Goal: Task Accomplishment & Management: Use online tool/utility

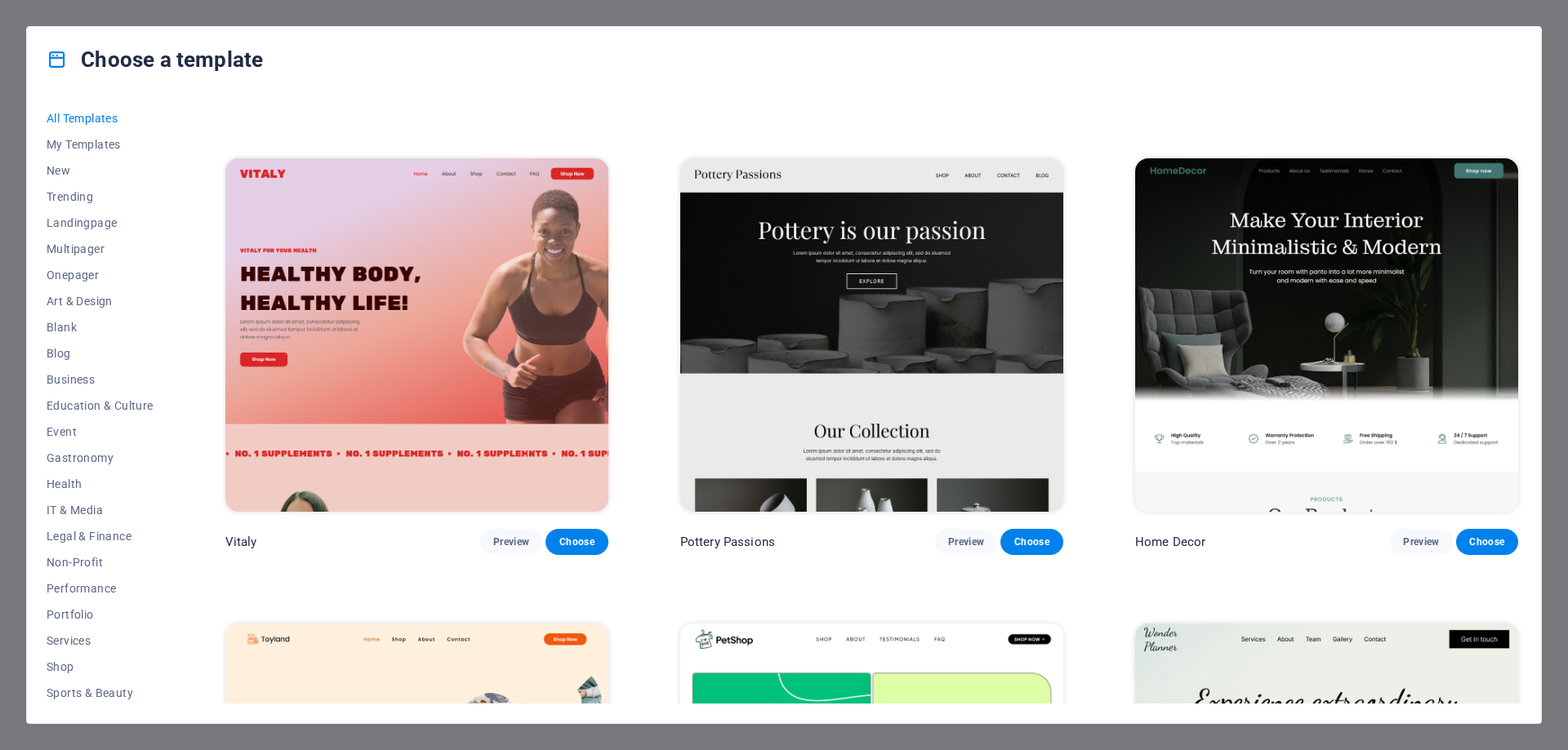
scroll to position [881, 0]
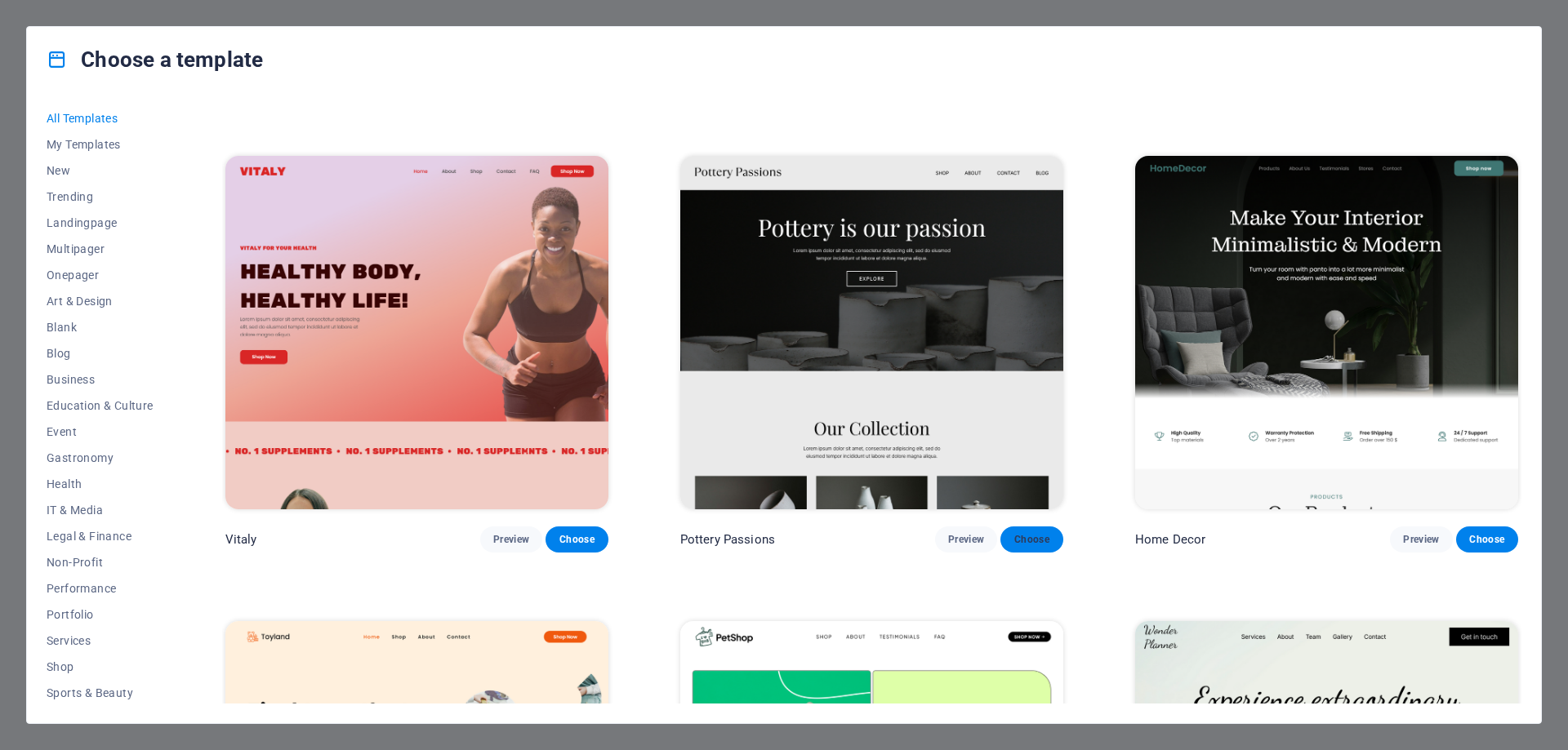
click at [1031, 546] on span "Choose" at bounding box center [1031, 540] width 35 height 13
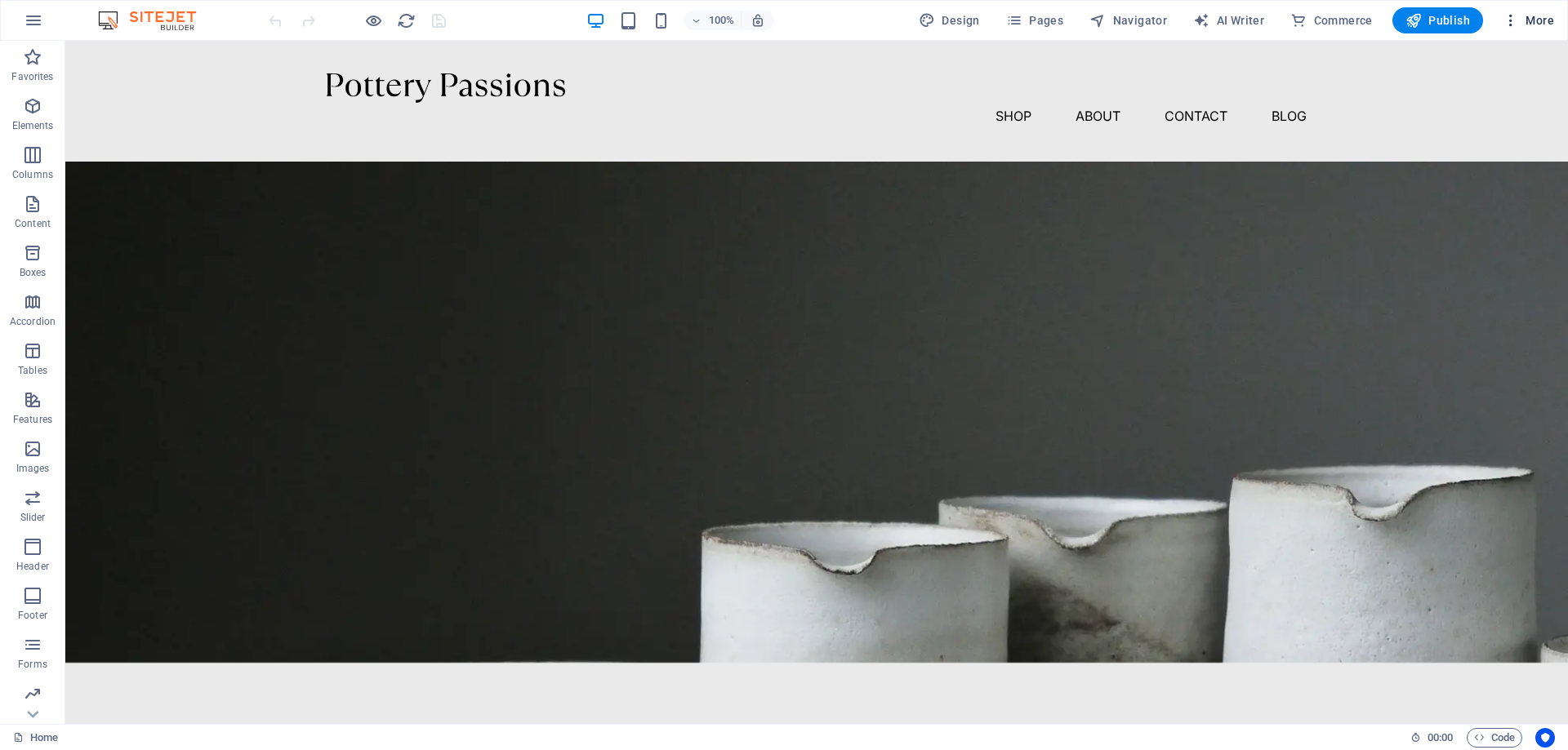
click at [1520, 20] on span "More" at bounding box center [1529, 20] width 52 height 16
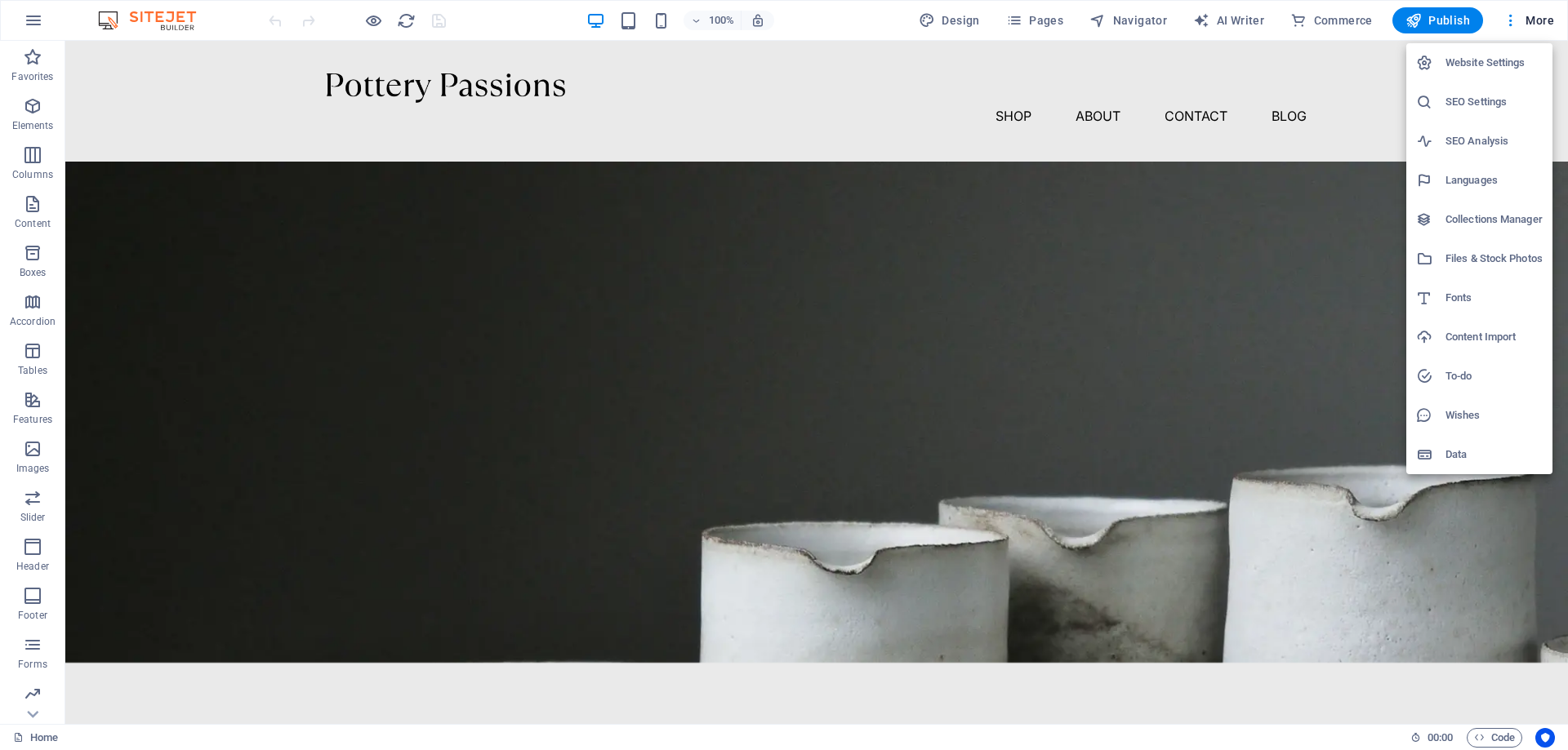
click at [1499, 64] on h6 "Website Settings" at bounding box center [1493, 62] width 97 height 19
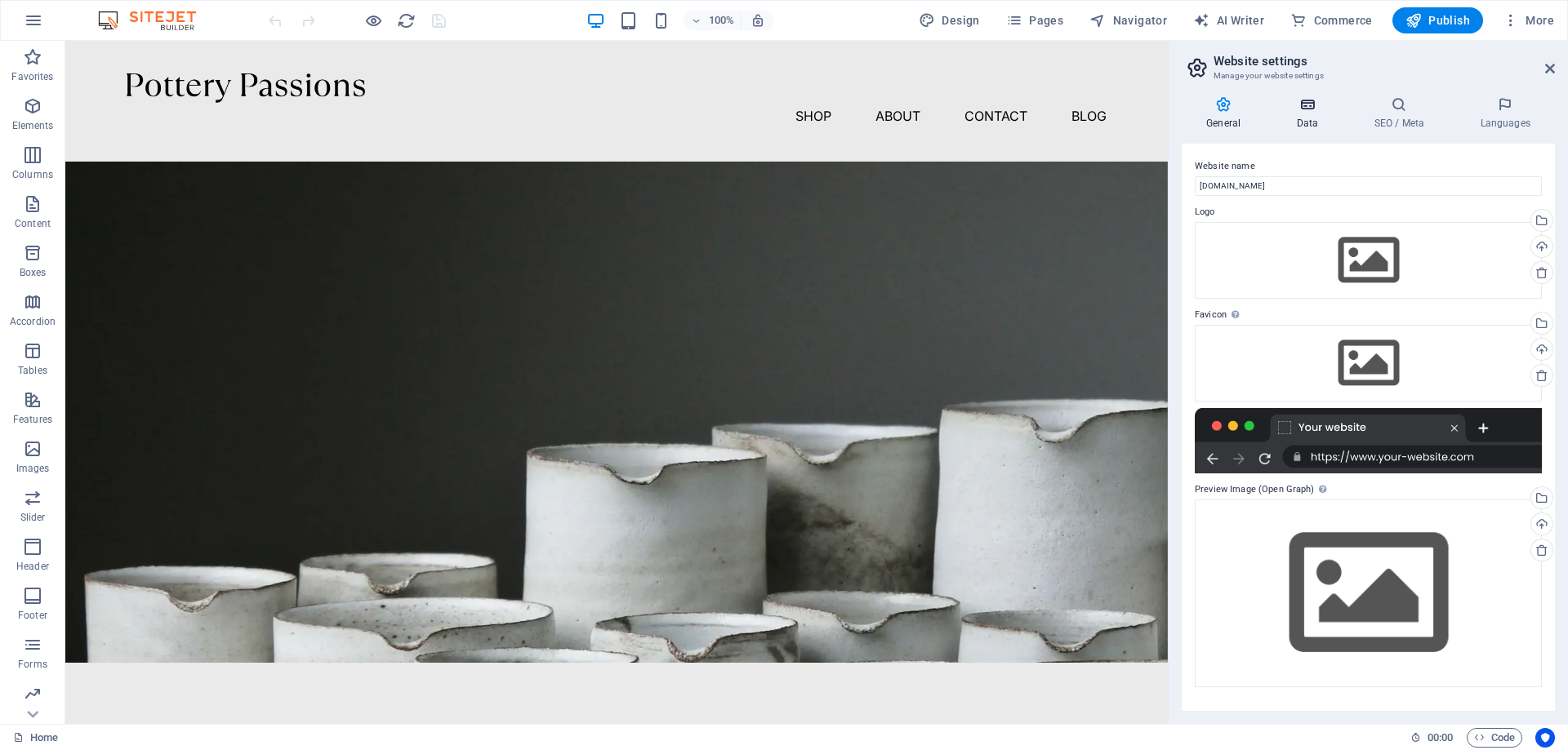
click at [1313, 107] on icon at bounding box center [1307, 104] width 71 height 16
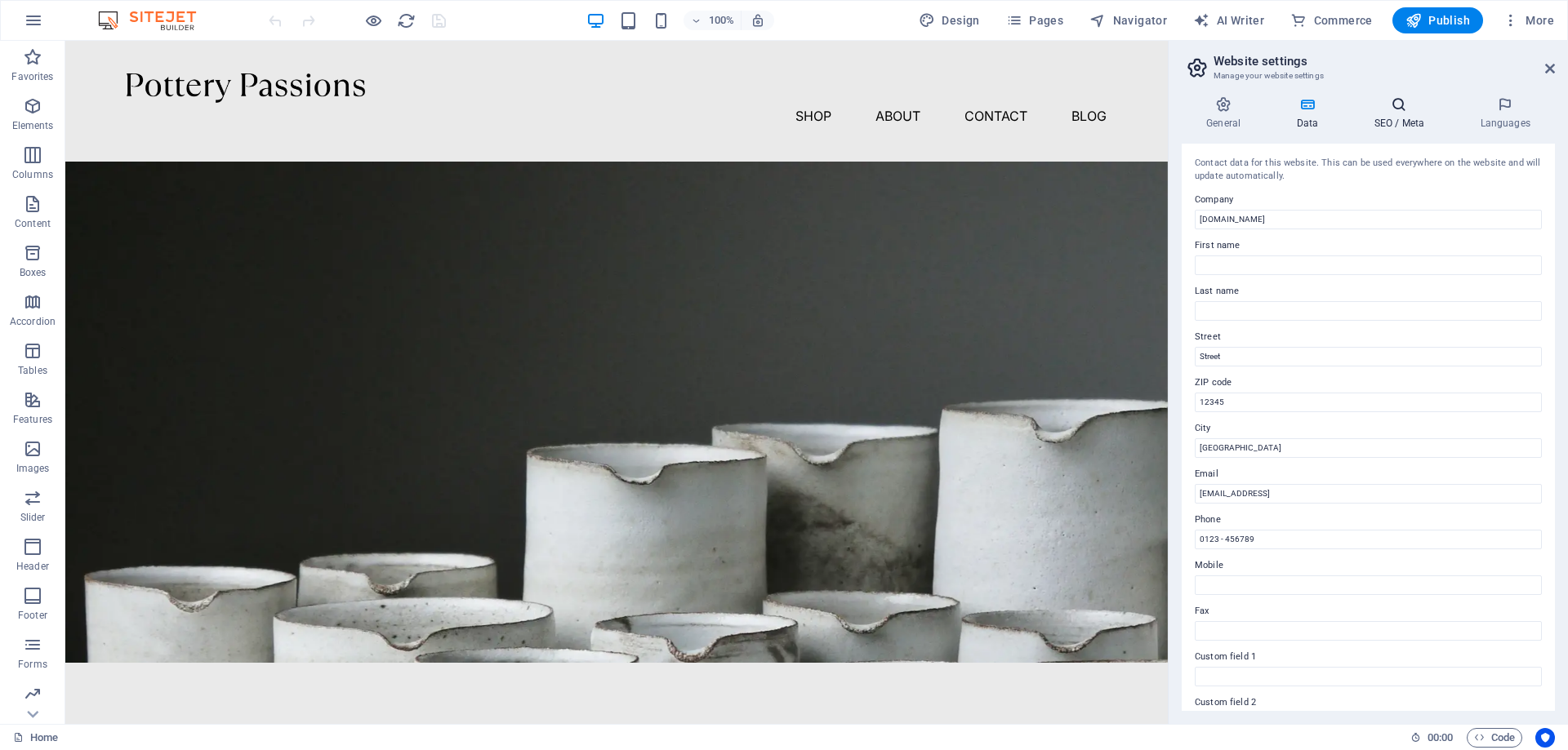
click at [1406, 110] on icon at bounding box center [1399, 104] width 100 height 16
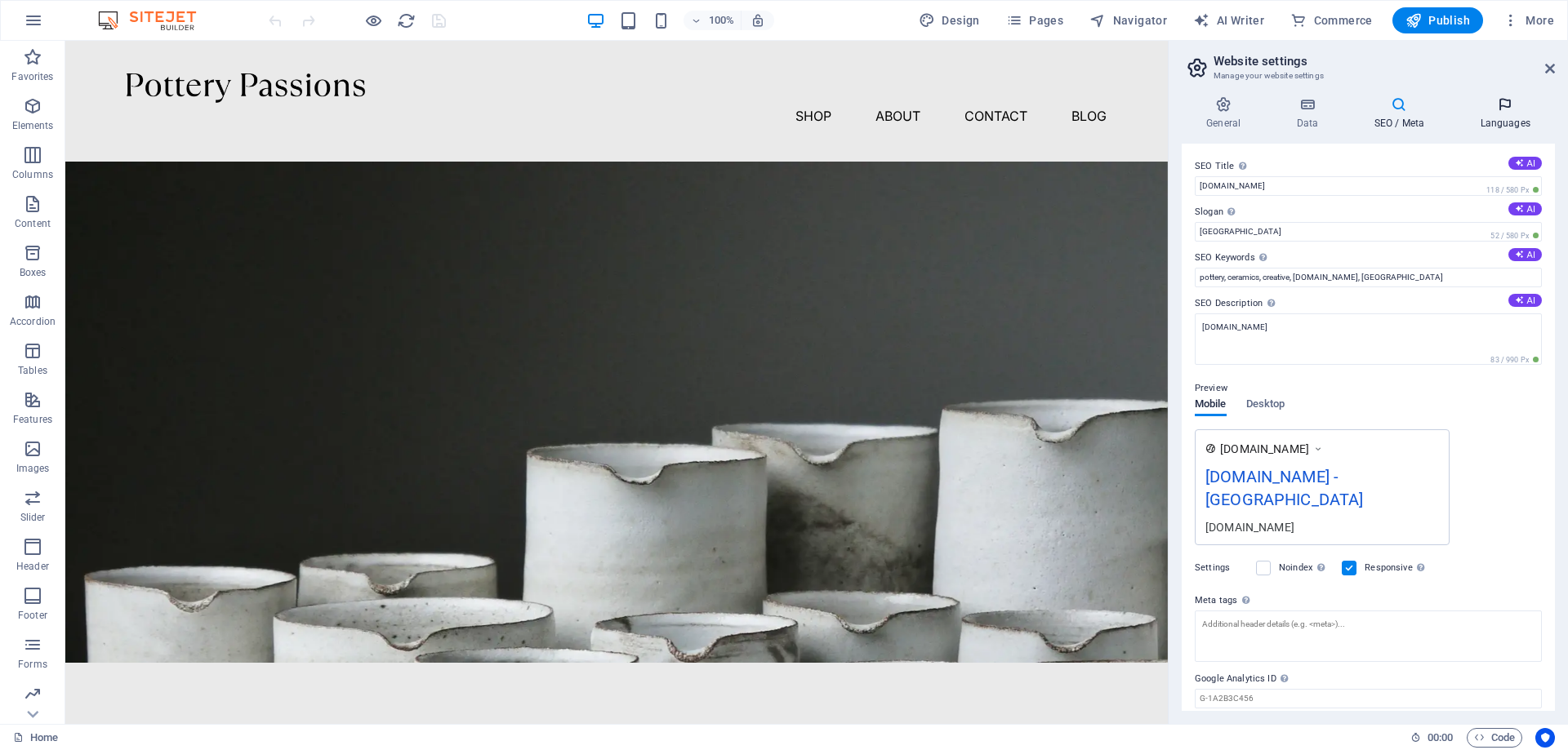
click at [1508, 107] on icon at bounding box center [1506, 104] width 100 height 16
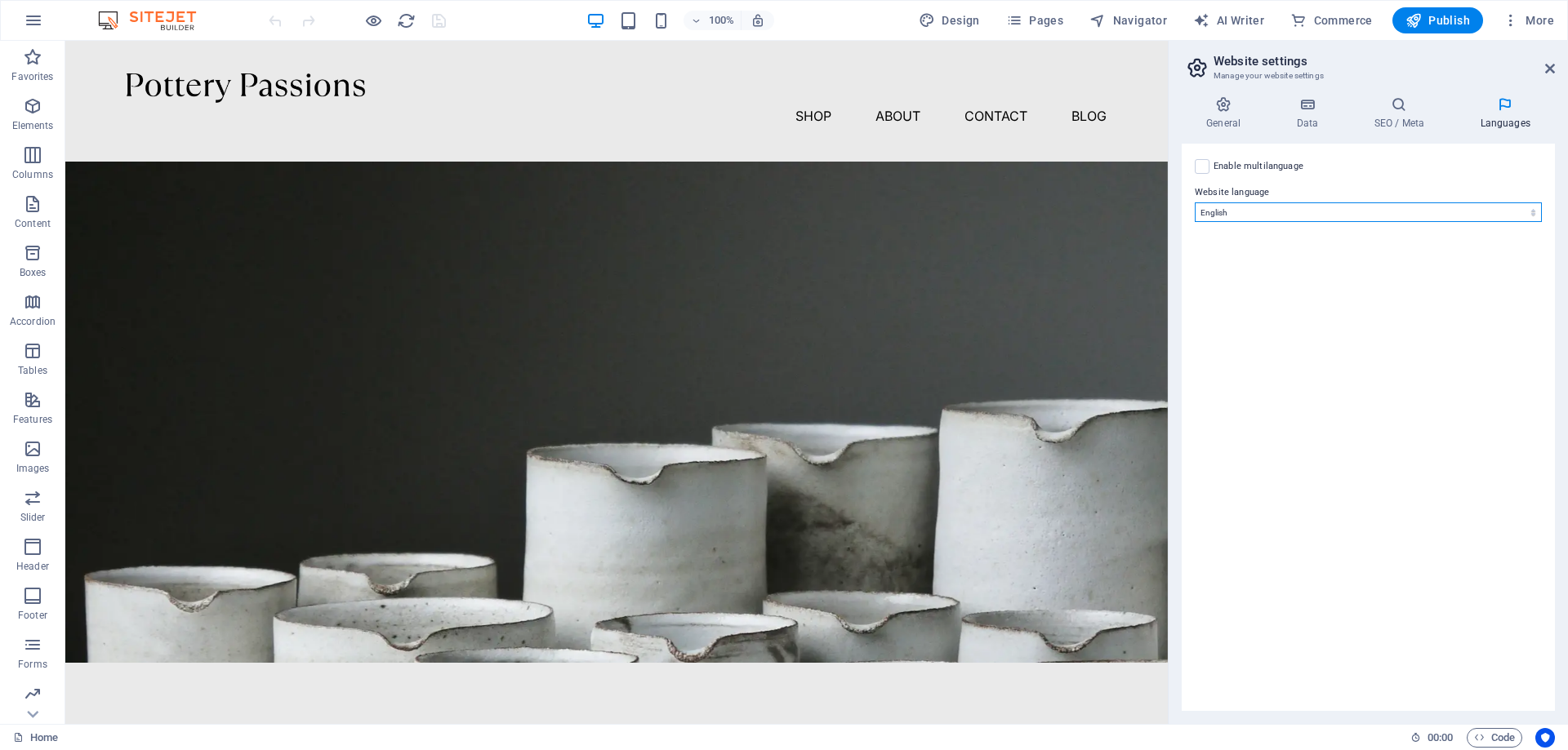
click at [1195, 202] on select "Abkhazian Afar Afrikaans Akan Albanian Amharic Arabic Aragonese Armenian Assame…" at bounding box center [1369, 212] width 347 height 19
select select "32"
click option "Czech" at bounding box center [0, 0] width 0 height 0
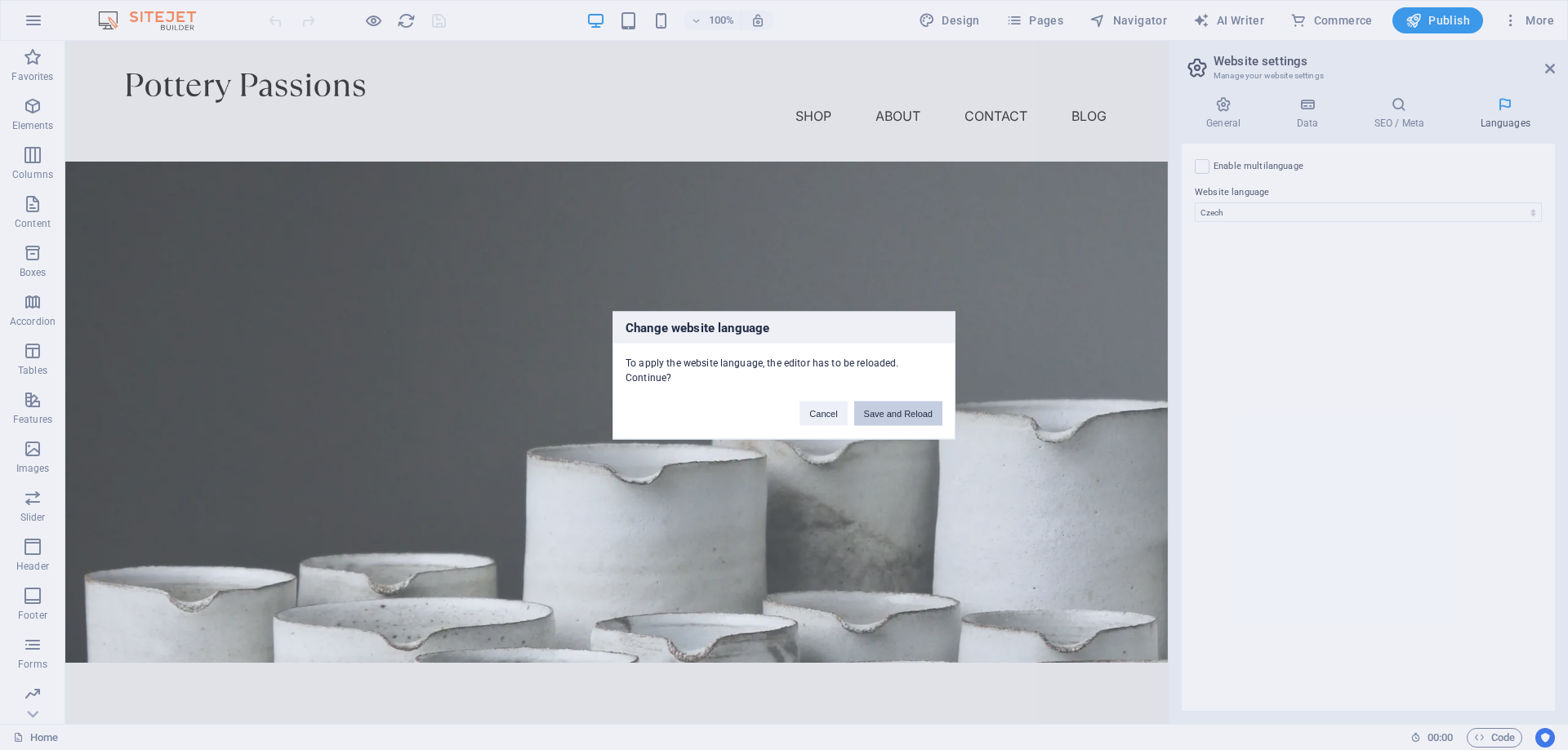
click at [903, 417] on button "Save and Reload" at bounding box center [898, 413] width 88 height 25
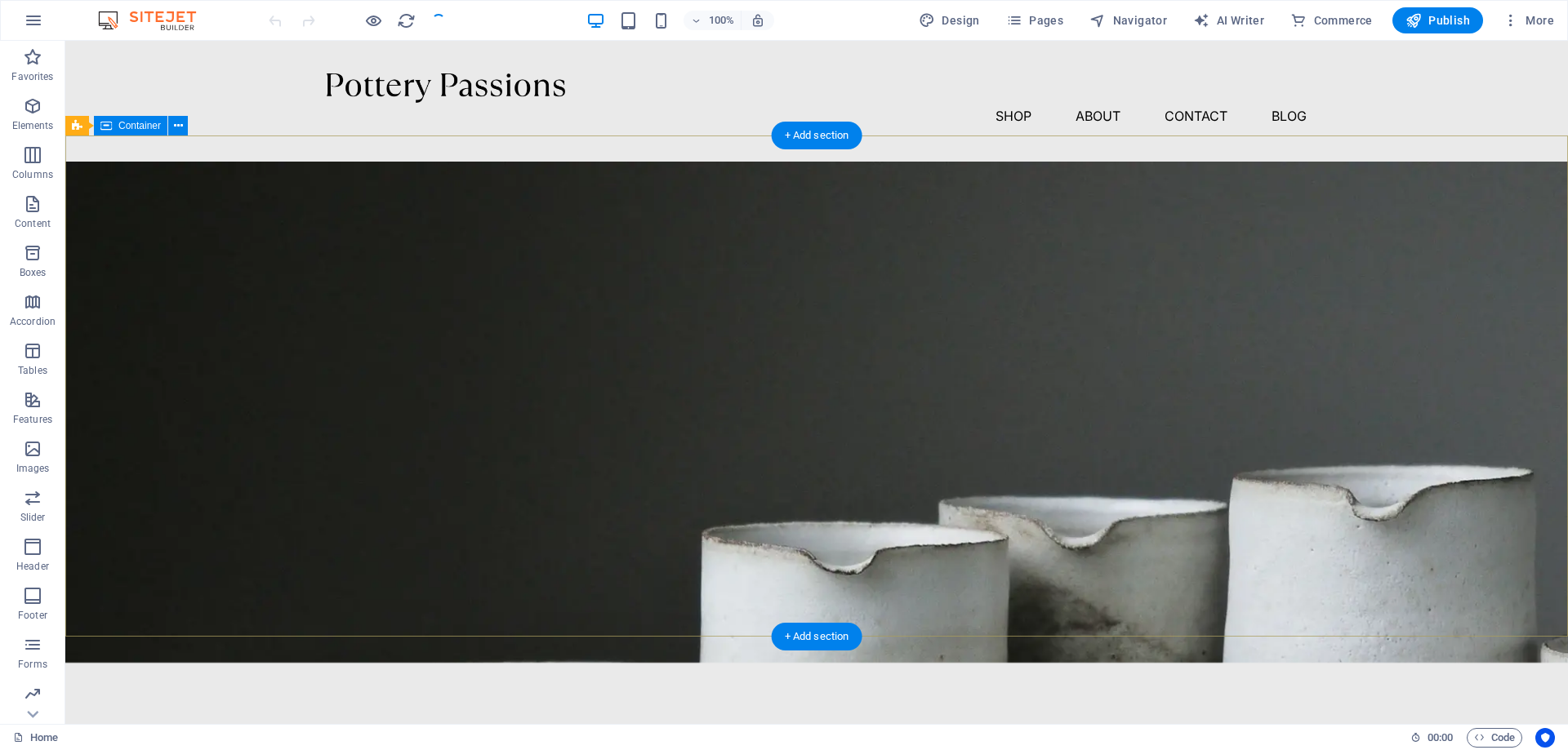
checkbox input "false"
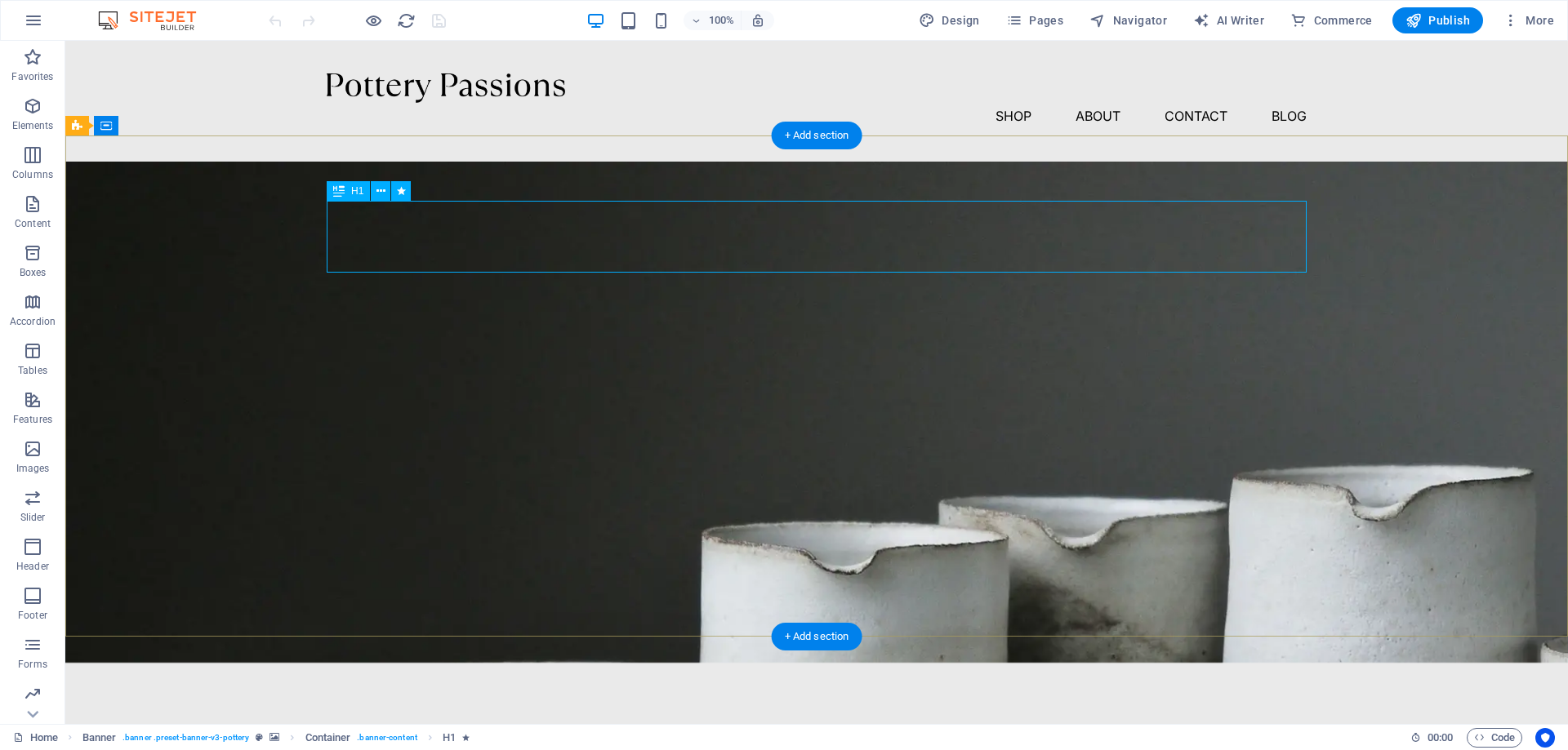
click at [1077, 728] on div "Pottery is our passion" at bounding box center [817, 763] width 980 height 72
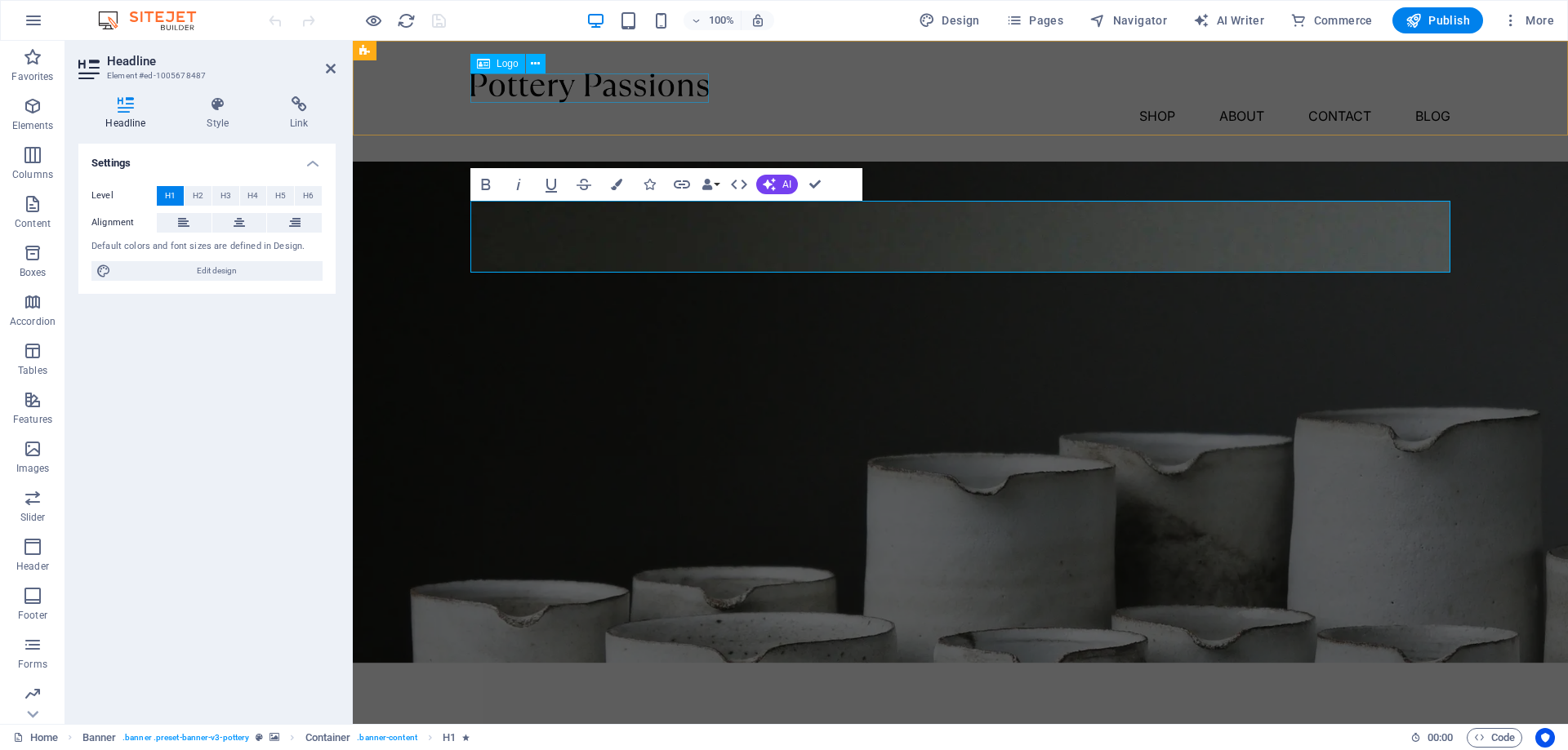
click at [678, 94] on div at bounding box center [960, 88] width 980 height 30
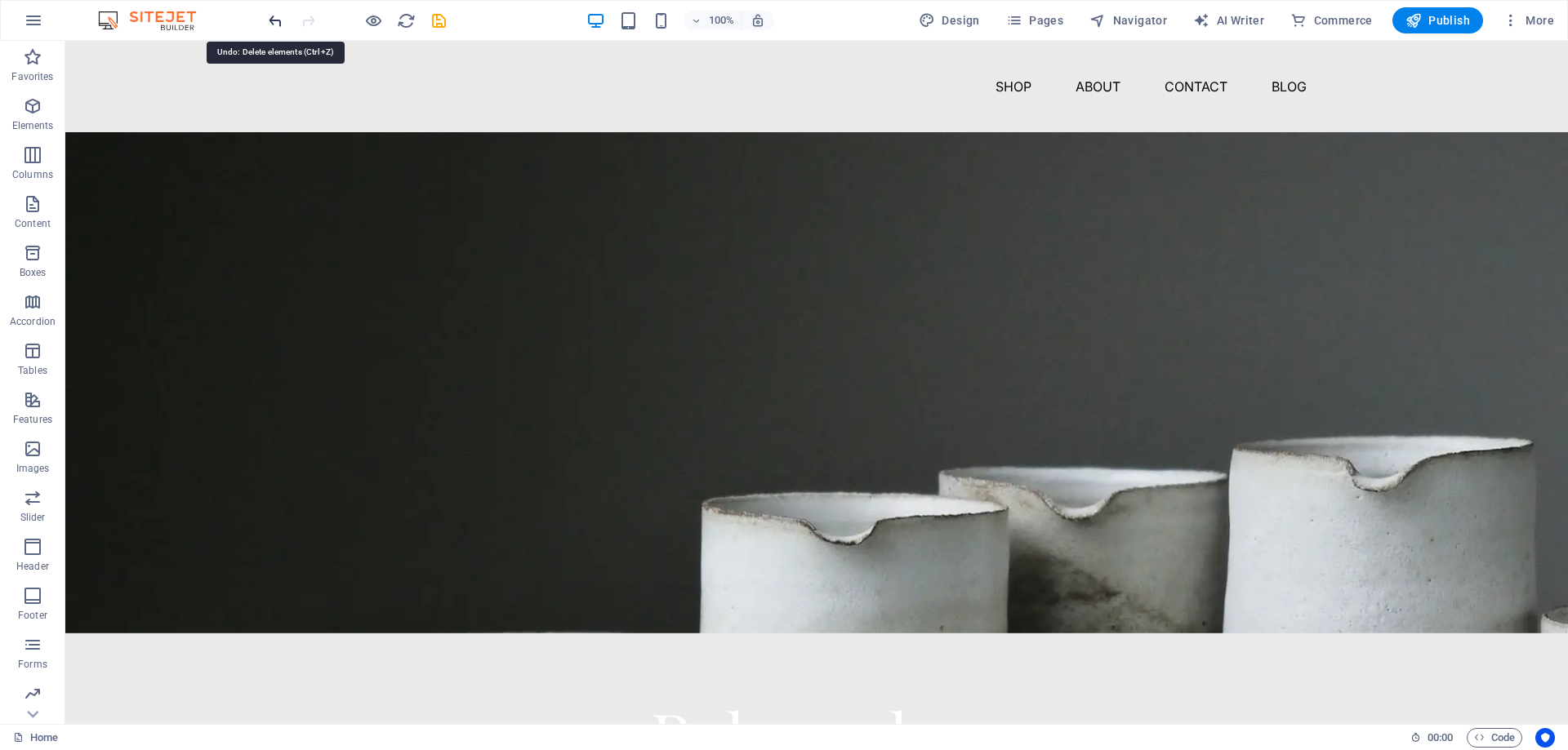
click at [278, 26] on icon "undo" at bounding box center [276, 21] width 19 height 19
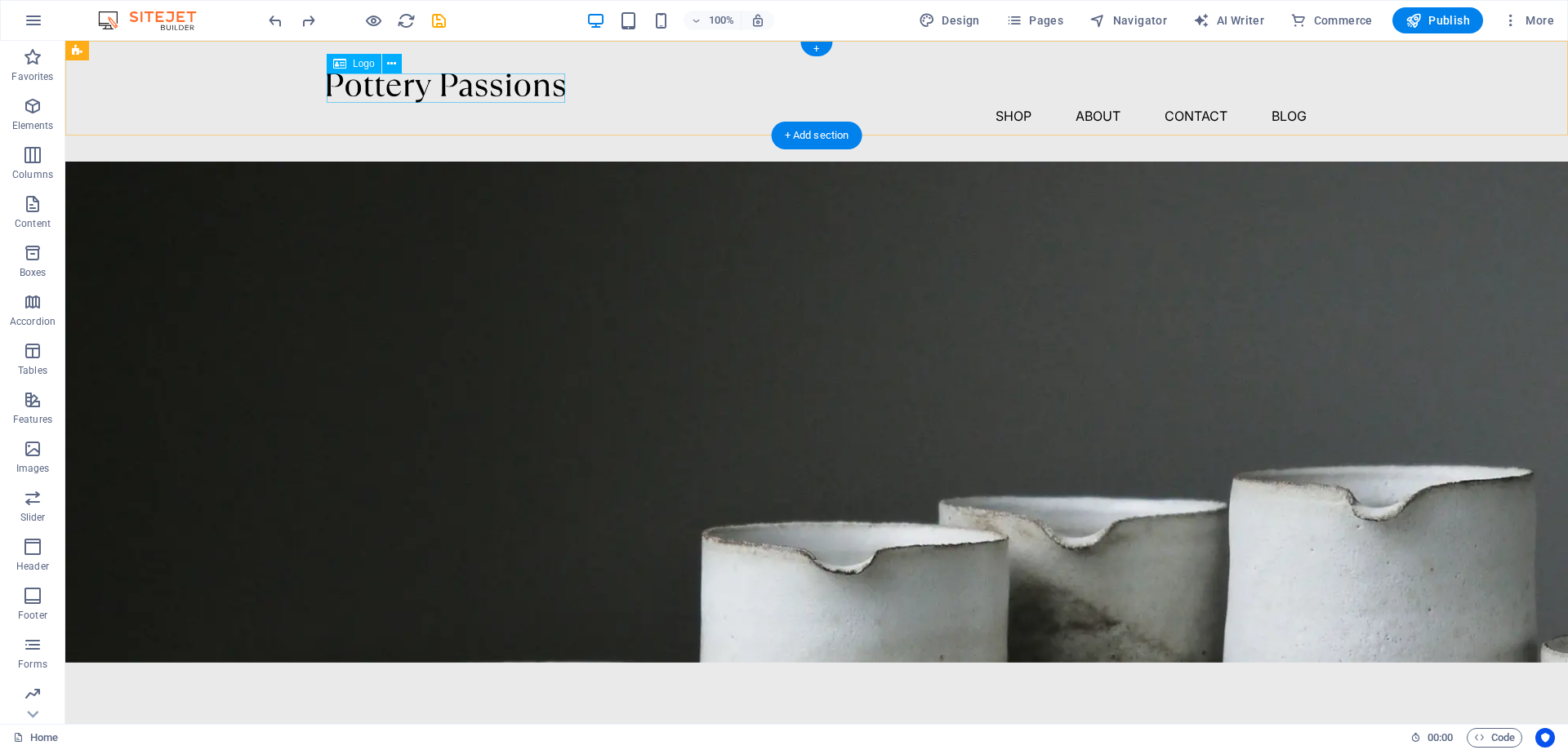
click at [379, 82] on div at bounding box center [817, 88] width 980 height 30
click at [483, 90] on div at bounding box center [817, 88] width 980 height 30
select select "px"
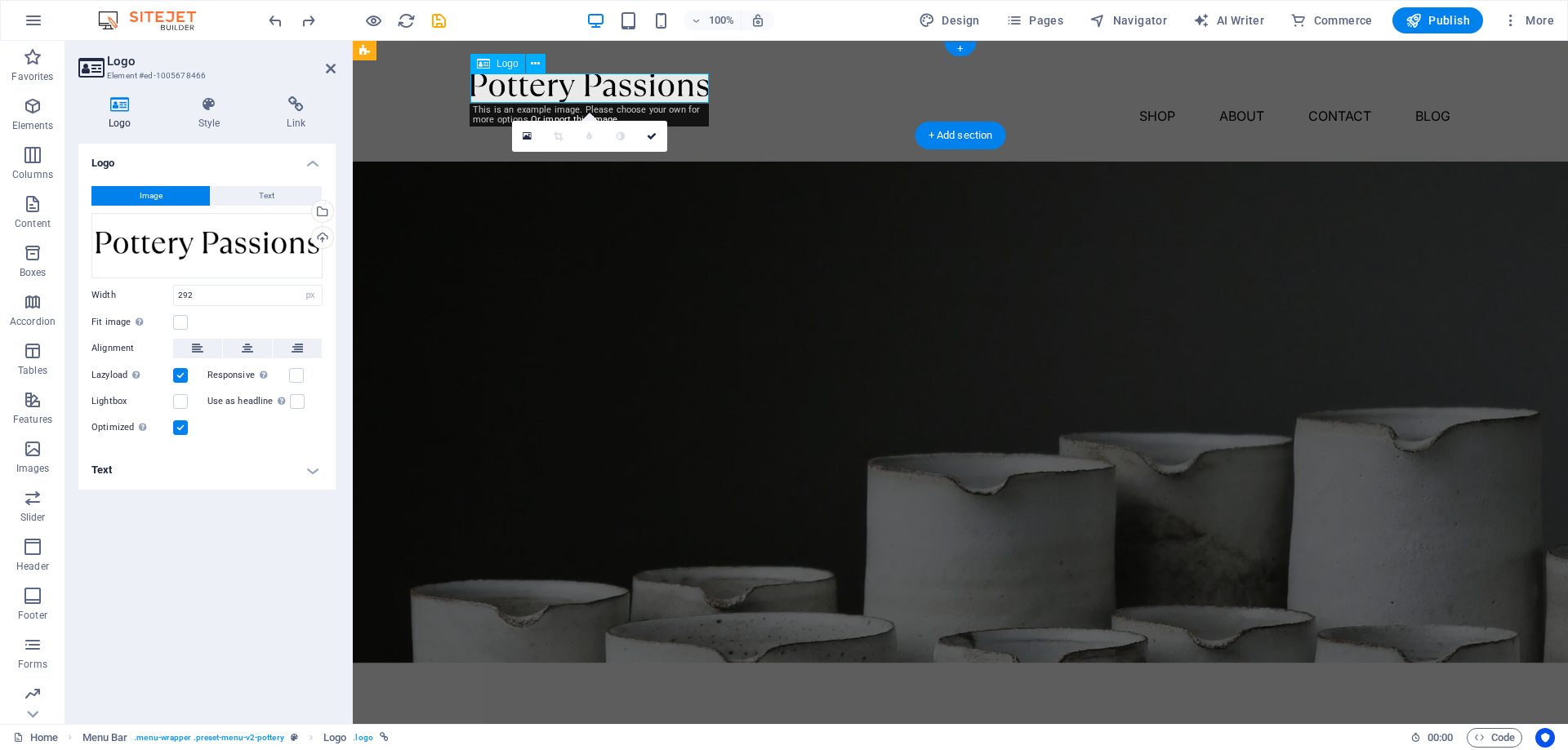
click at [683, 80] on div at bounding box center [960, 88] width 980 height 30
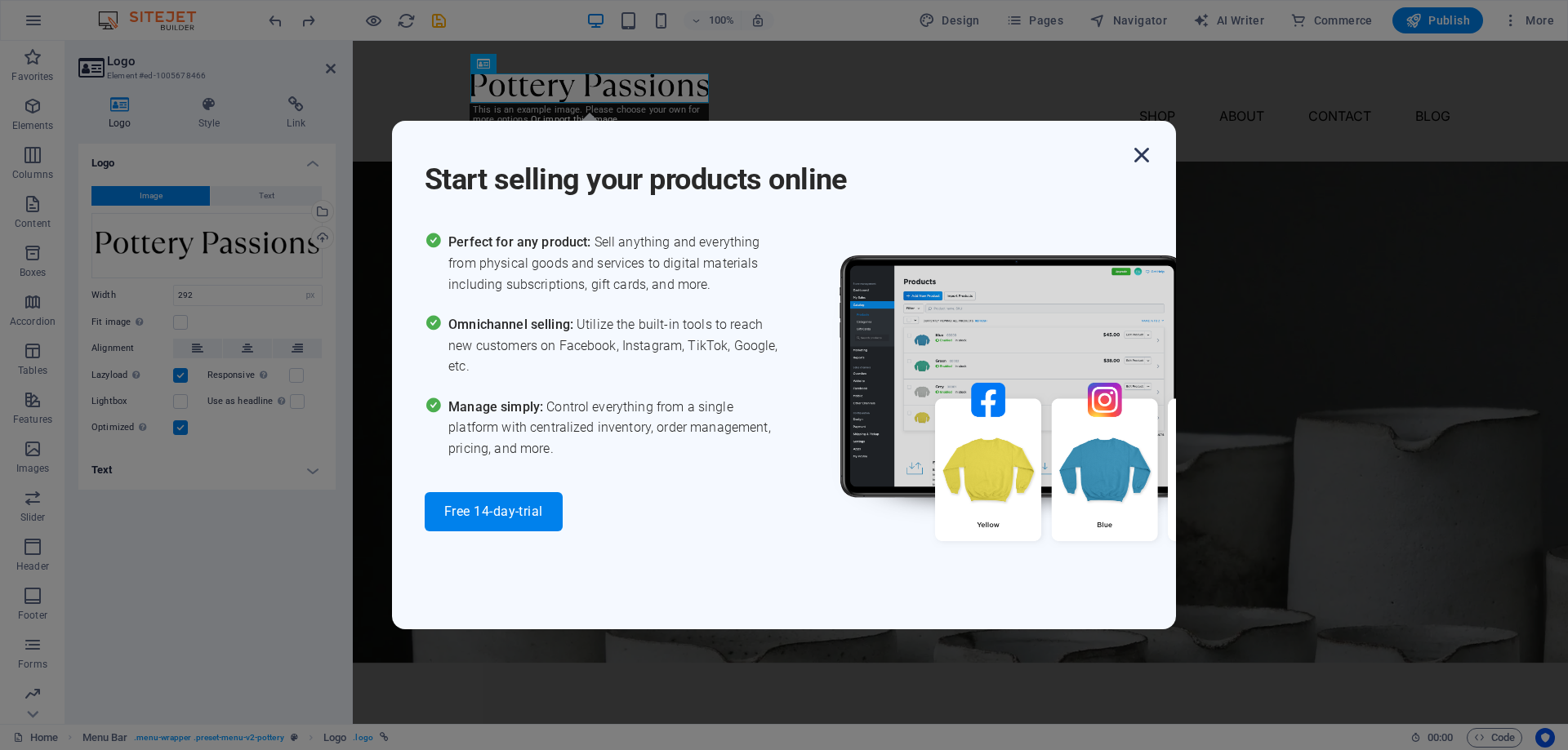
click at [1147, 156] on icon "button" at bounding box center [1141, 155] width 30 height 30
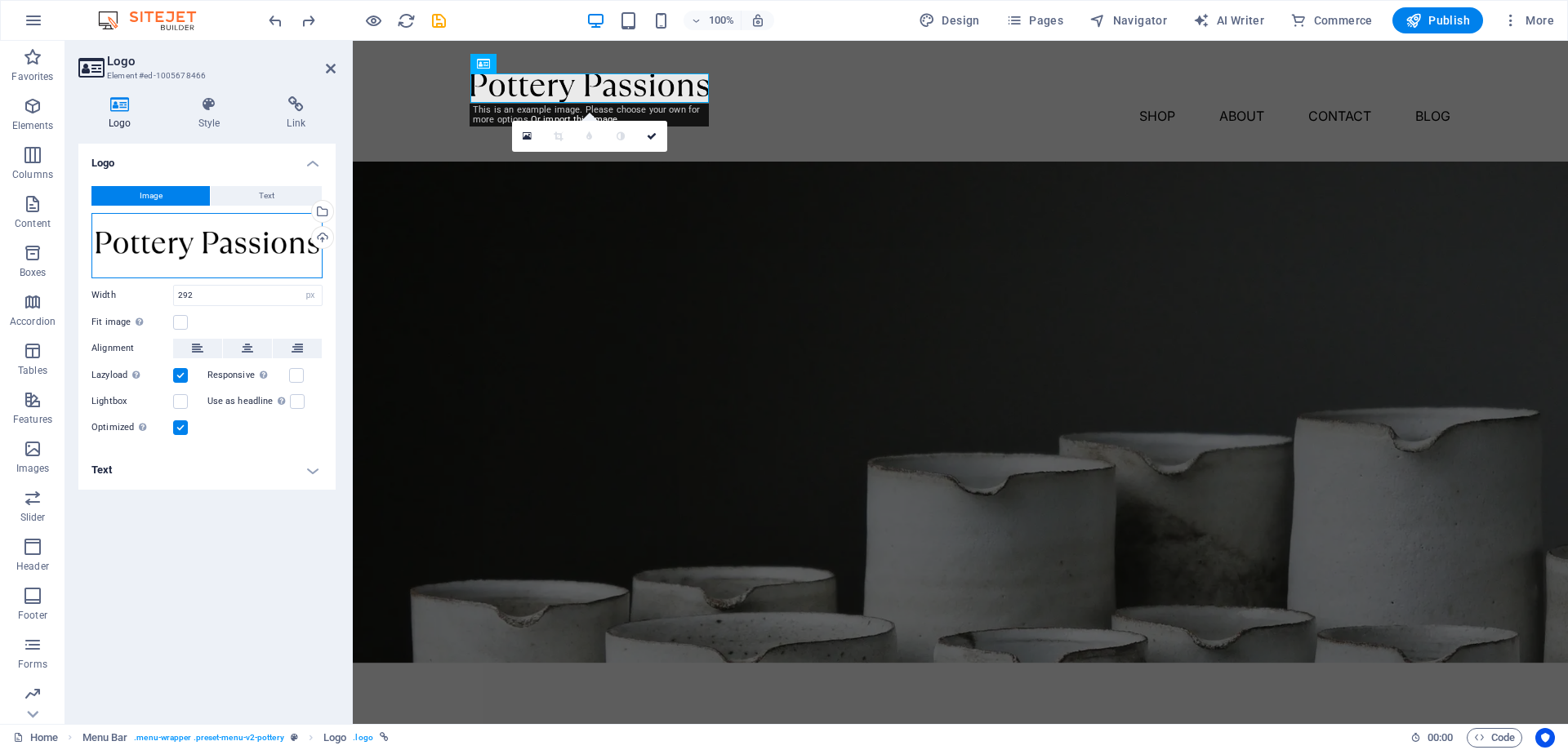
click at [227, 232] on div "Drag files here, click to choose files or select files from Files or our free s…" at bounding box center [206, 245] width 231 height 65
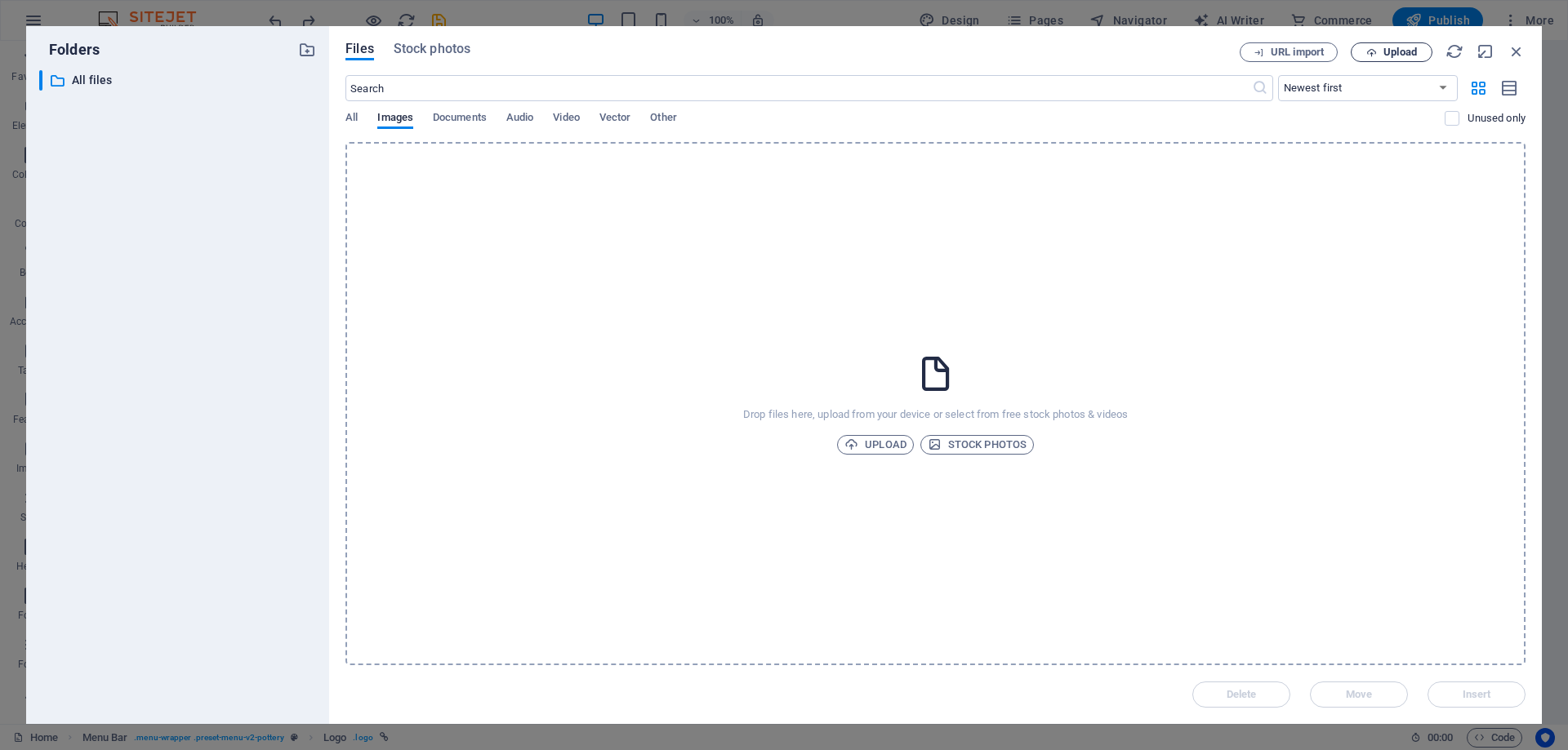
click at [1405, 45] on button "Upload" at bounding box center [1392, 52] width 81 height 19
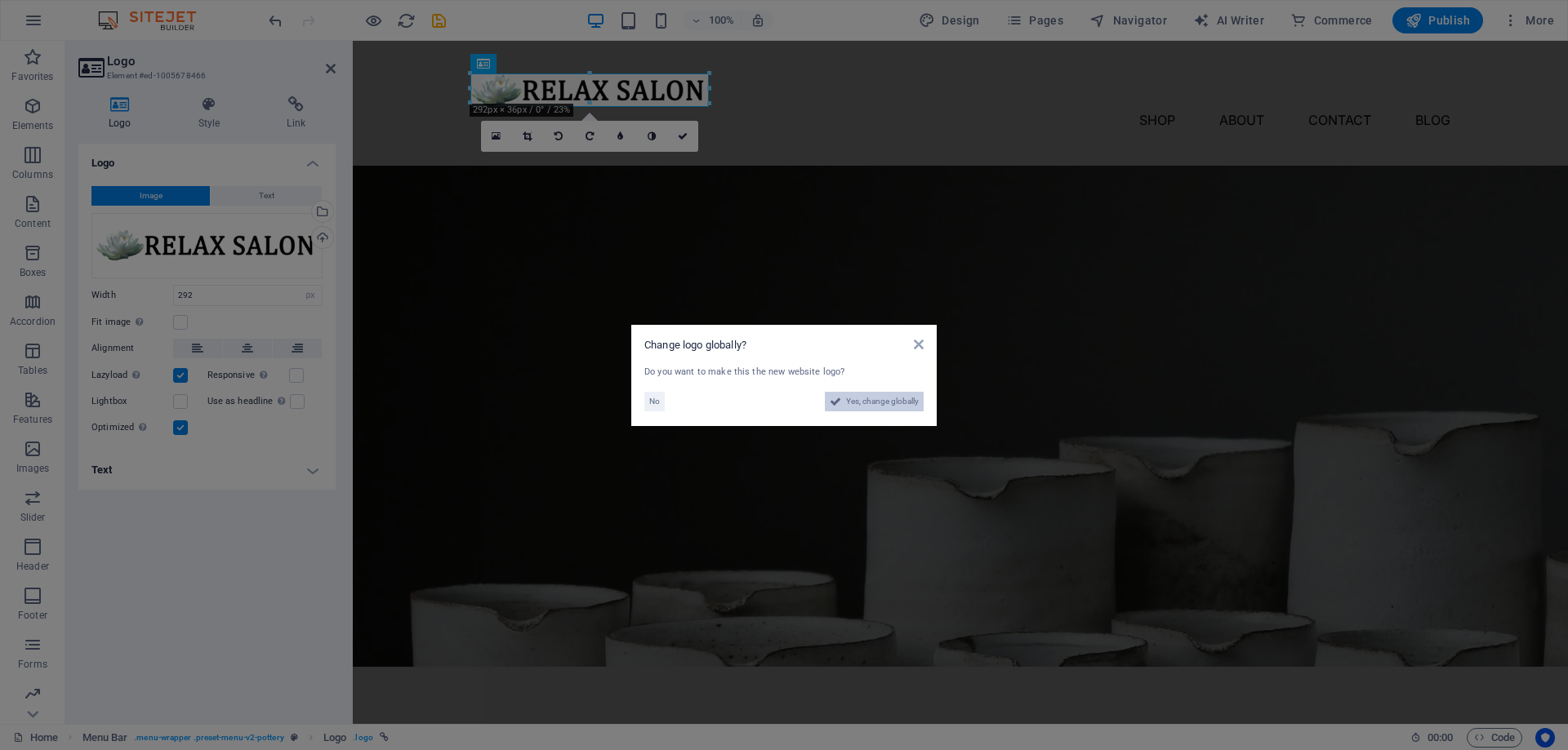
click at [881, 406] on span "Yes, change globally" at bounding box center [883, 401] width 73 height 19
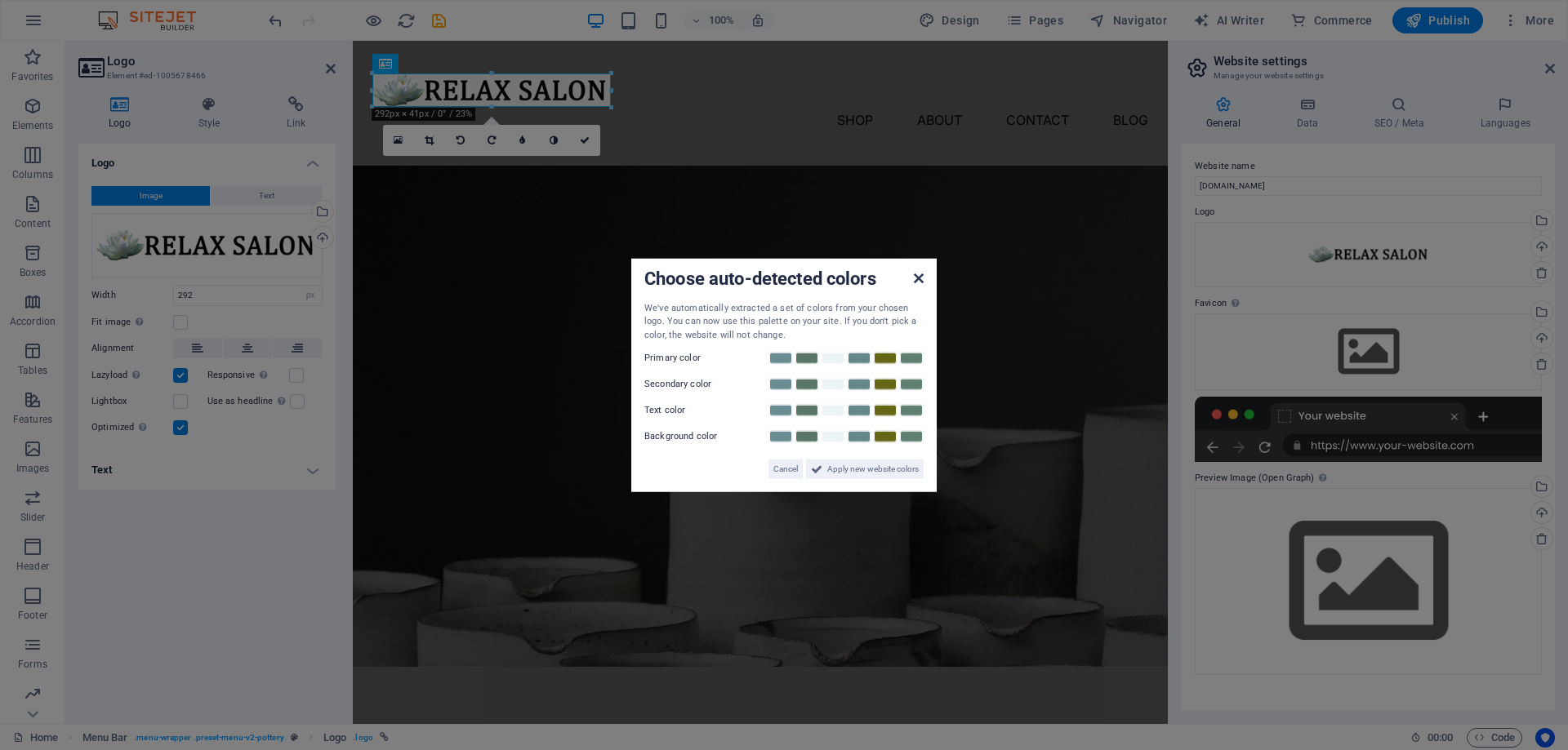
click at [920, 276] on div "Choose auto-detected colors We've automatically extracted a set of colors from …" at bounding box center [784, 375] width 306 height 235
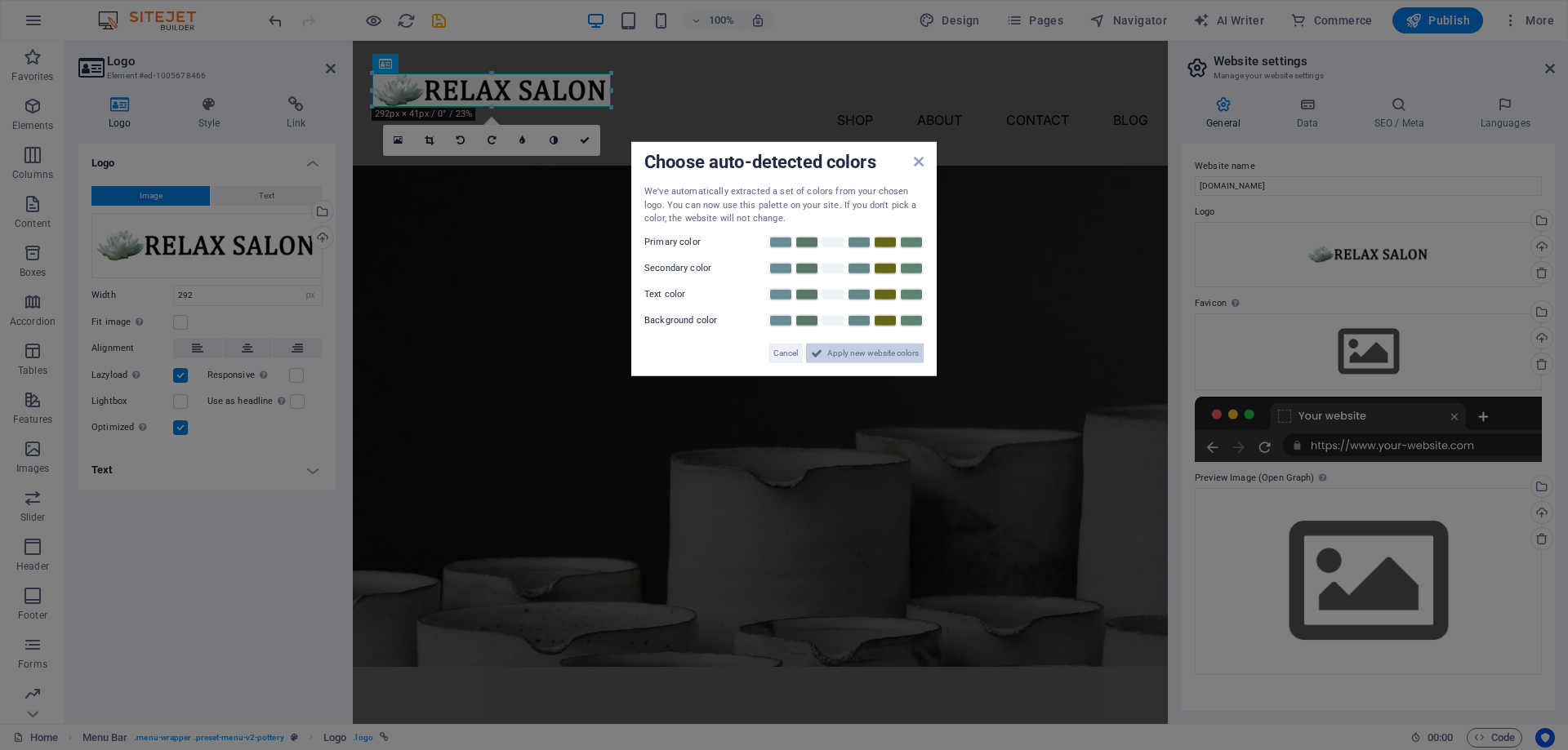
click at [865, 357] on span "Apply new website colors" at bounding box center [872, 353] width 91 height 19
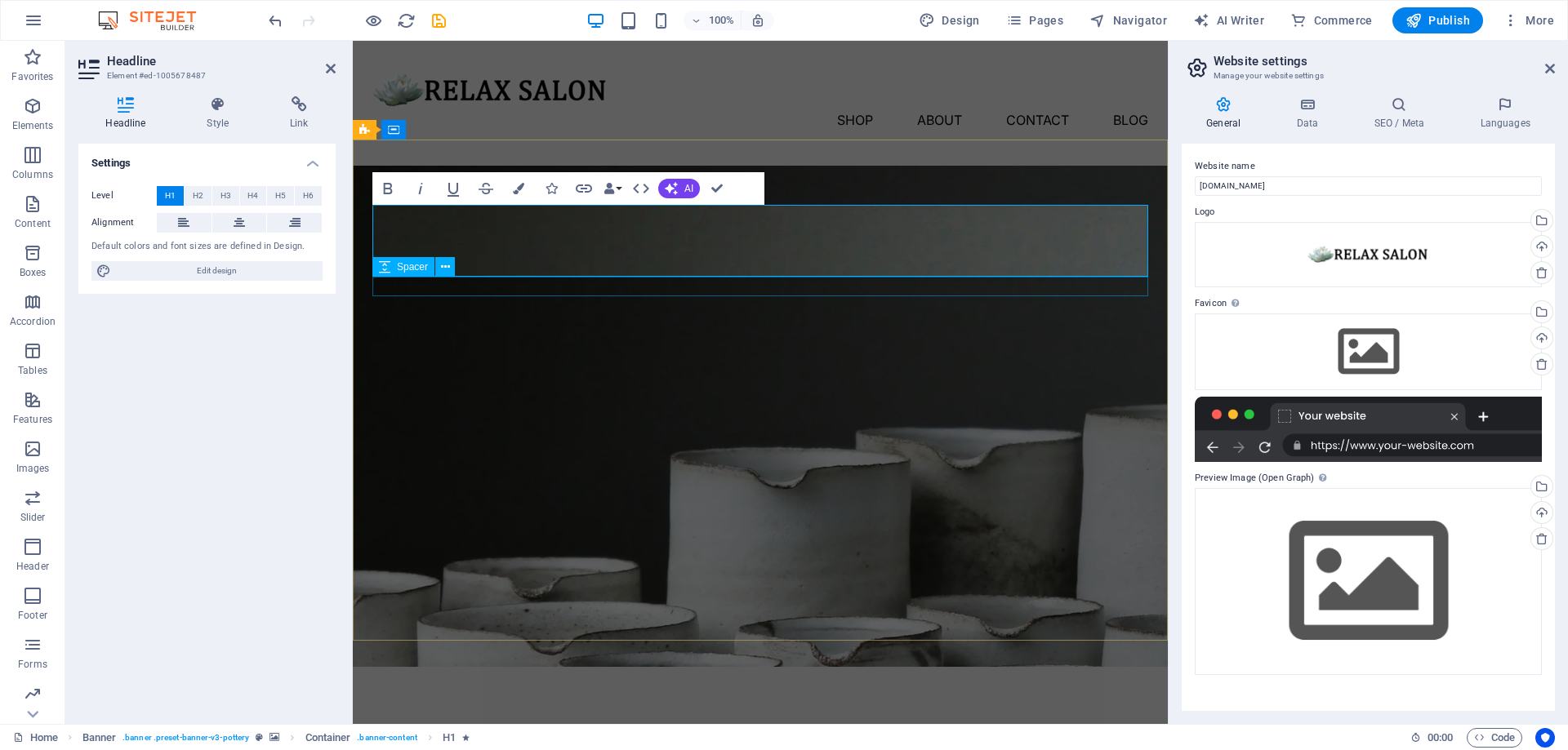
drag, startPoint x: 823, startPoint y: 315, endPoint x: 1101, endPoint y: 317, distance: 278.0
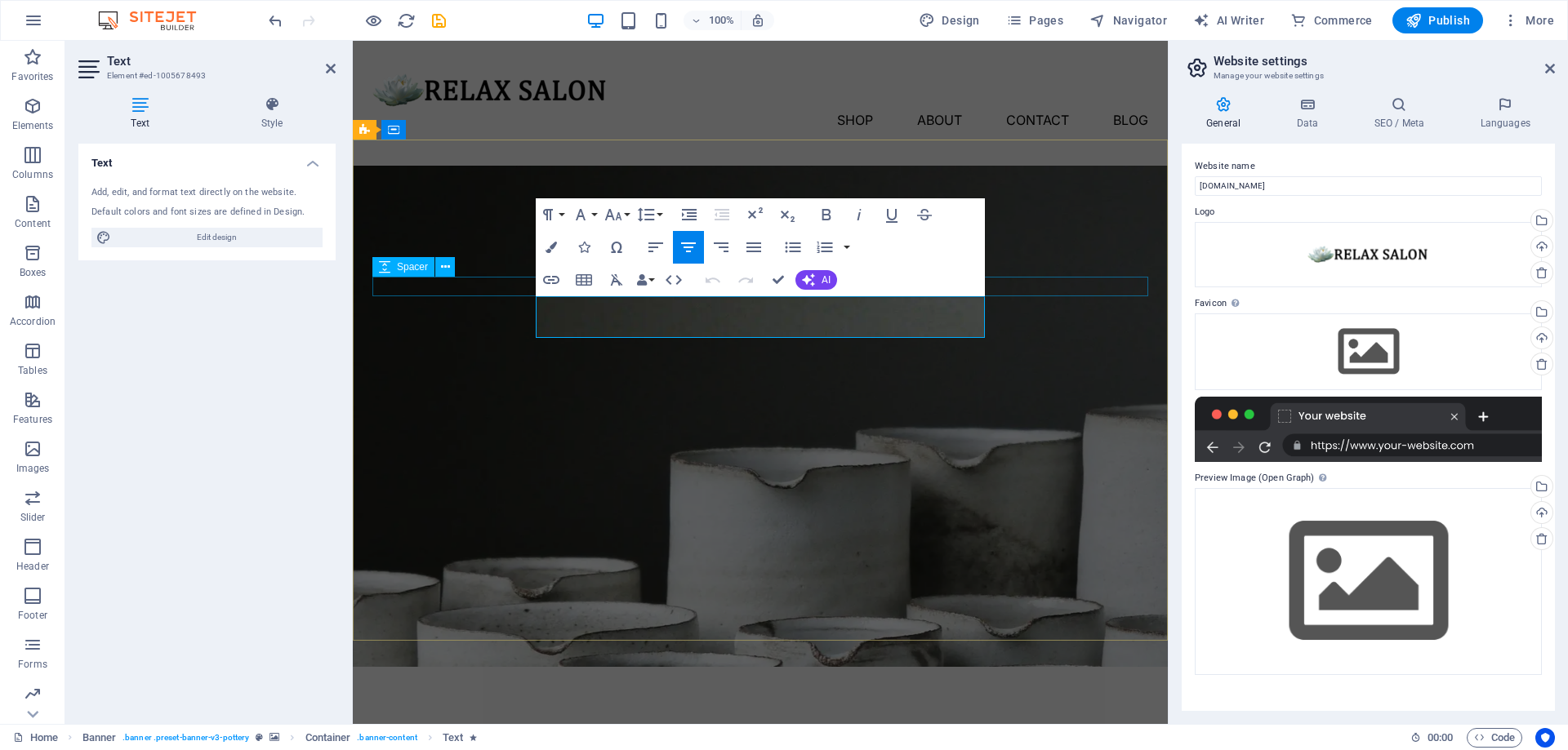
drag, startPoint x: 916, startPoint y: 331, endPoint x: 521, endPoint y: 293, distance: 396.8
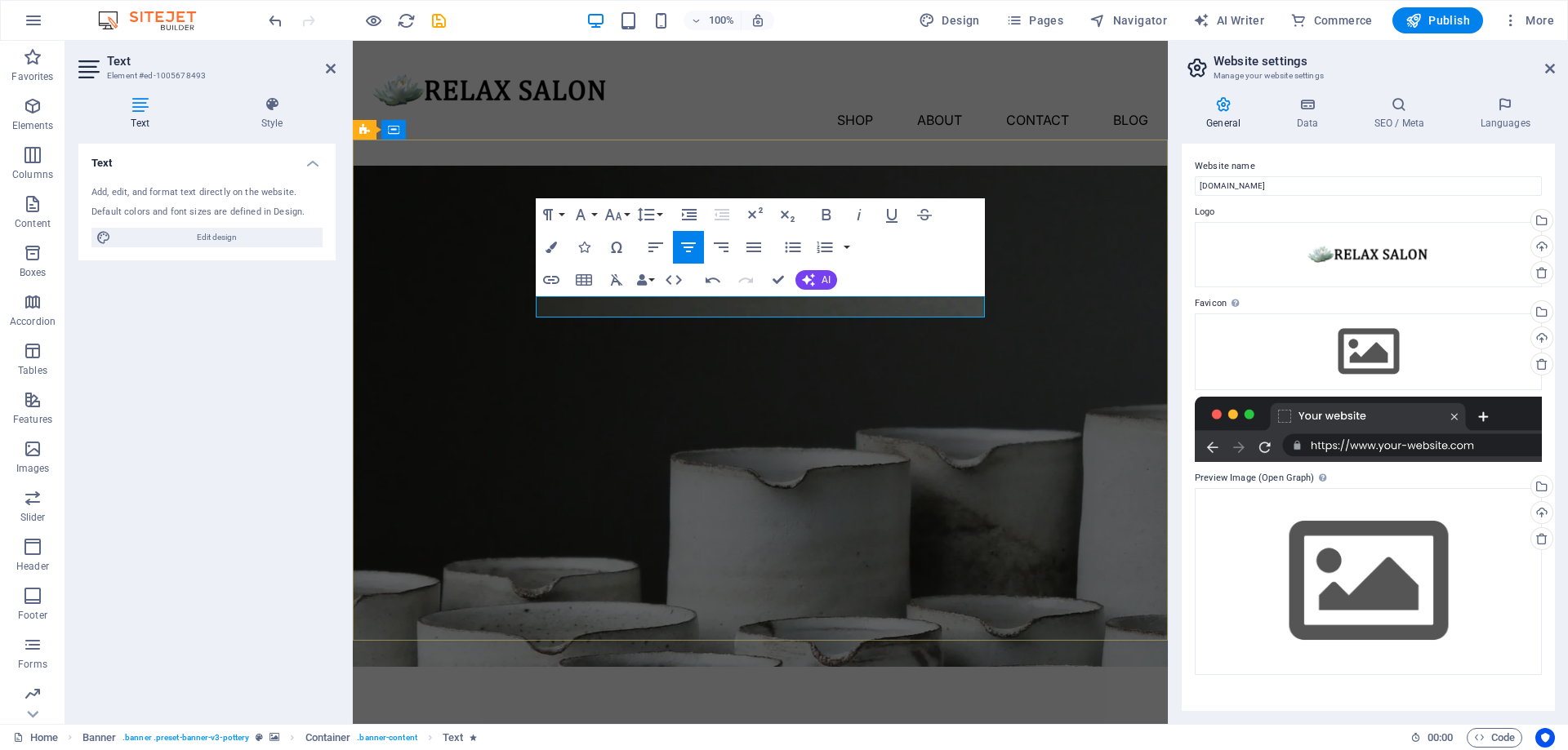
drag, startPoint x: 876, startPoint y: 307, endPoint x: 611, endPoint y: 310, distance: 265.0
click at [654, 280] on button "Data Bindings" at bounding box center [645, 280] width 23 height 33
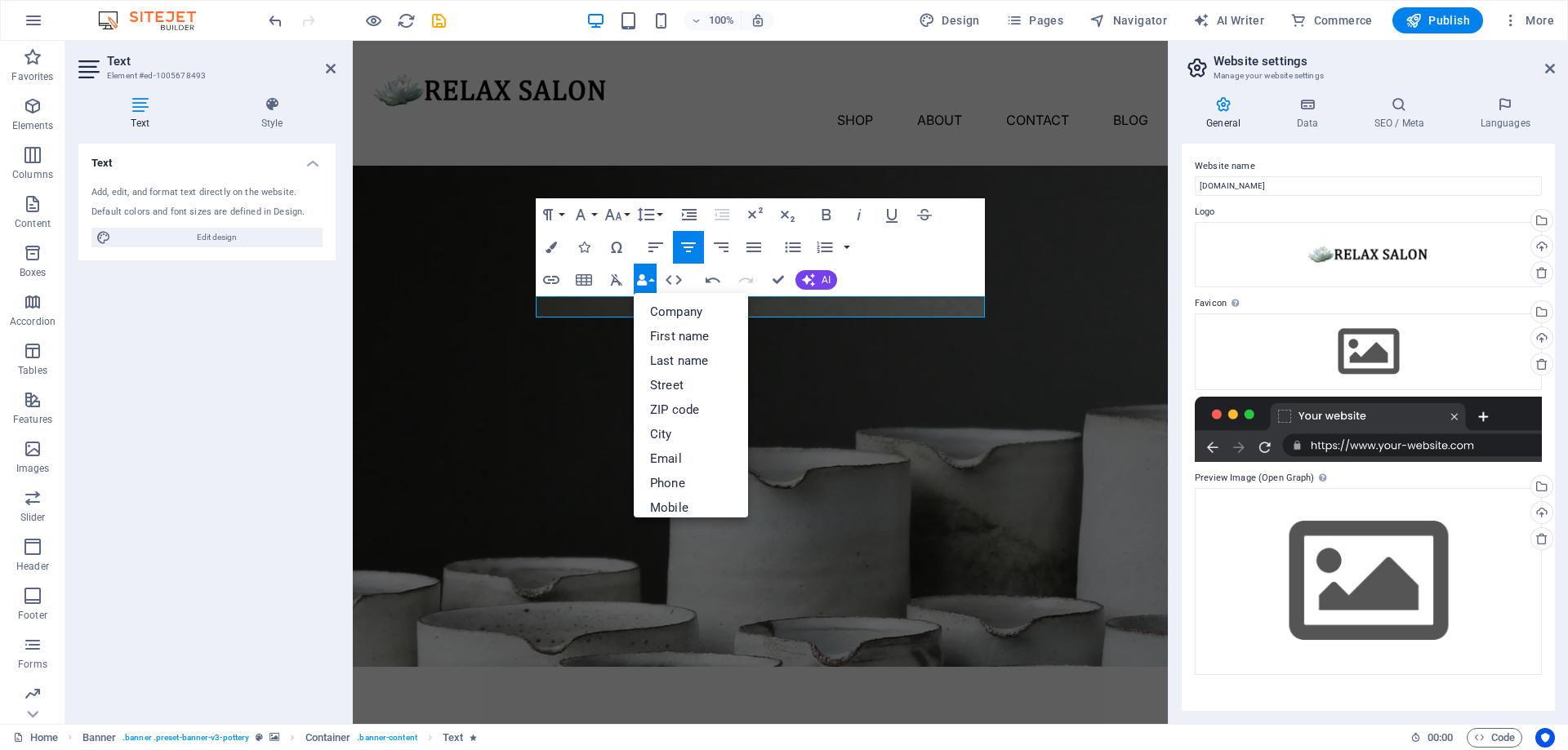
click at [654, 280] on button "Data Bindings" at bounding box center [645, 280] width 23 height 33
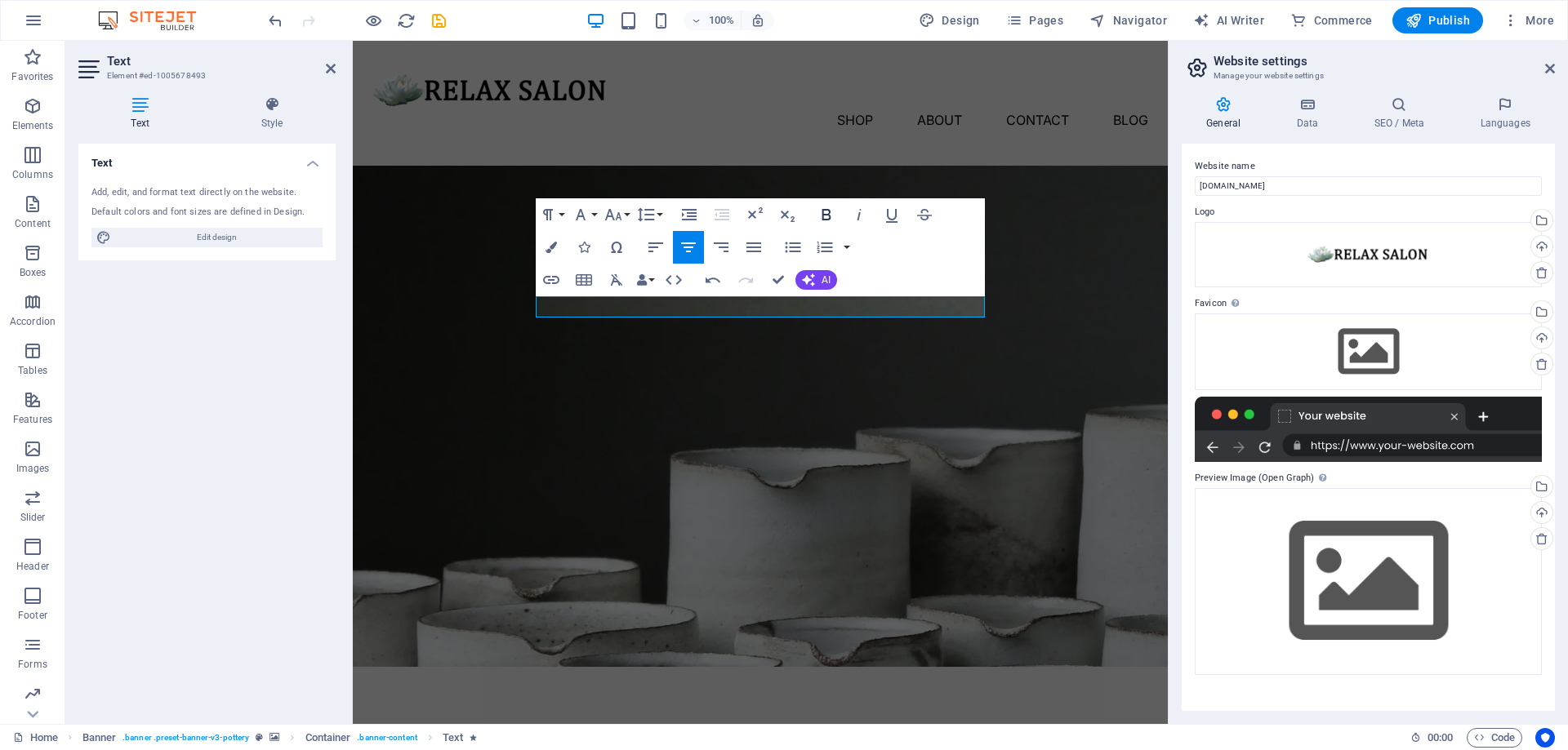
click at [824, 217] on icon "button" at bounding box center [826, 215] width 19 height 19
click at [625, 214] on button "Font Size" at bounding box center [616, 215] width 31 height 33
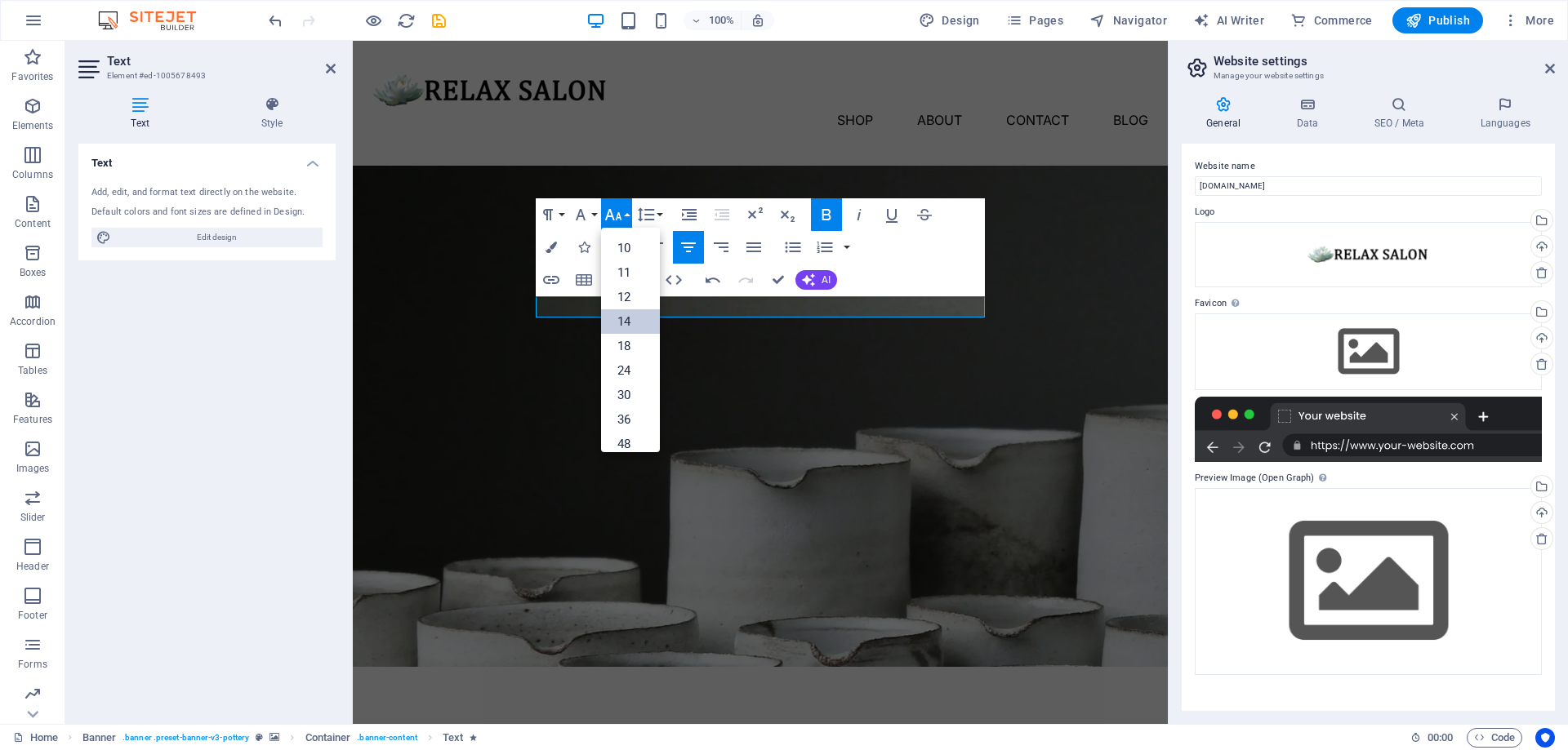
scroll to position [74, 0]
click at [627, 384] on link "36" at bounding box center [630, 394] width 58 height 25
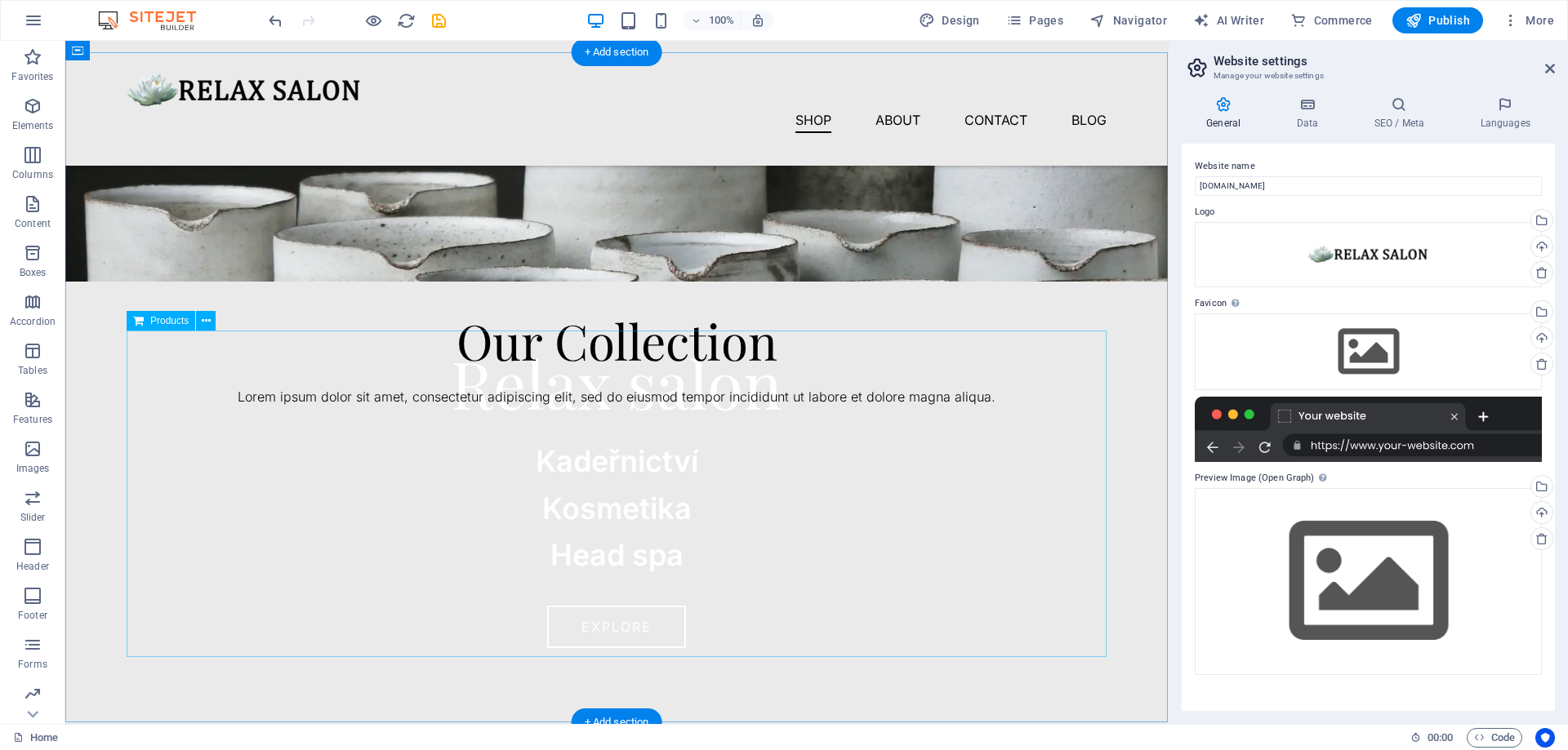
scroll to position [333, 0]
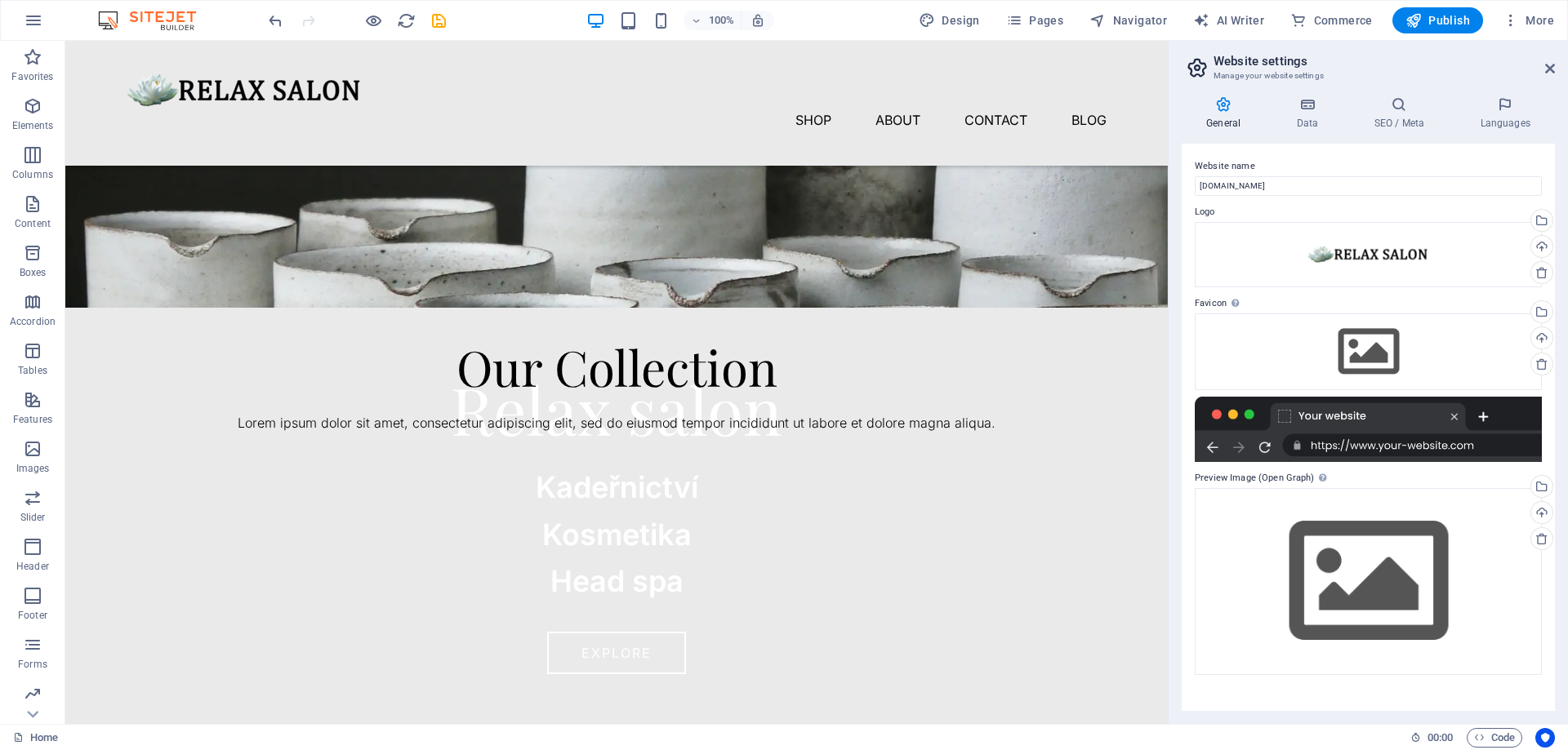
click at [1556, 66] on aside "Website settings Manage your website settings General Data SEO / Meta Languages…" at bounding box center [1369, 382] width 401 height 683
drag, startPoint x: 1551, startPoint y: 64, endPoint x: 1446, endPoint y: 60, distance: 105.1
click at [1551, 64] on icon at bounding box center [1550, 69] width 10 height 13
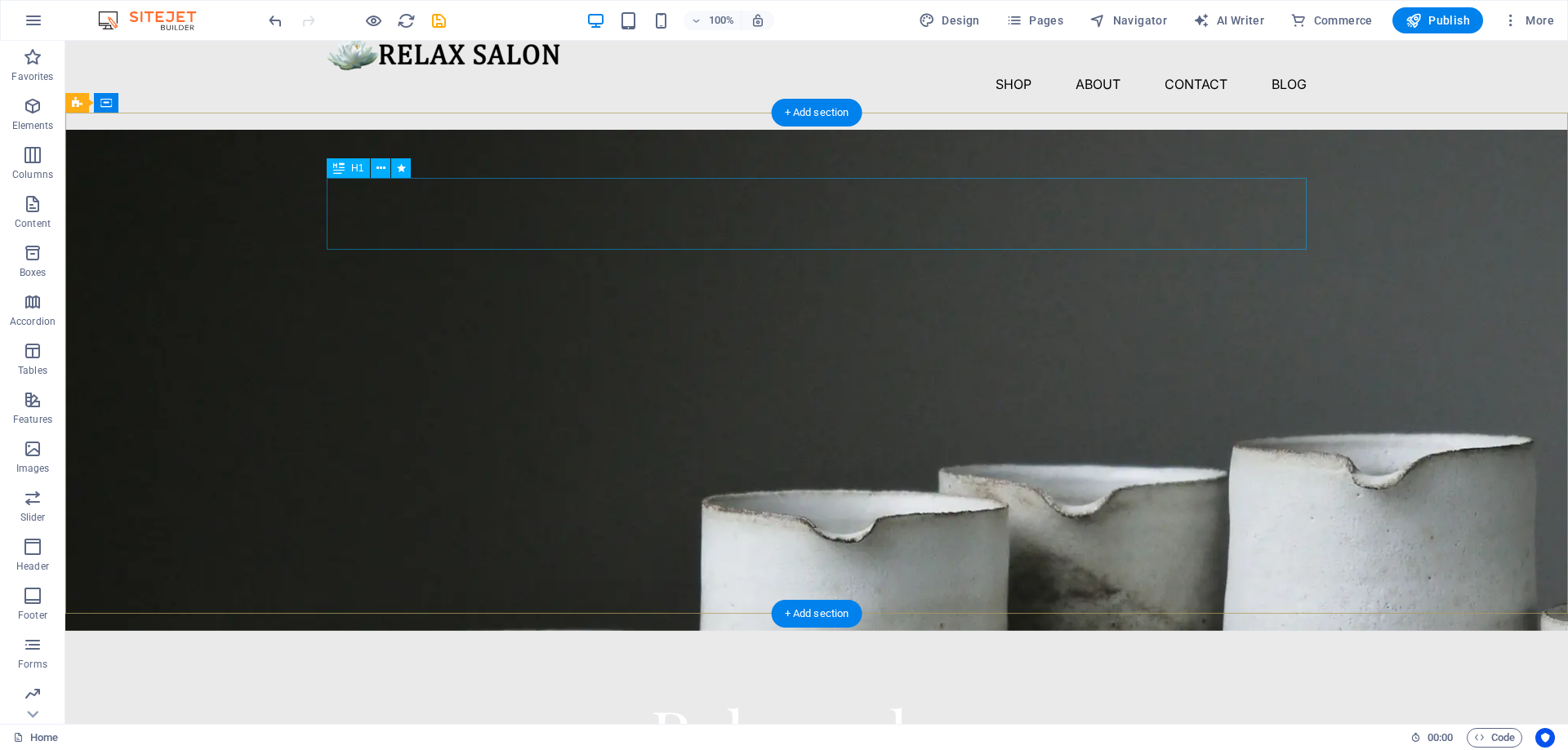
scroll to position [0, 0]
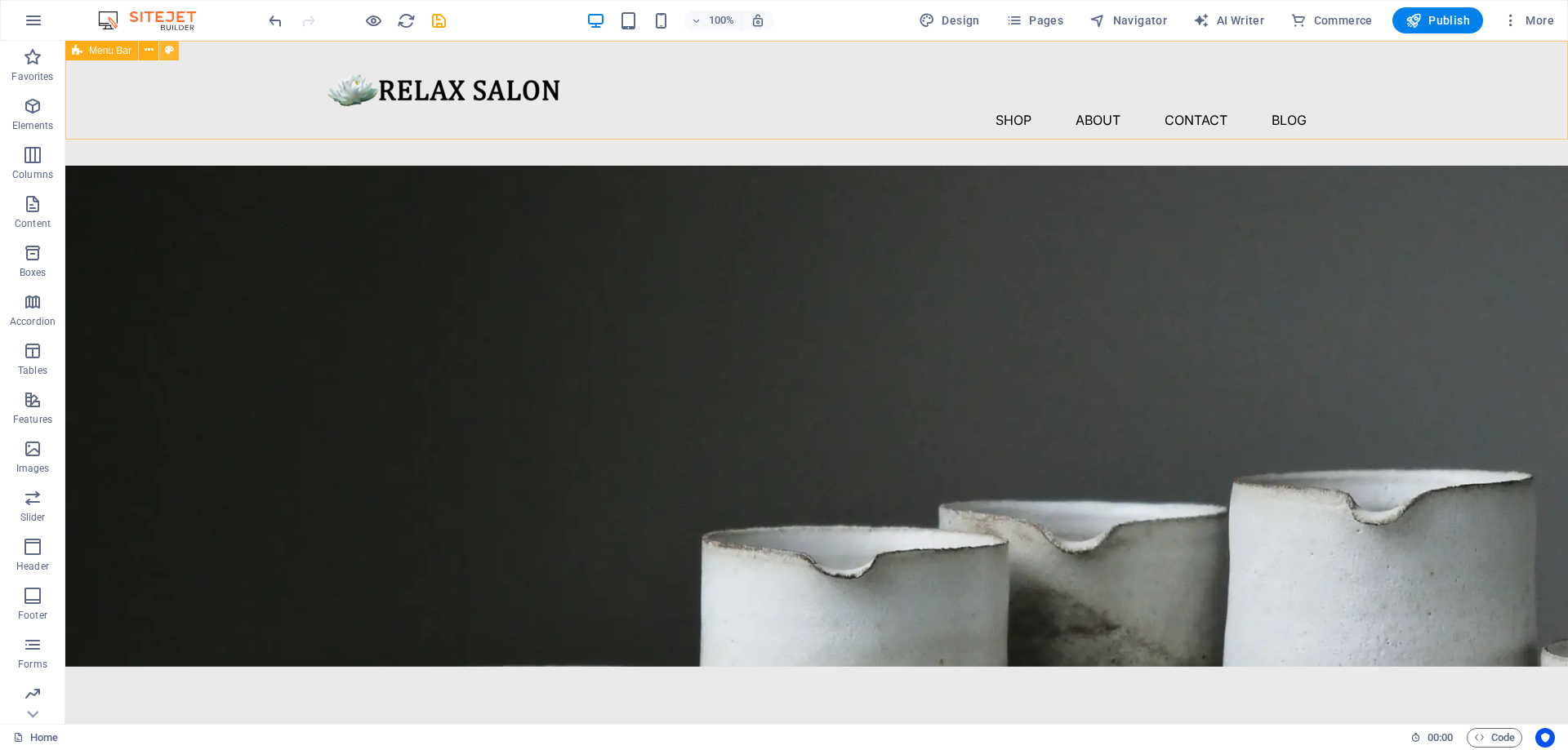
click at [177, 43] on button at bounding box center [169, 51] width 19 height 19
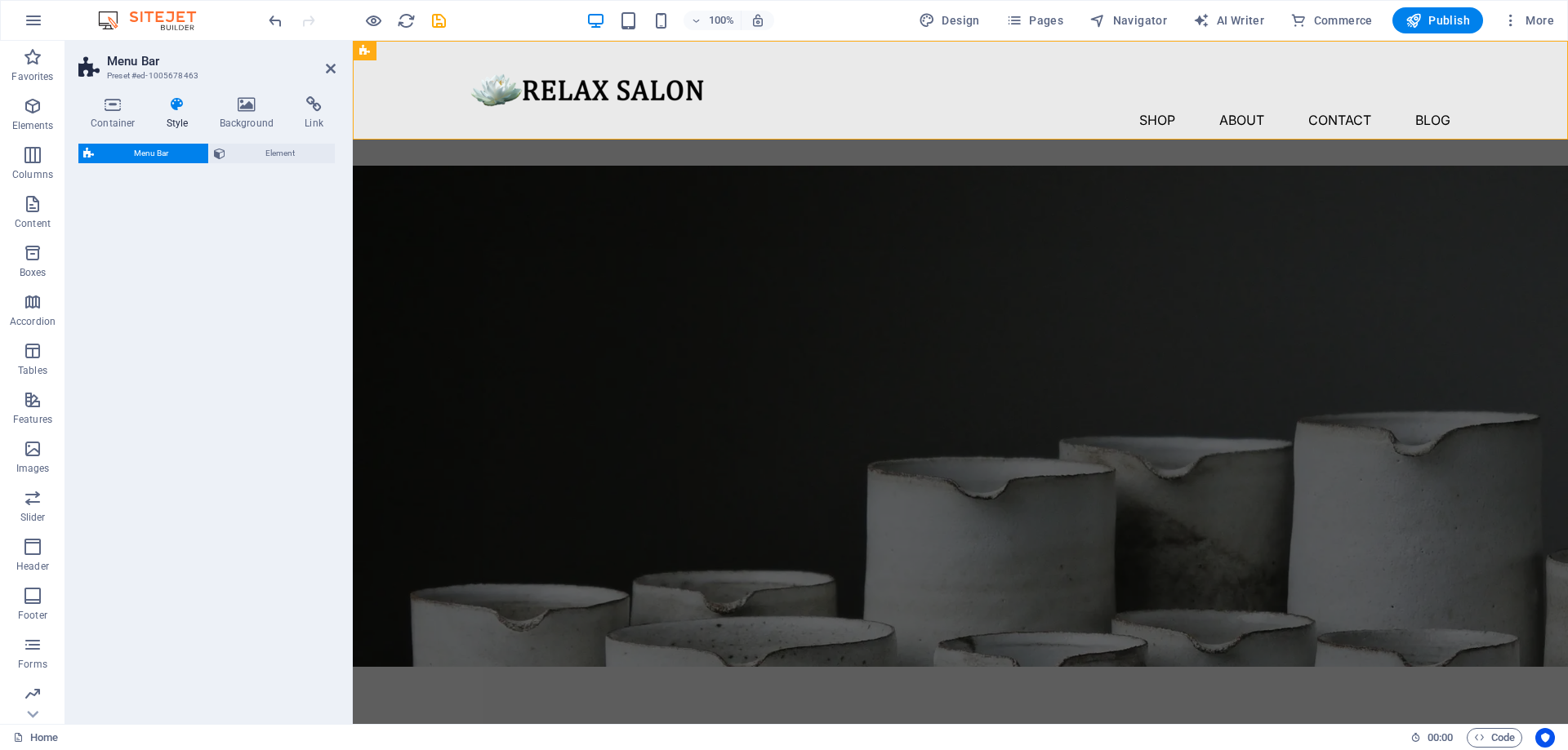
select select "rem"
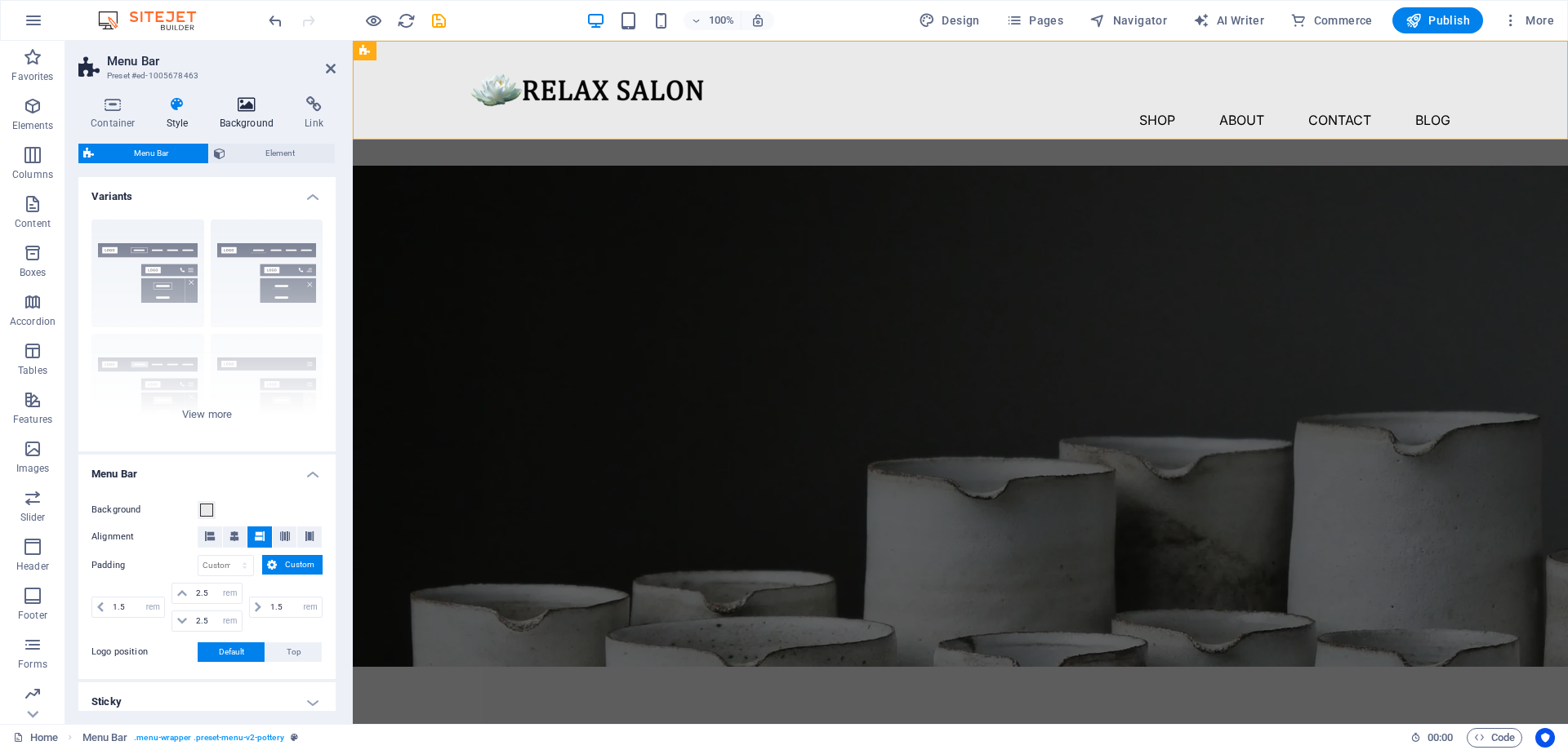
click at [247, 112] on icon at bounding box center [246, 104] width 80 height 16
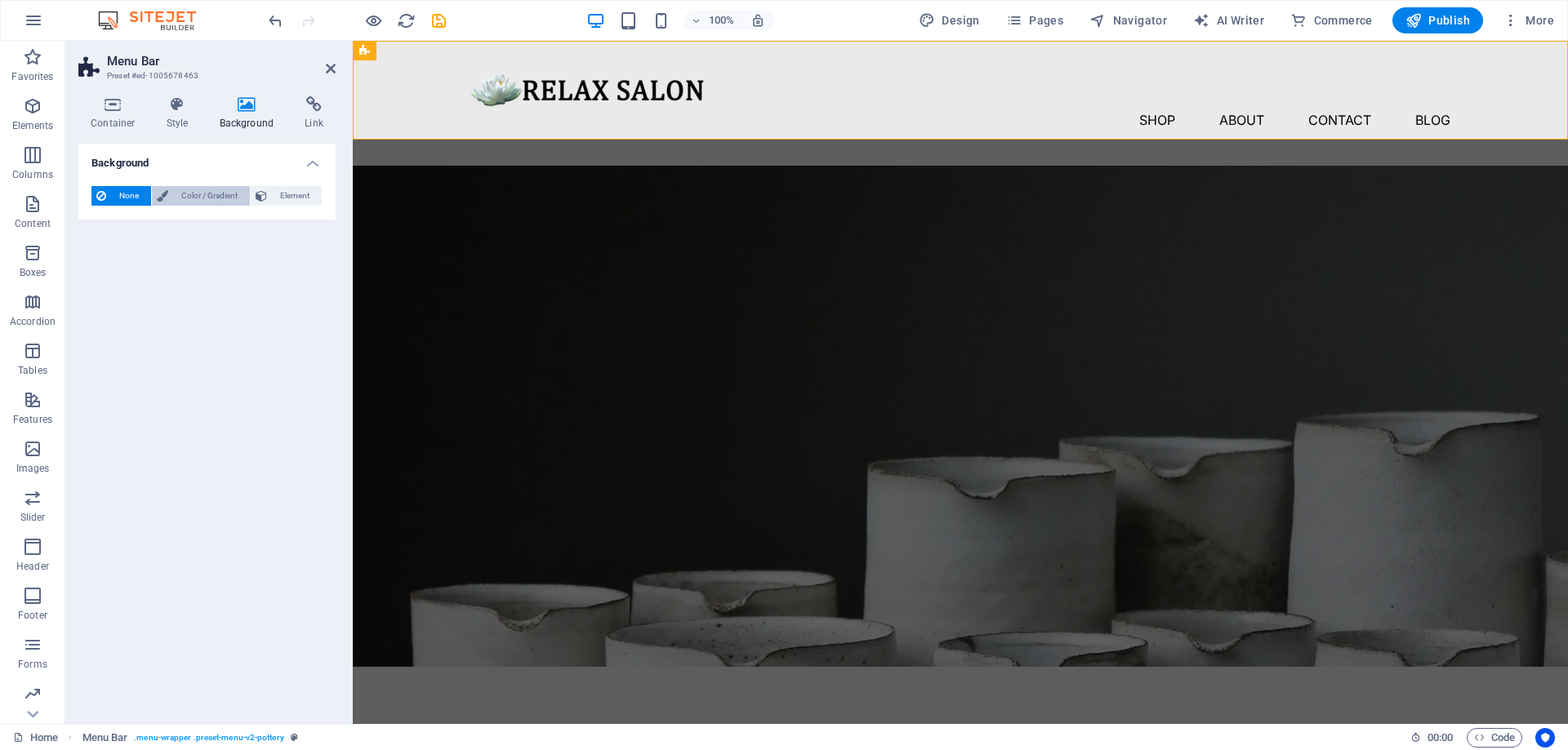
click at [197, 199] on span "Color / Gradient" at bounding box center [209, 195] width 72 height 19
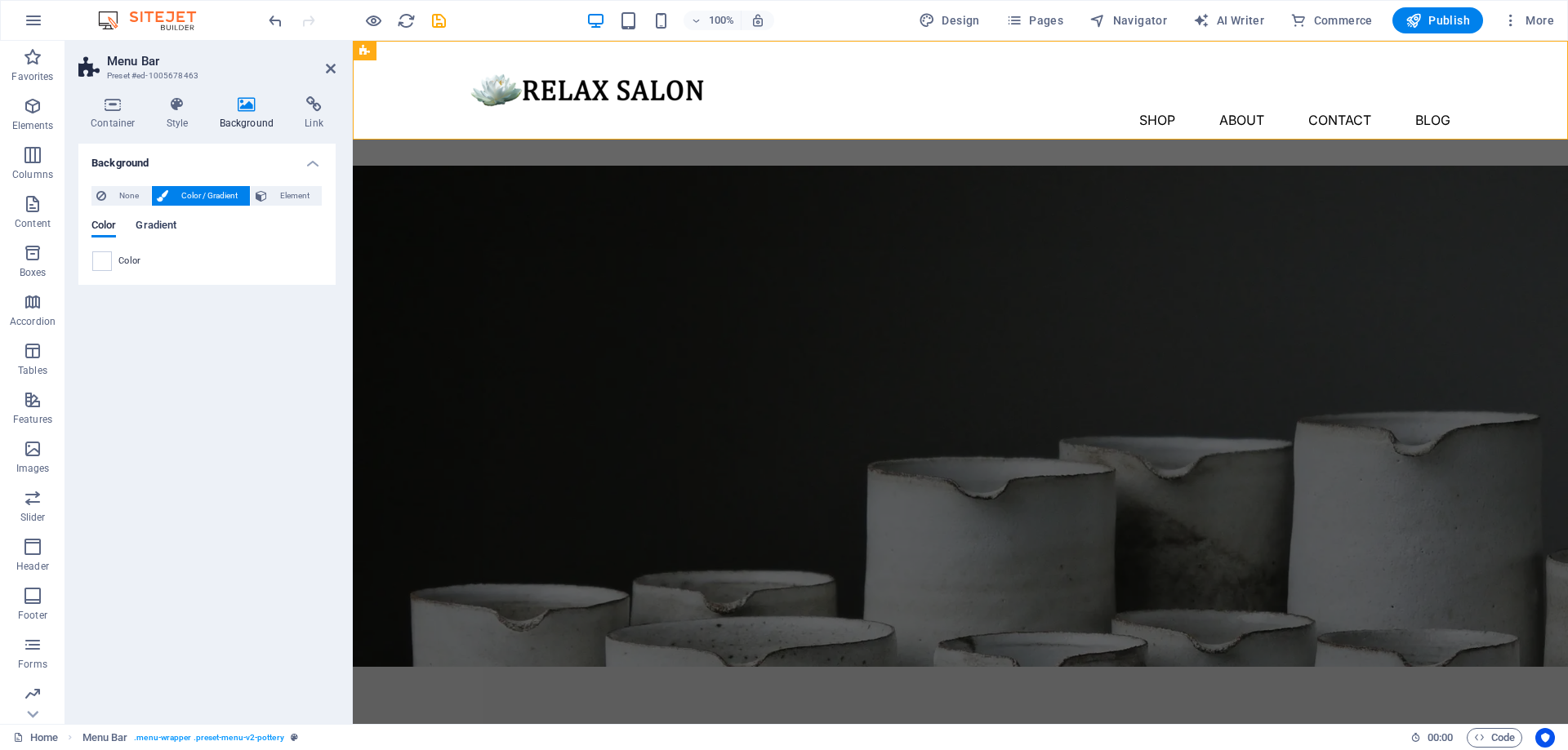
click at [155, 223] on span "Gradient" at bounding box center [155, 227] width 41 height 23
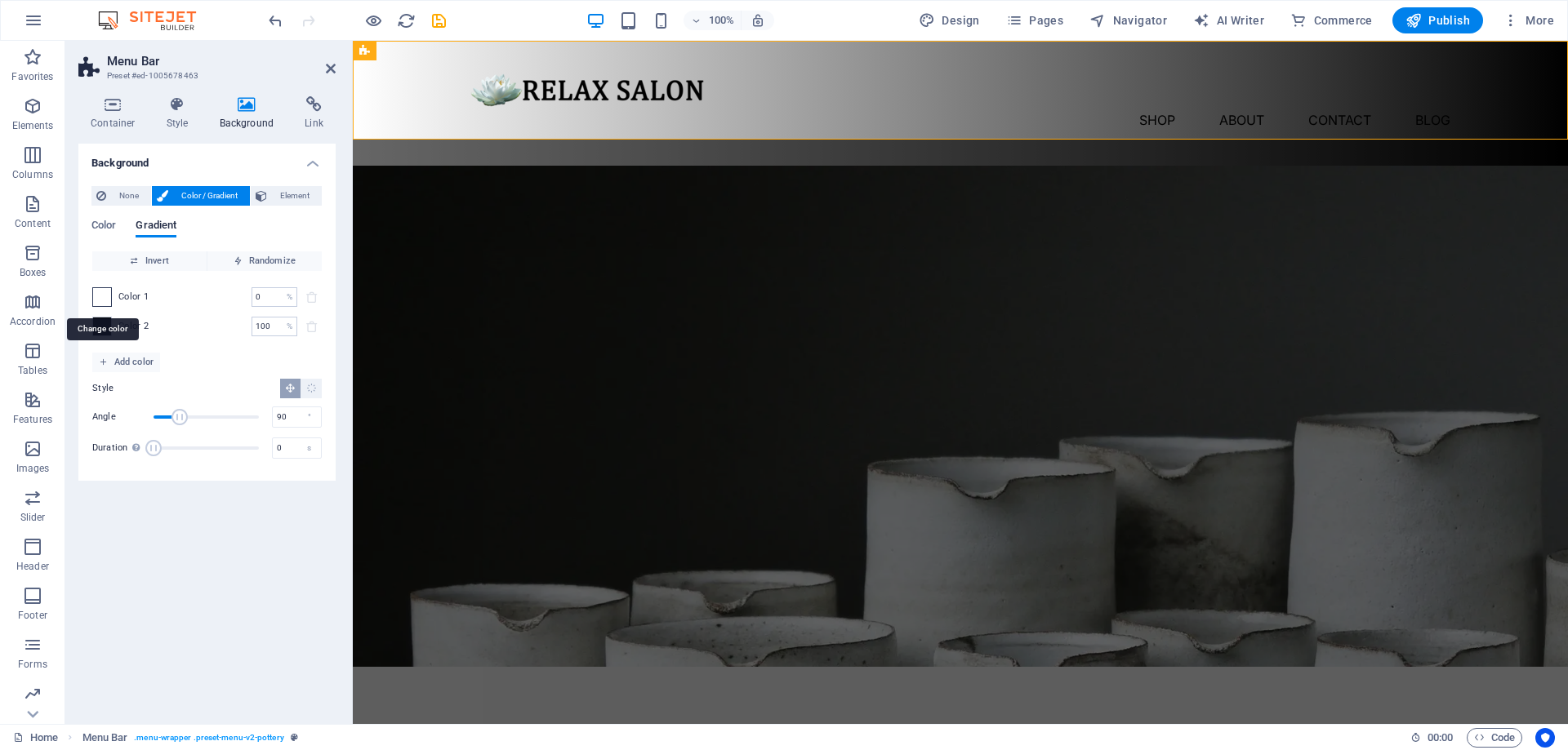
click at [106, 297] on span at bounding box center [102, 297] width 18 height 18
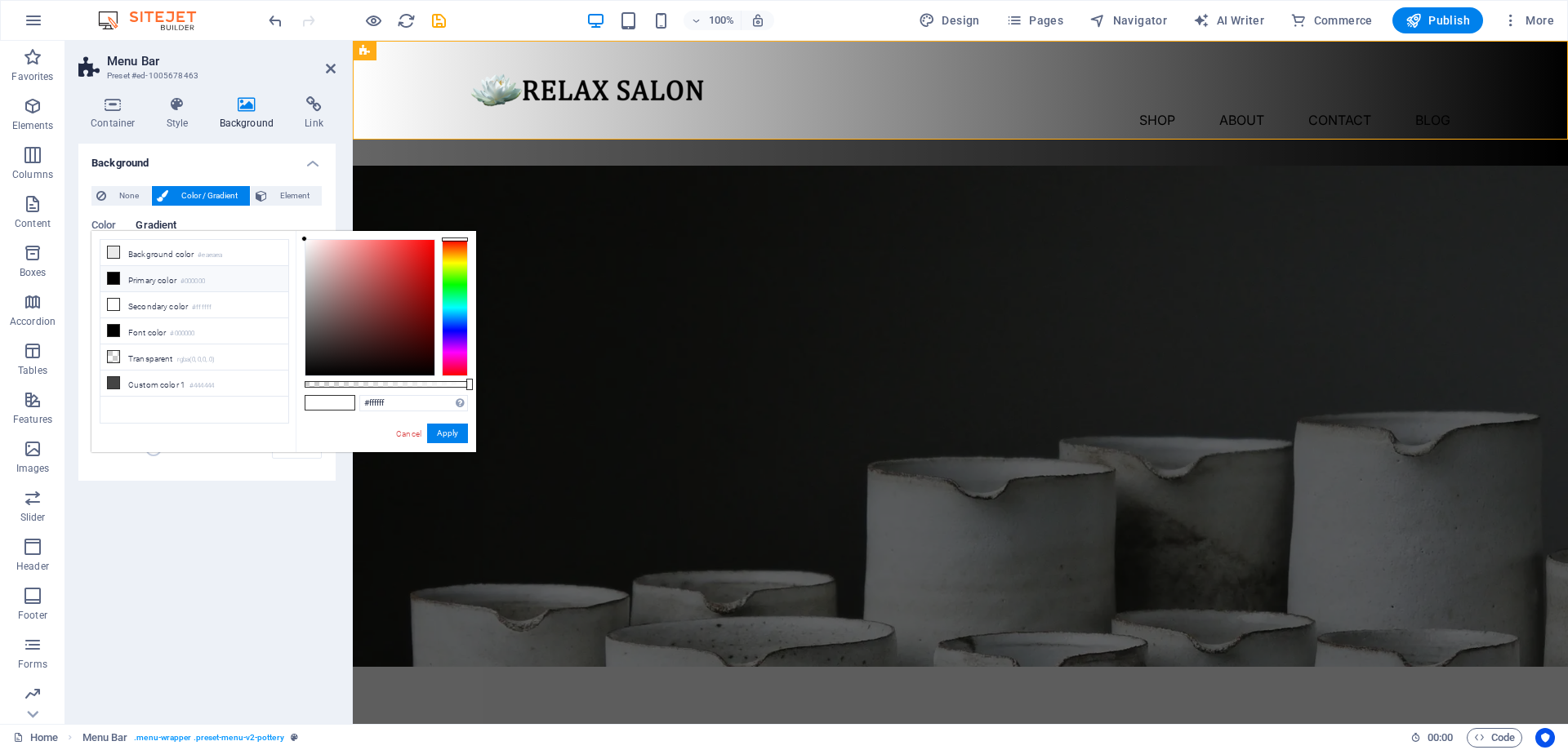
click at [455, 279] on div at bounding box center [454, 307] width 26 height 137
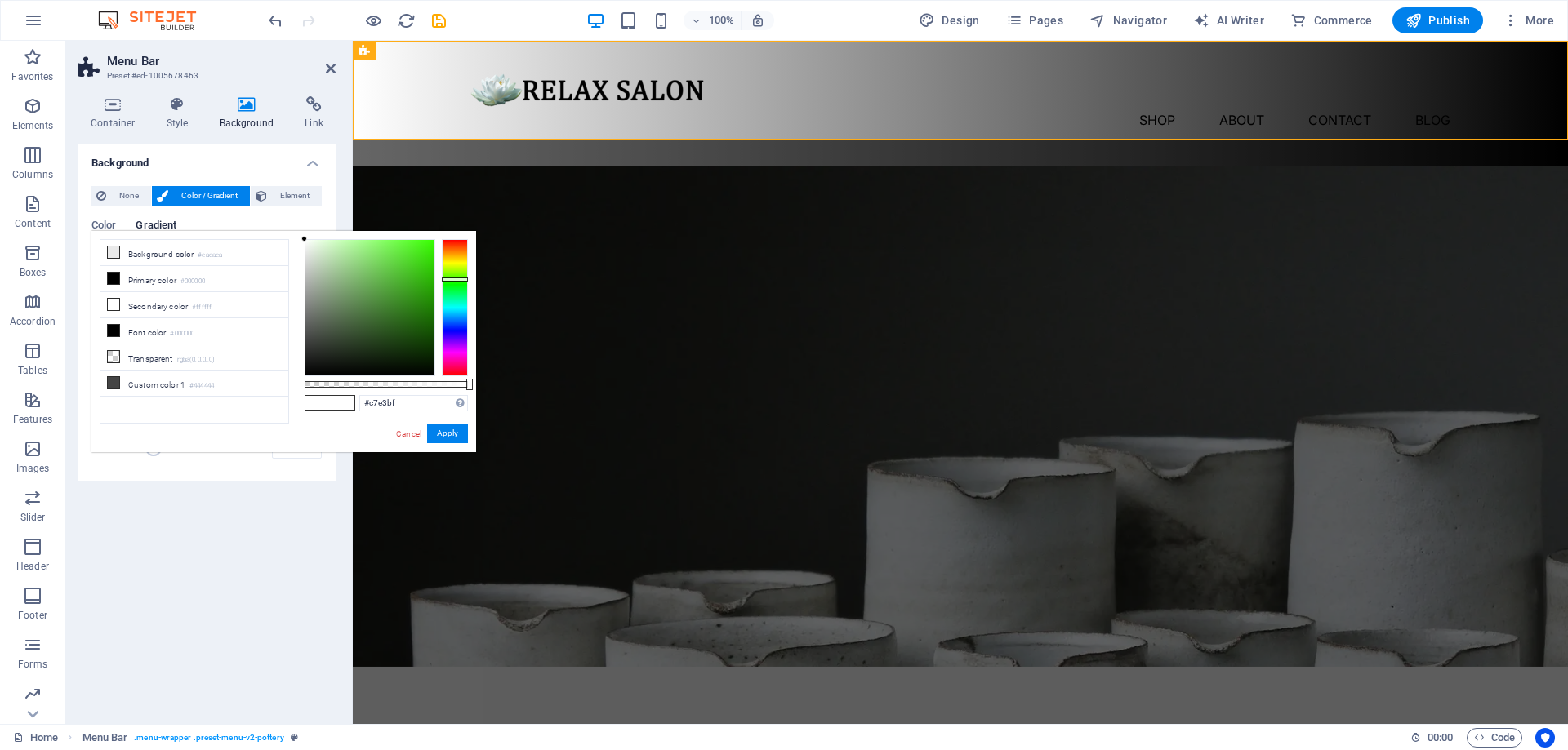
click at [325, 254] on div at bounding box center [370, 307] width 129 height 135
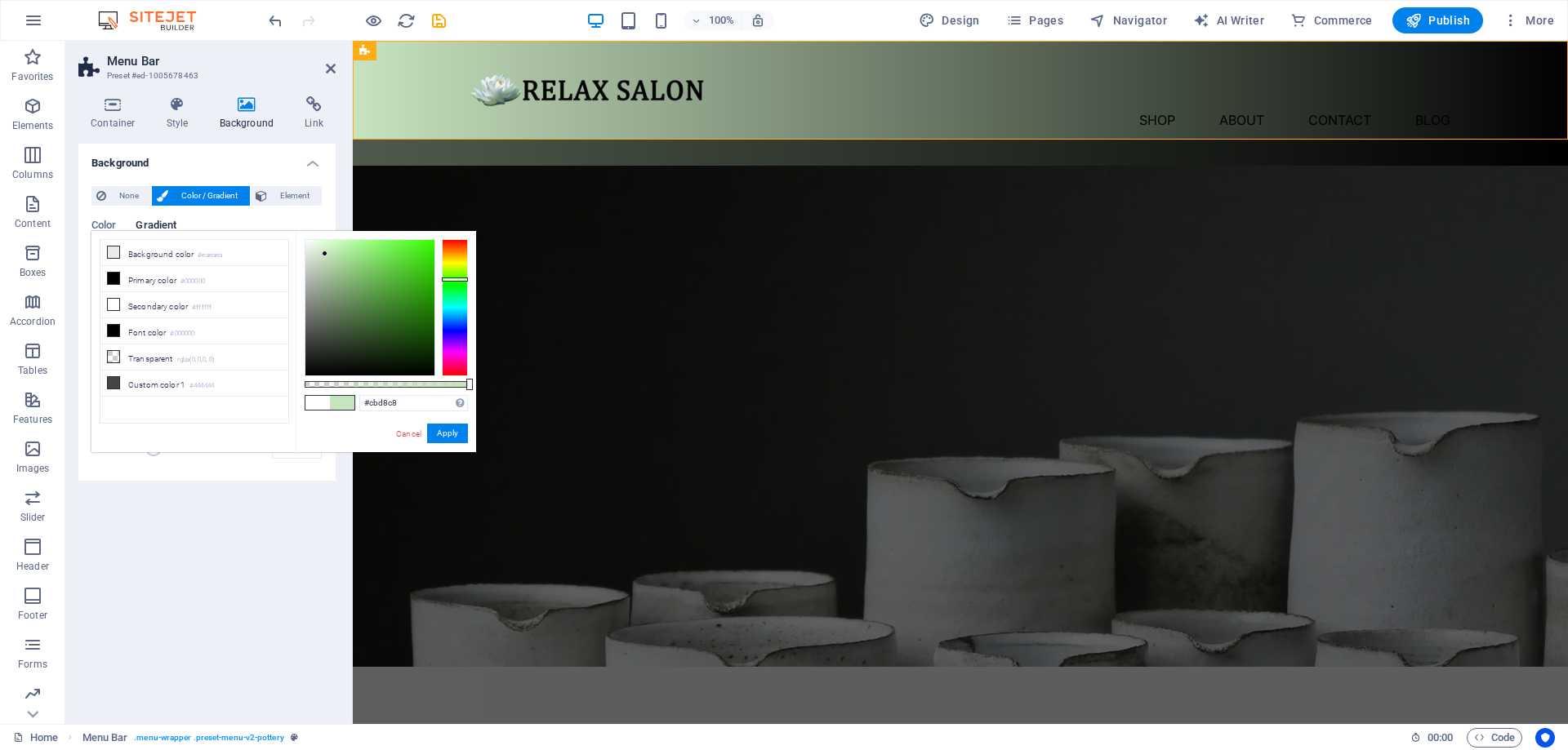
click at [314, 260] on div at bounding box center [370, 307] width 129 height 135
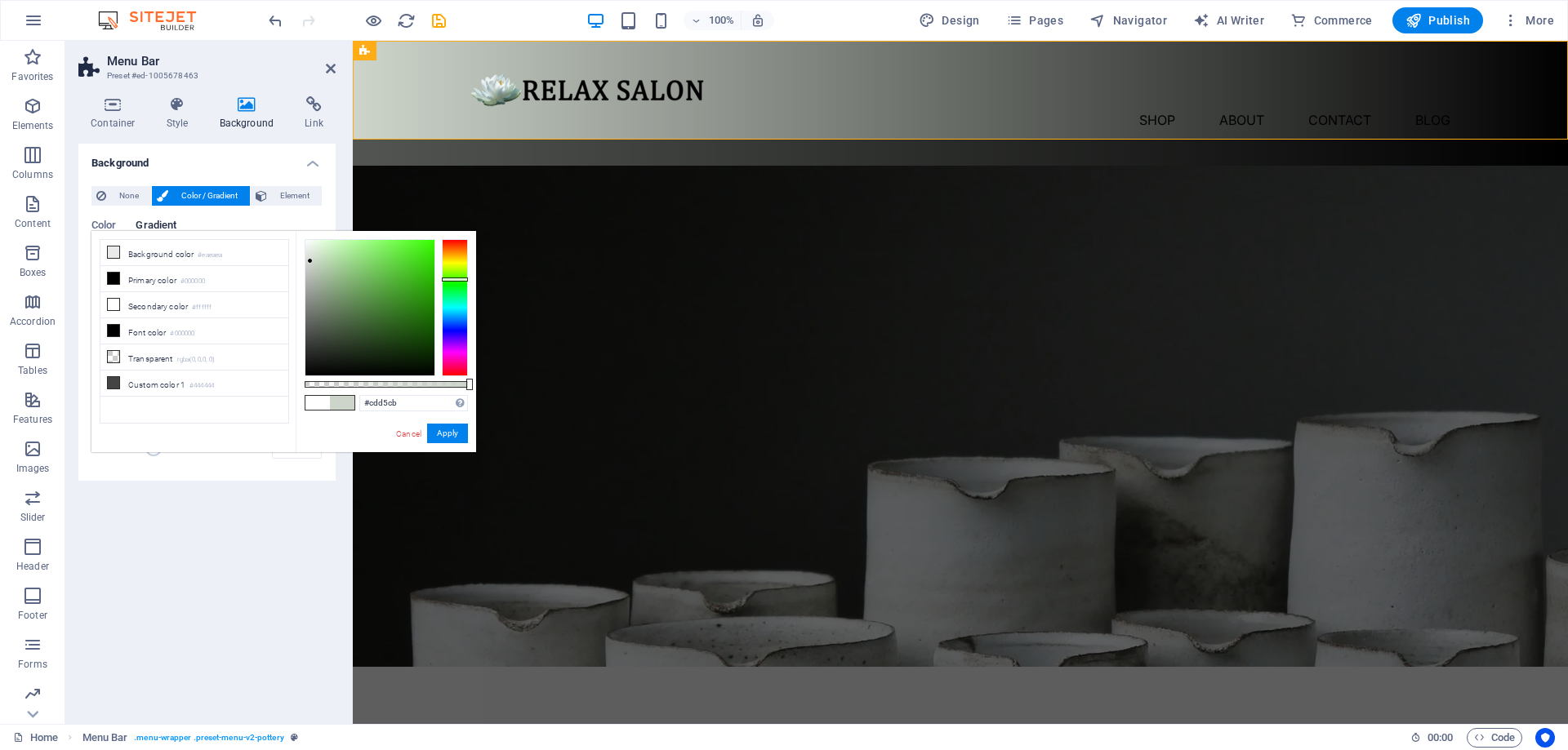
click at [311, 261] on div at bounding box center [370, 307] width 129 height 135
click at [312, 255] on div at bounding box center [370, 307] width 129 height 135
click at [311, 261] on div at bounding box center [370, 307] width 129 height 135
click at [311, 262] on div at bounding box center [311, 261] width 6 height 6
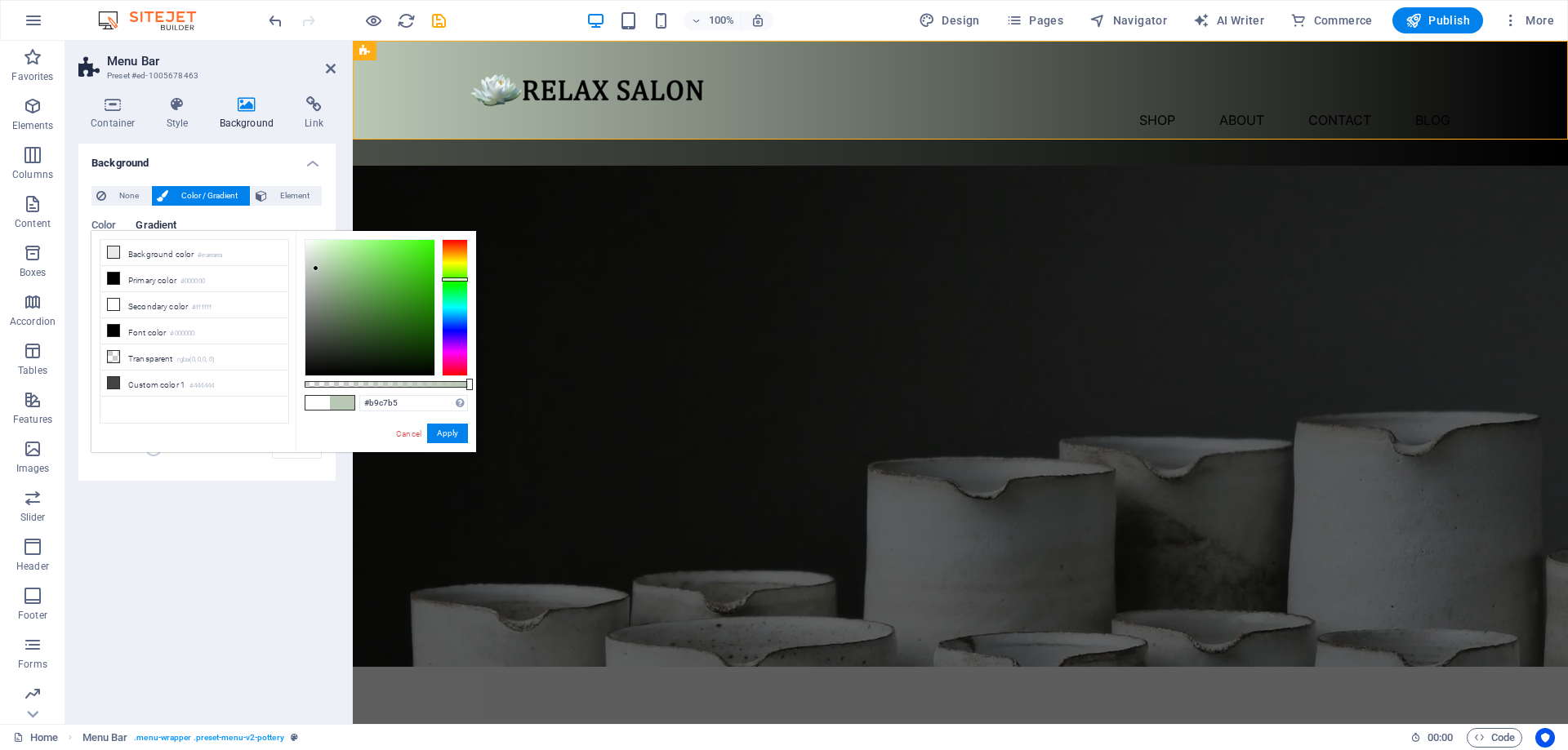
click at [316, 268] on div at bounding box center [370, 307] width 129 height 135
click at [320, 272] on div at bounding box center [370, 307] width 129 height 135
click at [323, 274] on div at bounding box center [320, 271] width 6 height 6
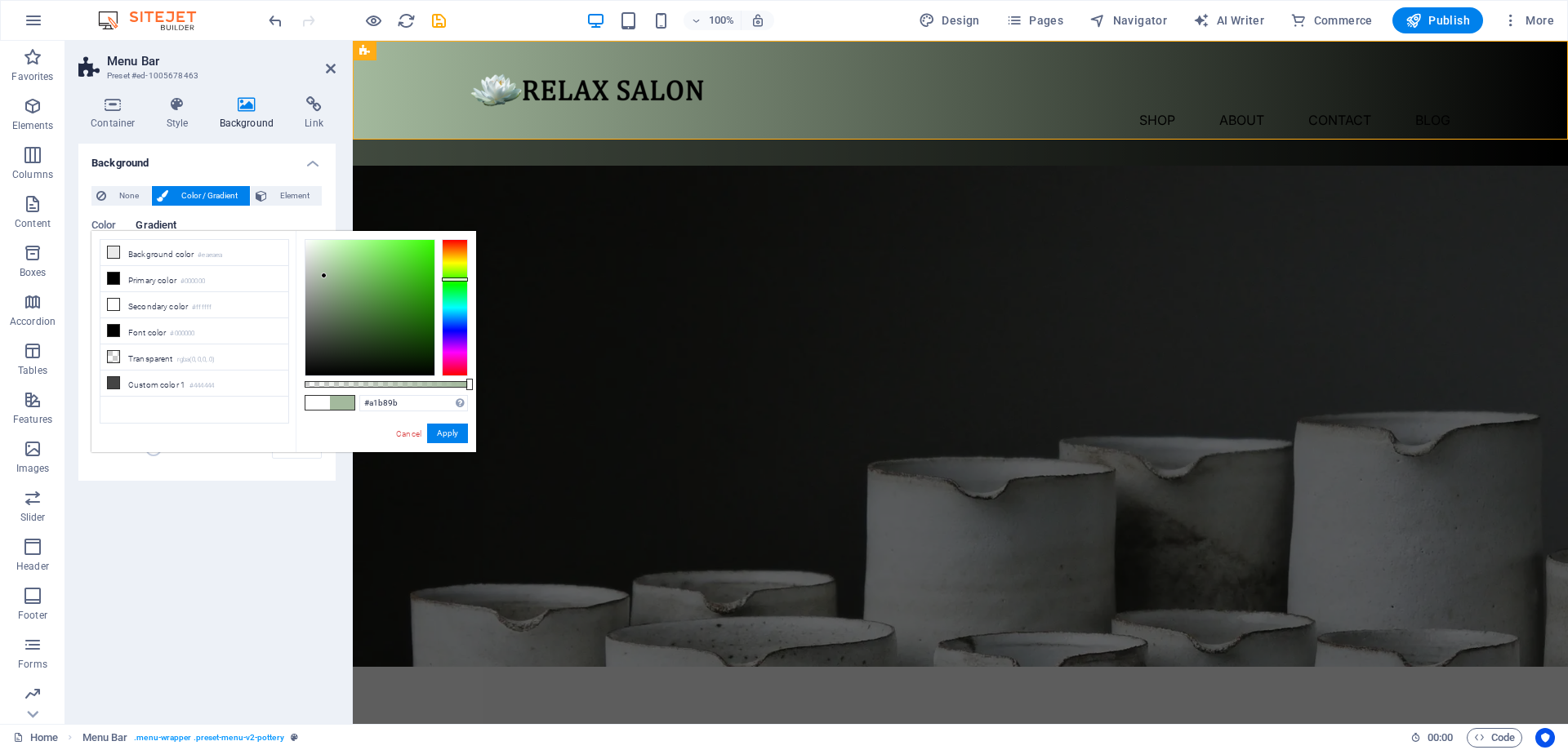
click at [325, 277] on div at bounding box center [324, 276] width 6 height 6
type input "#8ca785"
click at [331, 285] on div at bounding box center [370, 307] width 129 height 135
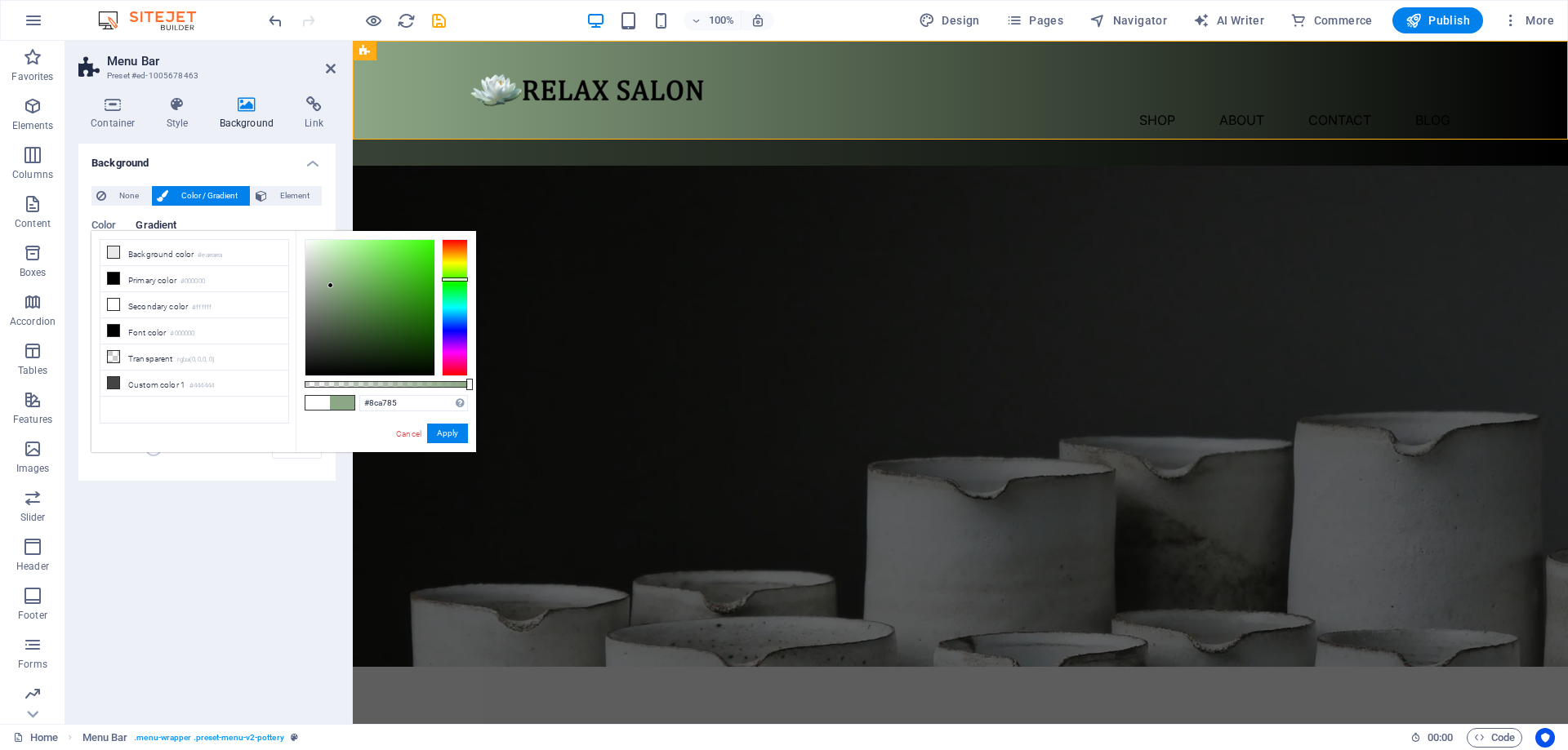
click at [312, 165] on h4 "Background" at bounding box center [207, 158] width 257 height 30
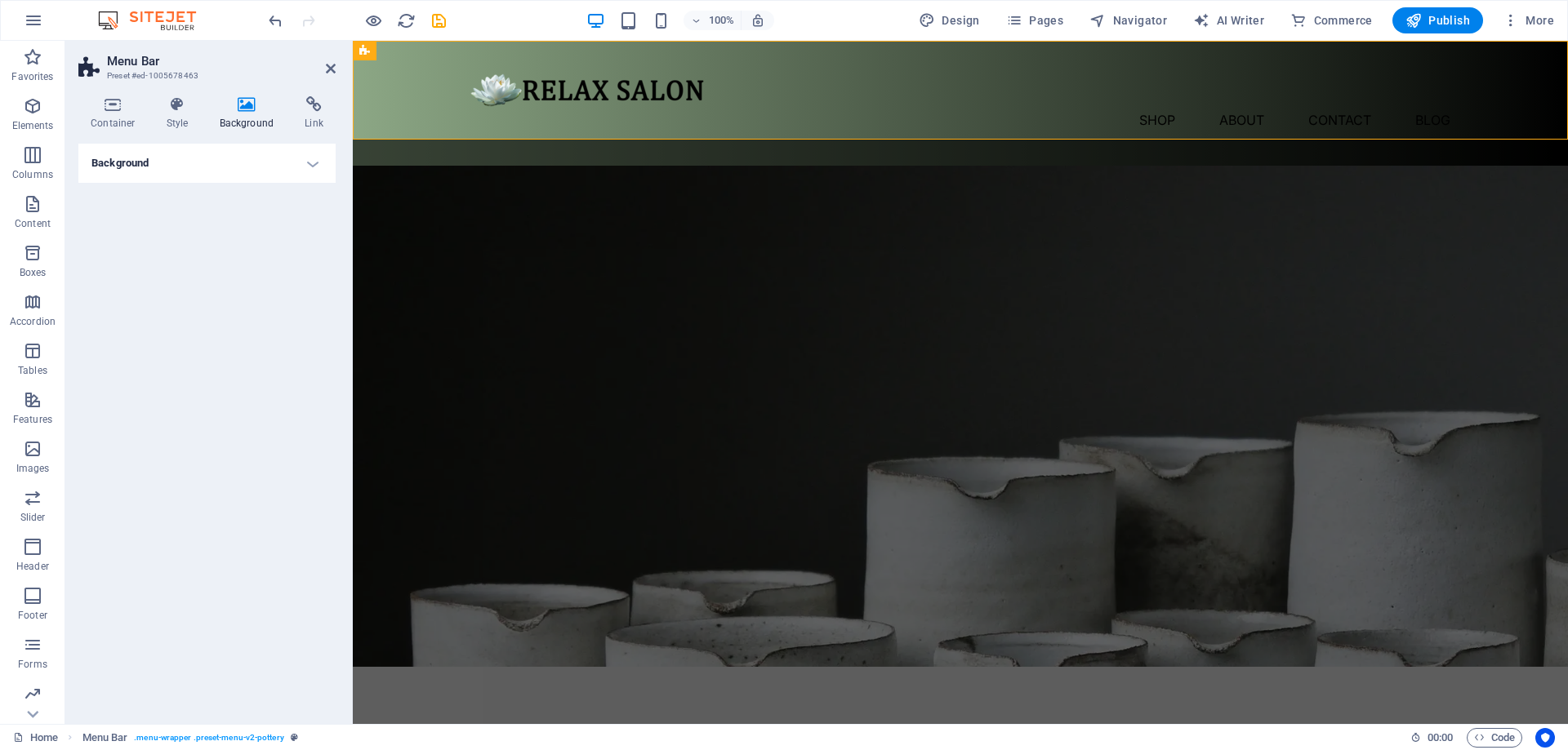
click at [314, 170] on h4 "Background" at bounding box center [207, 163] width 257 height 39
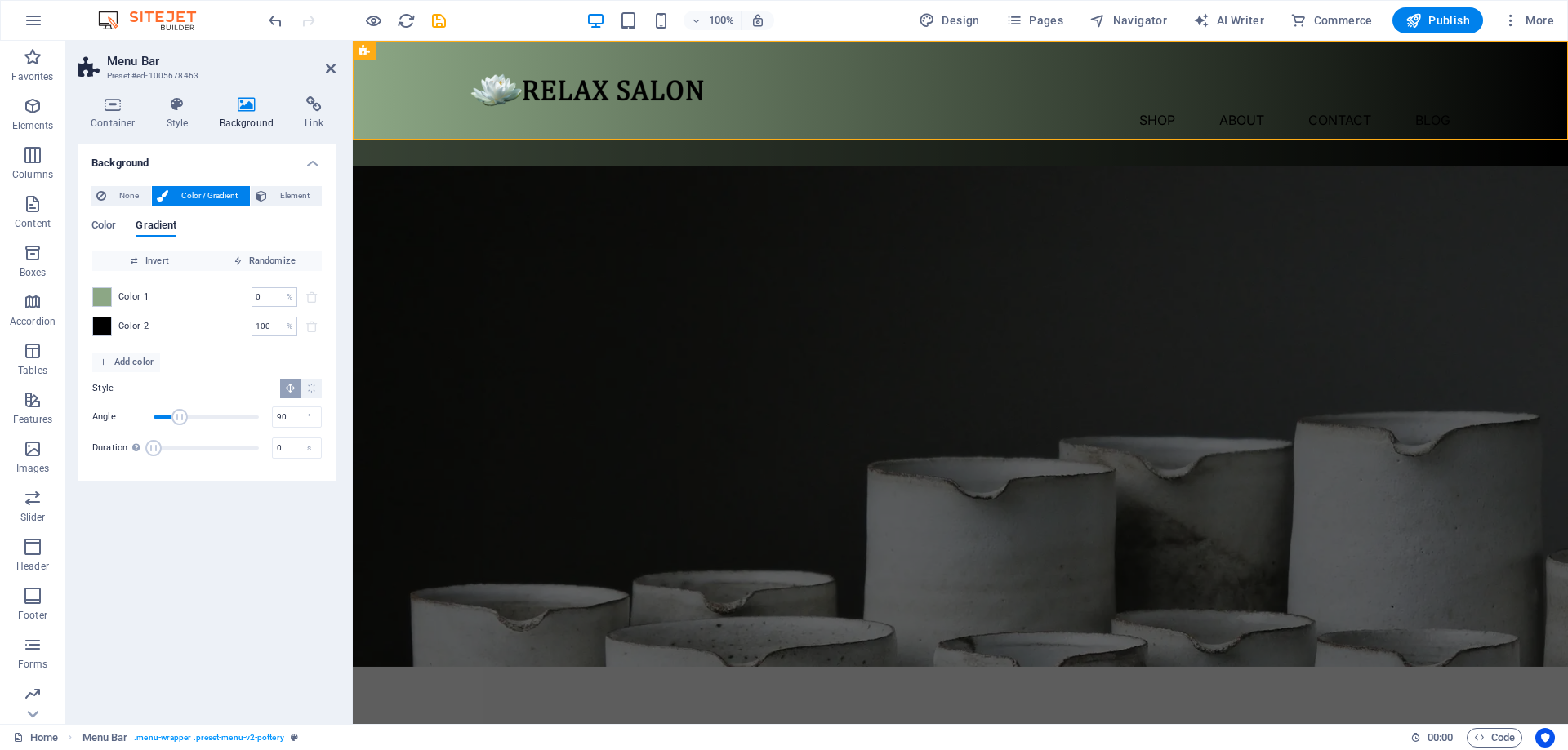
click at [314, 170] on h4 "Background" at bounding box center [207, 158] width 257 height 30
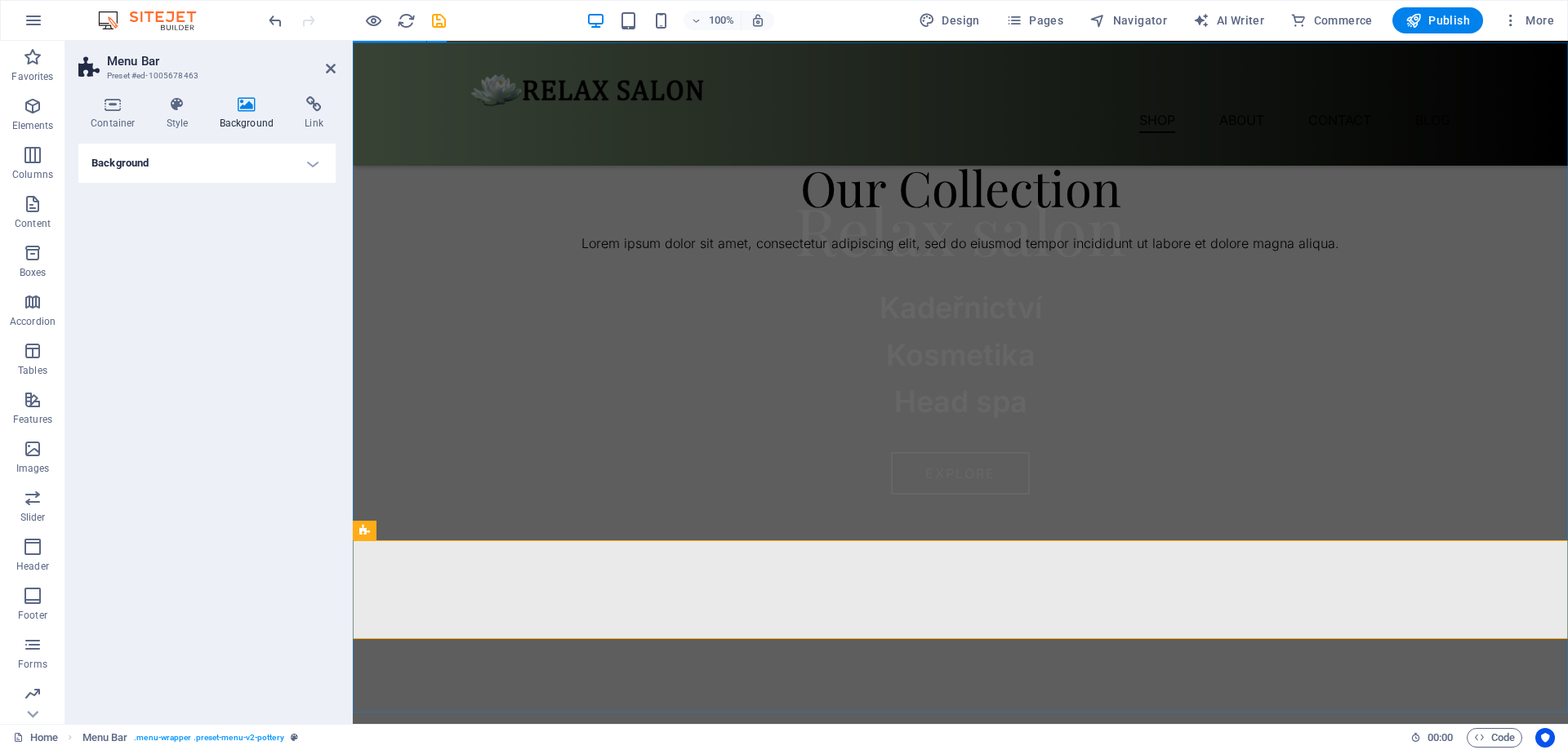
scroll to position [500, 0]
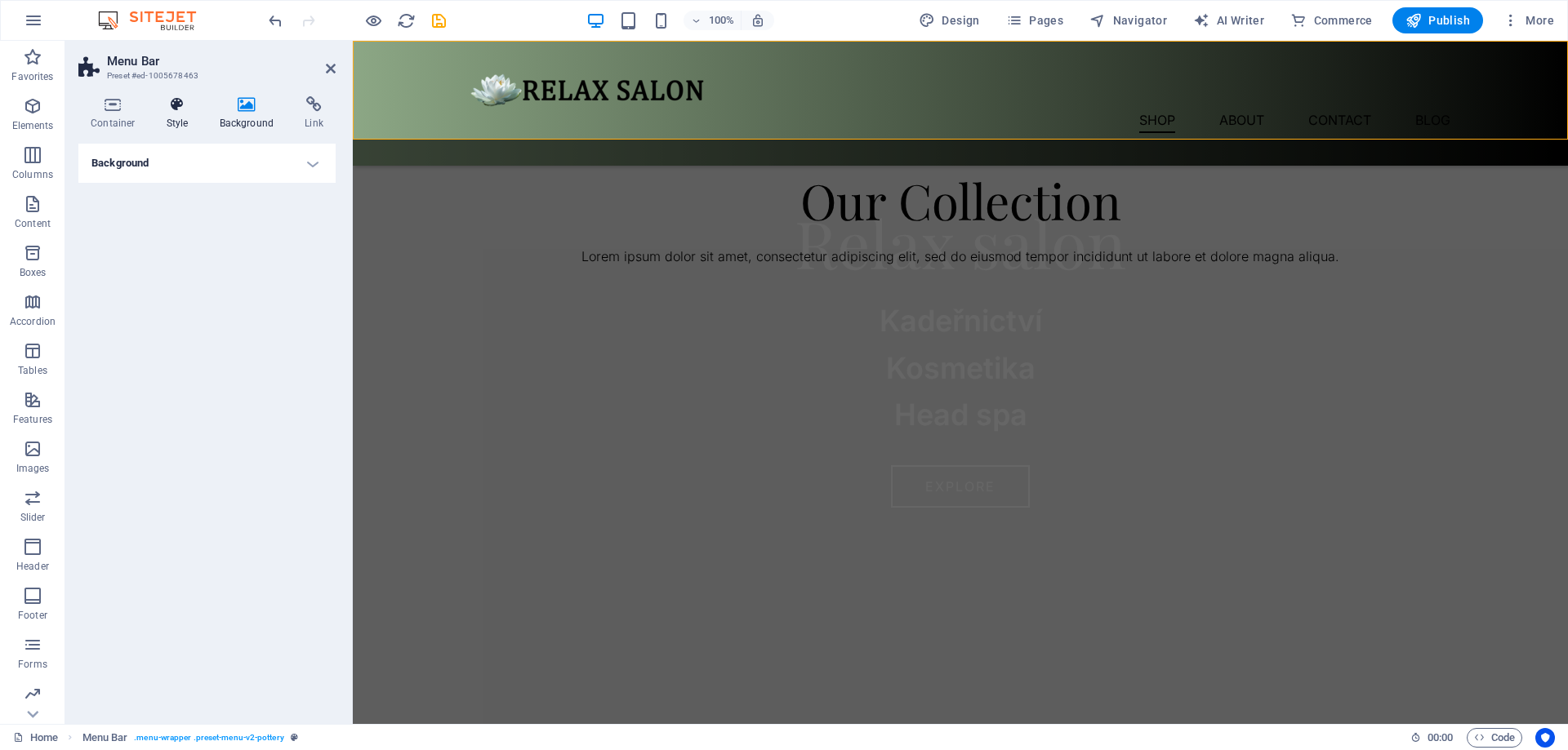
click at [182, 116] on h4 "Style" at bounding box center [180, 114] width 53 height 34
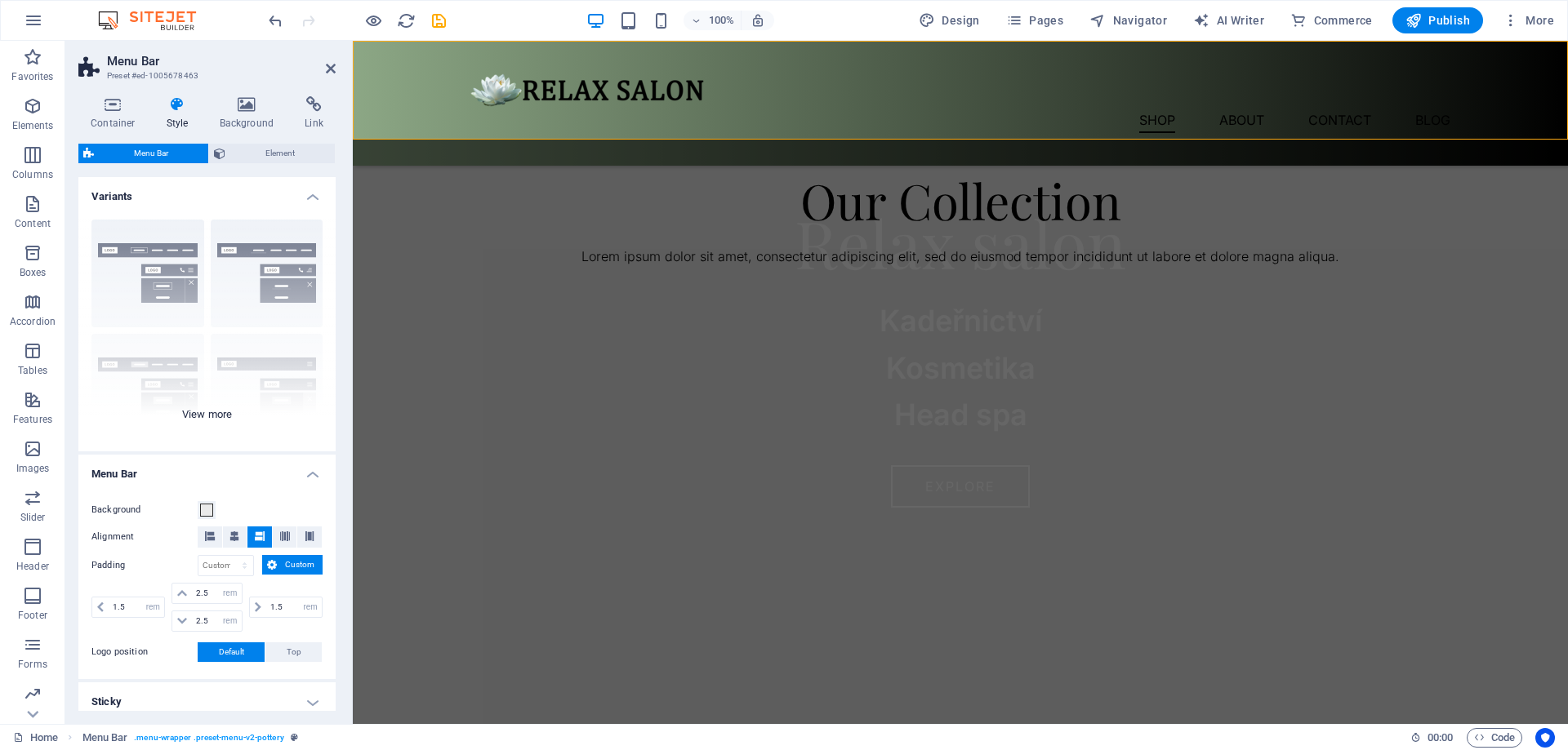
click at [171, 265] on div "Border Centered Default Fixed Loki Trigger Wide XXL" at bounding box center [207, 330] width 257 height 245
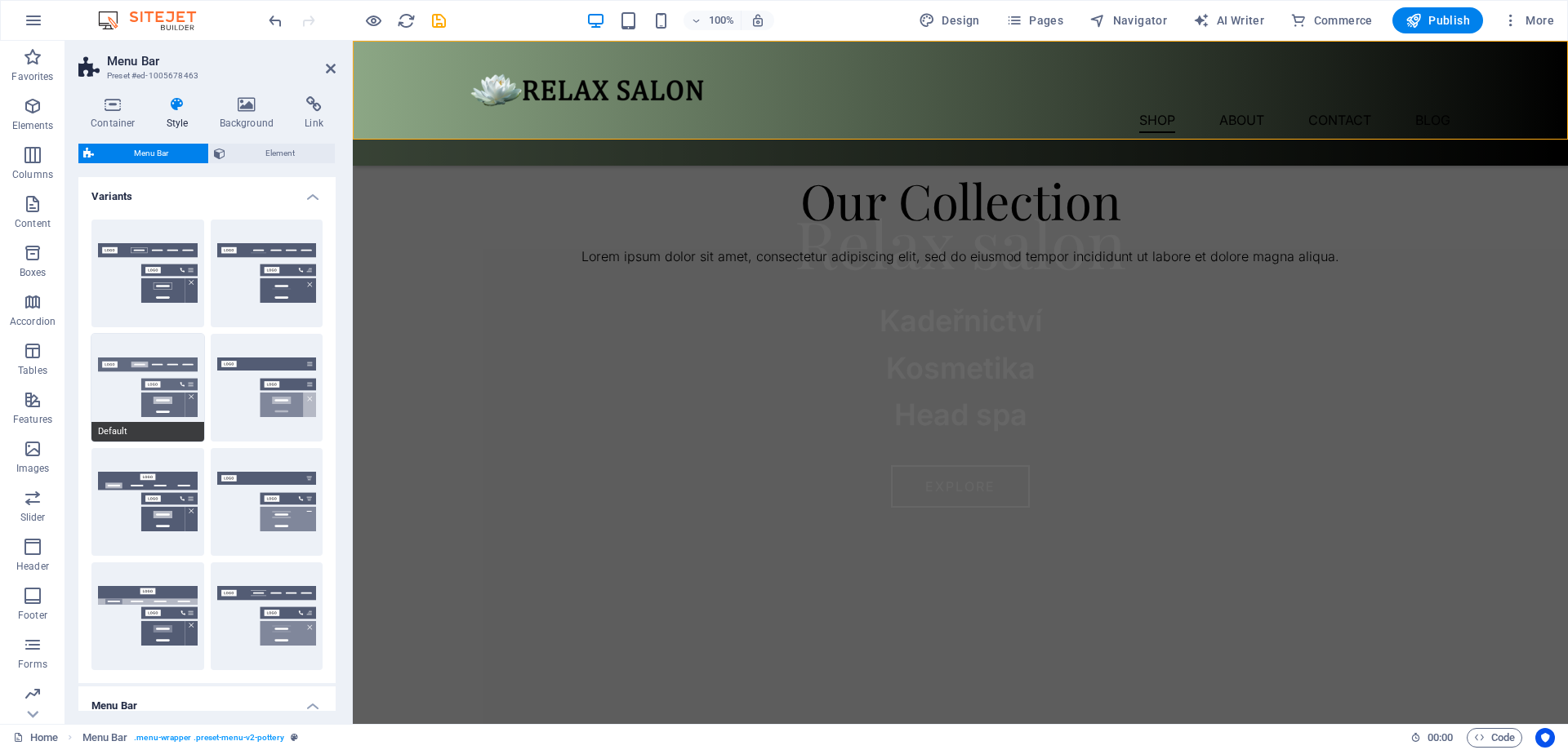
click at [160, 376] on button "Default" at bounding box center [148, 388] width 113 height 107
type input "1"
select select "rem"
type input "1"
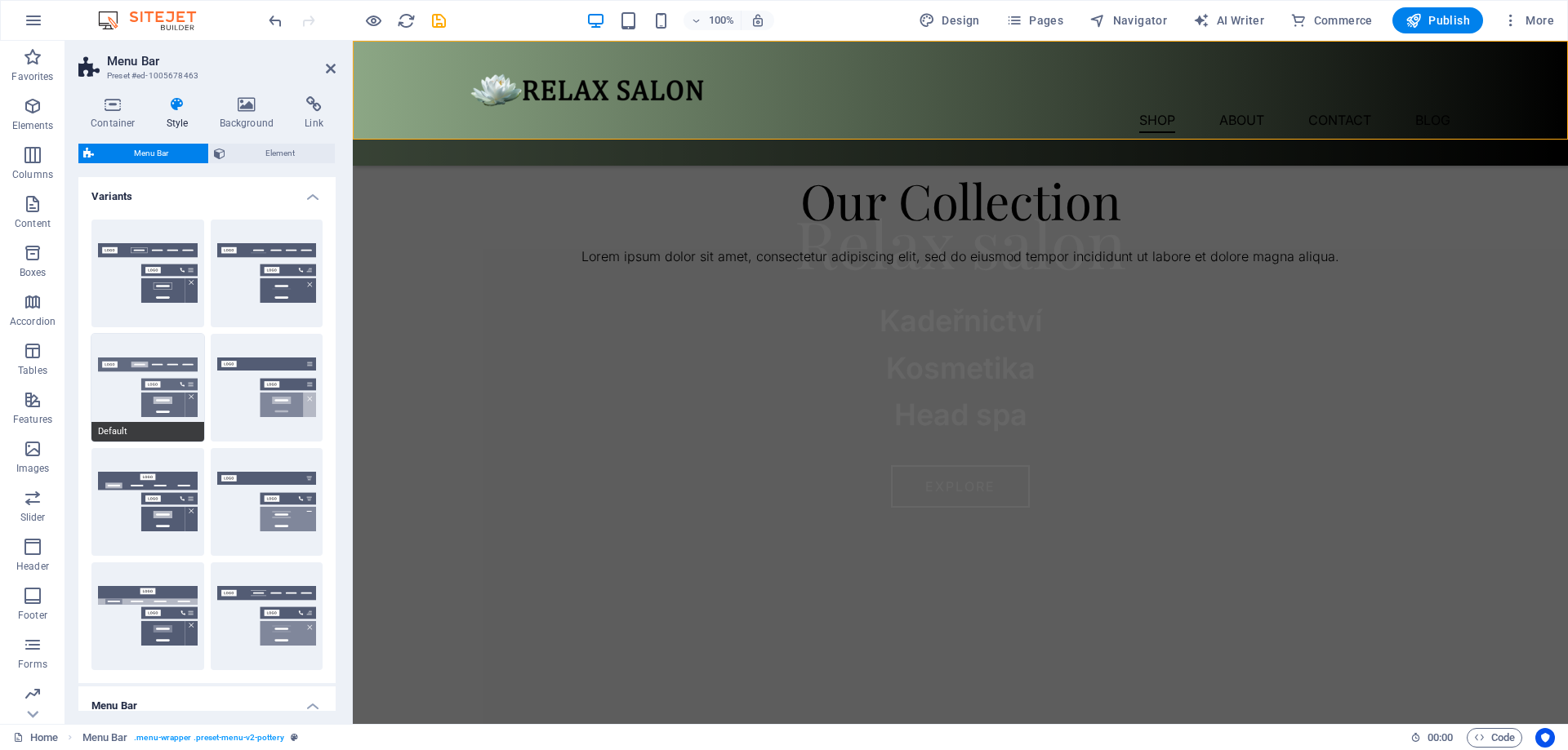
type input "1"
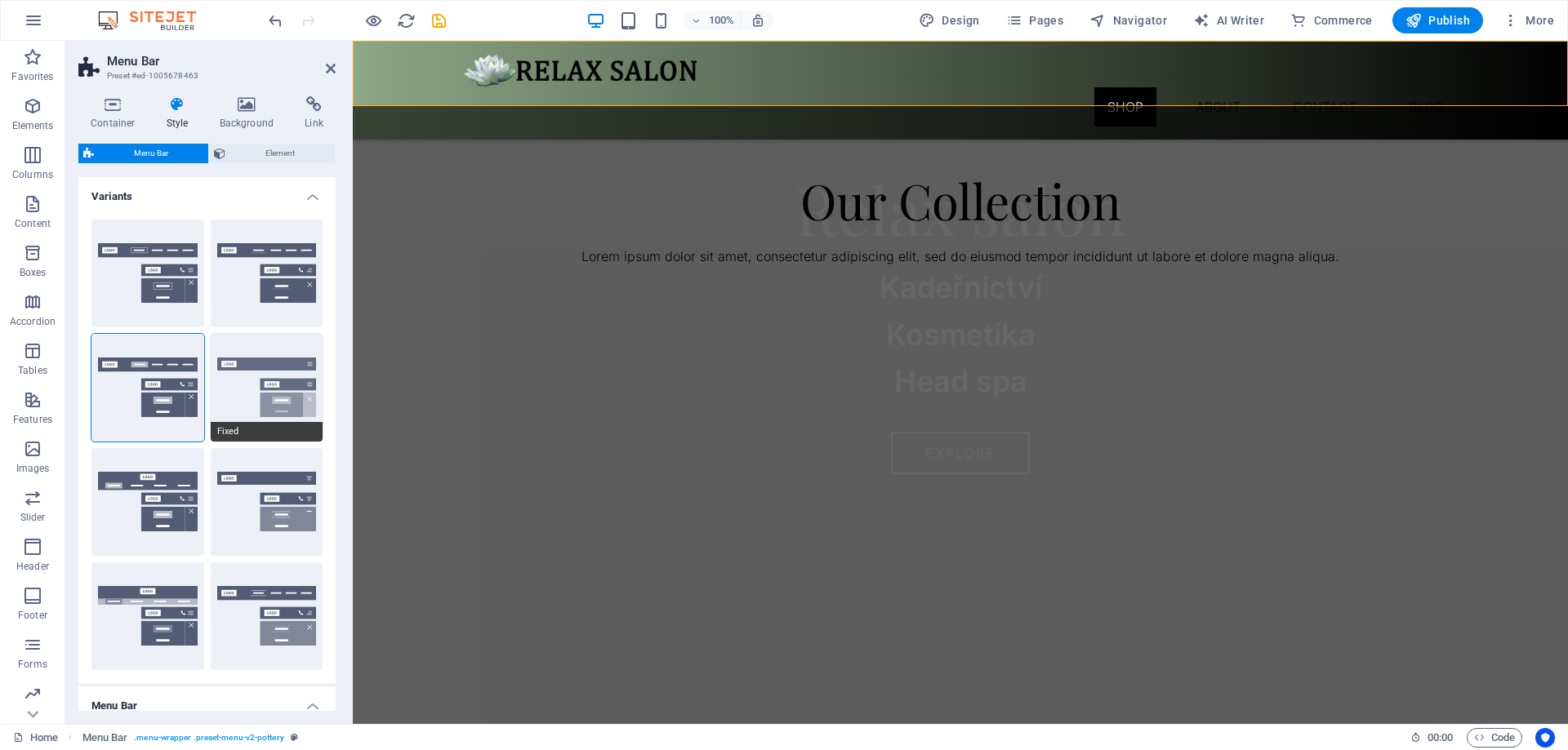
click at [267, 385] on button "Fixed" at bounding box center [267, 388] width 113 height 107
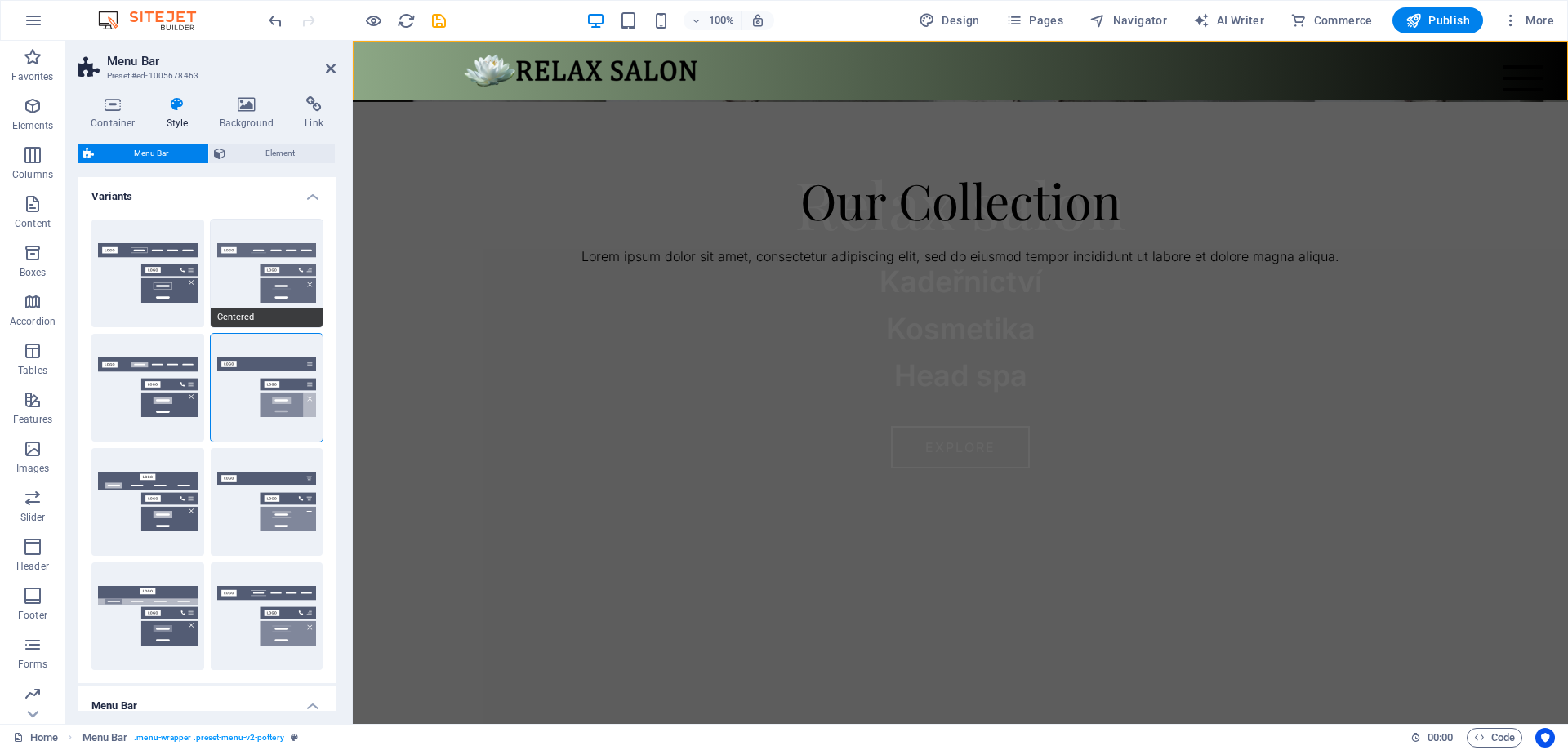
click at [280, 278] on button "Centered" at bounding box center [267, 273] width 113 height 107
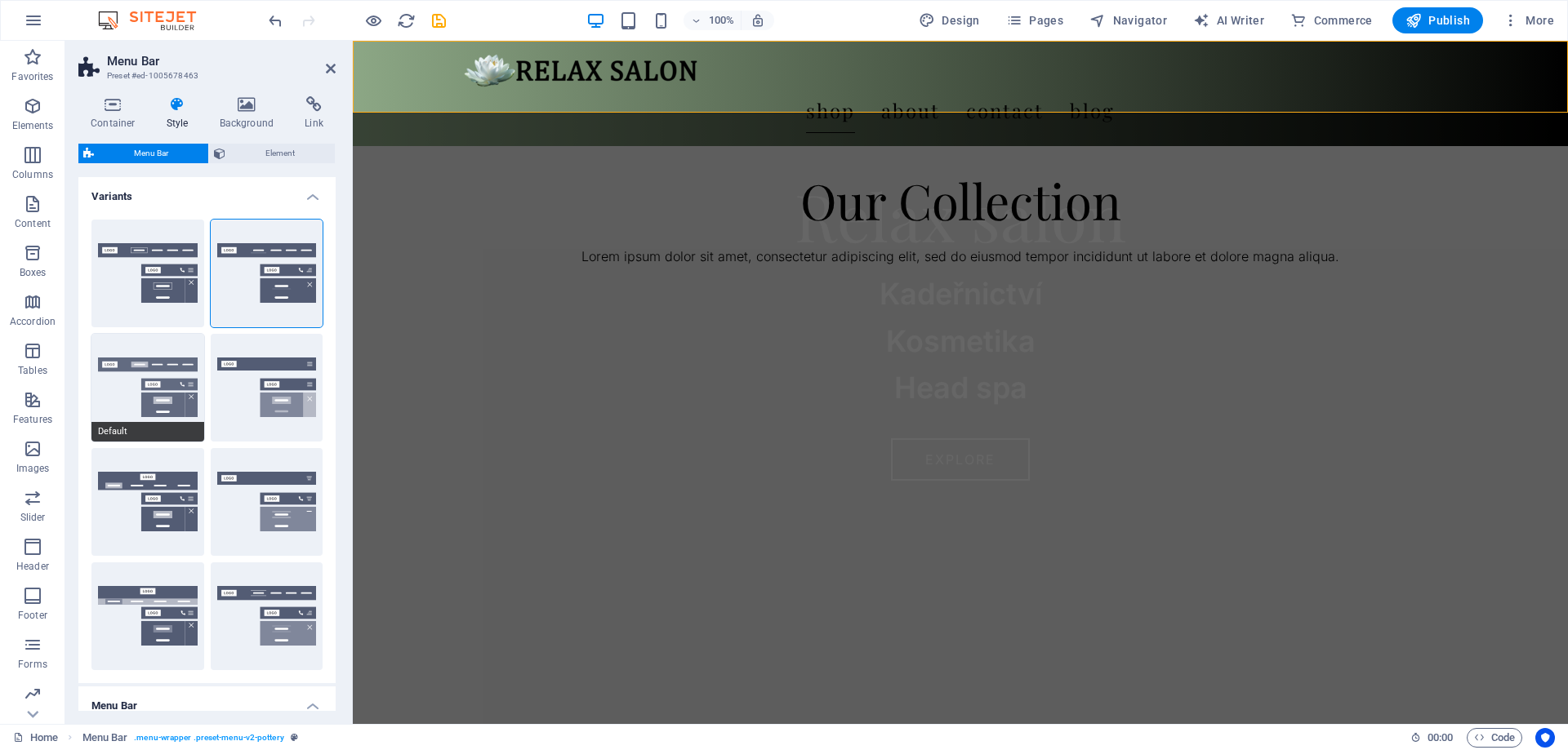
click at [157, 378] on button "Default" at bounding box center [148, 388] width 113 height 107
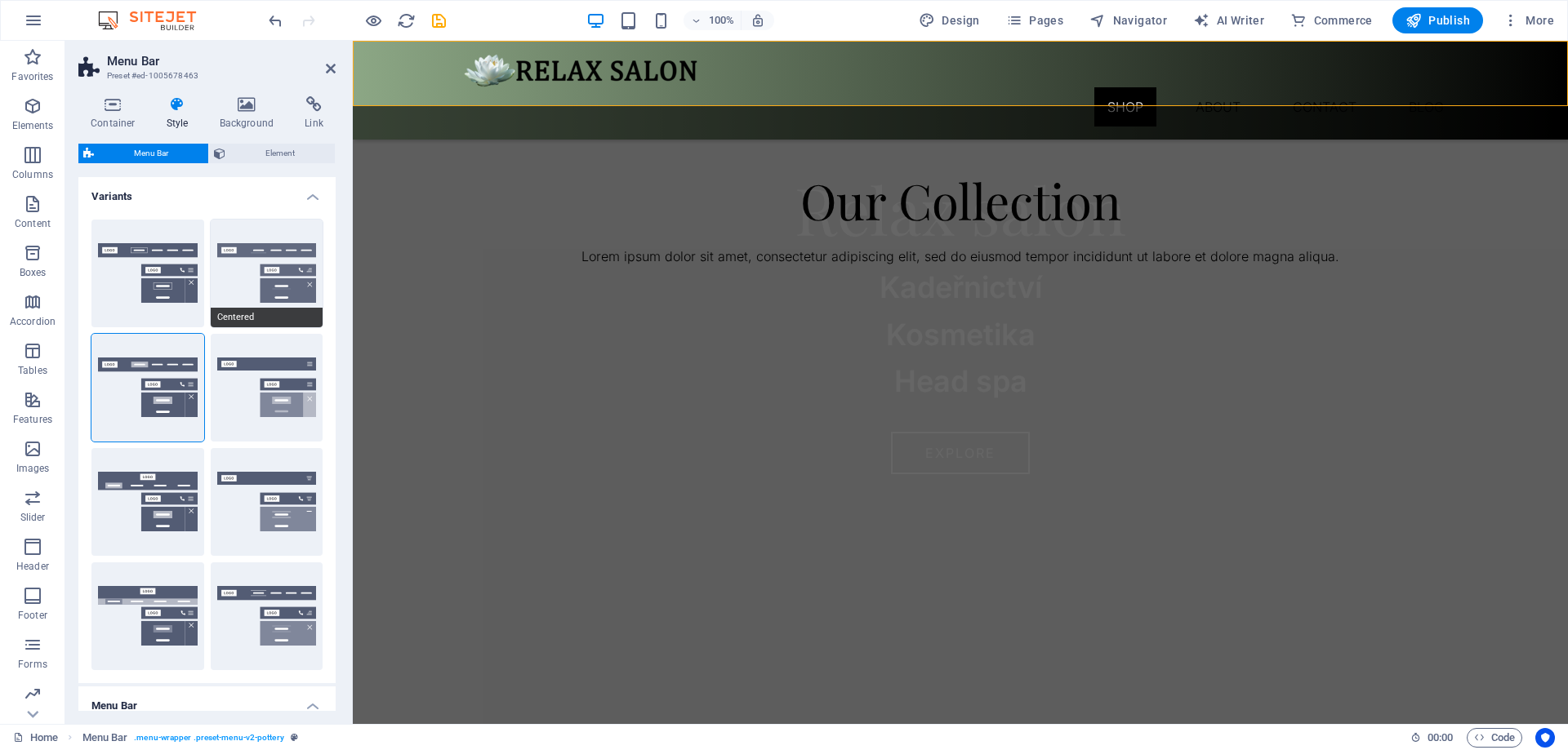
click at [276, 261] on button "Centered" at bounding box center [267, 273] width 113 height 107
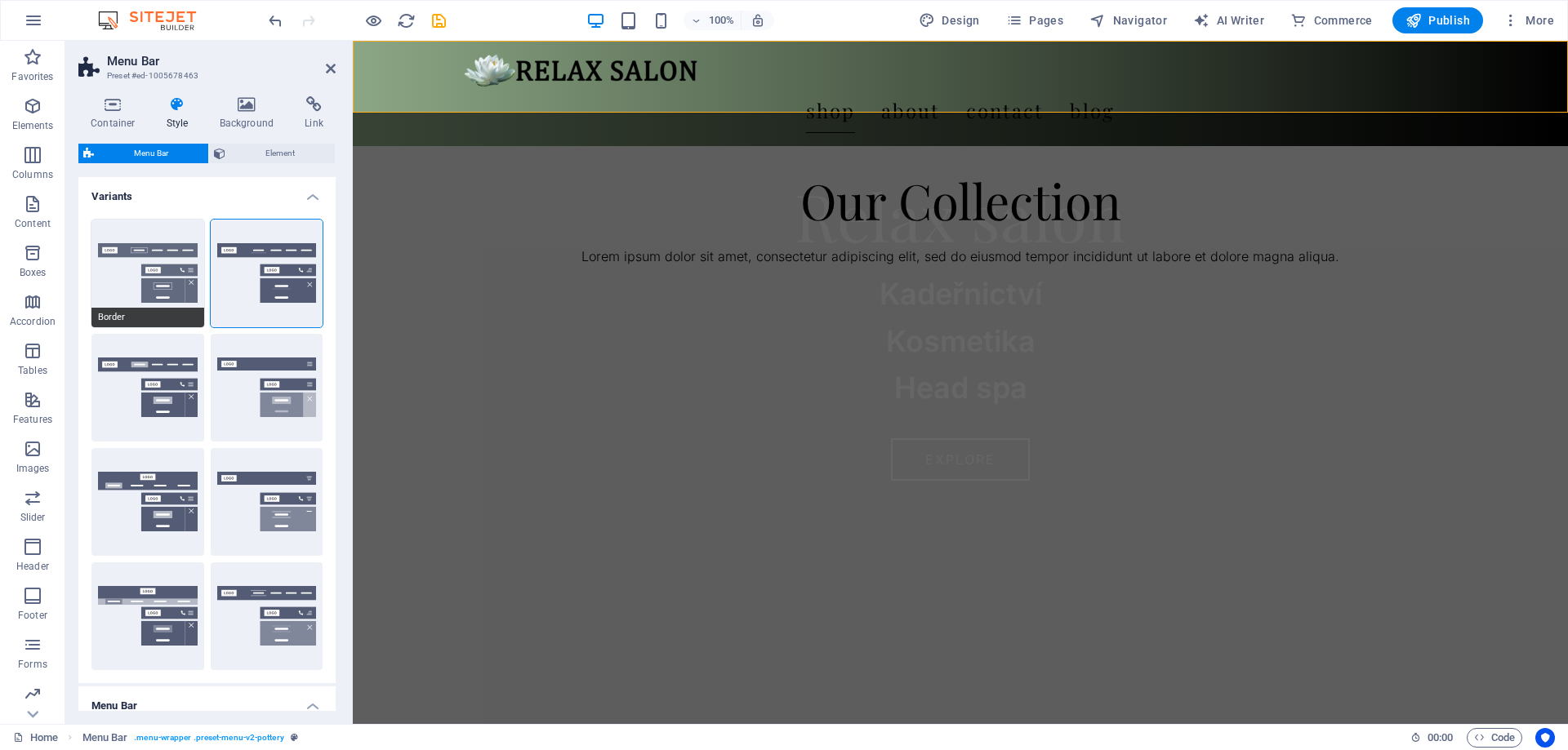
click at [151, 284] on button "Border" at bounding box center [148, 273] width 113 height 107
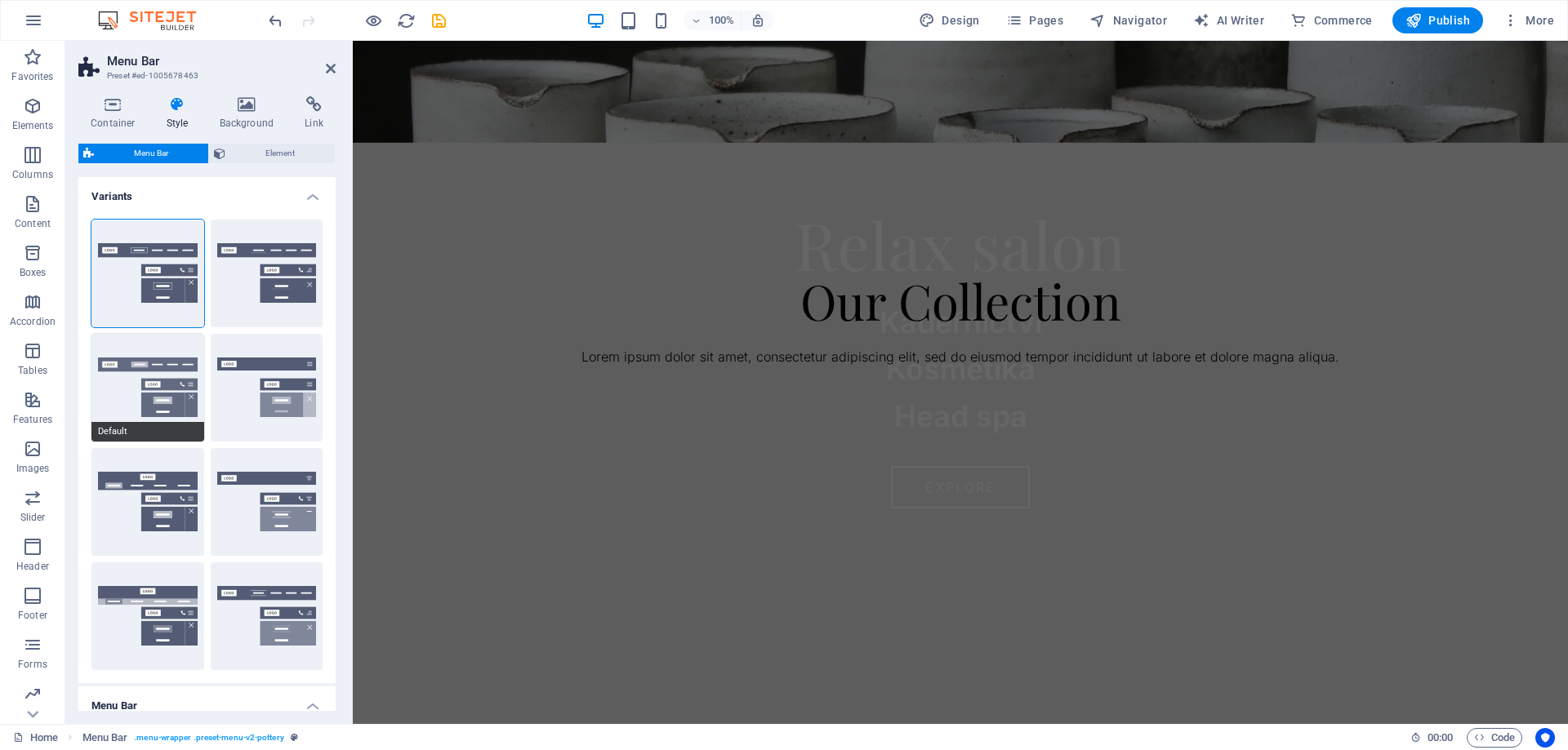
click at [149, 355] on button "Default" at bounding box center [148, 388] width 113 height 107
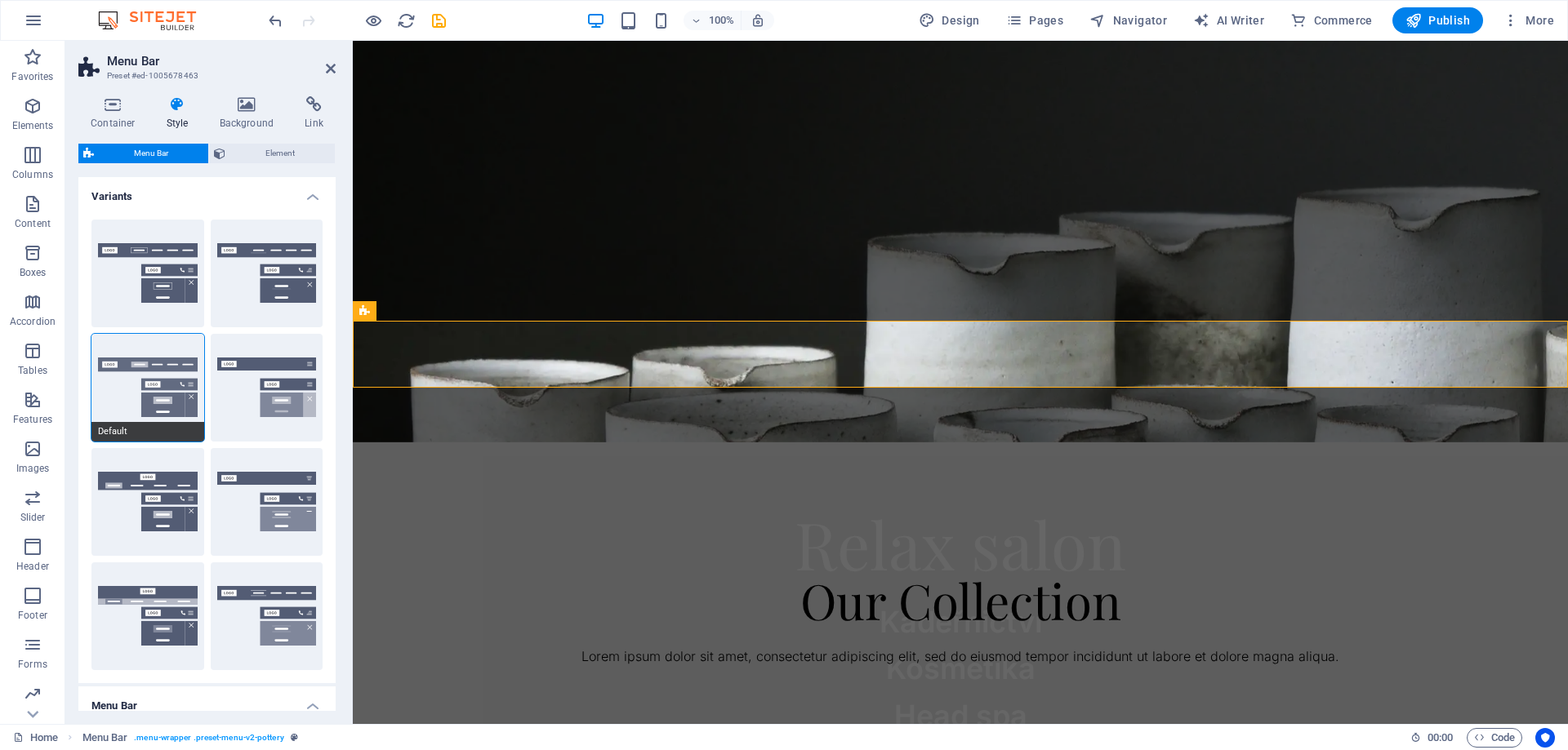
scroll to position [0, 0]
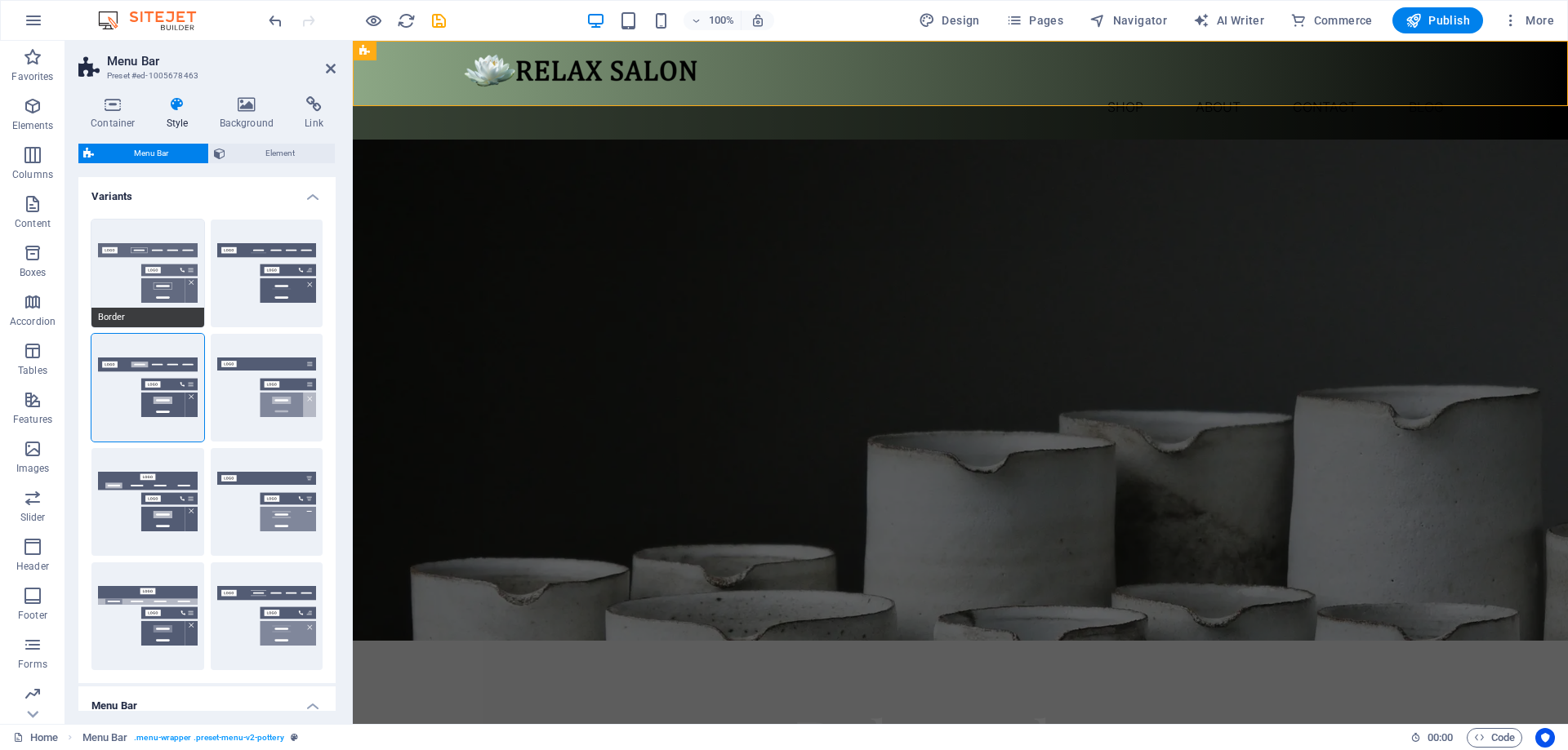
click at [164, 275] on button "Border" at bounding box center [148, 273] width 113 height 107
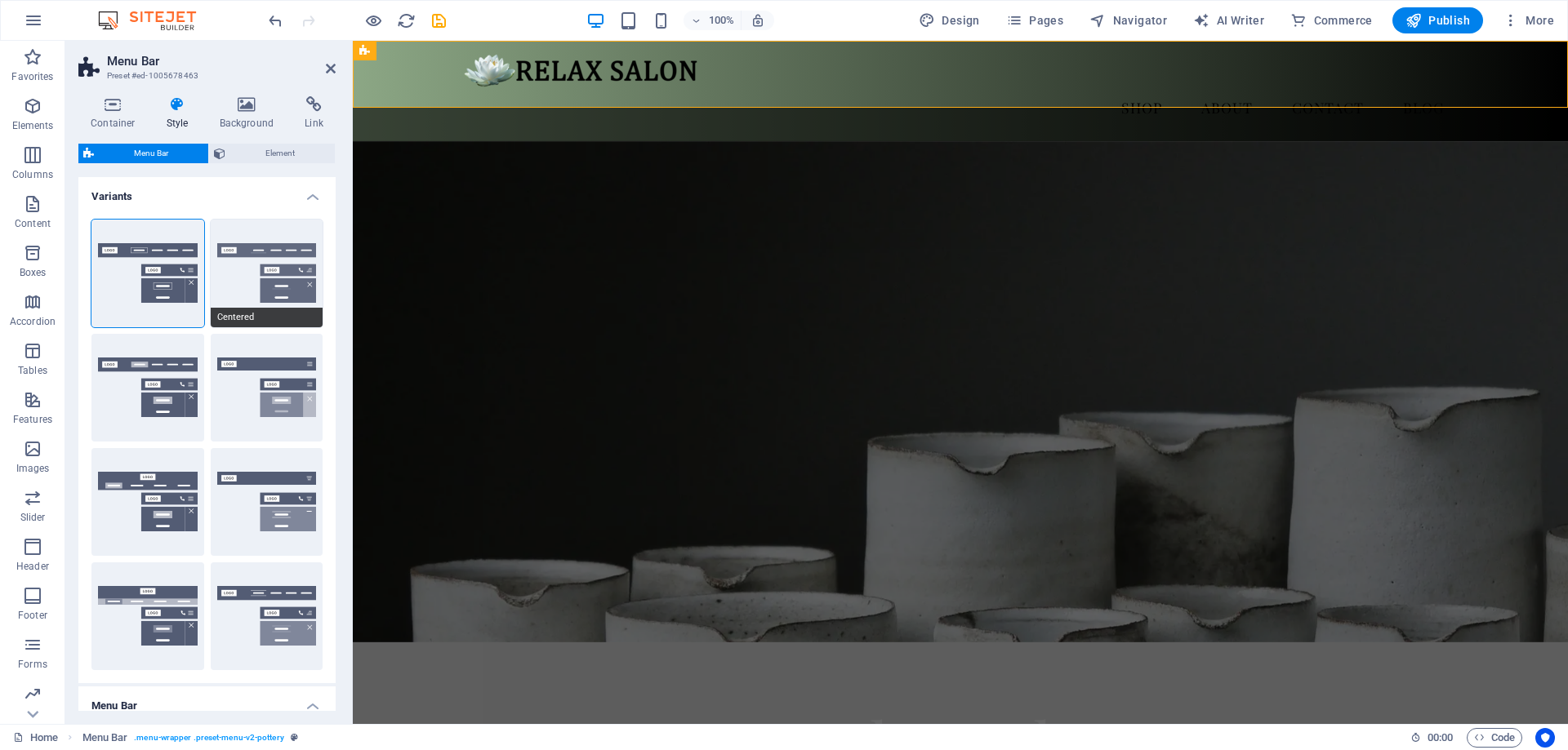
click at [244, 276] on button "Centered" at bounding box center [267, 273] width 113 height 107
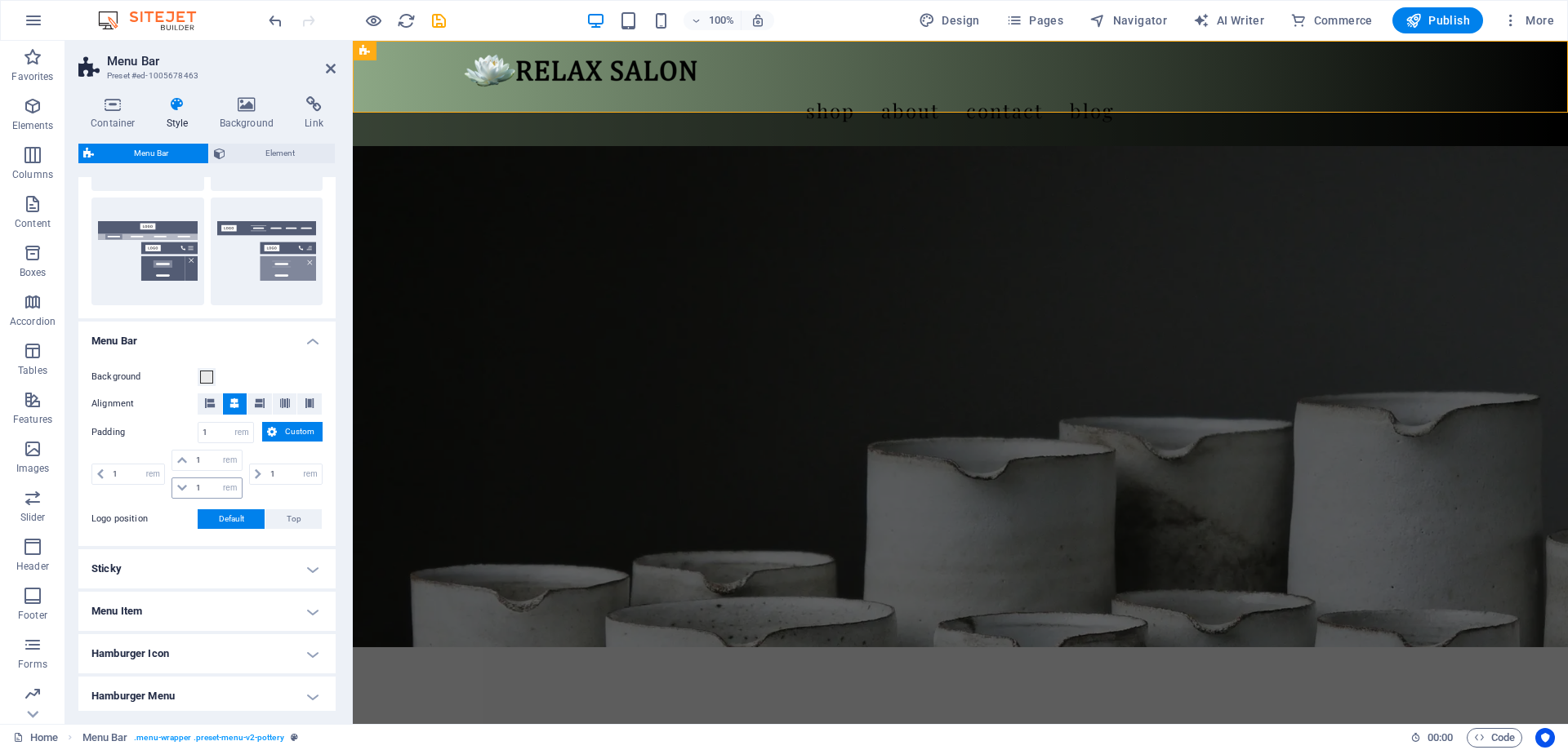
scroll to position [368, 0]
click at [238, 118] on h4 "Background" at bounding box center [249, 114] width 85 height 34
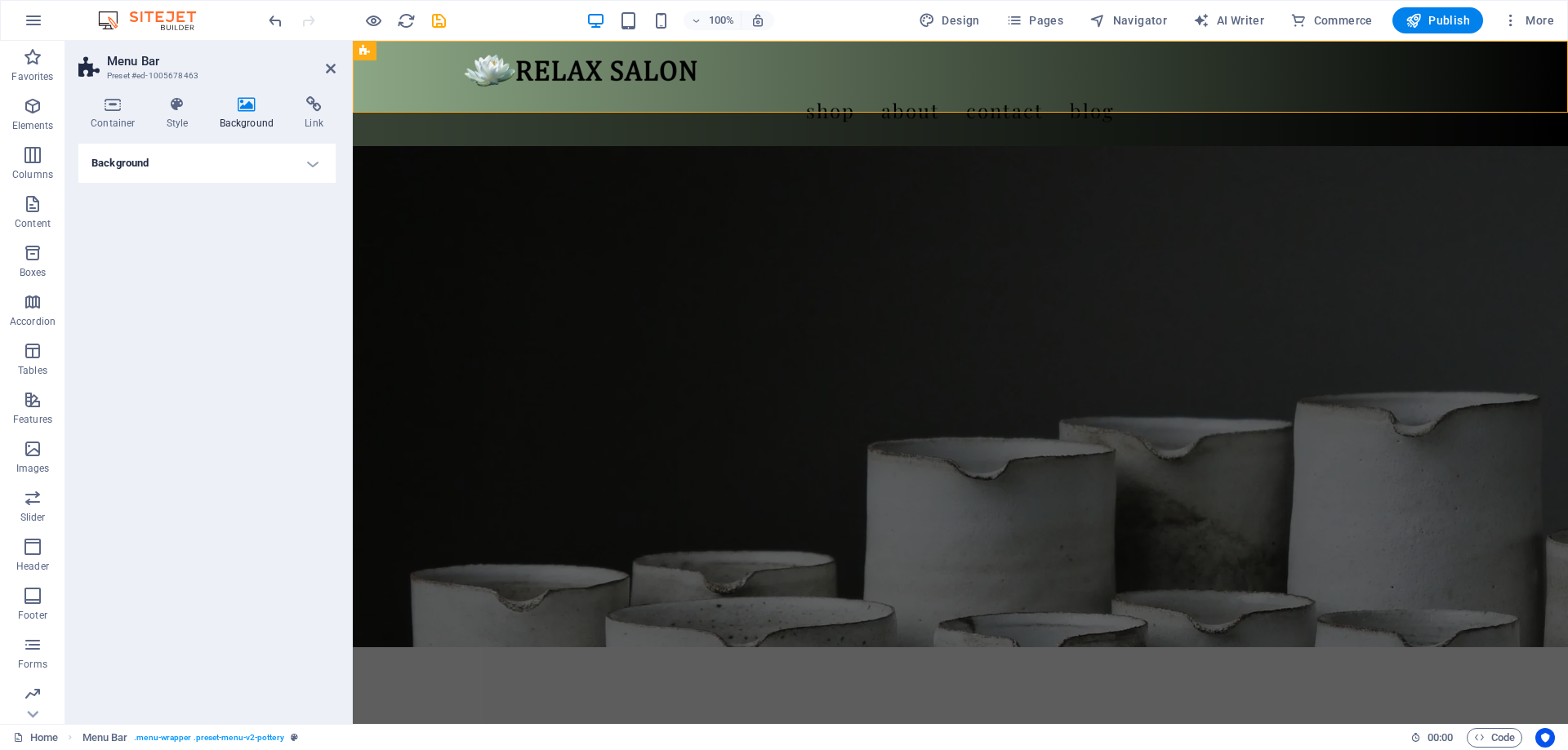
click at [306, 162] on h4 "Background" at bounding box center [207, 163] width 257 height 39
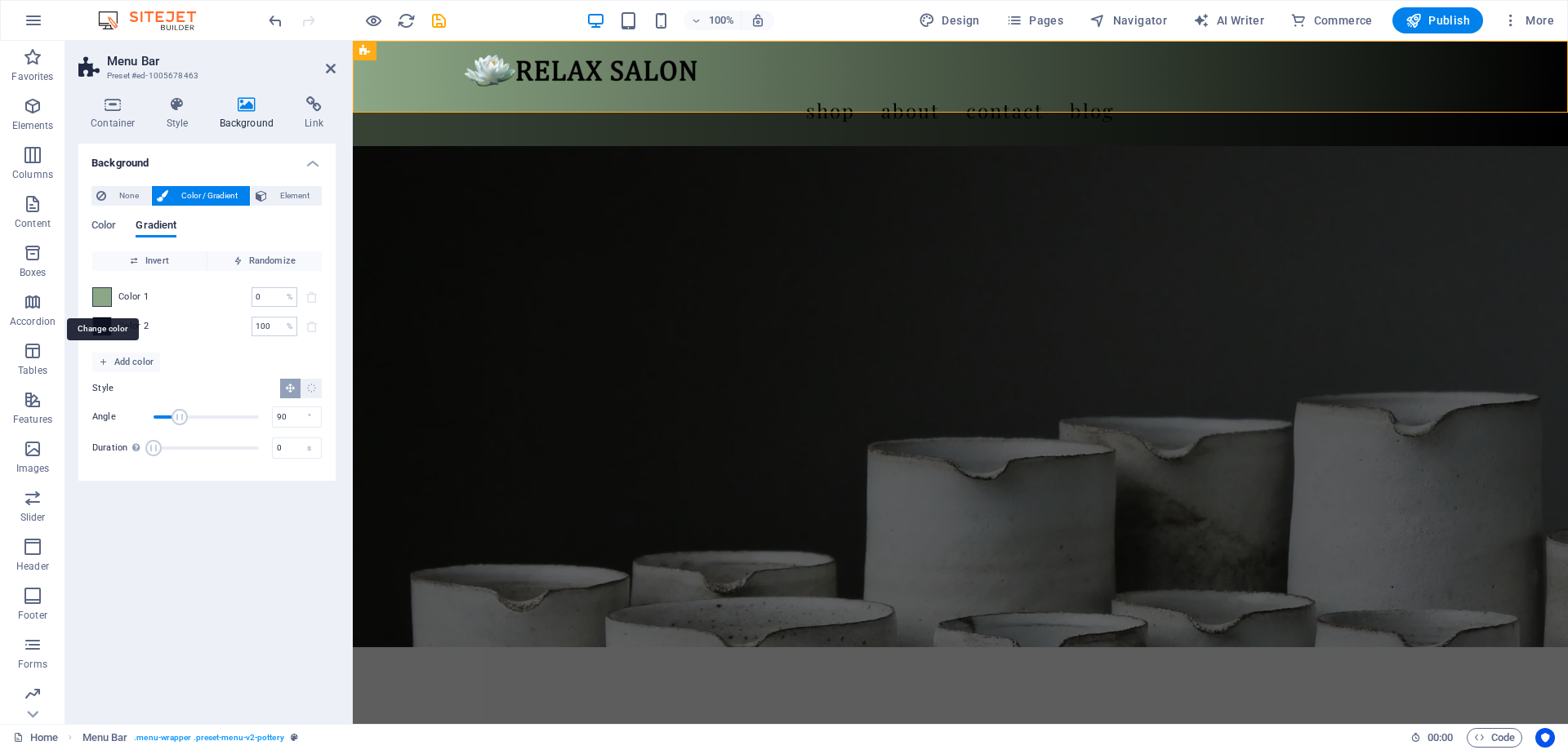
click at [106, 301] on span at bounding box center [102, 297] width 18 height 18
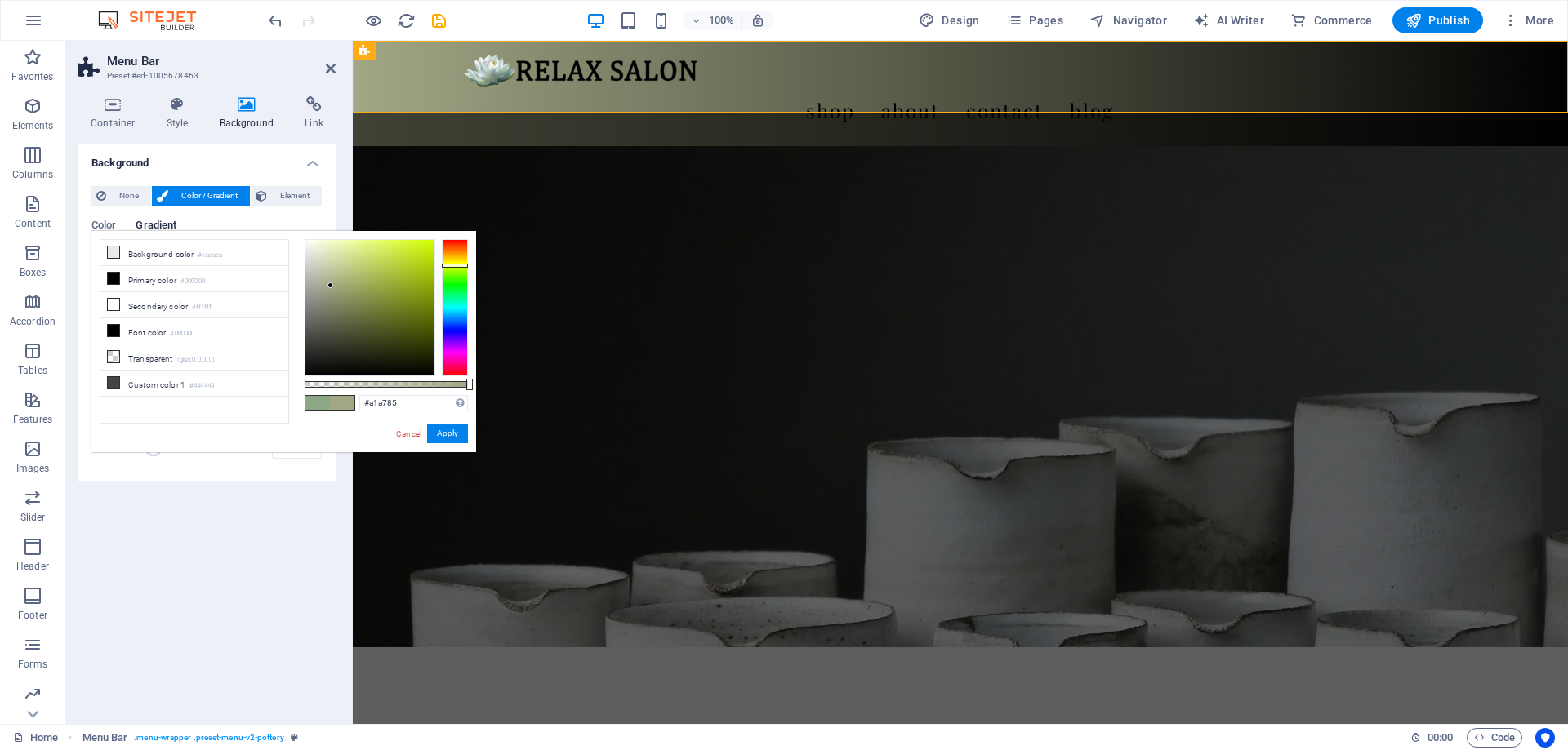
click at [450, 265] on div at bounding box center [454, 307] width 26 height 137
click at [413, 272] on div at bounding box center [370, 307] width 129 height 135
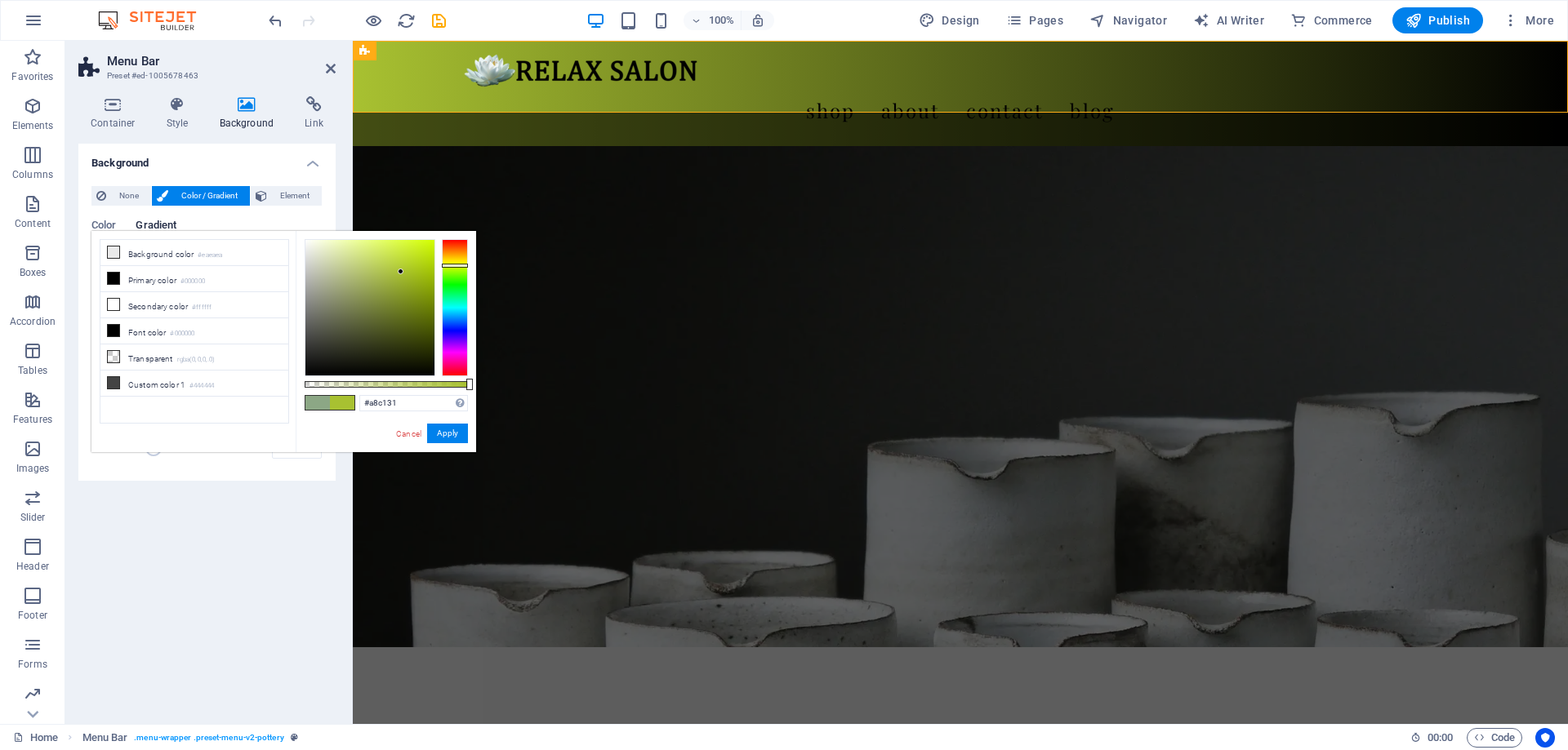
click at [401, 272] on div at bounding box center [370, 307] width 129 height 135
click at [398, 273] on div at bounding box center [370, 307] width 129 height 135
click at [449, 433] on button "Apply" at bounding box center [448, 433] width 41 height 19
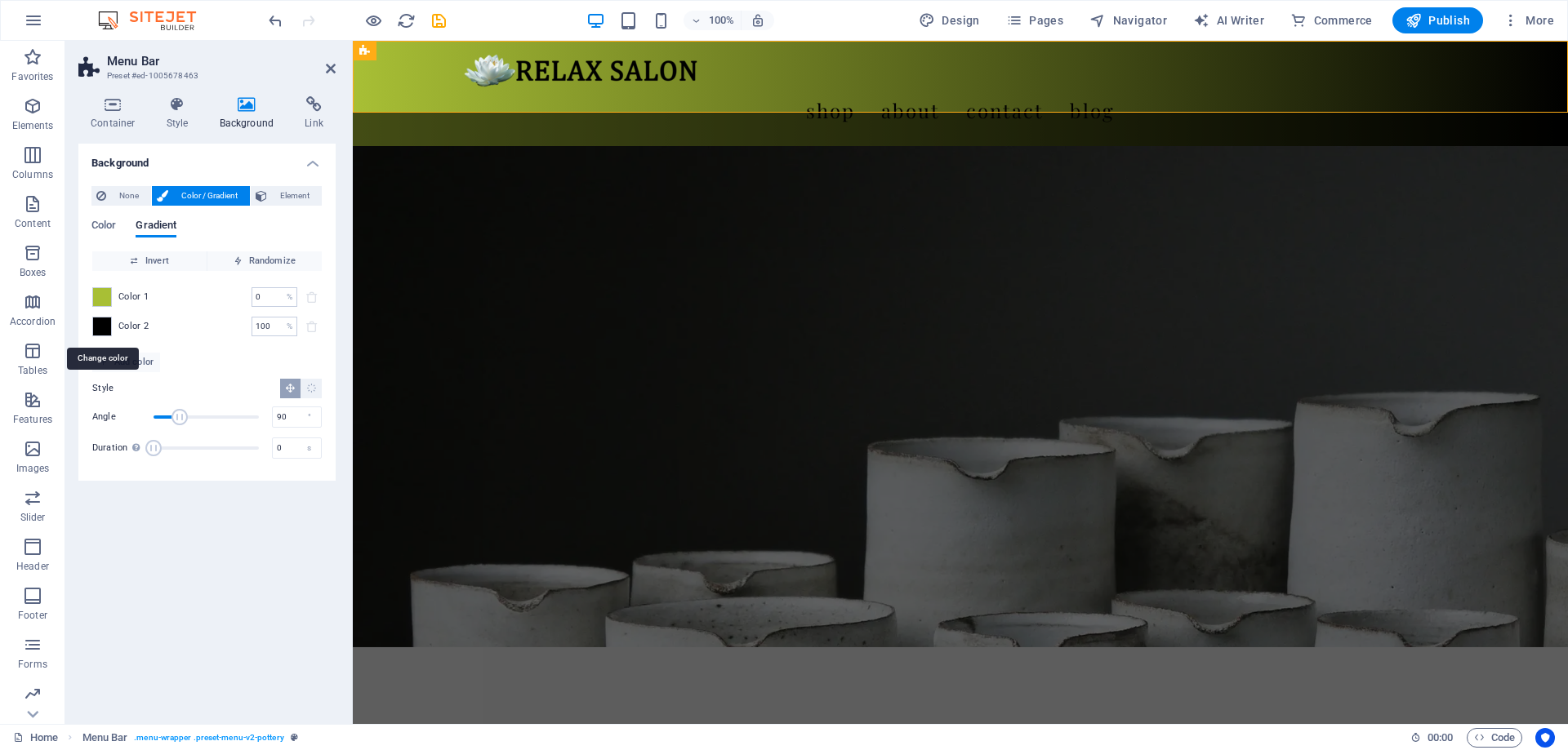
click at [103, 323] on span at bounding box center [102, 327] width 18 height 18
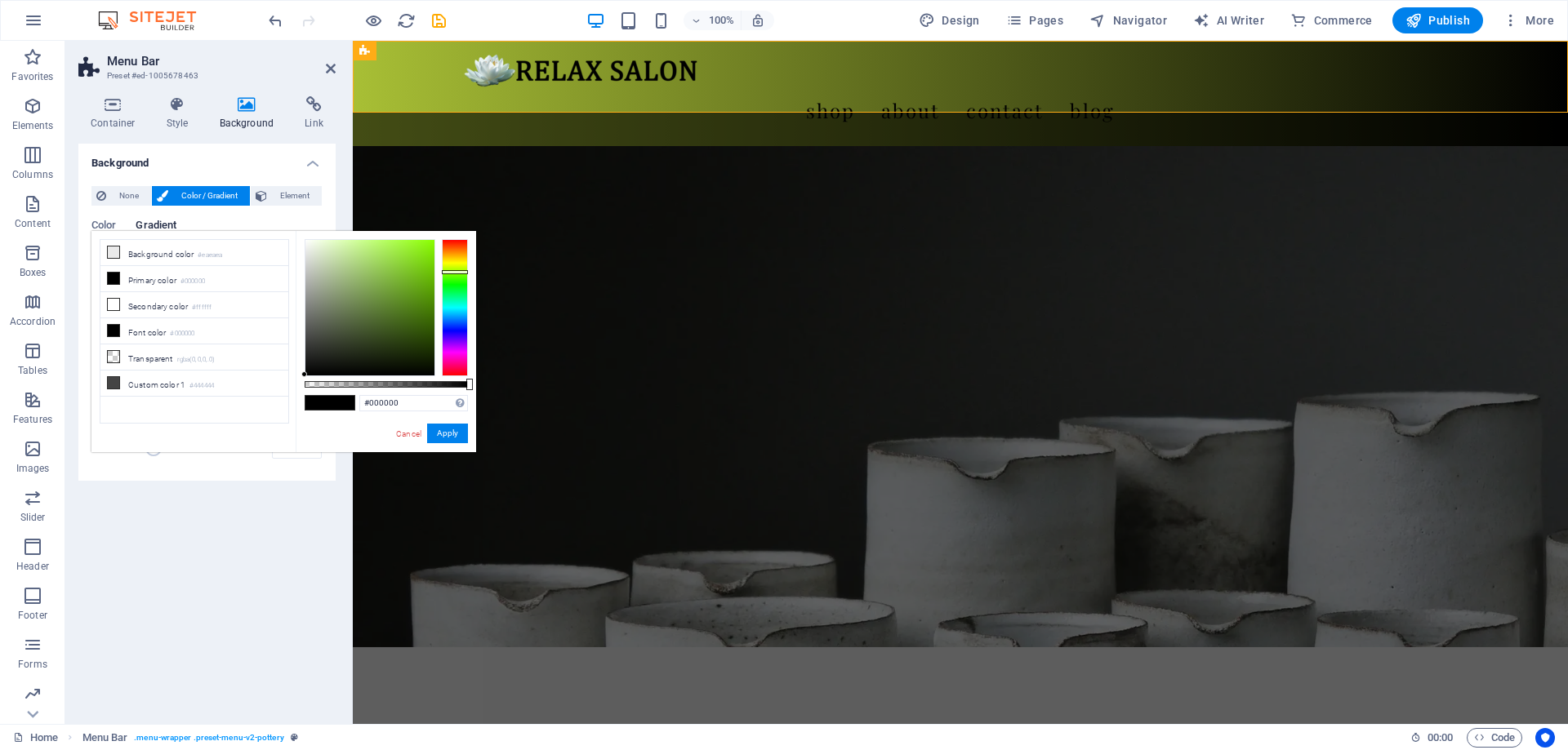
click at [457, 273] on div at bounding box center [454, 307] width 26 height 137
click at [458, 273] on div at bounding box center [454, 273] width 26 height 4
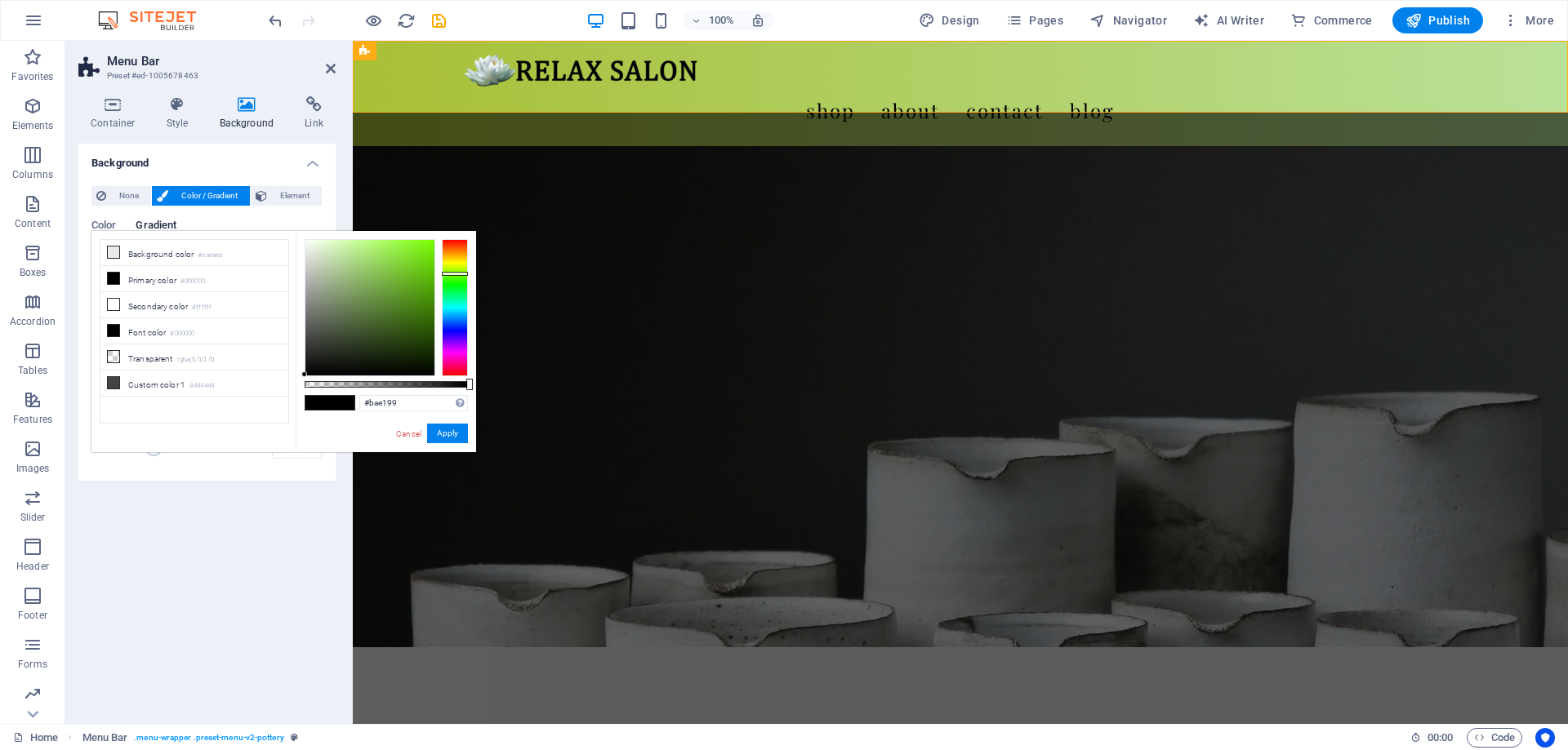
click at [346, 255] on div at bounding box center [370, 307] width 129 height 135
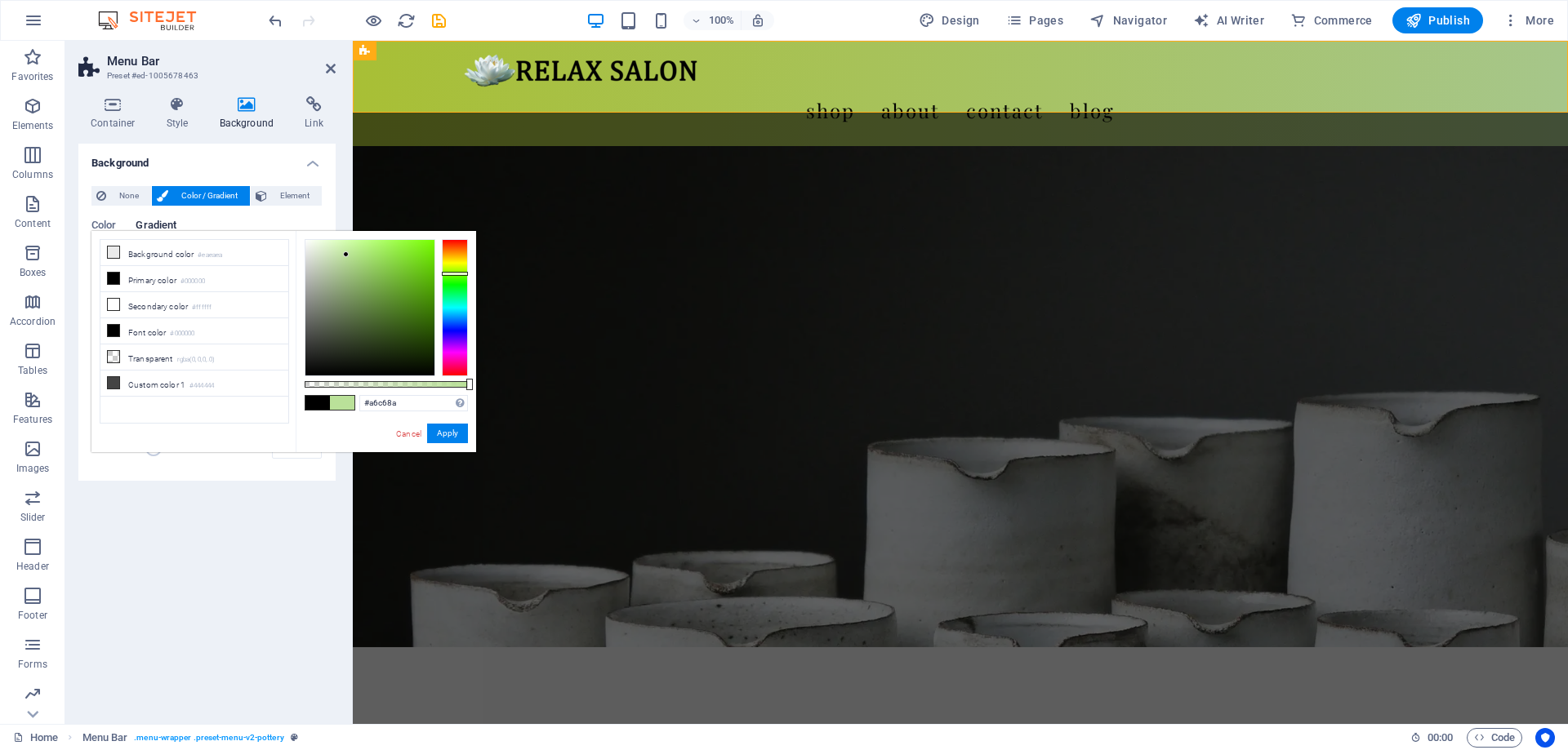
click at [344, 269] on div at bounding box center [370, 307] width 129 height 135
click at [335, 289] on div at bounding box center [370, 307] width 129 height 135
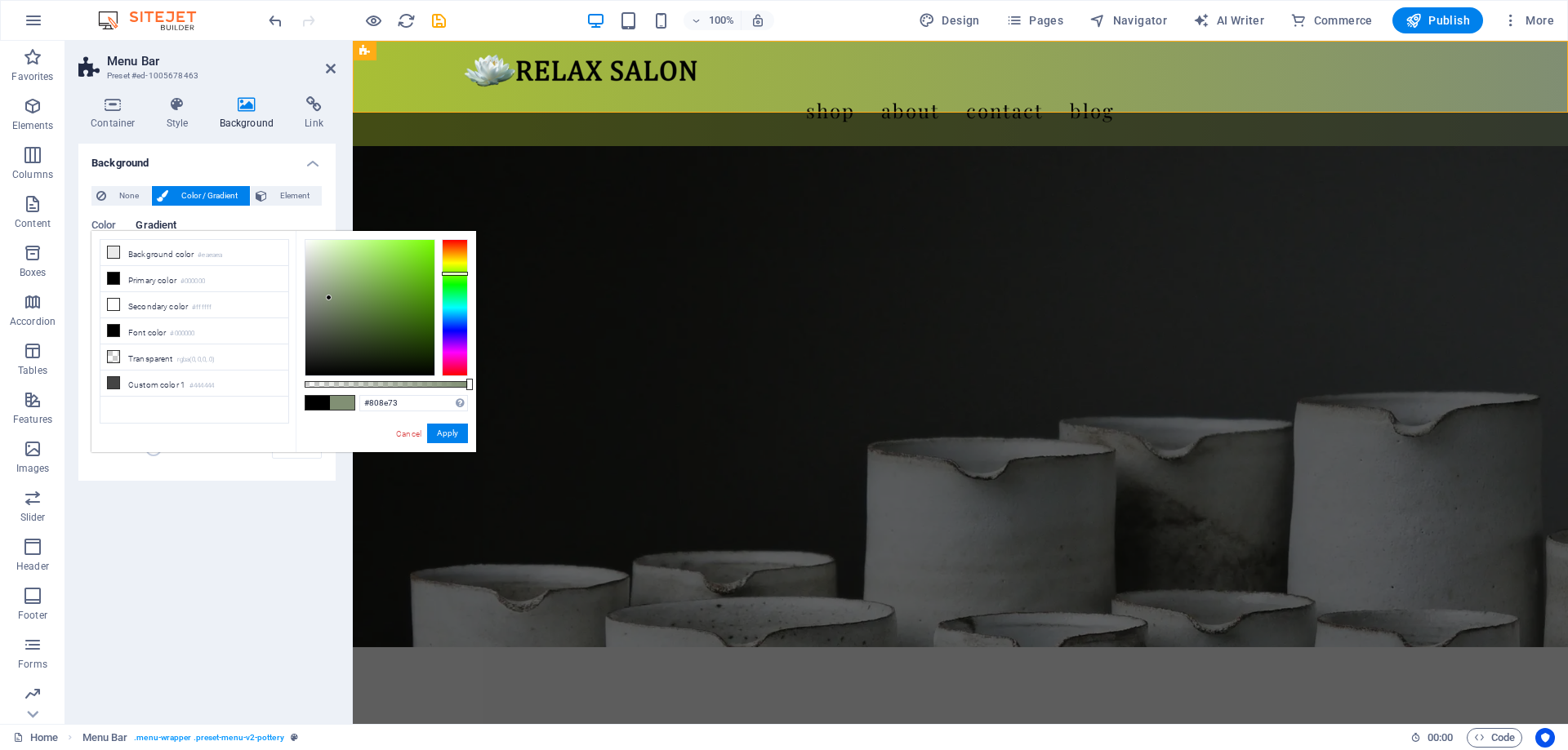
click at [329, 299] on div at bounding box center [370, 307] width 129 height 135
drag, startPoint x: 330, startPoint y: 283, endPoint x: 330, endPoint y: 264, distance: 19.0
click at [330, 280] on div at bounding box center [370, 307] width 129 height 135
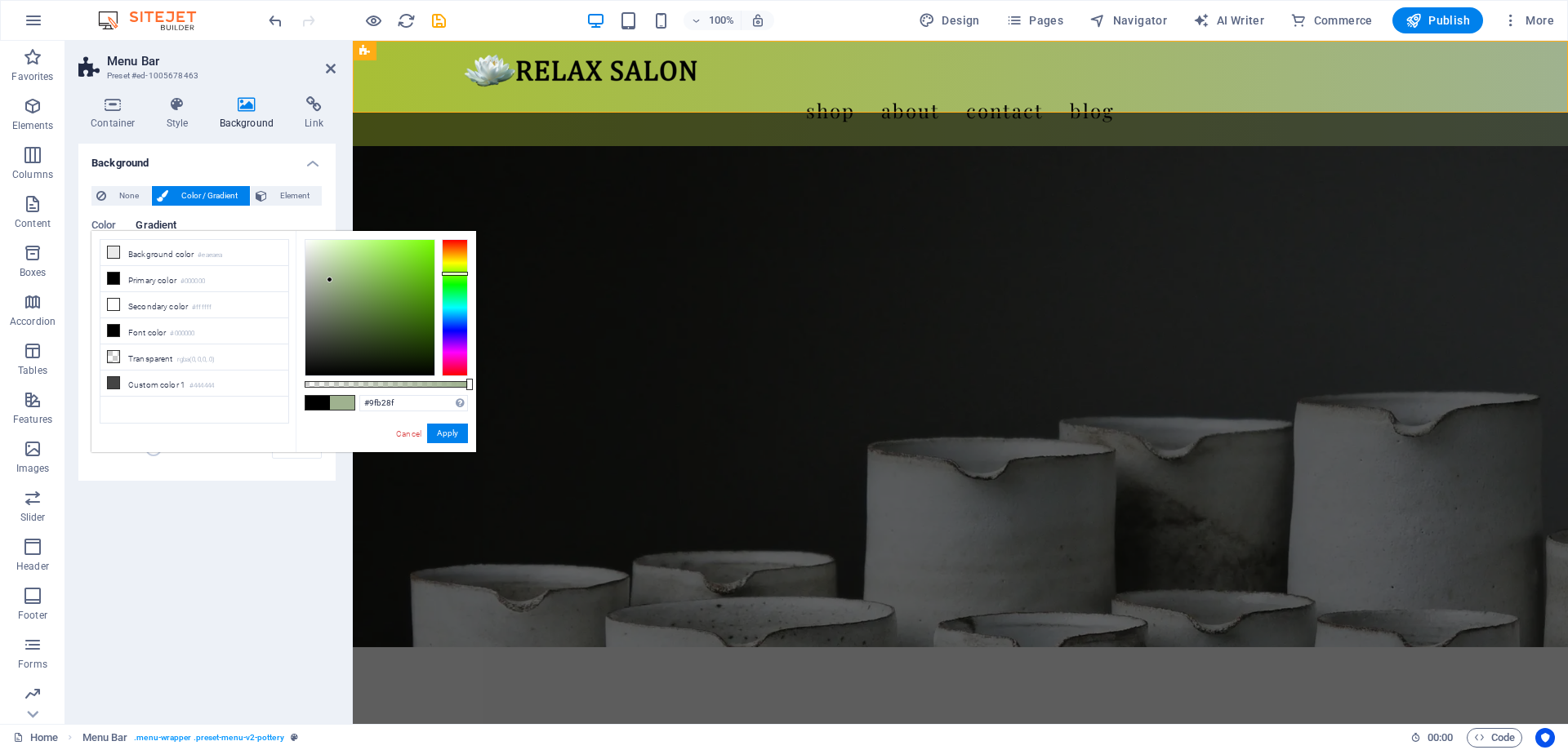
type input "#a9c491"
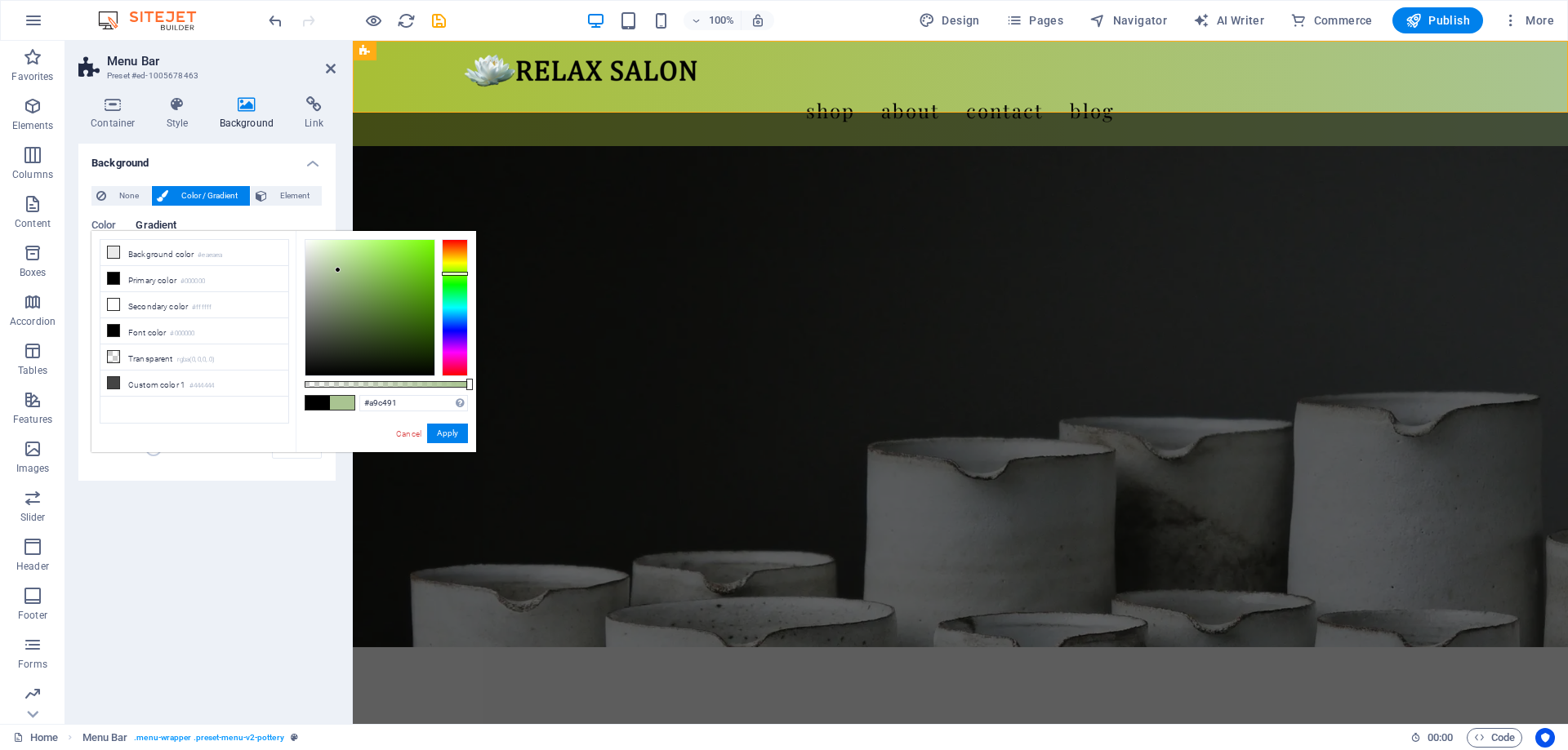
click at [338, 270] on div at bounding box center [370, 307] width 129 height 135
click at [445, 439] on button "Apply" at bounding box center [448, 433] width 41 height 19
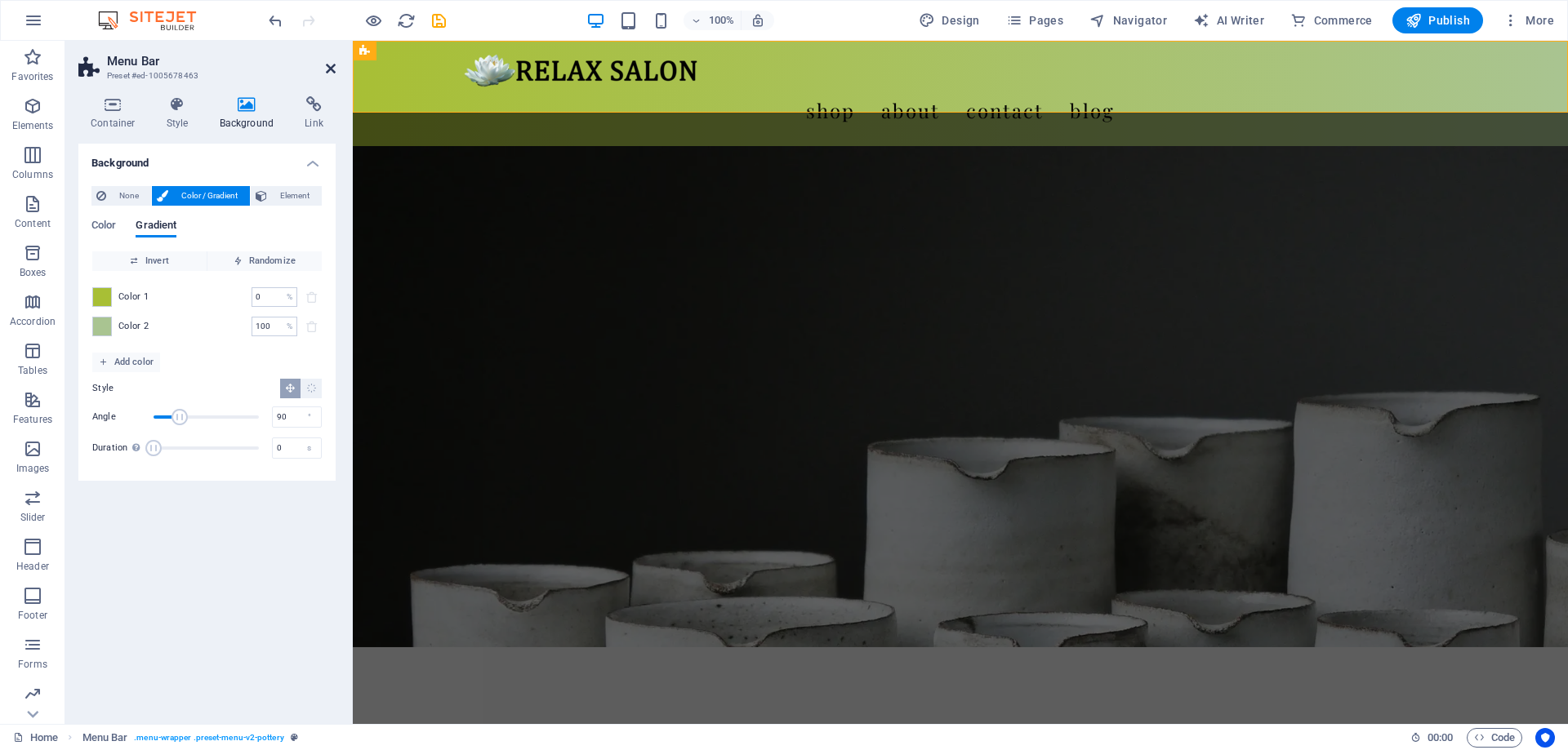
drag, startPoint x: 333, startPoint y: 74, endPoint x: 390, endPoint y: 83, distance: 57.7
click at [333, 74] on icon at bounding box center [331, 69] width 10 height 13
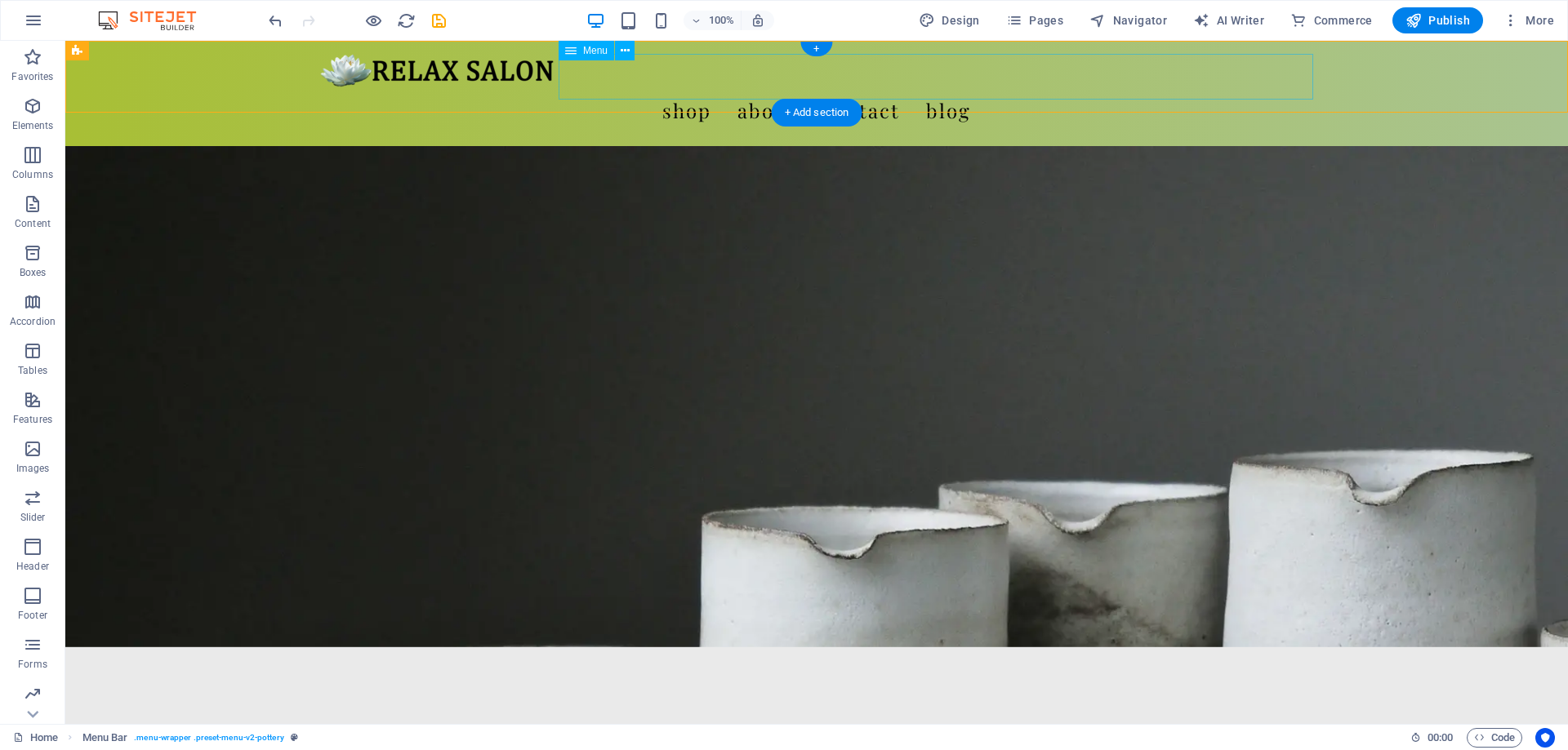
click at [817, 87] on nav "Shop About Contact Blog" at bounding box center [817, 110] width 993 height 46
select select "1"
select select
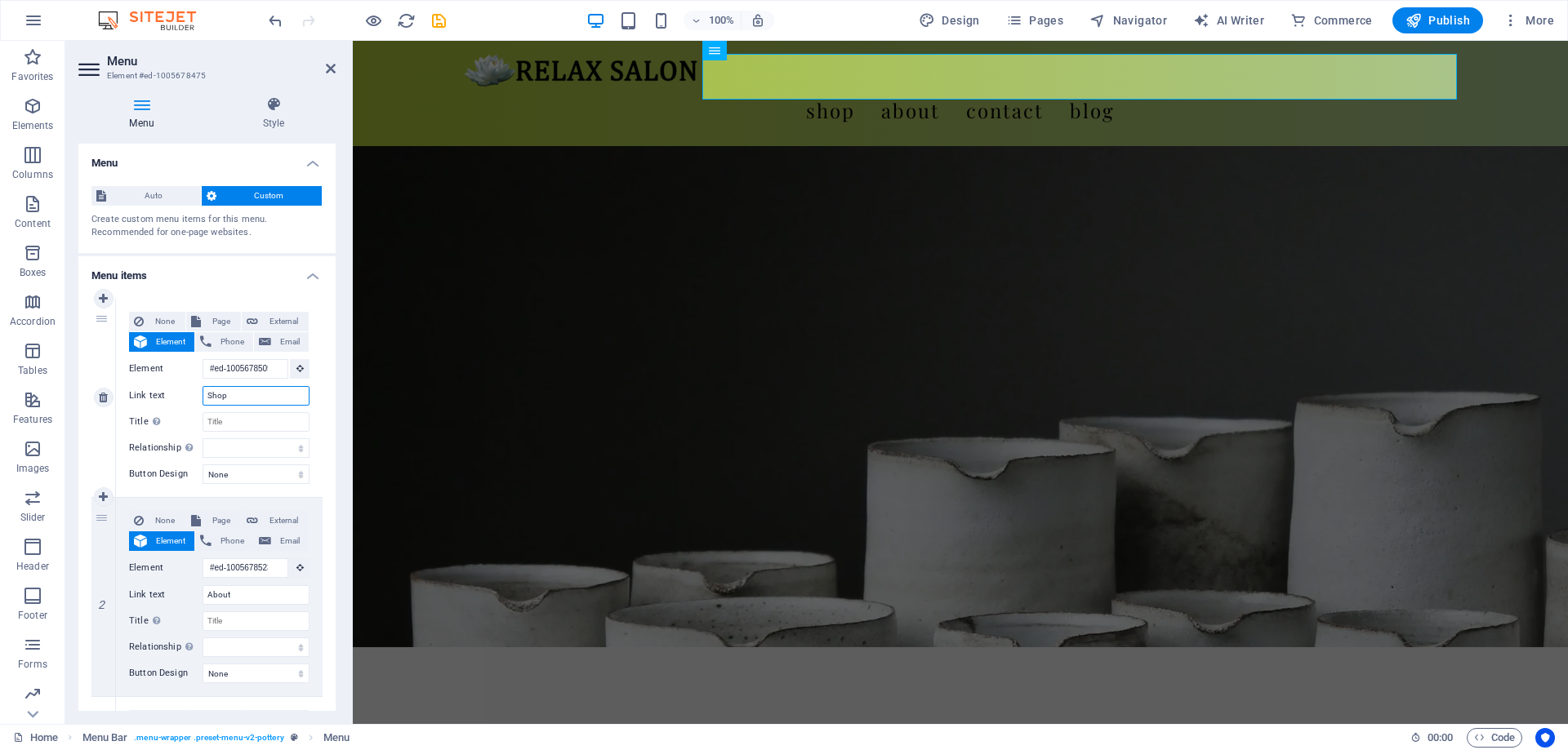
drag, startPoint x: 243, startPoint y: 395, endPoint x: 163, endPoint y: 391, distance: 80.1
click at [202, 391] on input "Shop" at bounding box center [256, 396] width 107 height 19
type input "Ú"
select select
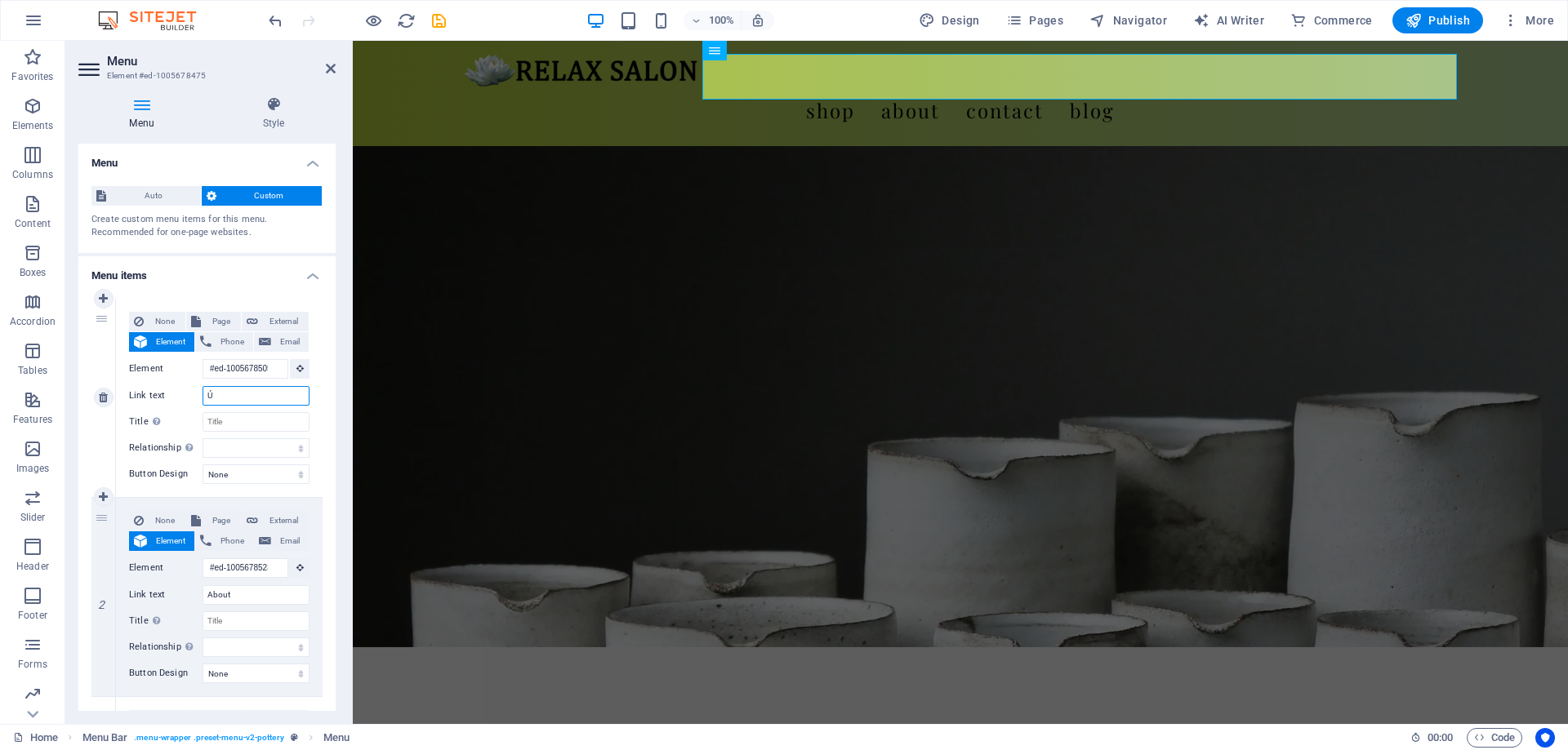
select select
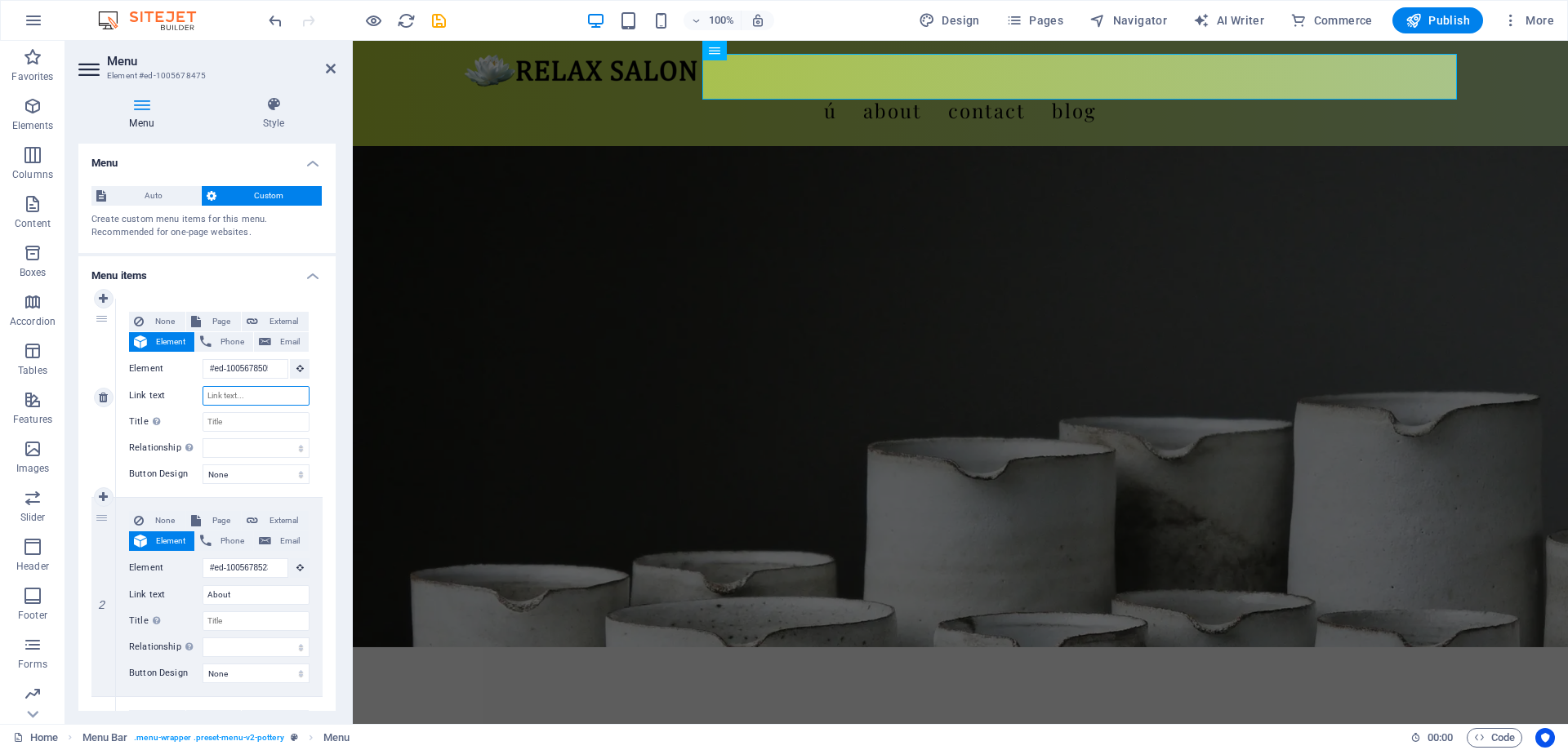
select select
type input "Kosmetika"
select select
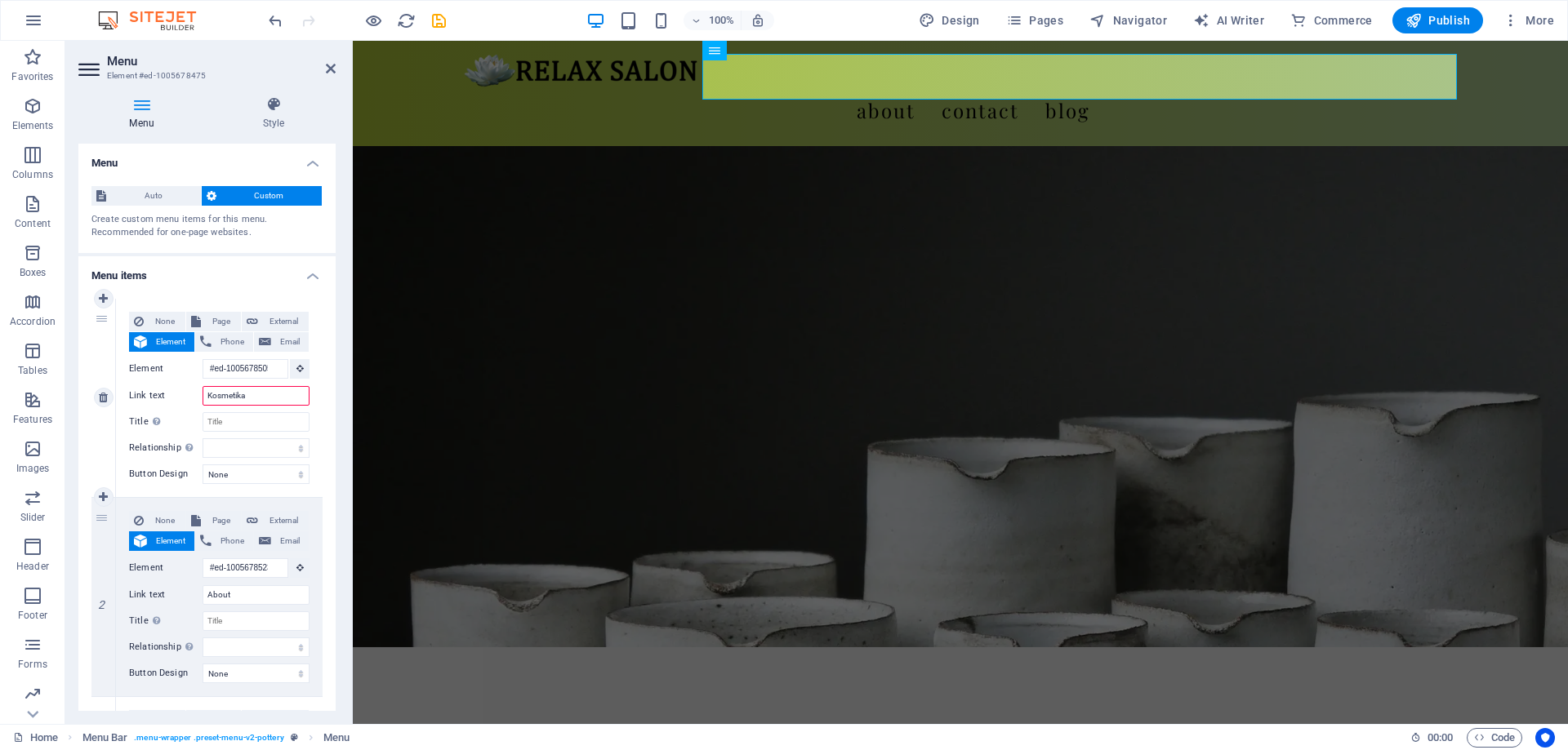
select select
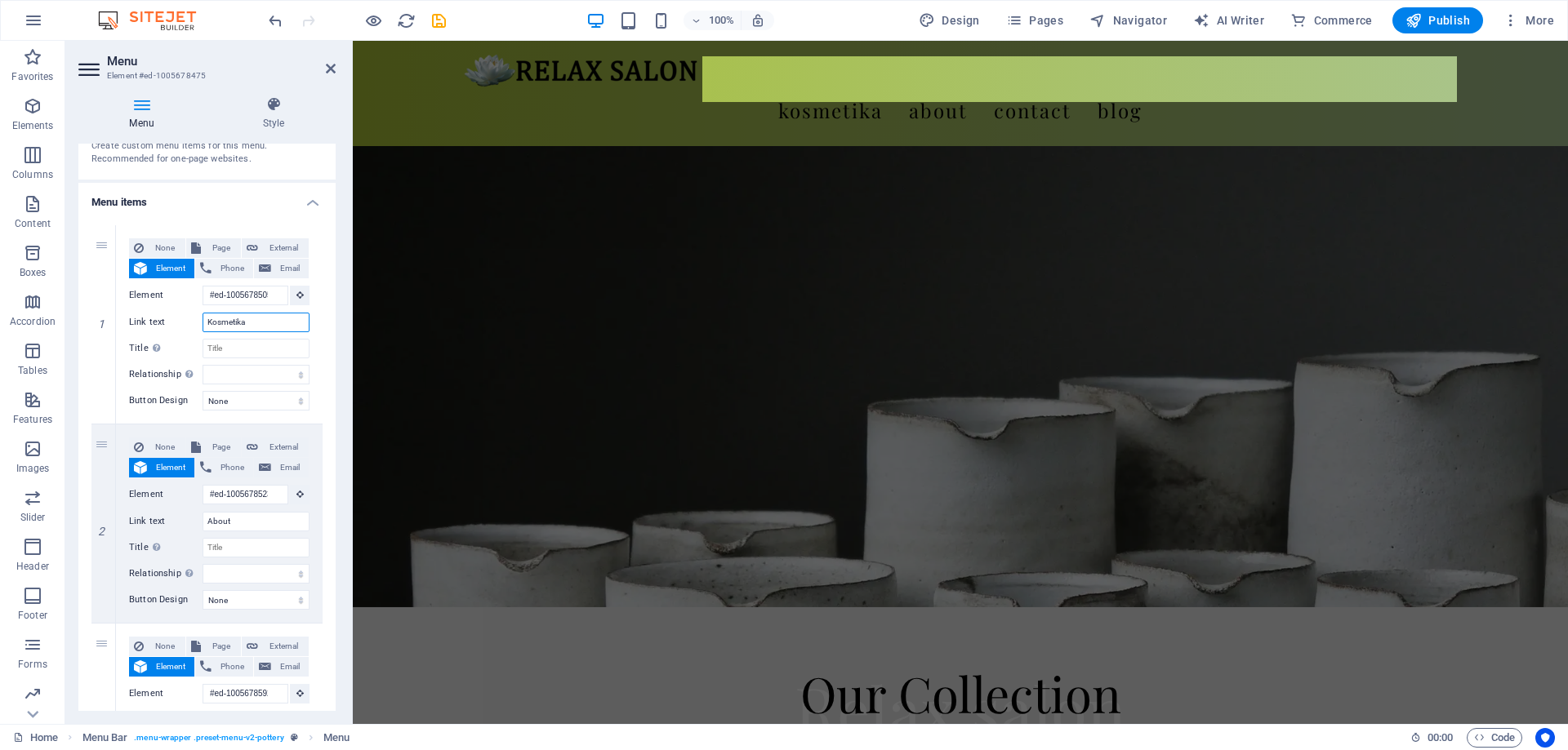
scroll to position [0, 0]
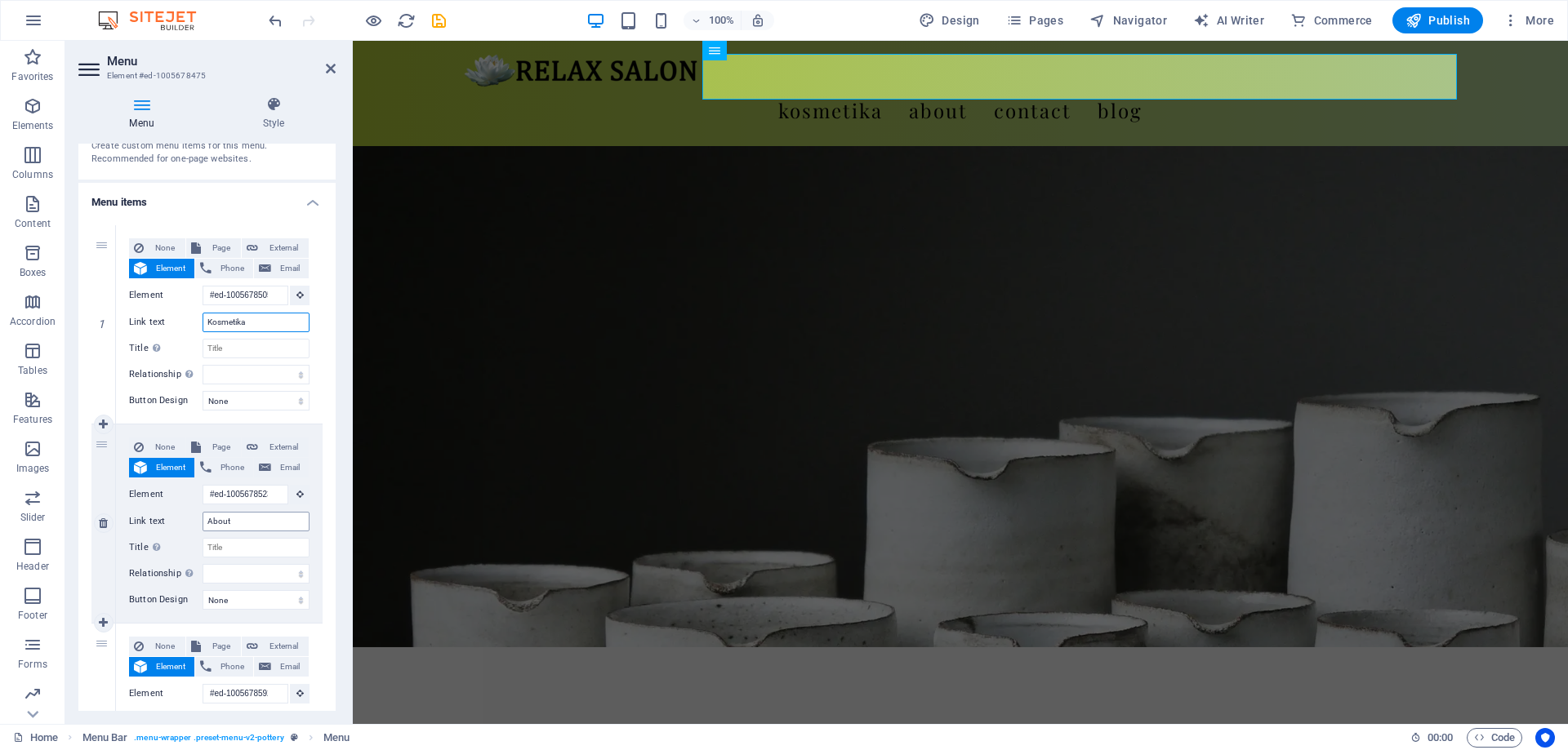
type input "Kosmetika"
drag, startPoint x: 242, startPoint y: 522, endPoint x: 200, endPoint y: 519, distance: 42.1
click at [202, 519] on input "About" at bounding box center [256, 521] width 107 height 19
type input "K"
select select
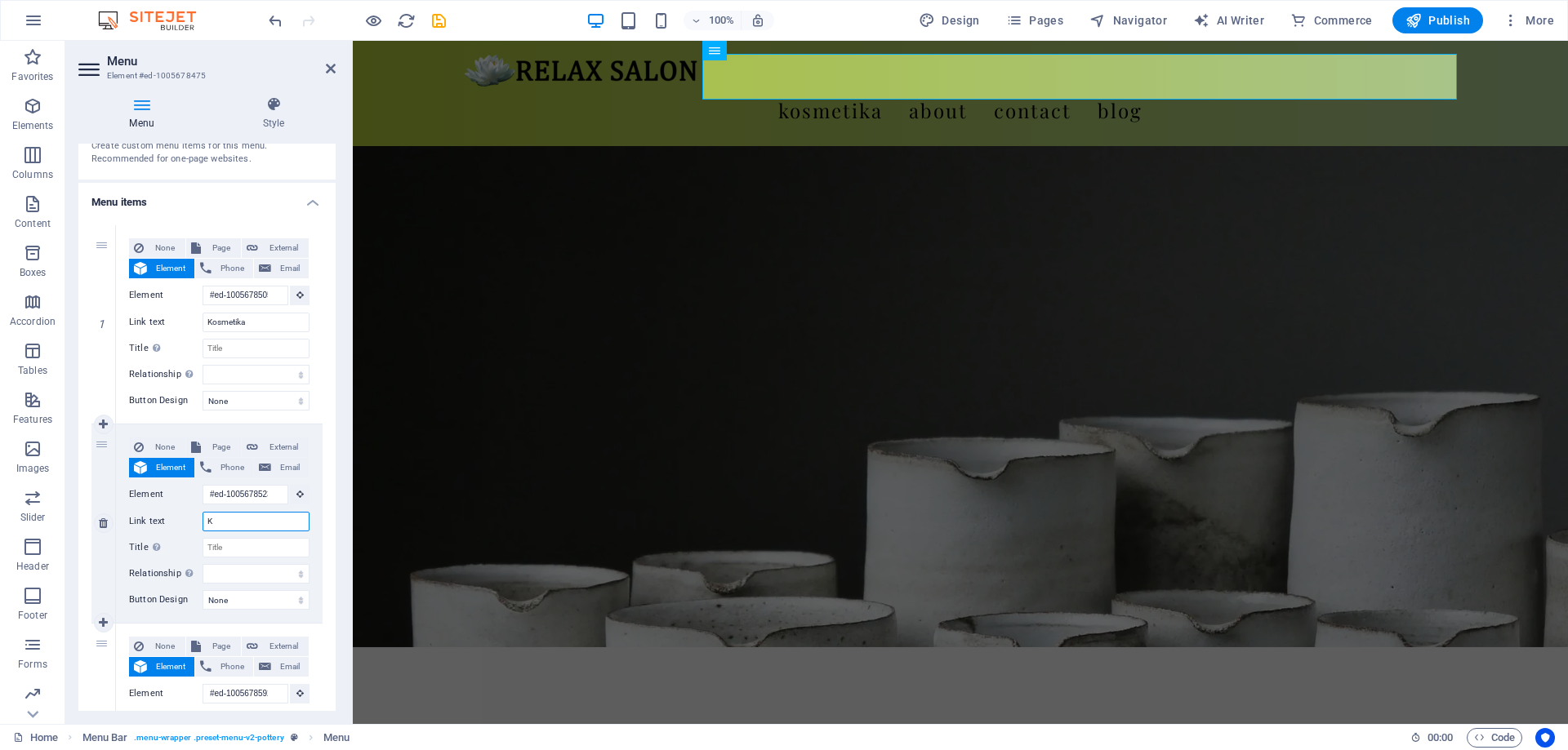
select select
type input "Kosmetika"
select select
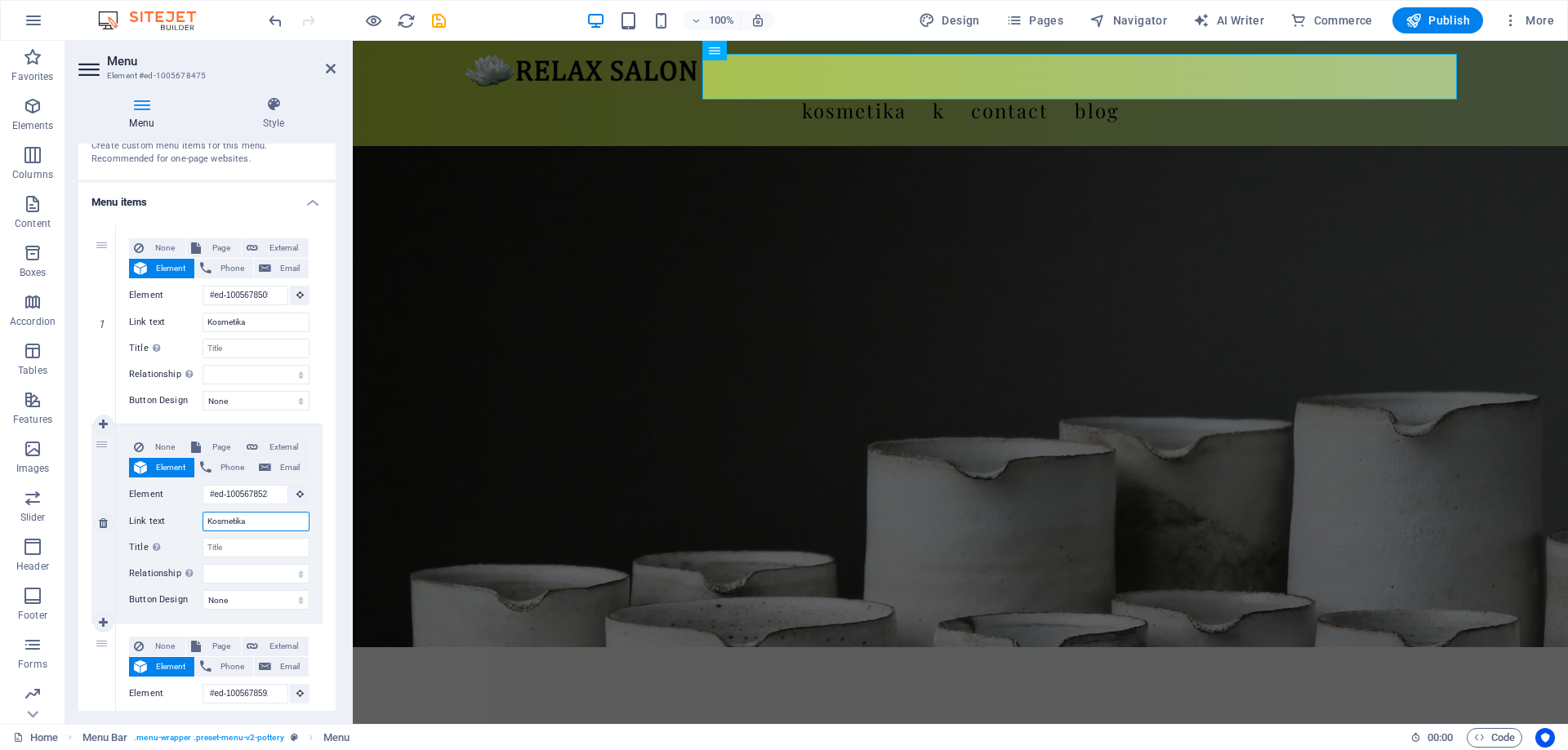
select select
type input "Kosmetika"
drag, startPoint x: 264, startPoint y: 320, endPoint x: 159, endPoint y: 318, distance: 105.0
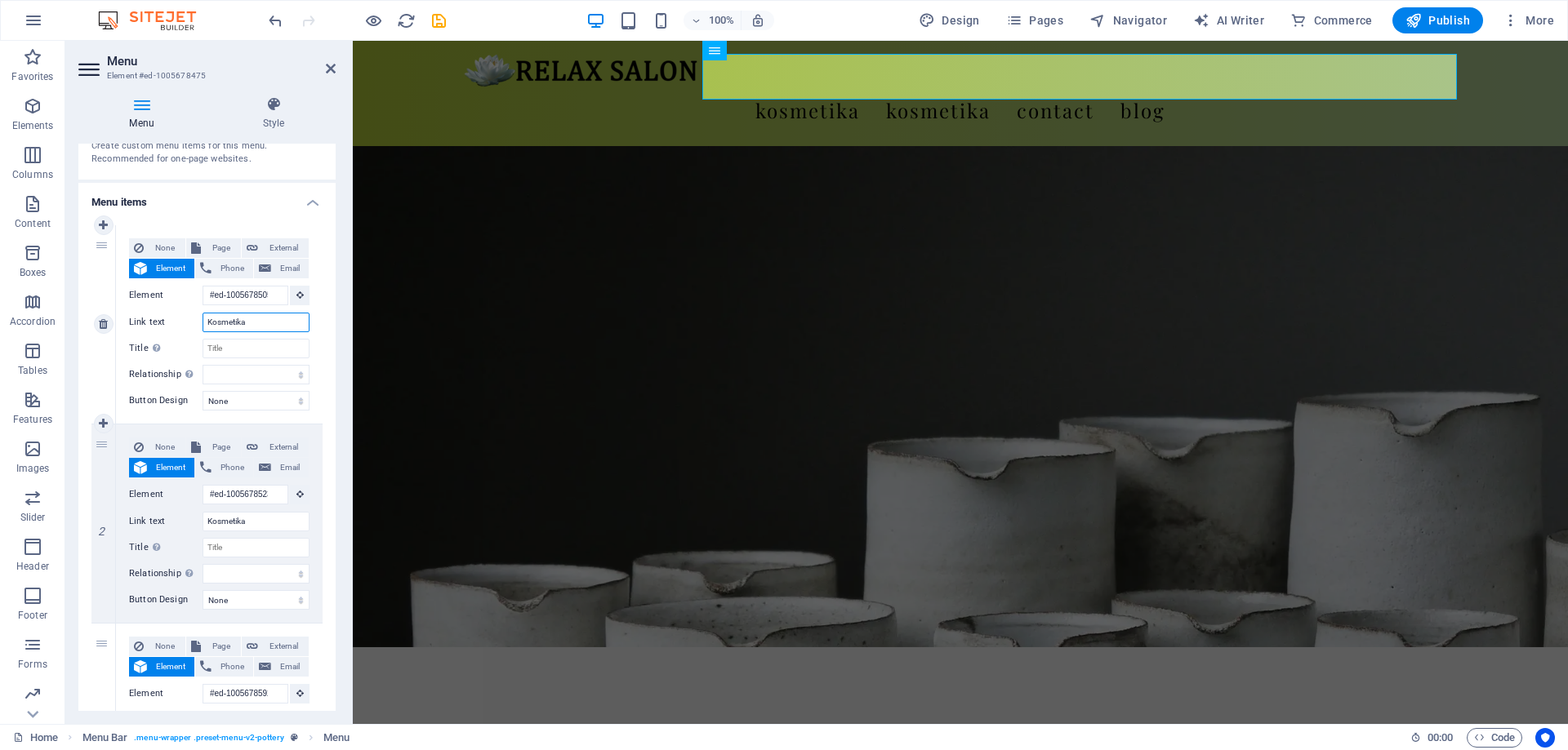
click at [202, 318] on input "Kosmetika" at bounding box center [256, 322] width 107 height 19
type input "Kadeř"
select select
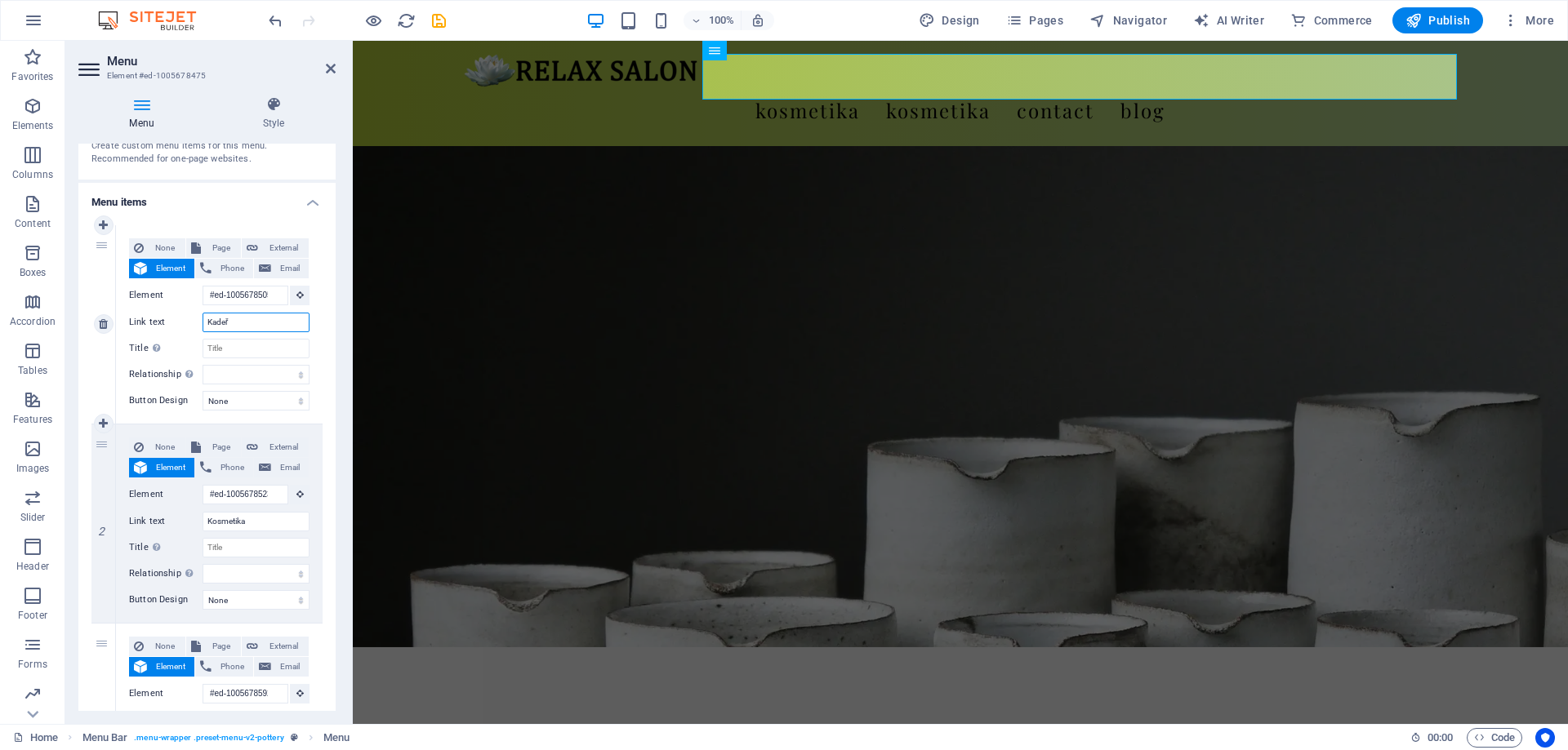
select select
type input "Kadeřnictví"
select select
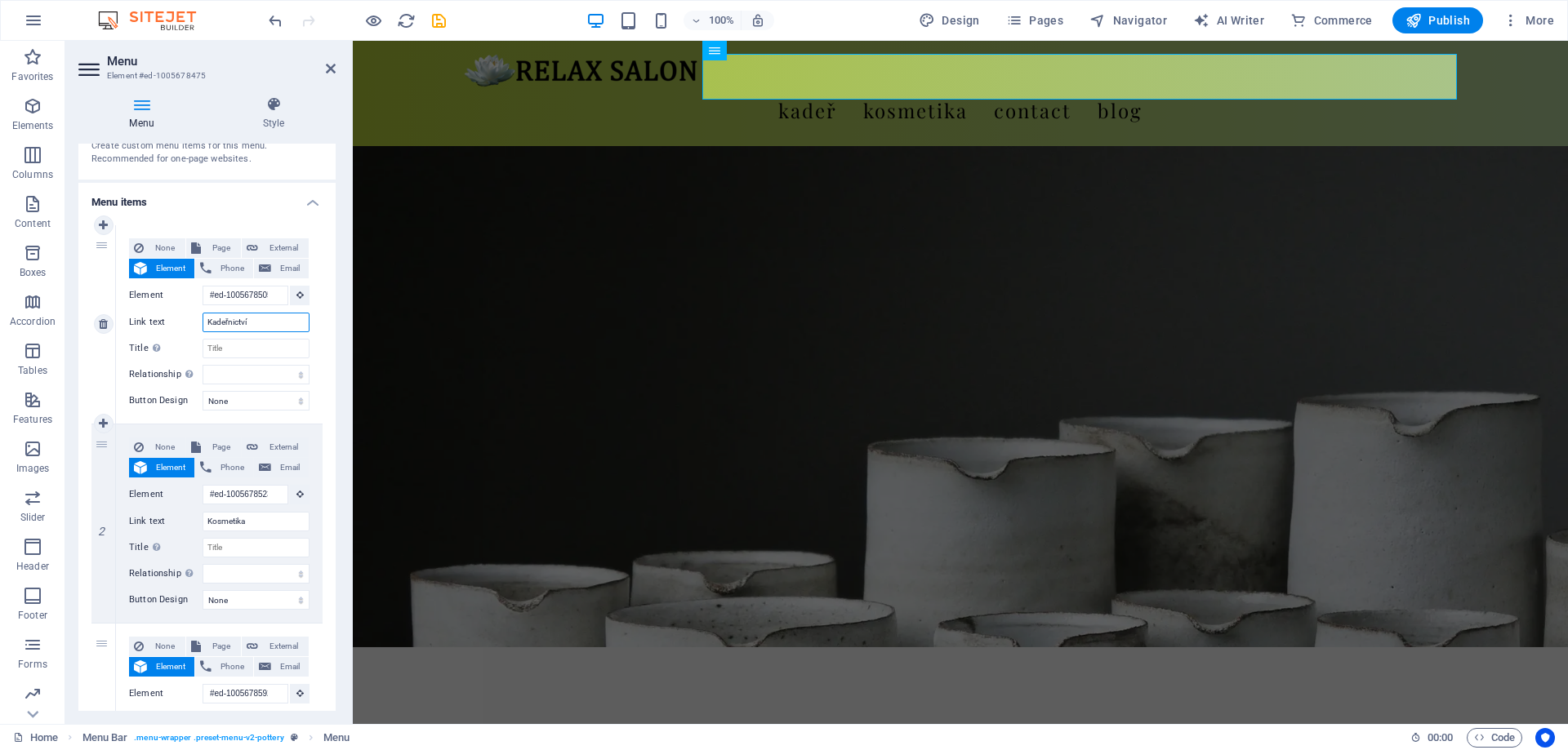
select select
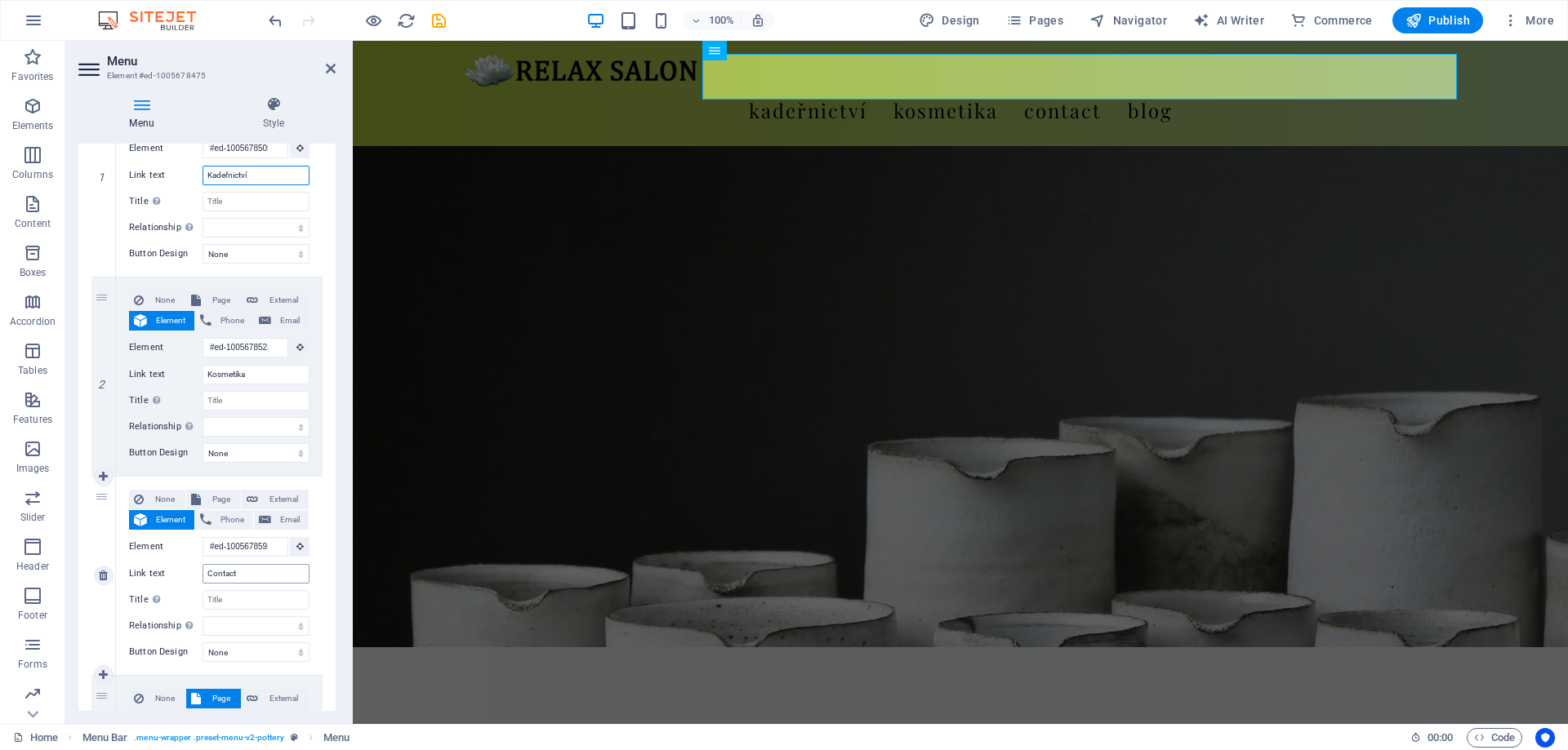
type input "Kadeřnictví"
drag, startPoint x: 247, startPoint y: 571, endPoint x: 177, endPoint y: 569, distance: 70.0
click at [202, 569] on input "Contact" at bounding box center [256, 574] width 107 height 19
type input "H"
select select
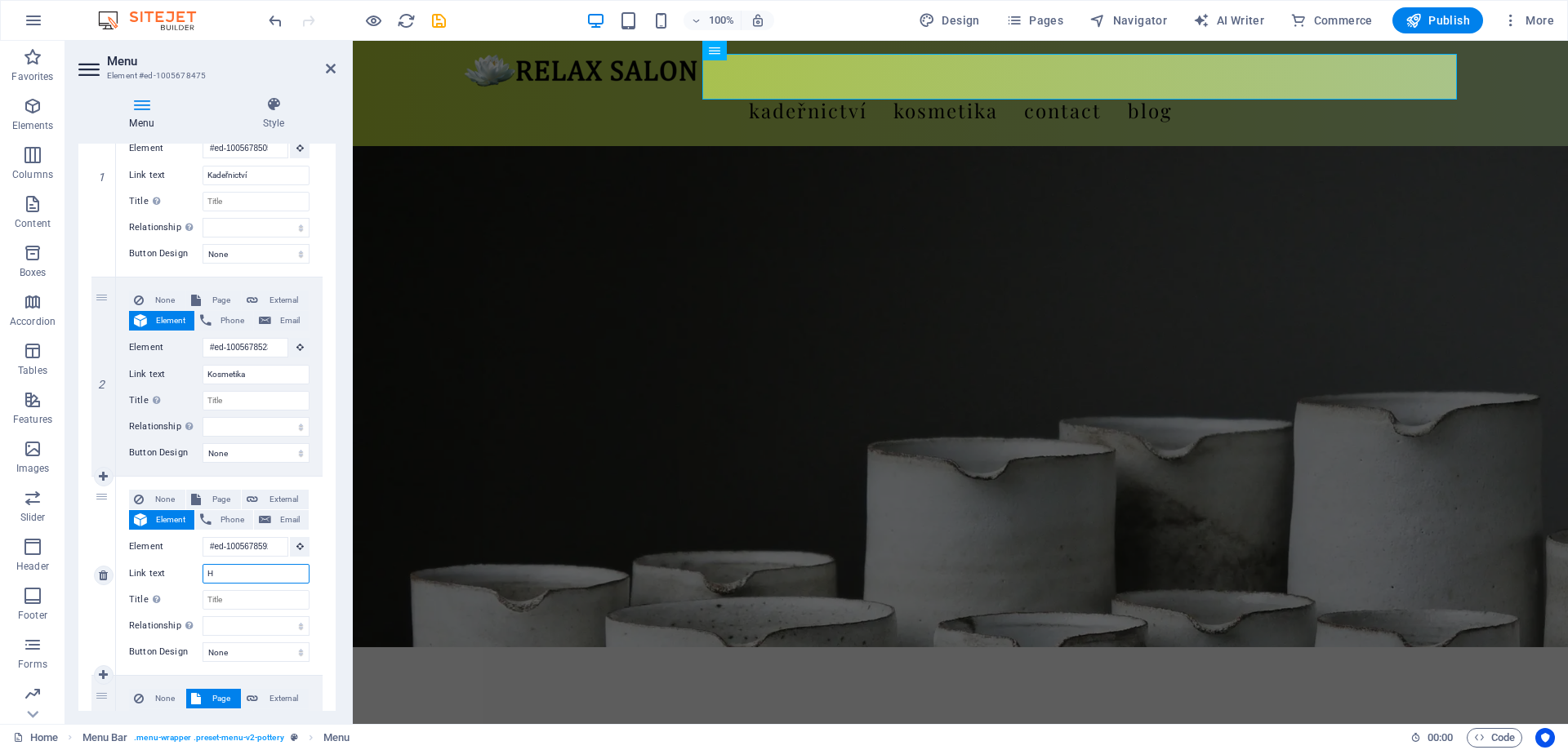
select select
type input "h"
select select
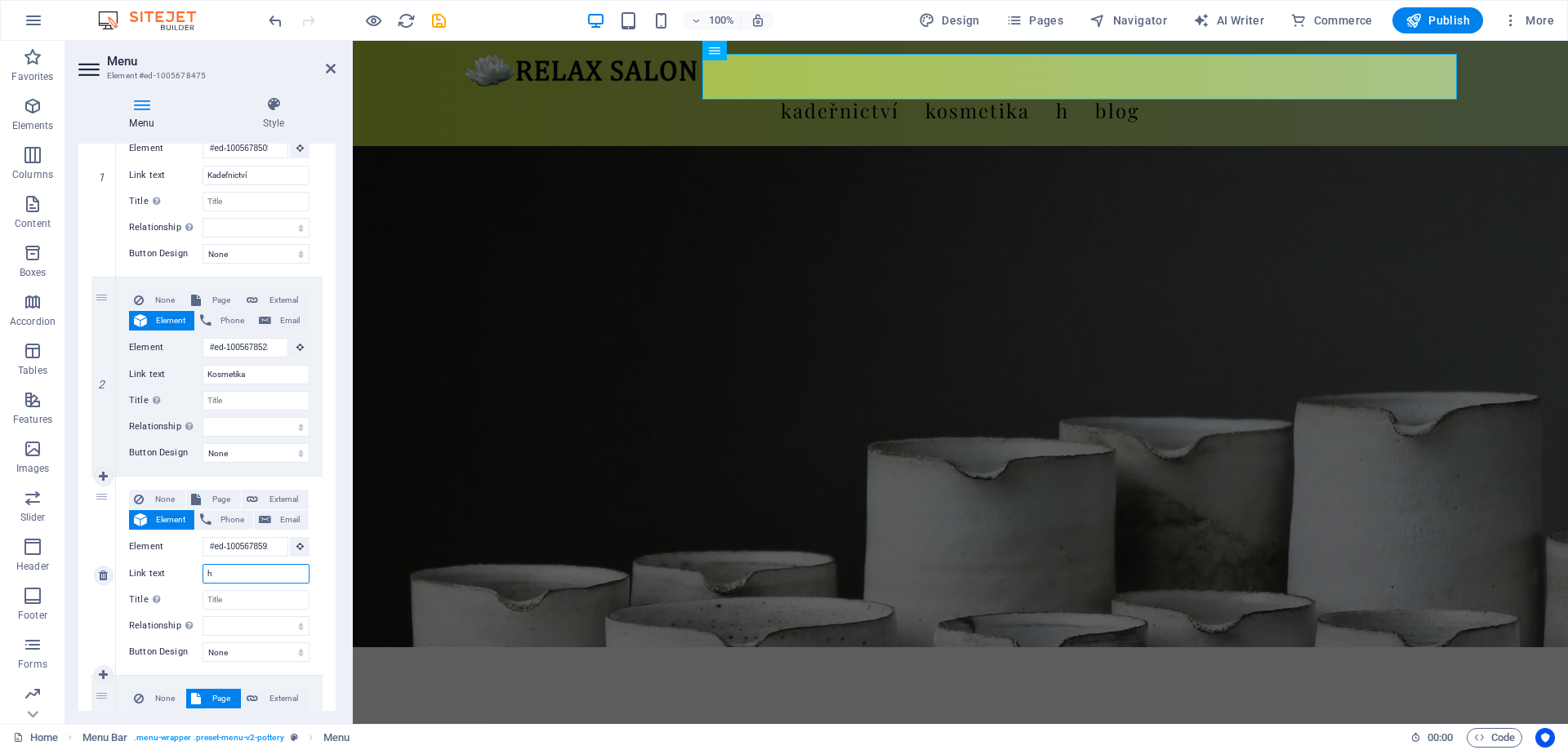
select select
type input "head spa"
select select
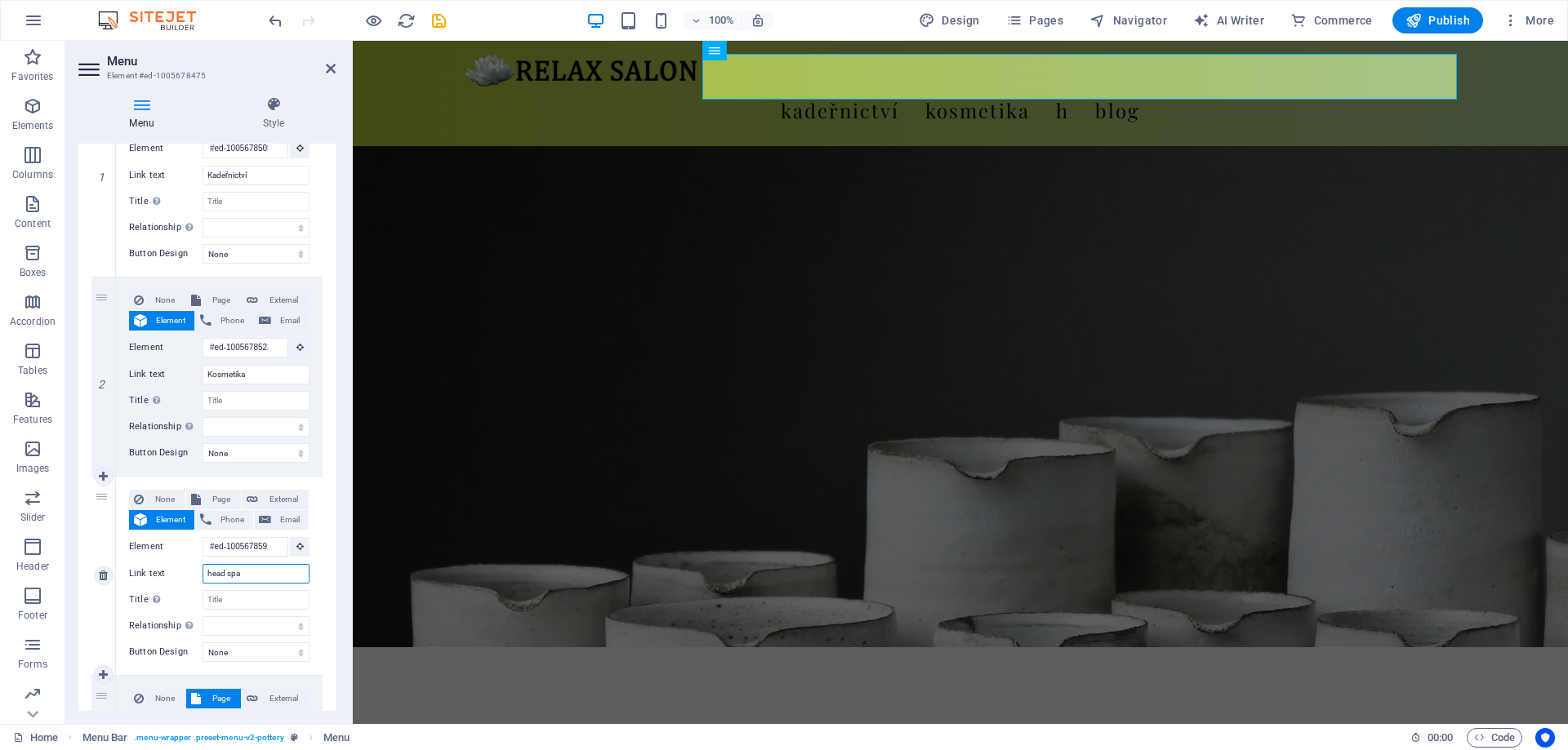
select select
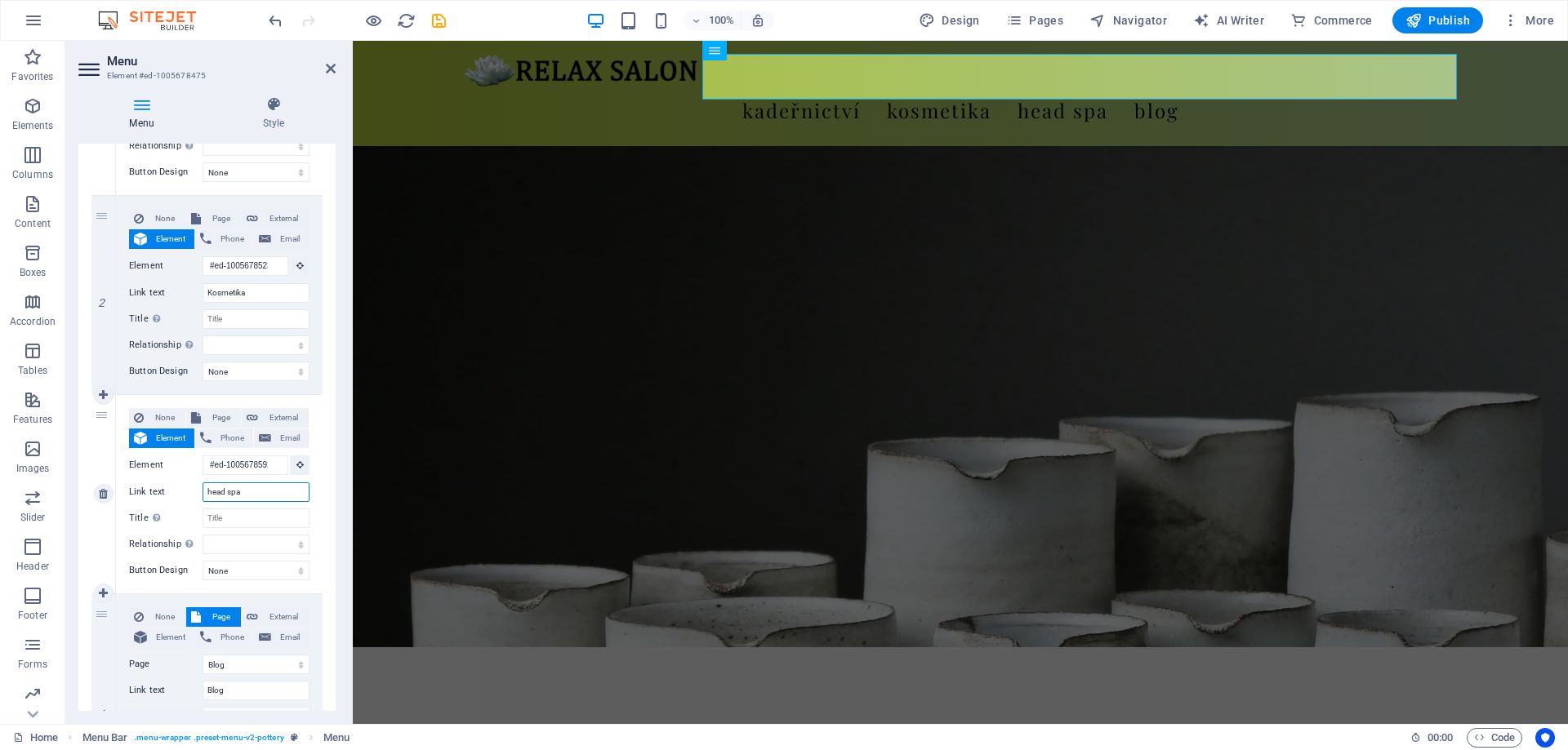
scroll to position [368, 0]
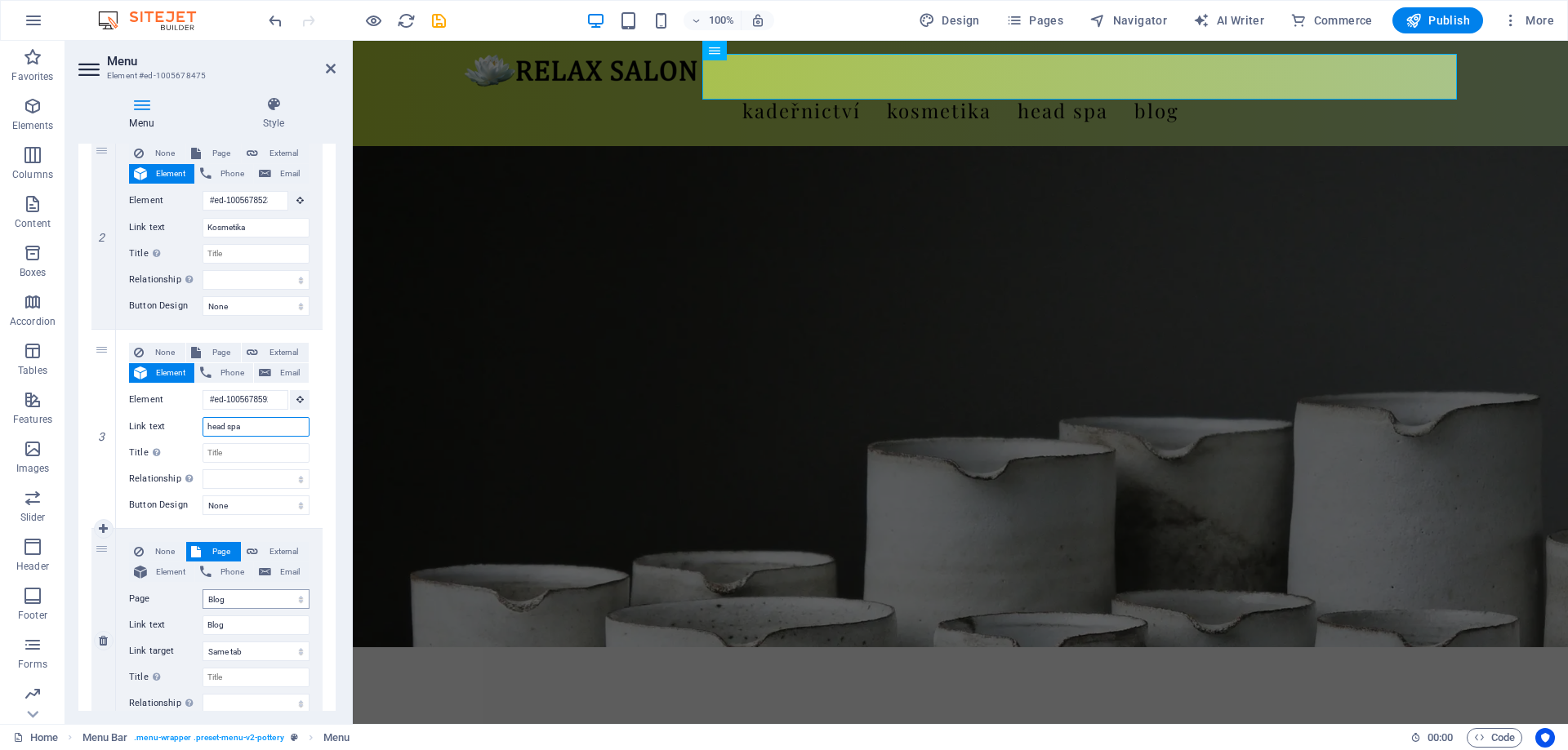
type input "head spa"
click at [202, 589] on select "Home Blog Subpage Legal Notice Privacy" at bounding box center [256, 599] width 107 height 19
click at [232, 594] on select "Home Blog Subpage Legal Notice Privacy" at bounding box center [256, 599] width 107 height 19
drag, startPoint x: 237, startPoint y: 628, endPoint x: 151, endPoint y: 622, distance: 86.2
click at [202, 622] on input "Blog" at bounding box center [256, 625] width 107 height 19
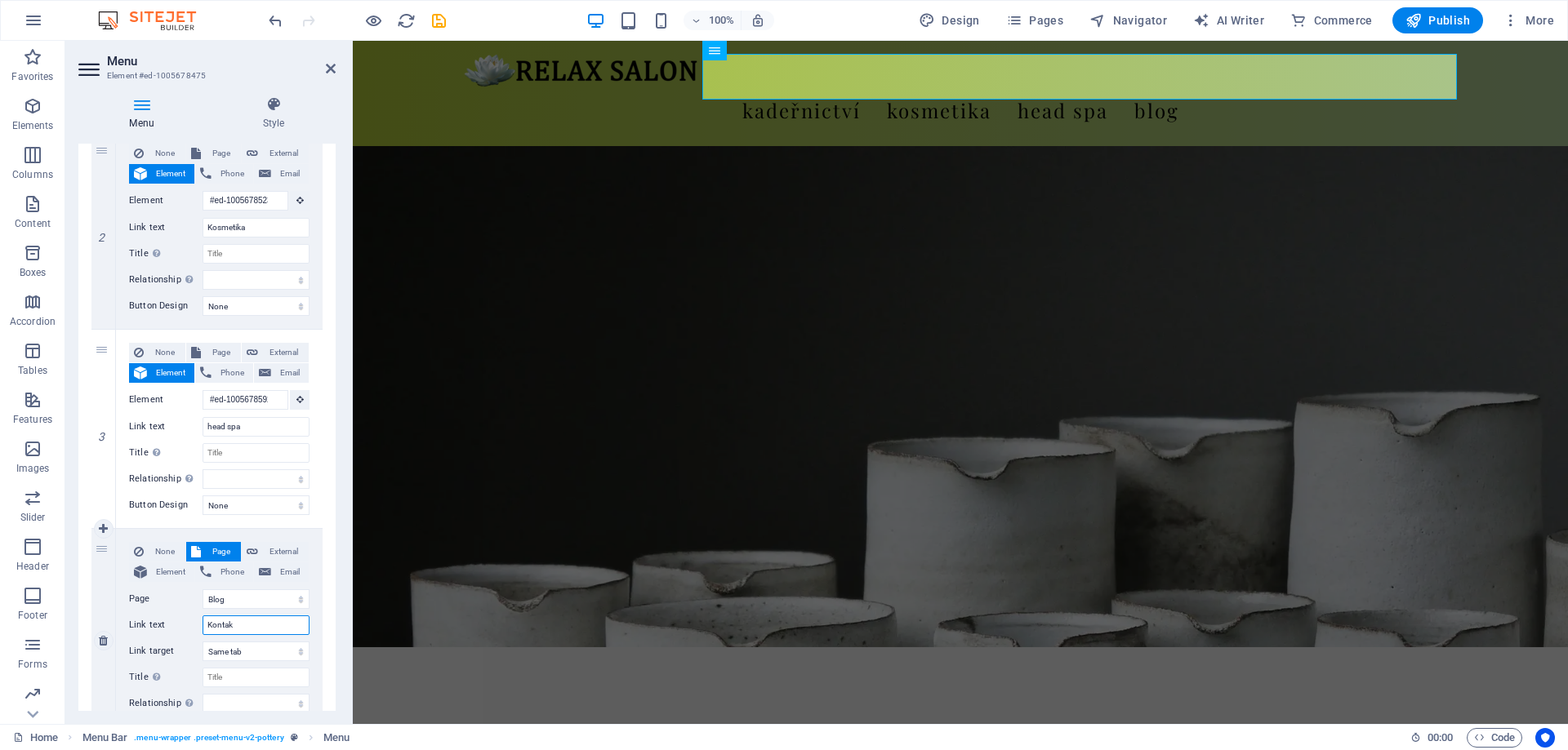
type input "Kontakt"
select select
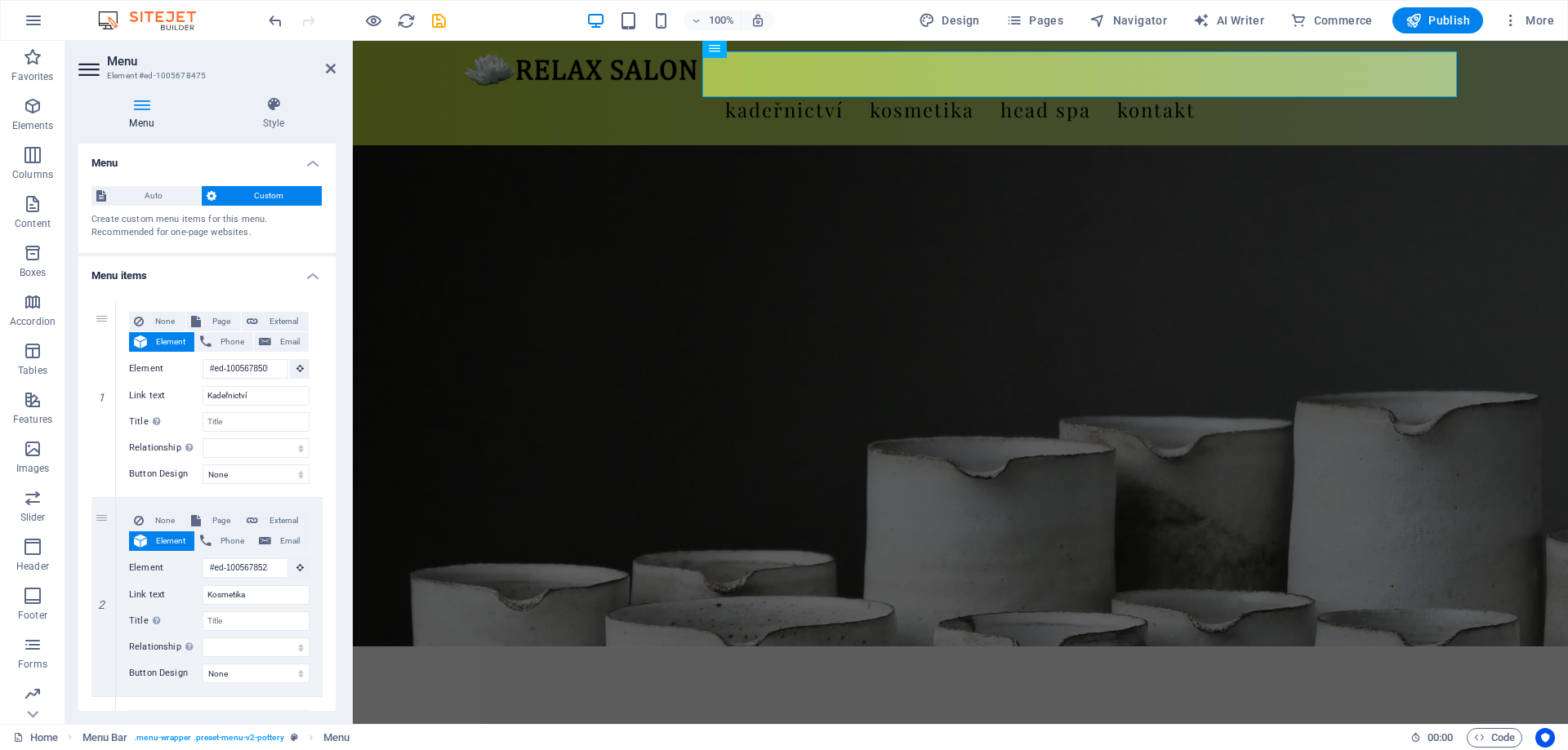
scroll to position [0, 0]
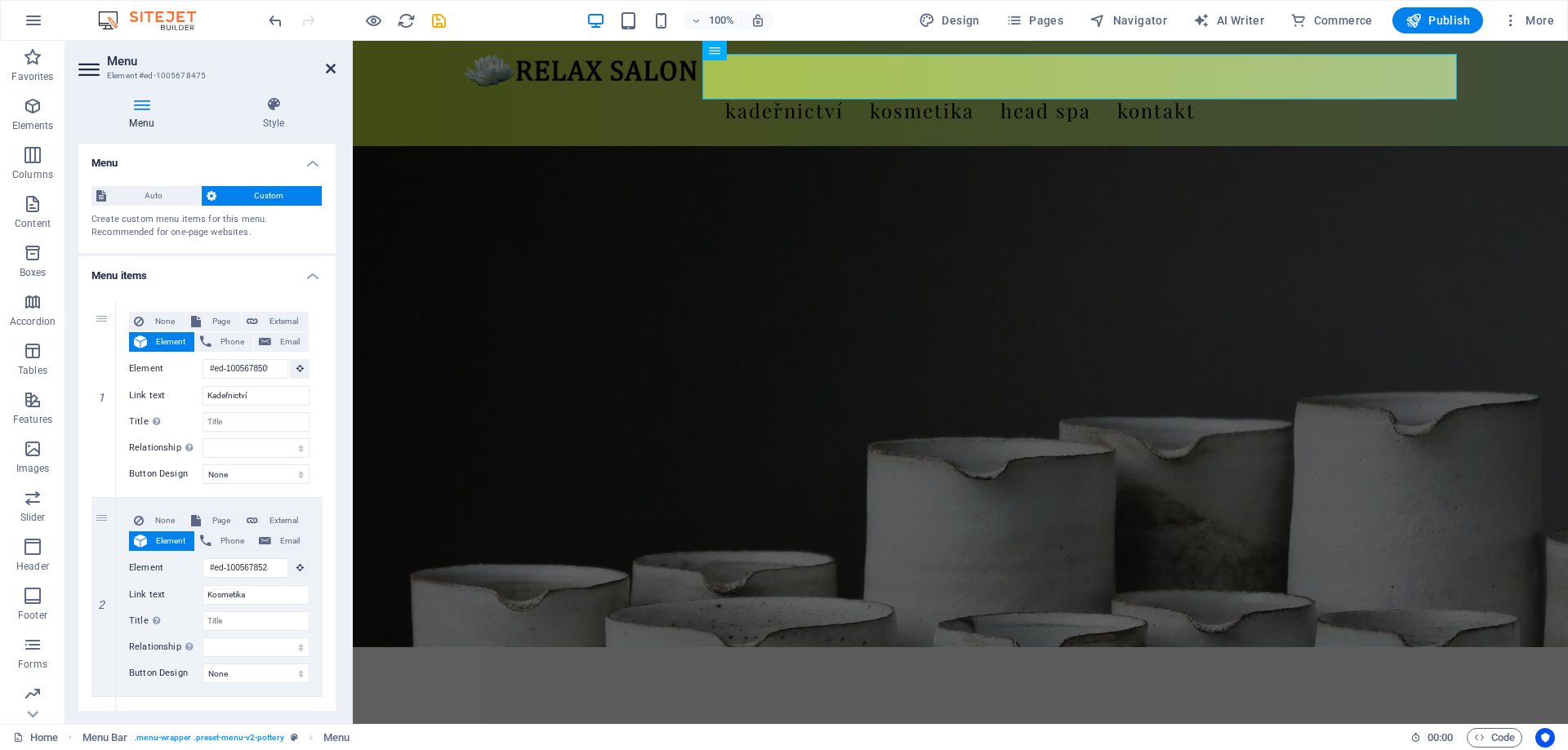
type input "Kontakt"
click at [334, 65] on icon at bounding box center [331, 69] width 10 height 13
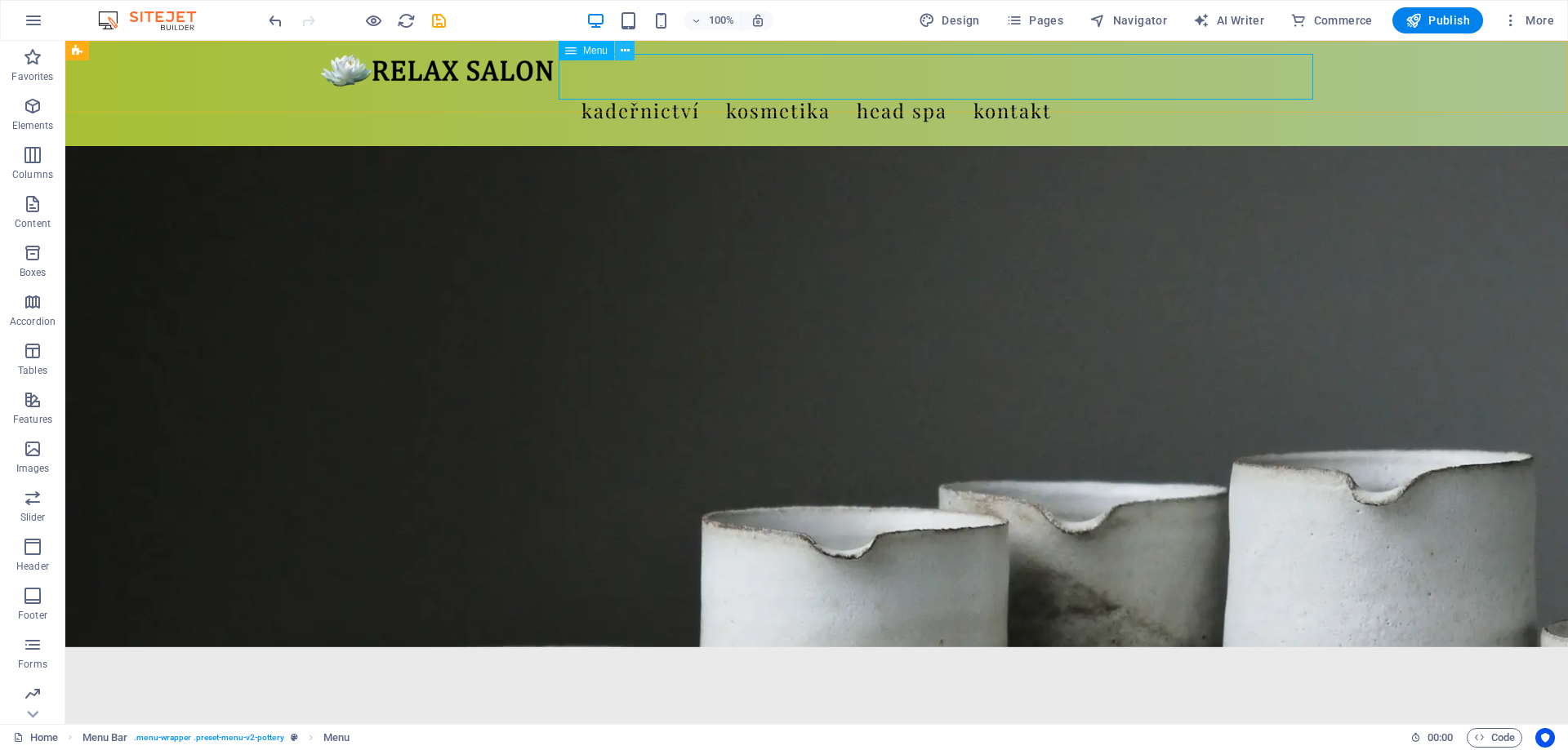
click at [622, 47] on icon at bounding box center [625, 51] width 9 height 17
drag, startPoint x: 653, startPoint y: 92, endPoint x: 732, endPoint y: 72, distance: 81.5
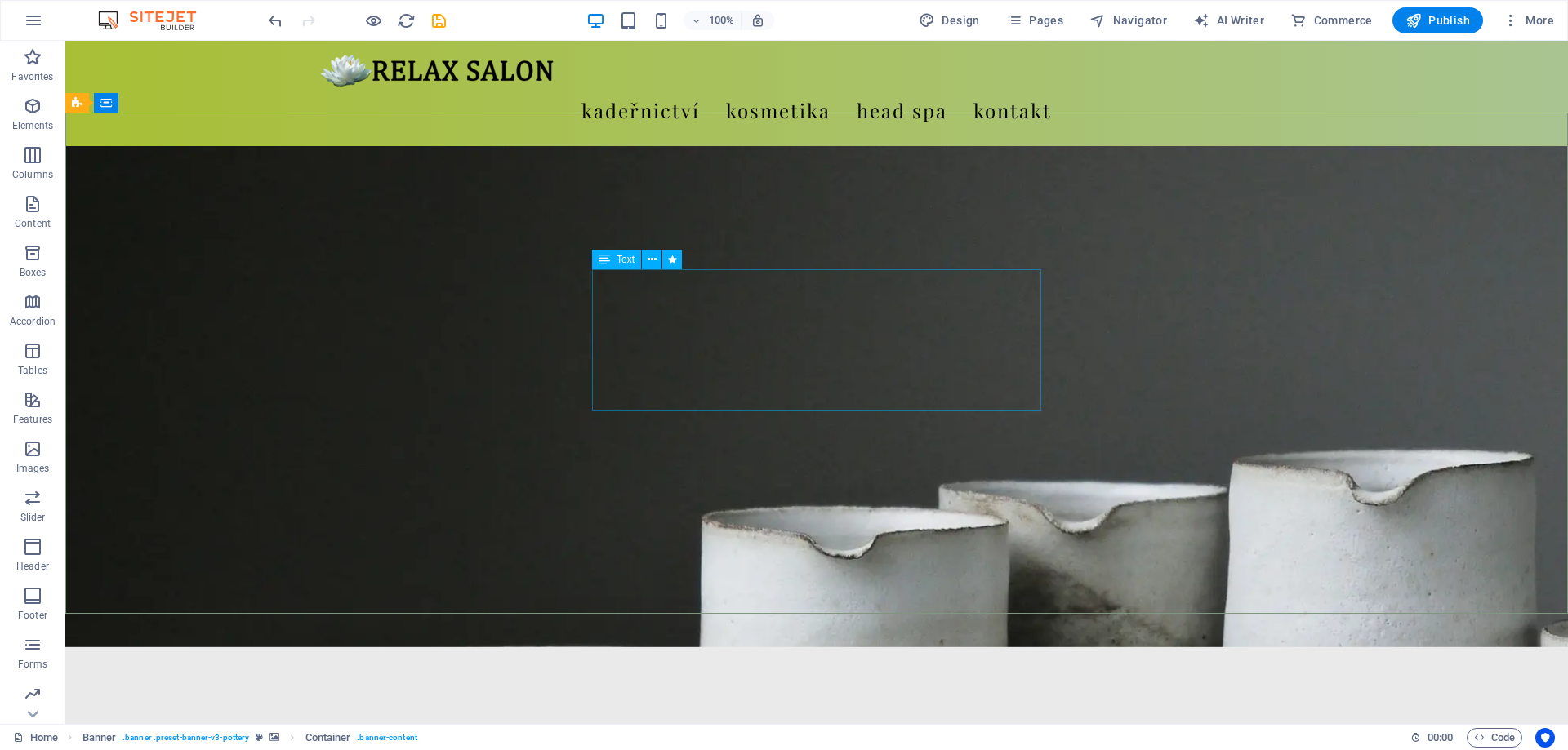
click at [605, 257] on icon at bounding box center [605, 260] width 12 height 19
click at [604, 261] on icon at bounding box center [605, 260] width 12 height 19
click at [605, 261] on icon at bounding box center [605, 260] width 12 height 19
click at [629, 261] on span "Text" at bounding box center [625, 260] width 18 height 10
click at [655, 261] on icon at bounding box center [652, 260] width 9 height 17
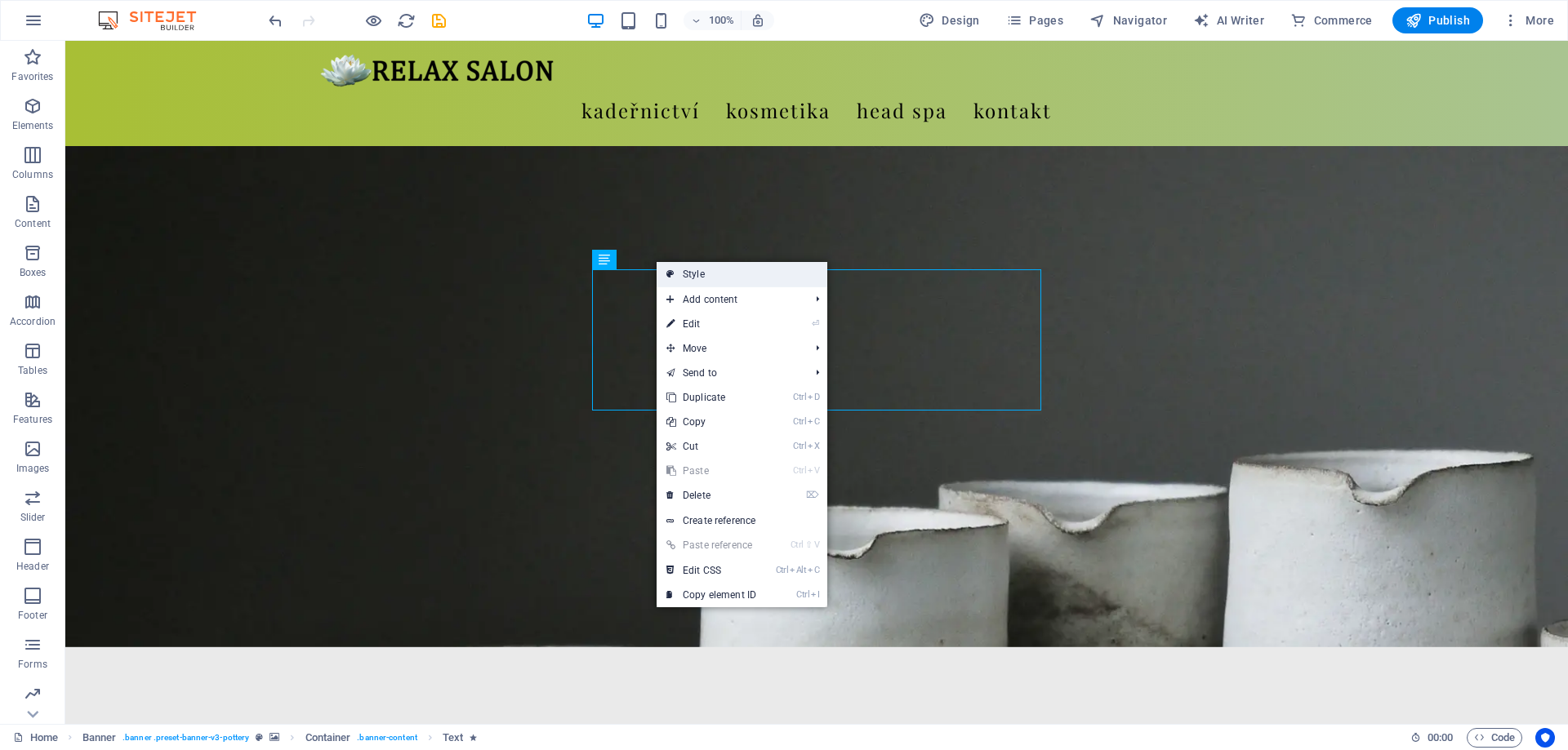
click at [771, 268] on link "Style" at bounding box center [742, 275] width 171 height 25
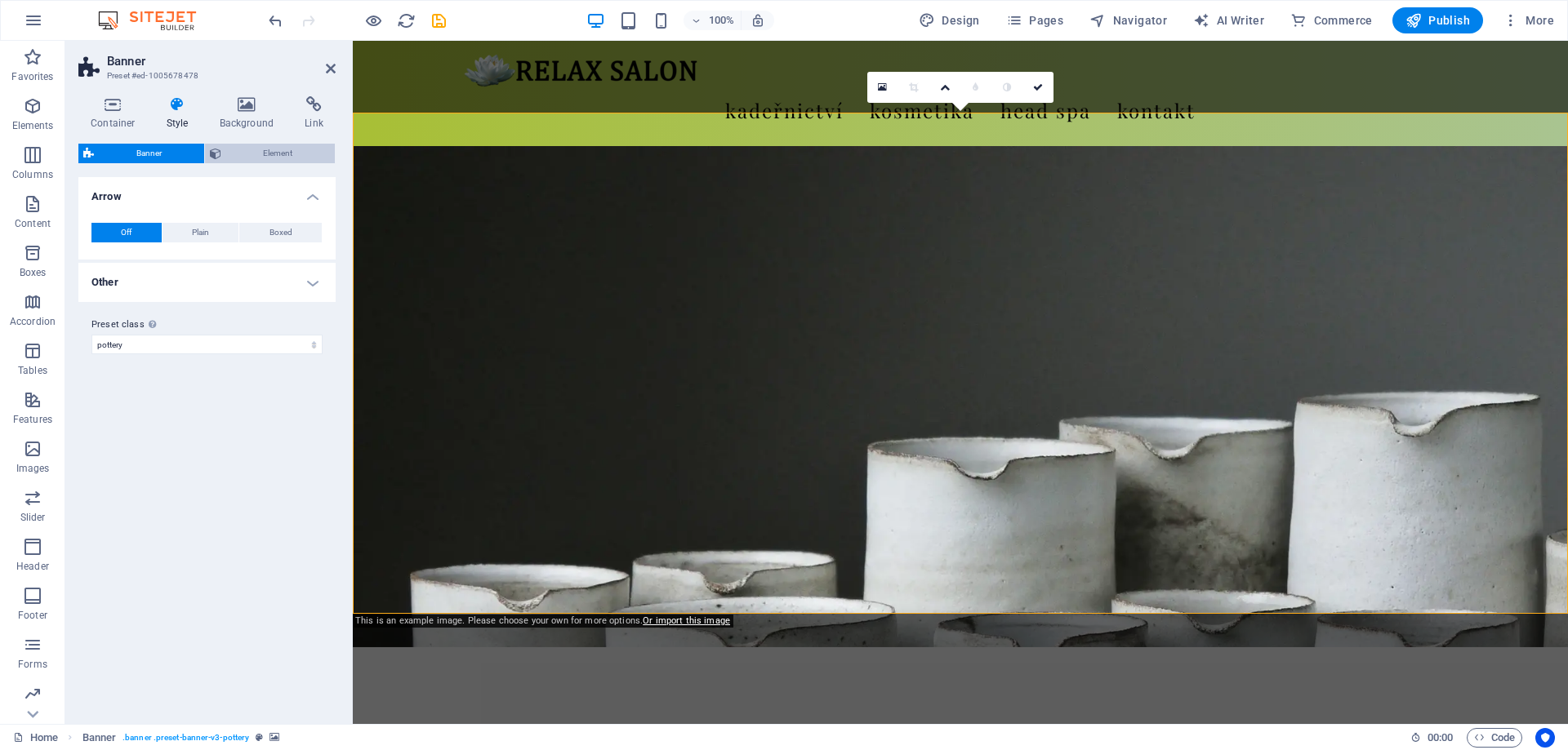
click at [274, 155] on span "Element" at bounding box center [278, 153] width 104 height 19
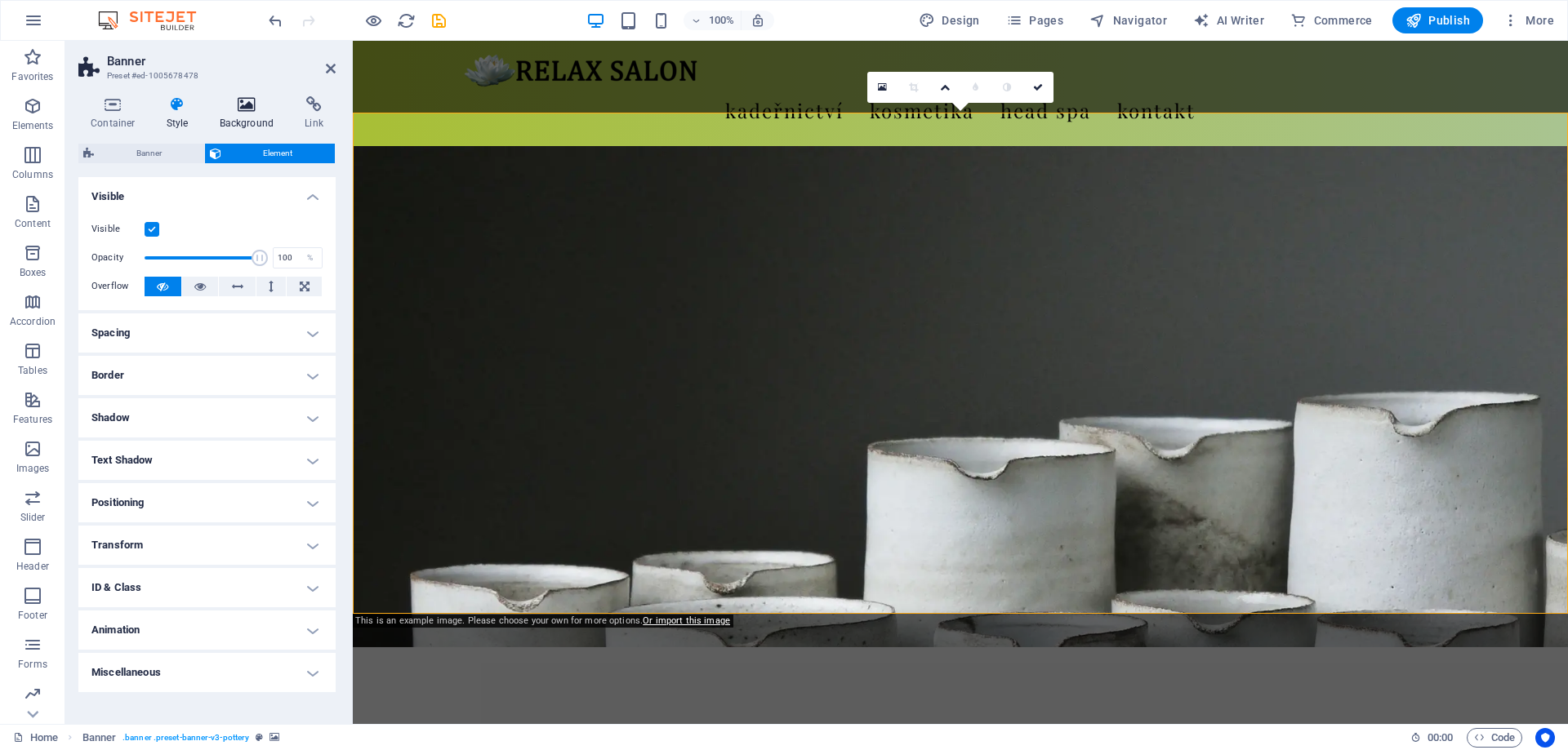
click at [257, 122] on h4 "Background" at bounding box center [249, 114] width 85 height 34
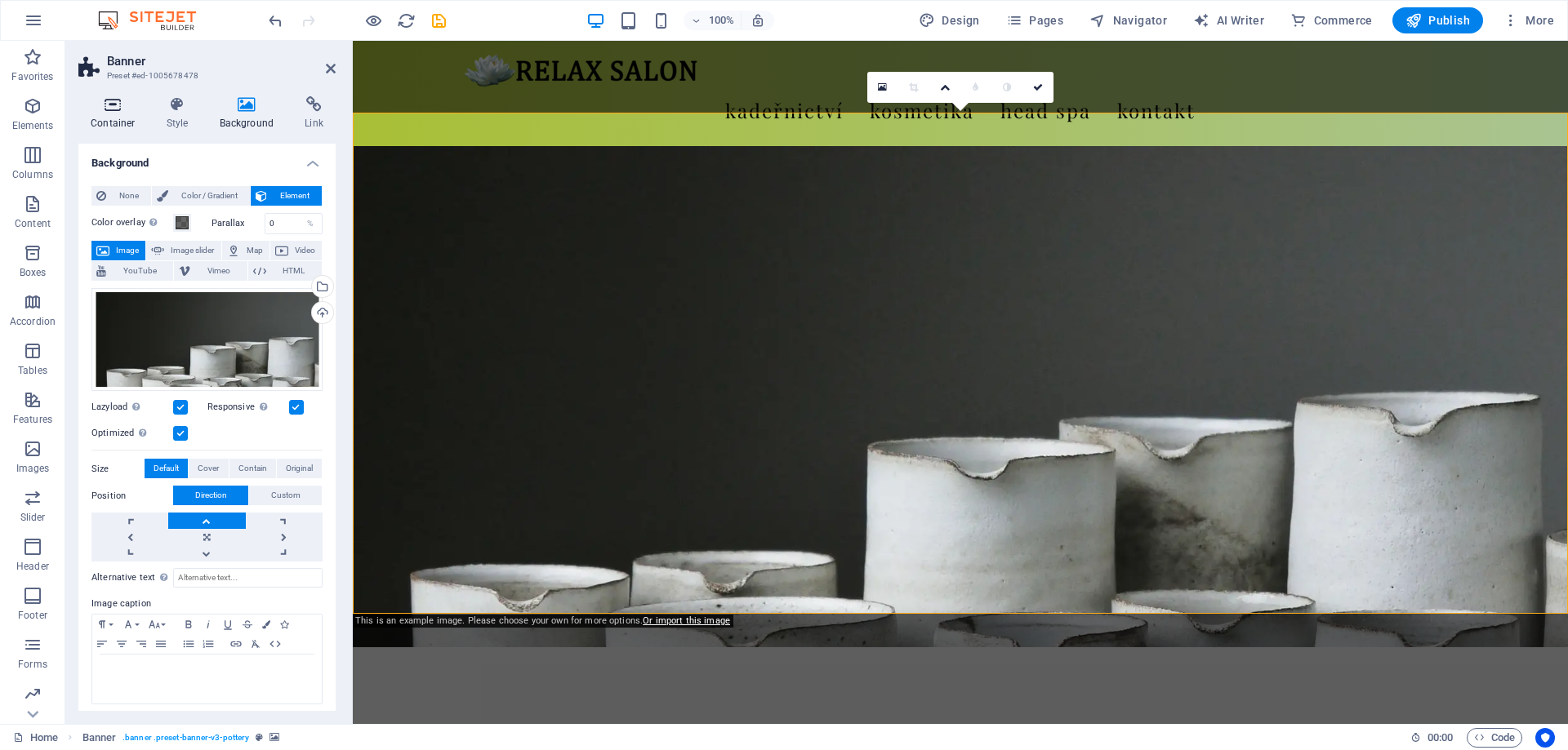
click at [113, 108] on icon at bounding box center [113, 104] width 69 height 16
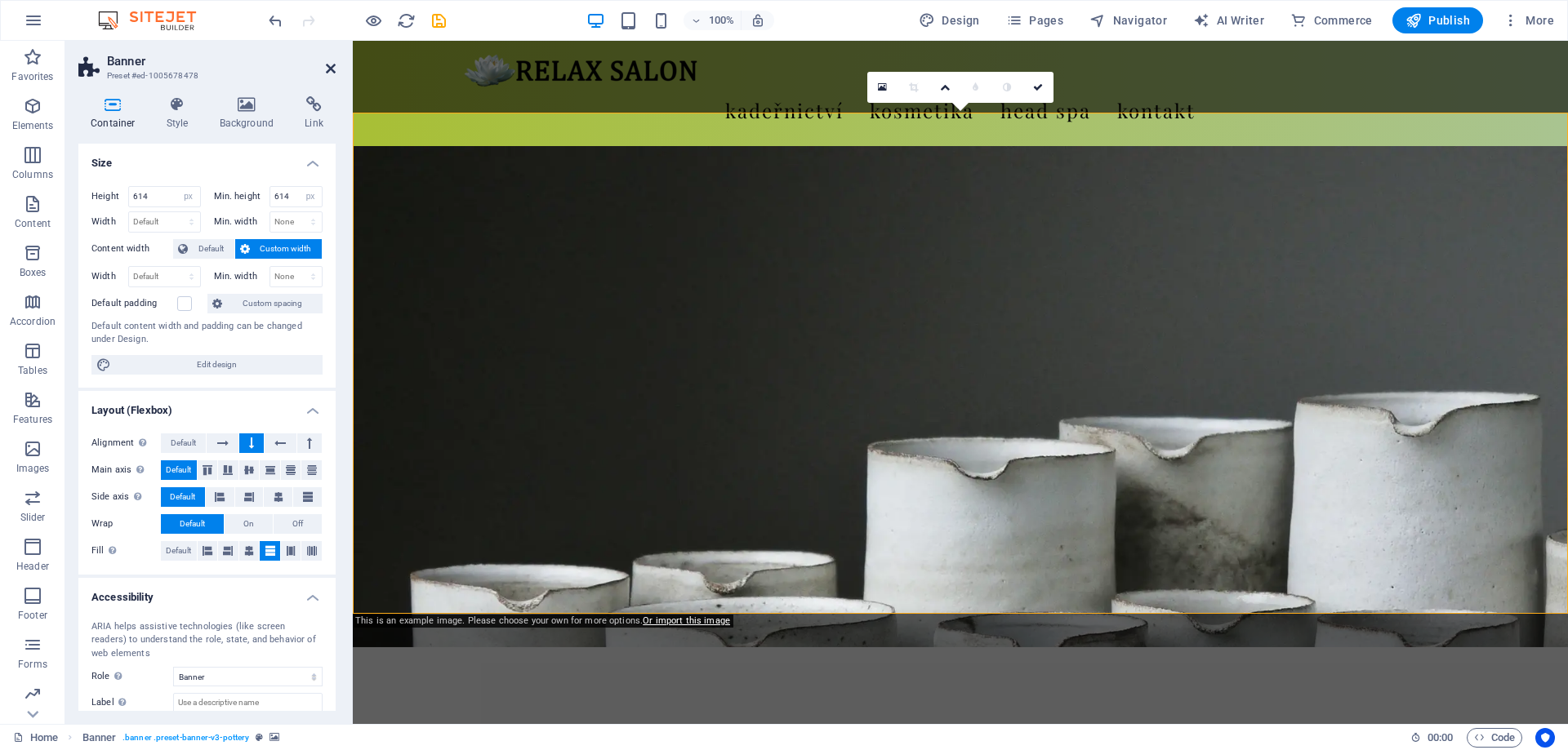
click at [331, 63] on icon at bounding box center [331, 69] width 10 height 13
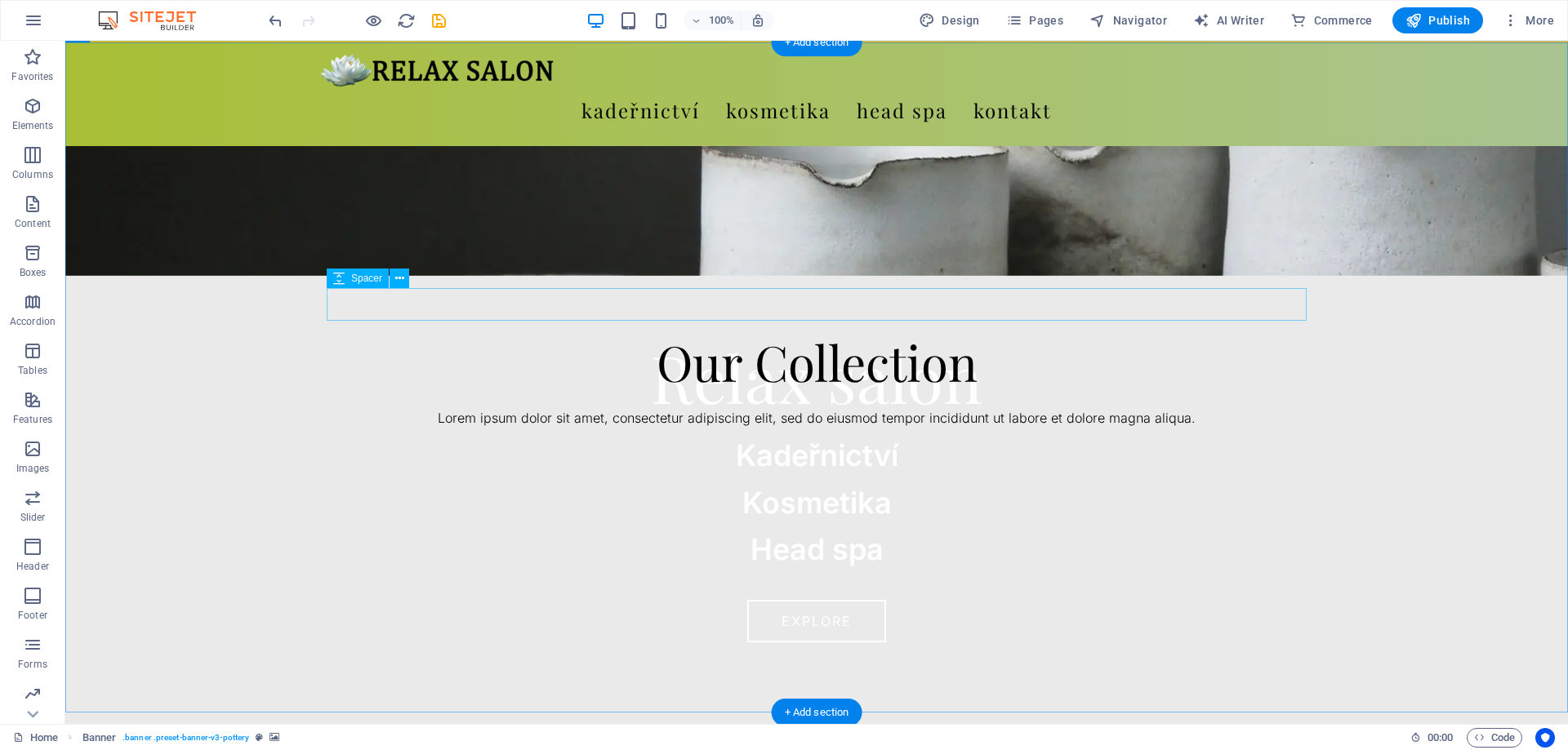
scroll to position [250, 0]
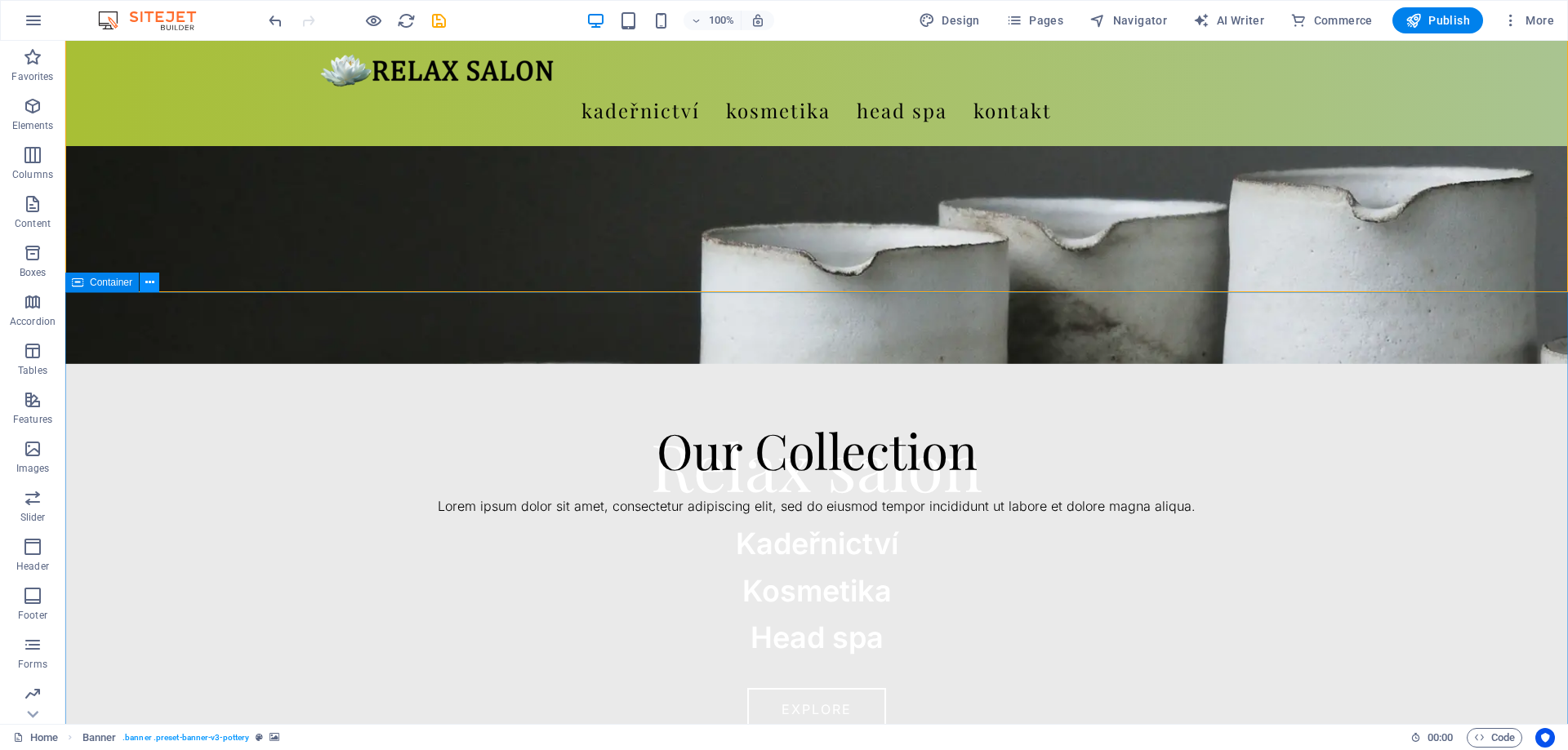
click at [150, 280] on icon at bounding box center [150, 283] width 9 height 17
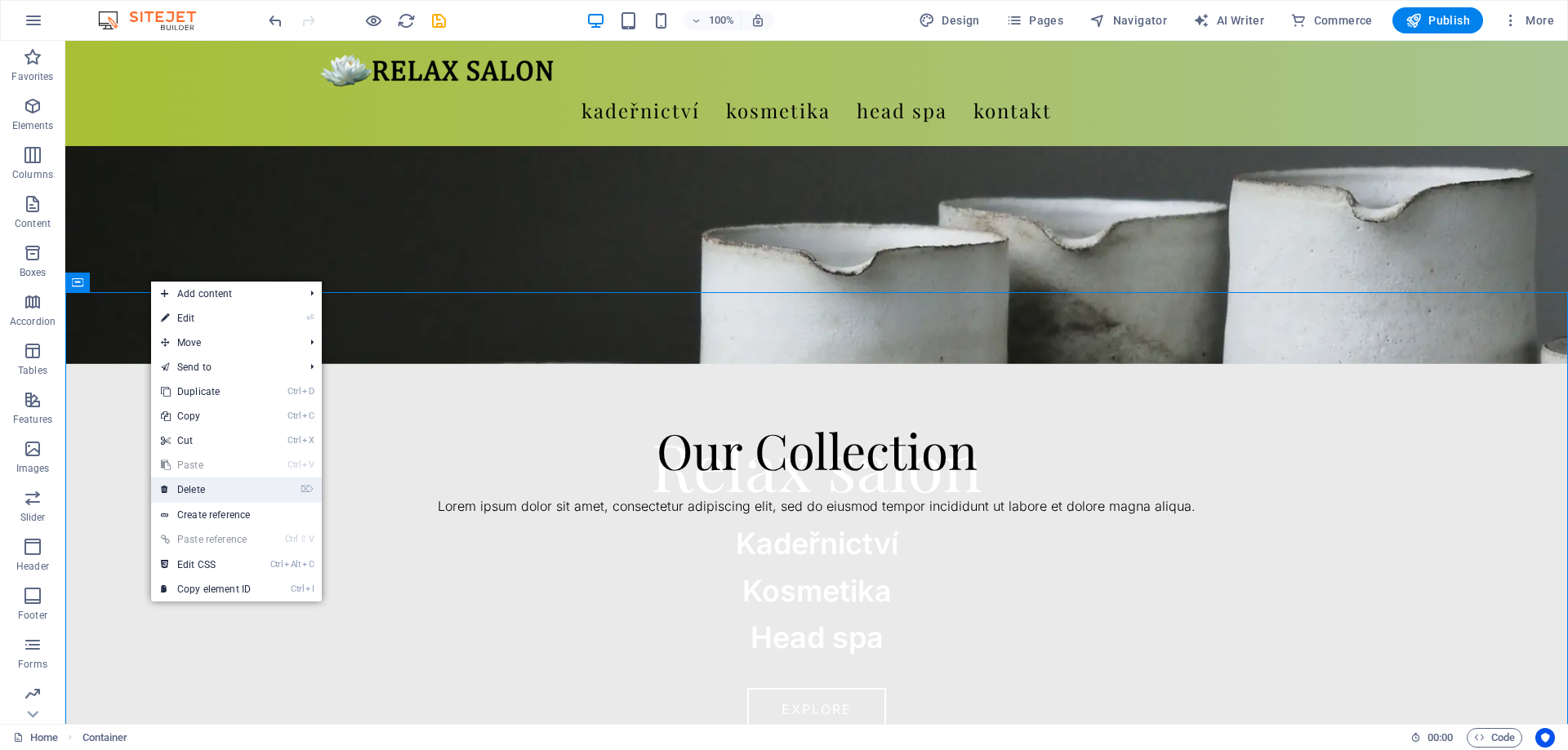
click at [218, 491] on link "⌦ Delete" at bounding box center [206, 490] width 109 height 25
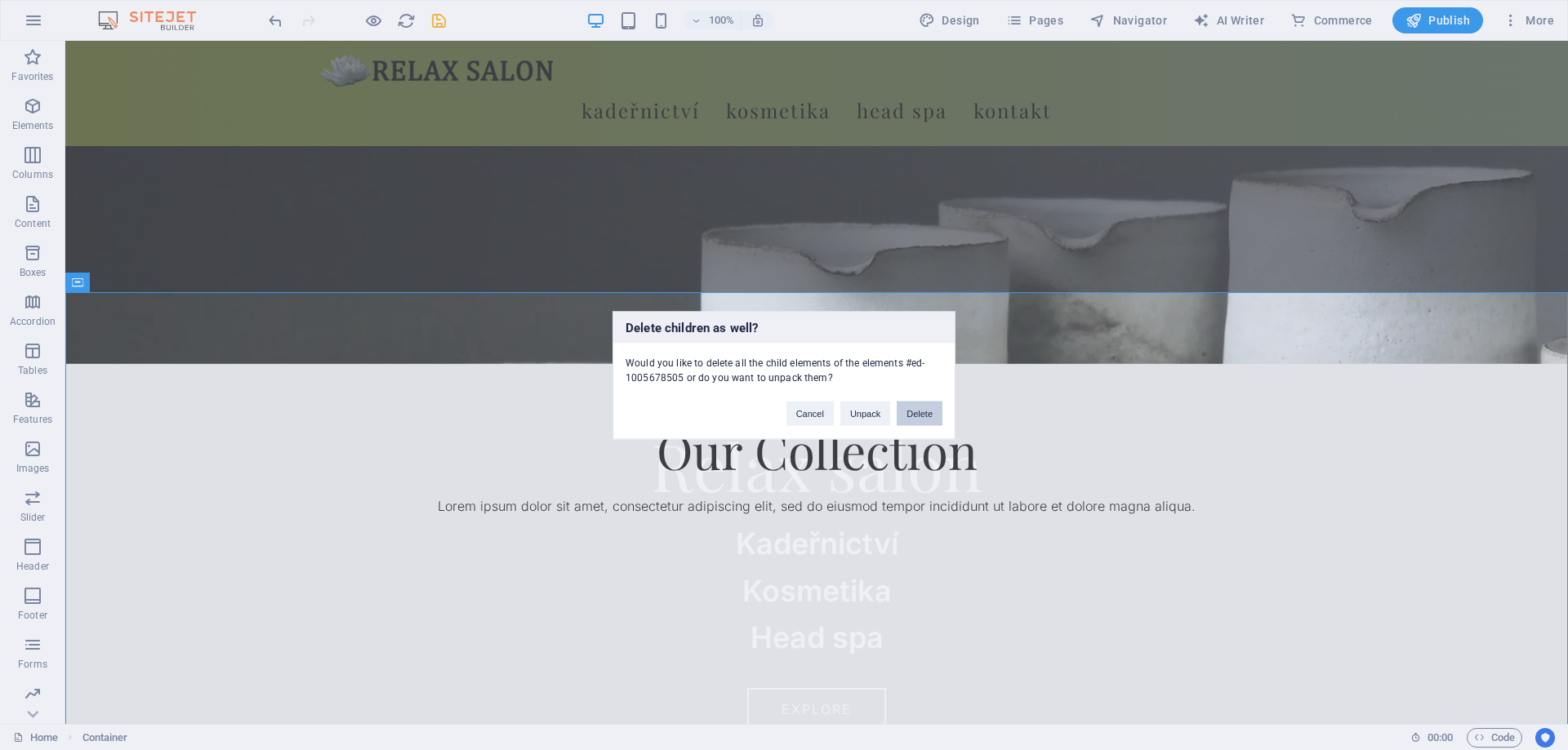
click at [928, 412] on button "Delete" at bounding box center [920, 413] width 46 height 25
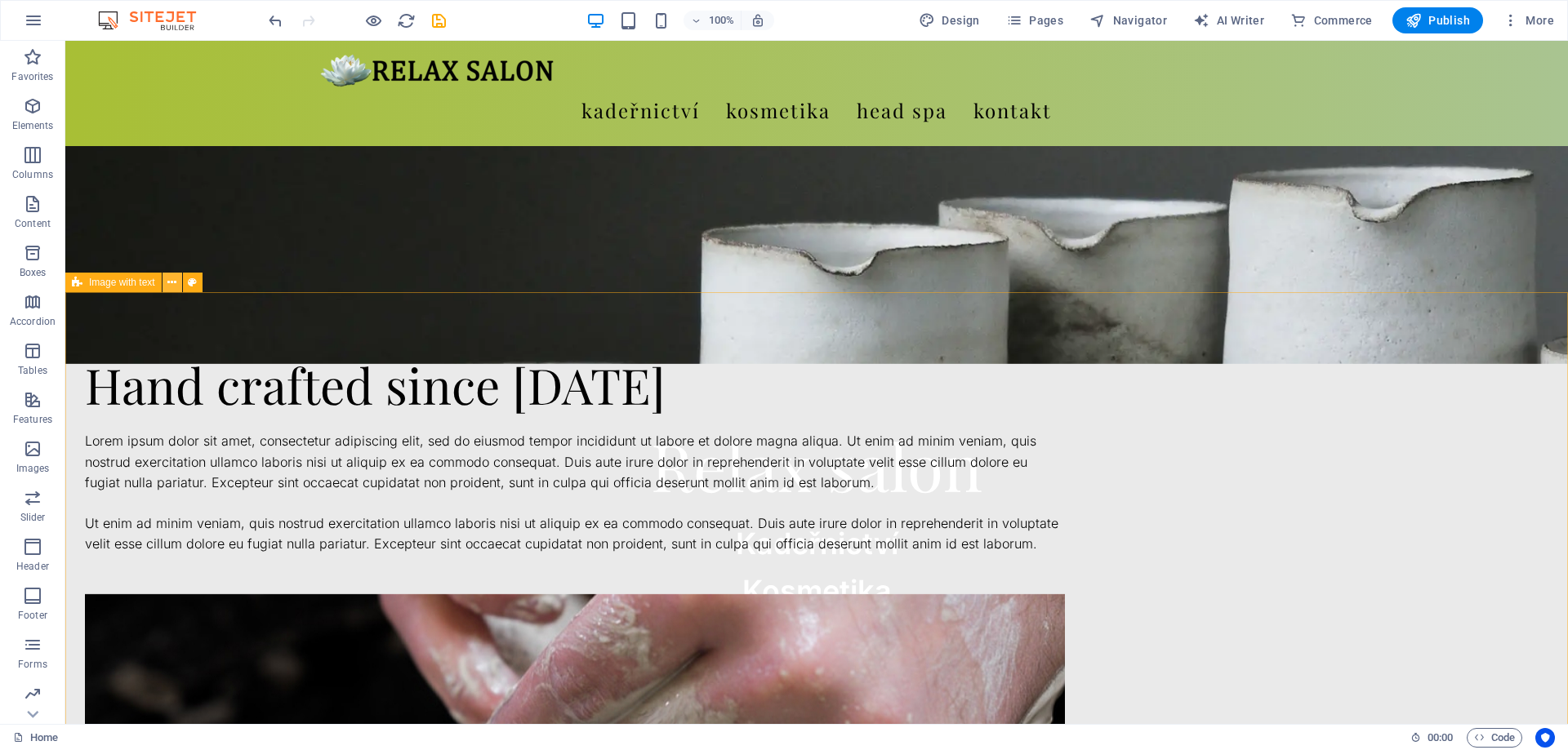
click at [174, 284] on icon at bounding box center [172, 283] width 9 height 17
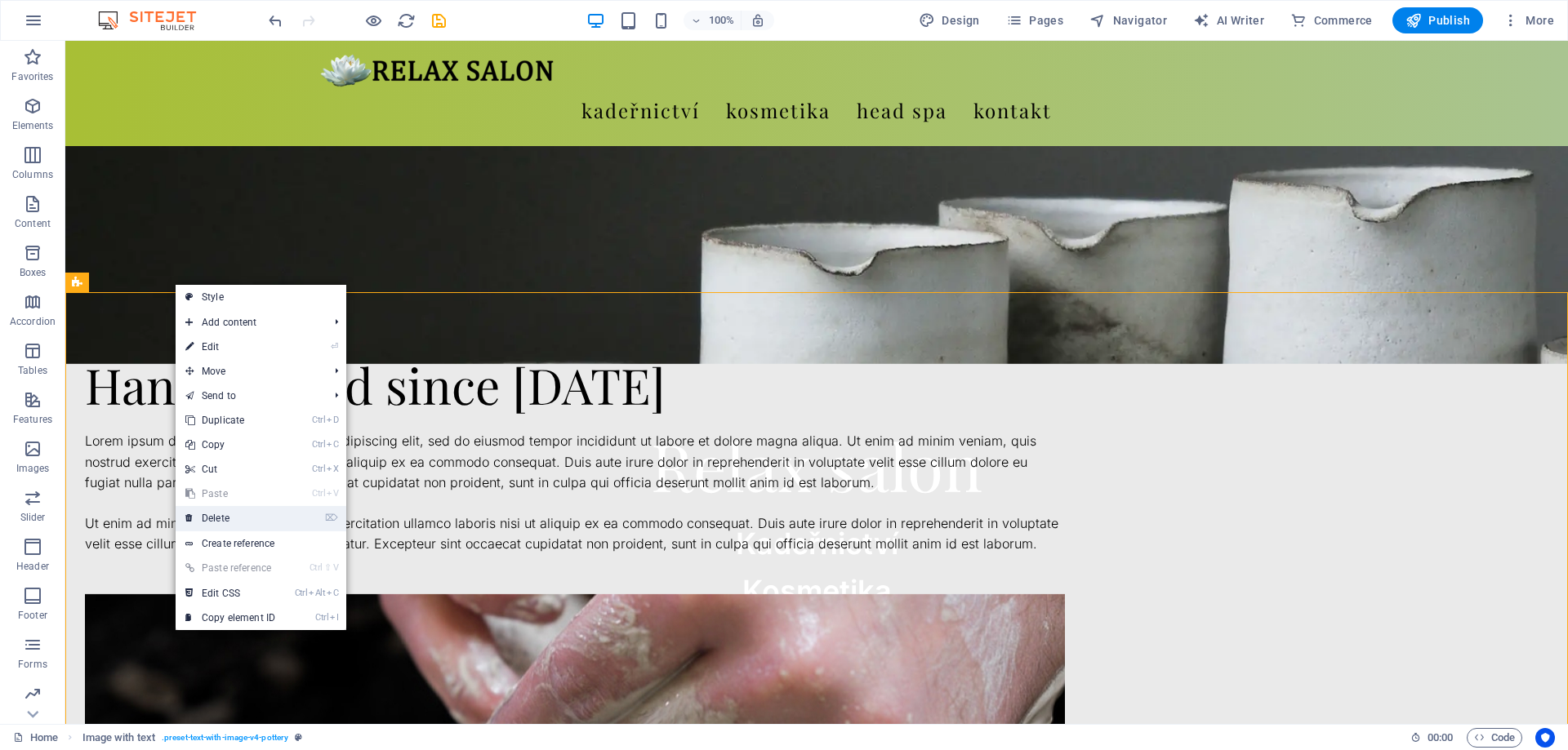
click at [246, 524] on link "⌦ Delete" at bounding box center [230, 518] width 109 height 25
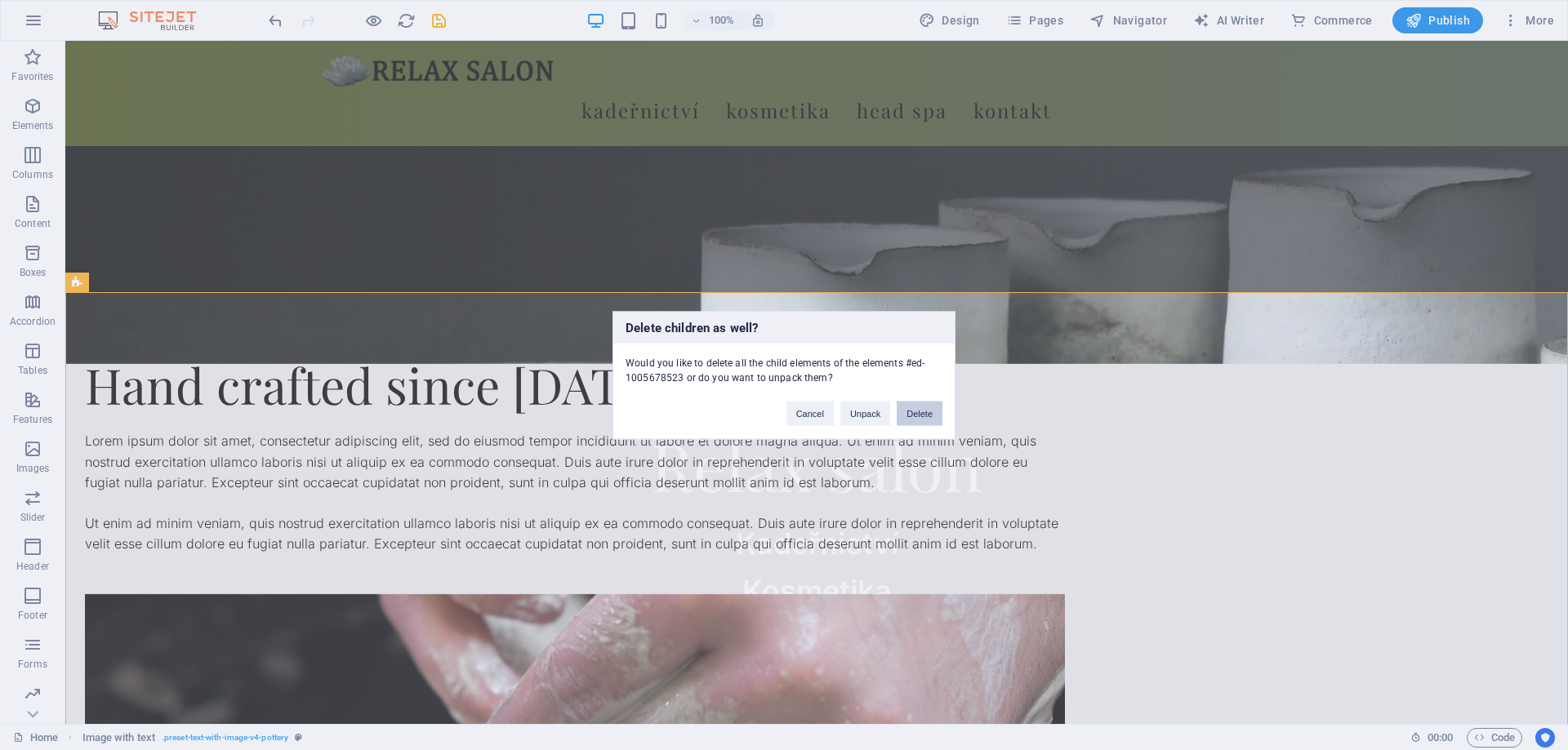
click at [923, 409] on button "Delete" at bounding box center [920, 413] width 46 height 25
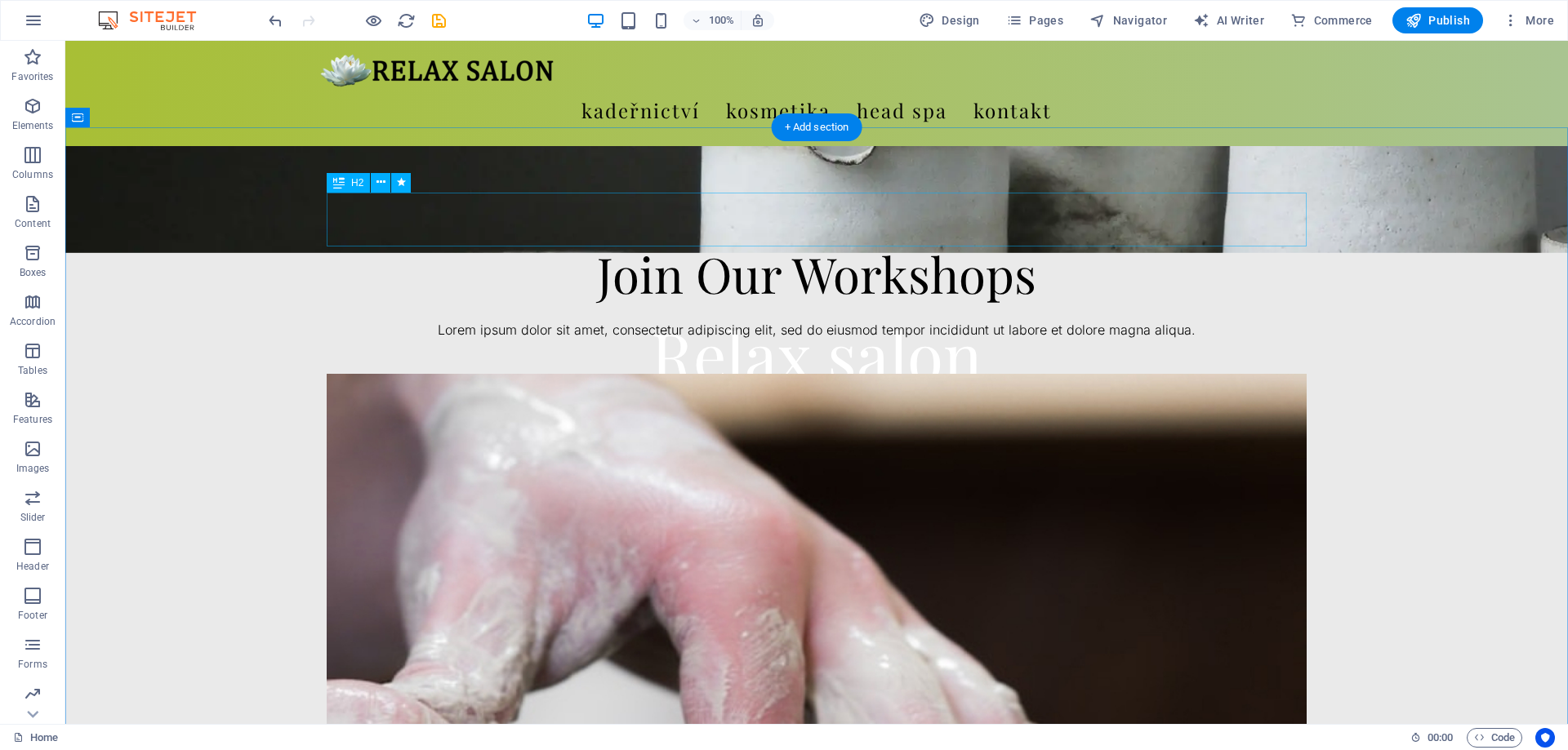
scroll to position [333, 0]
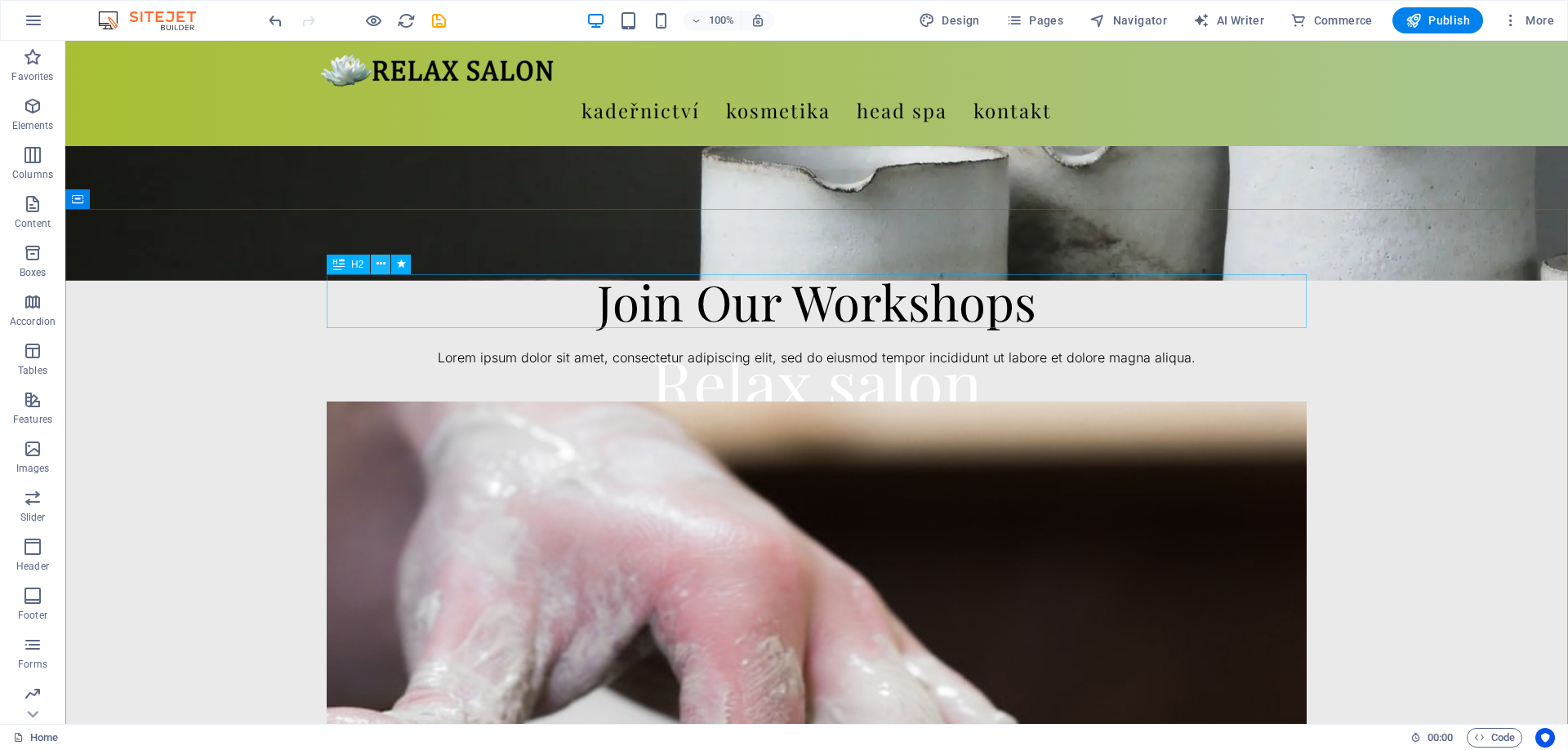
click at [382, 262] on icon at bounding box center [380, 264] width 9 height 17
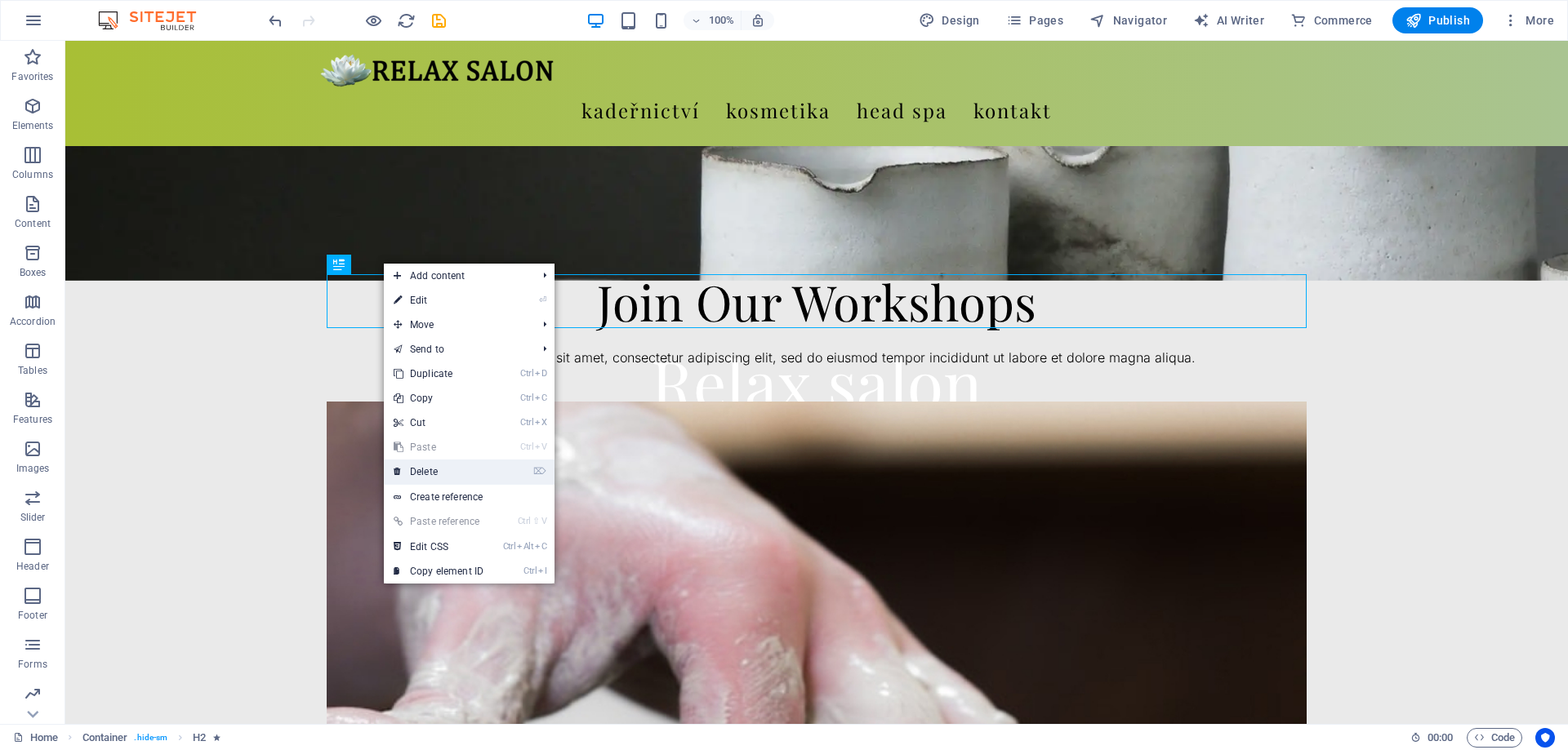
drag, startPoint x: 430, startPoint y: 470, endPoint x: 633, endPoint y: 406, distance: 212.8
click at [430, 470] on link "⌦ Delete" at bounding box center [439, 472] width 109 height 25
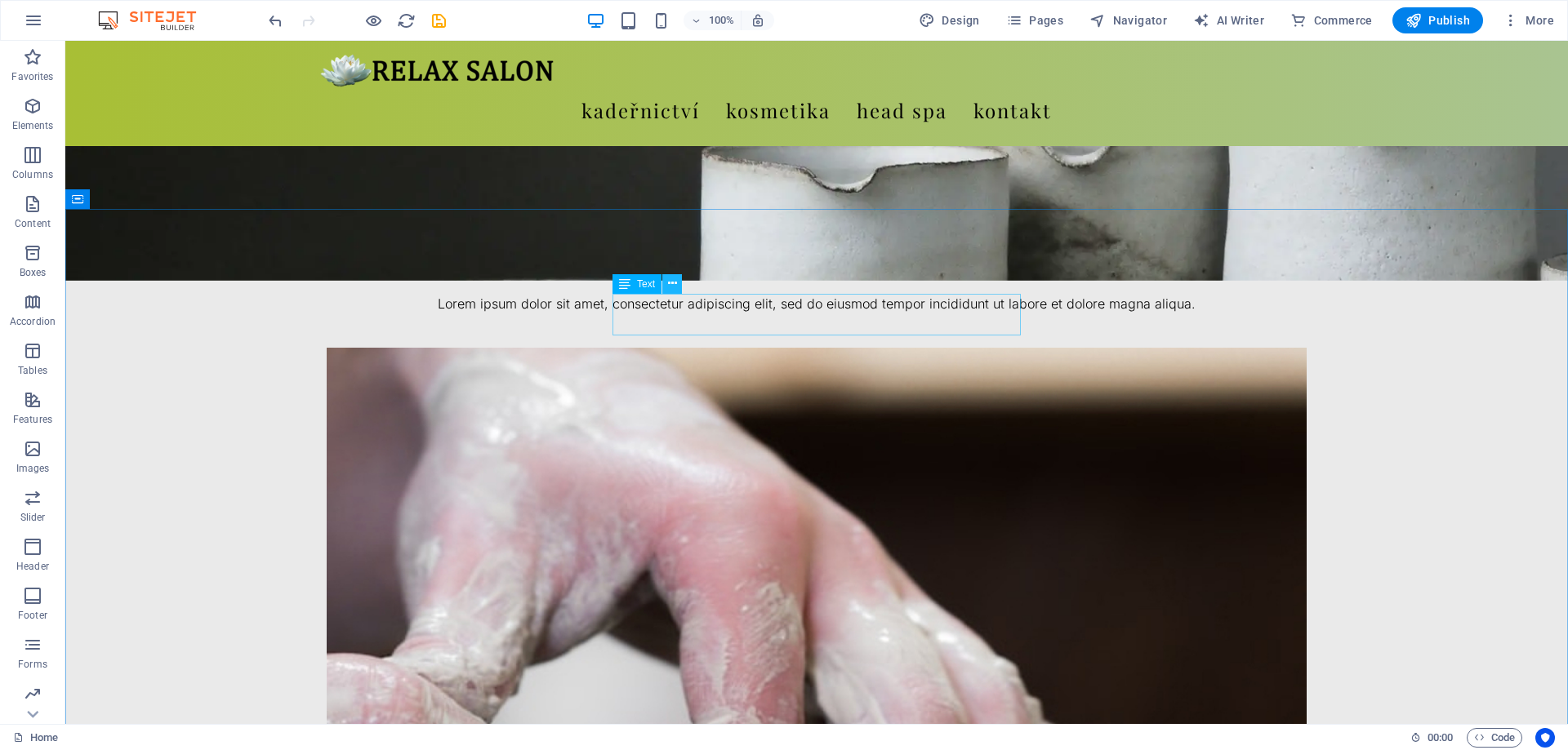
click at [671, 283] on icon at bounding box center [672, 284] width 9 height 17
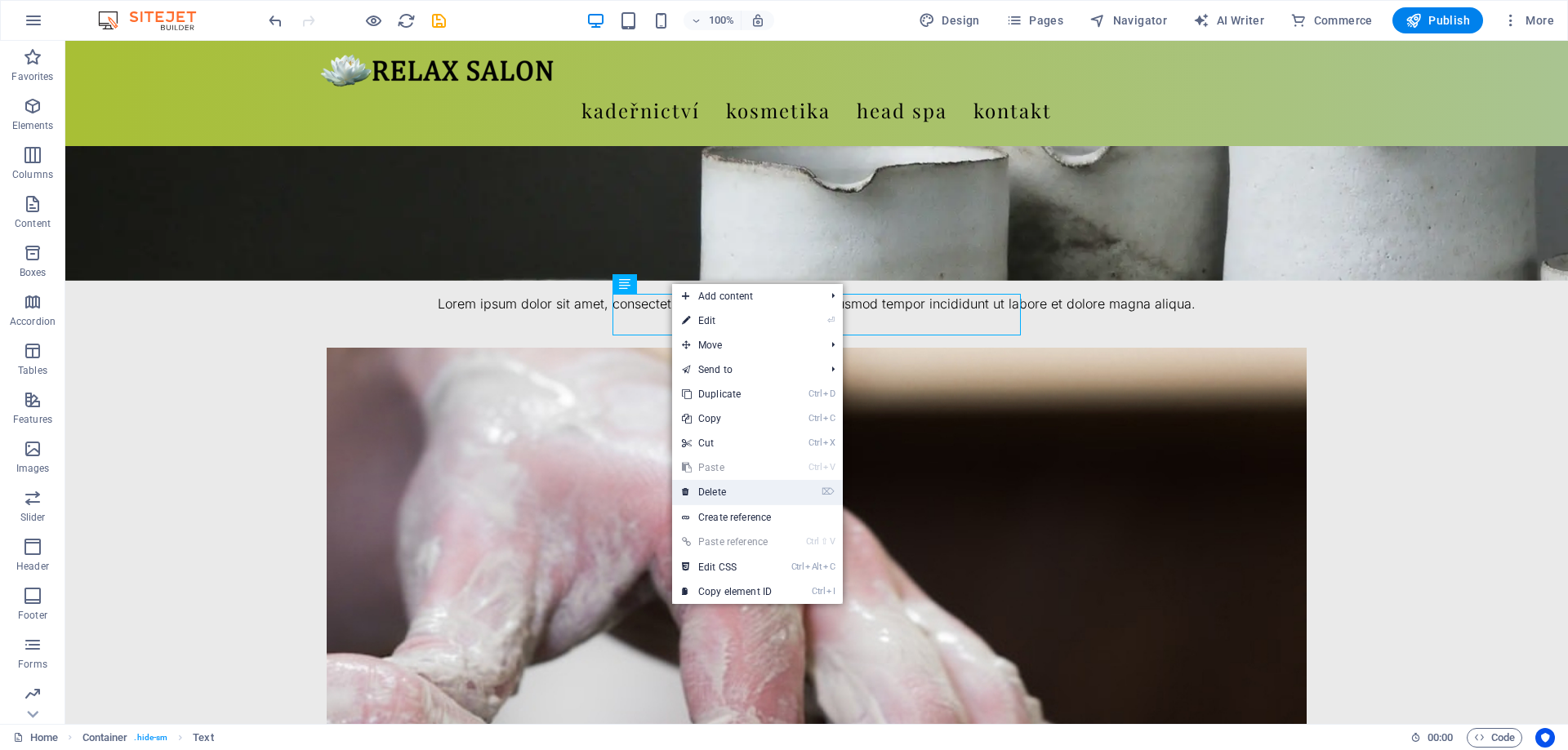
click at [733, 499] on link "⌦ Delete" at bounding box center [726, 492] width 109 height 25
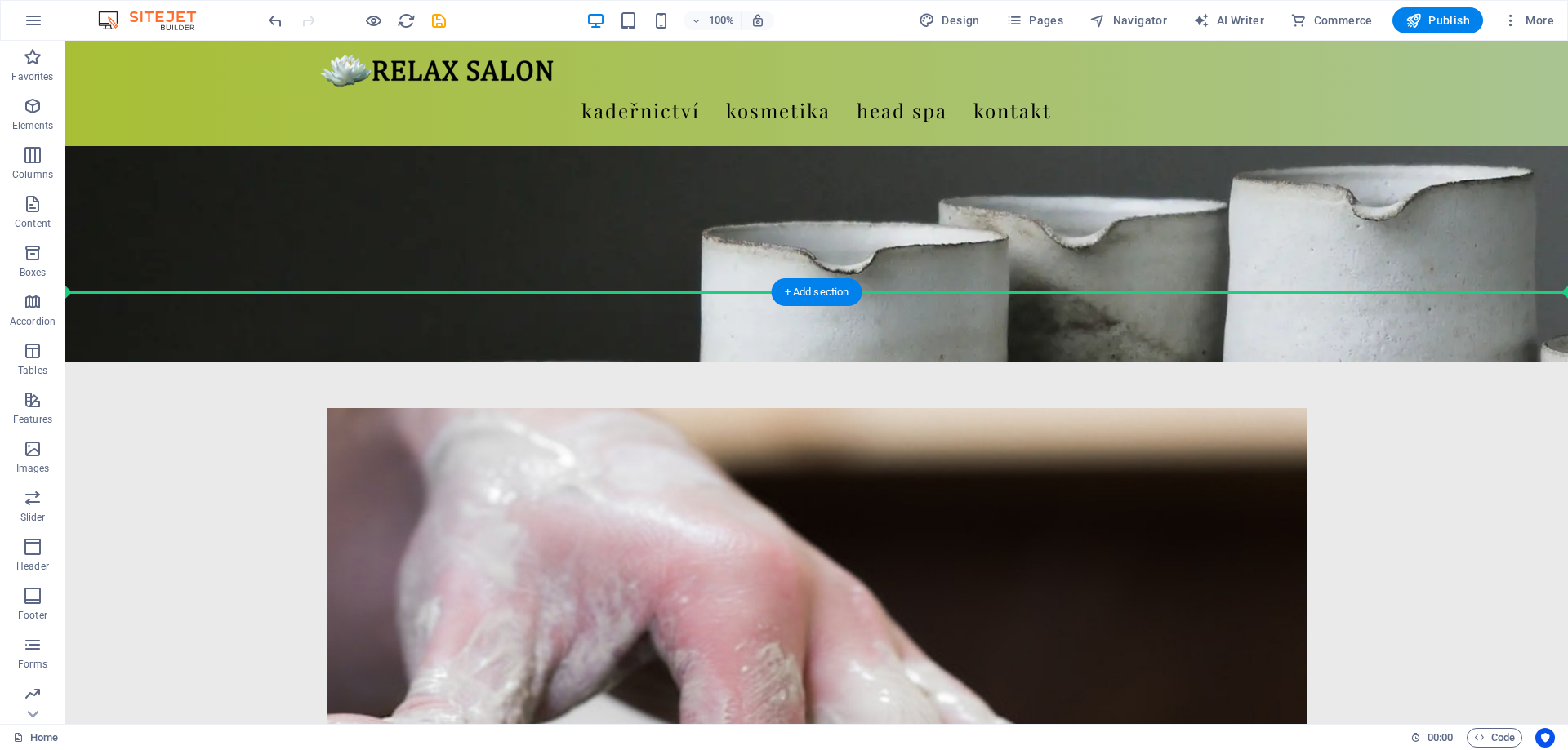
scroll to position [250, 0]
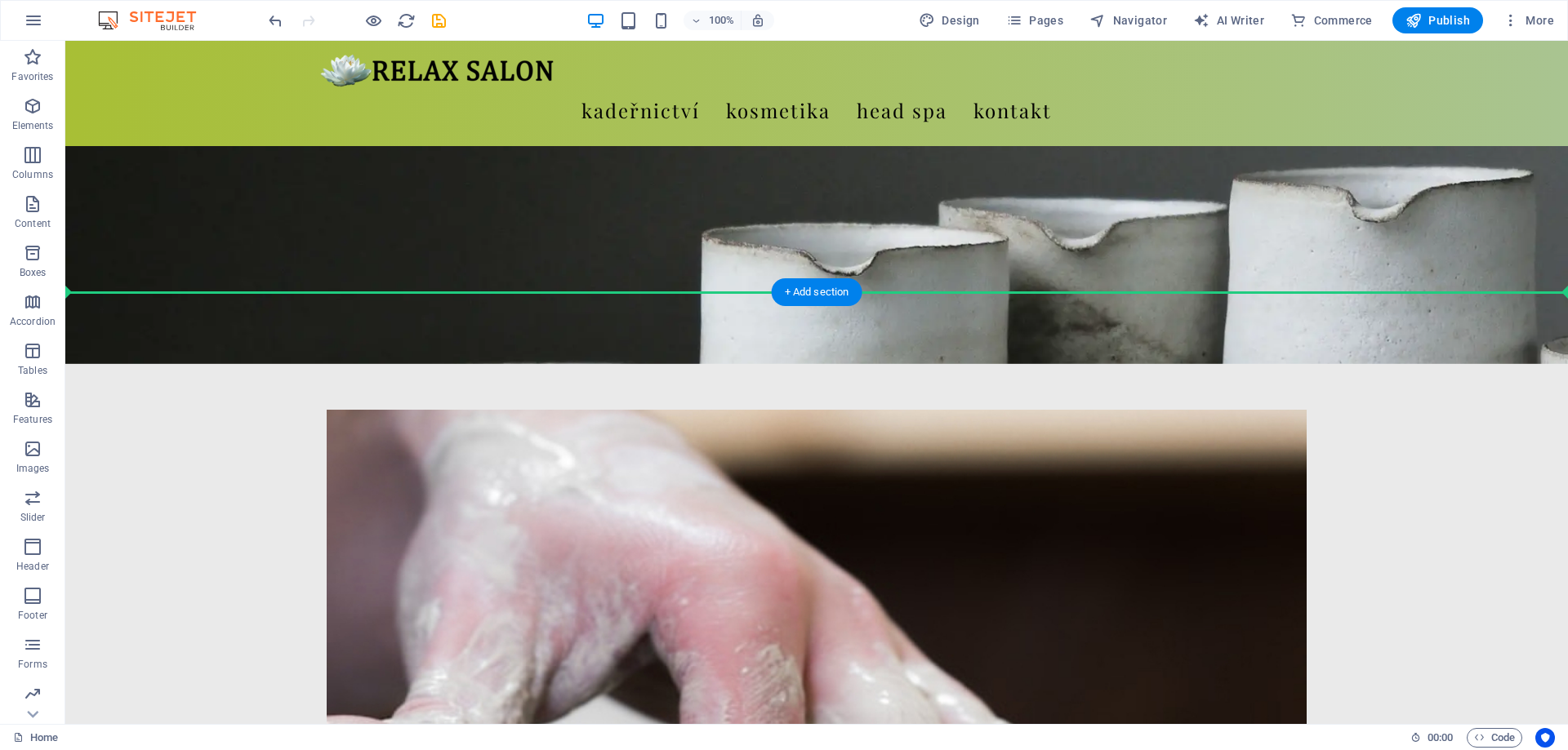
drag, startPoint x: 165, startPoint y: 509, endPoint x: 136, endPoint y: 308, distance: 203.1
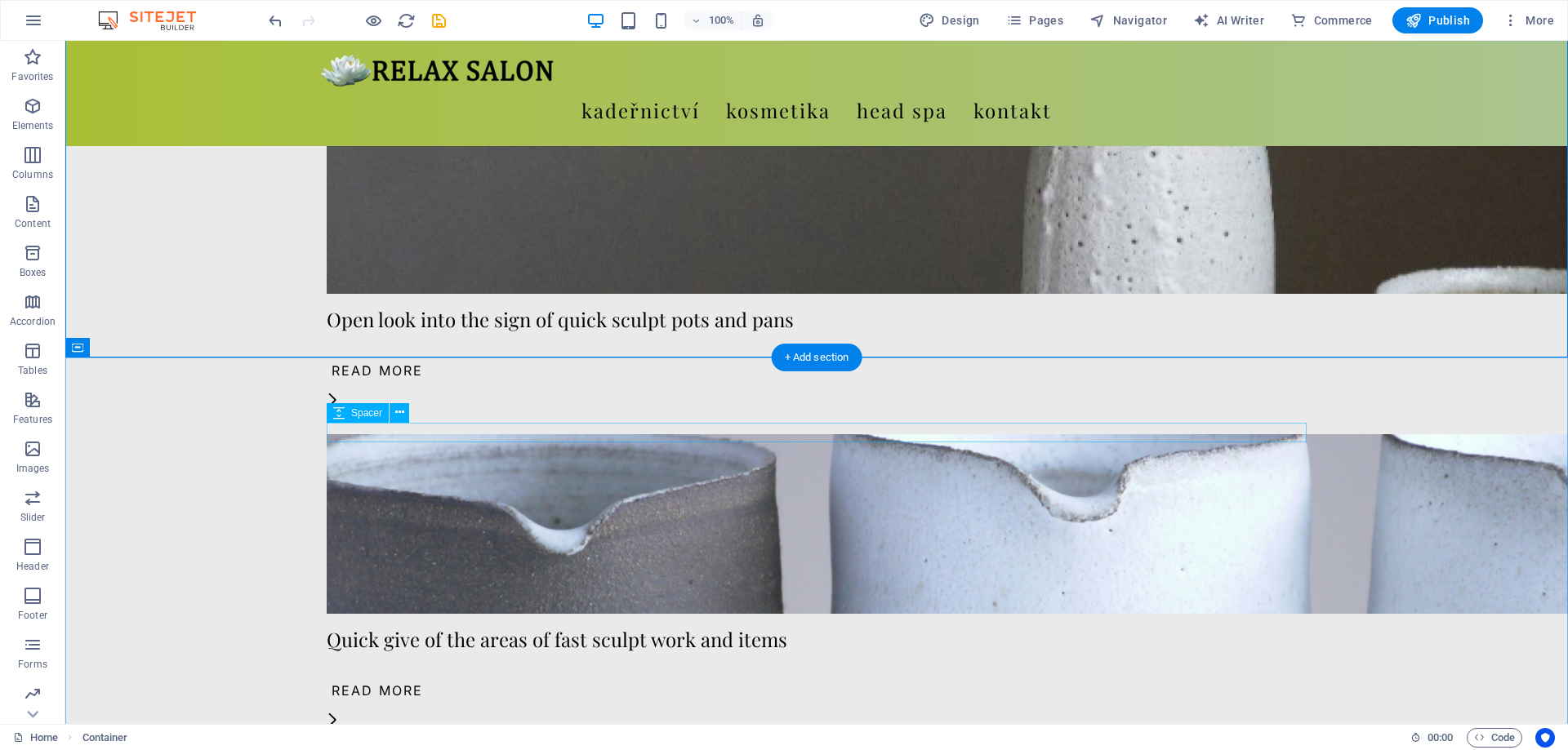
scroll to position [916, 0]
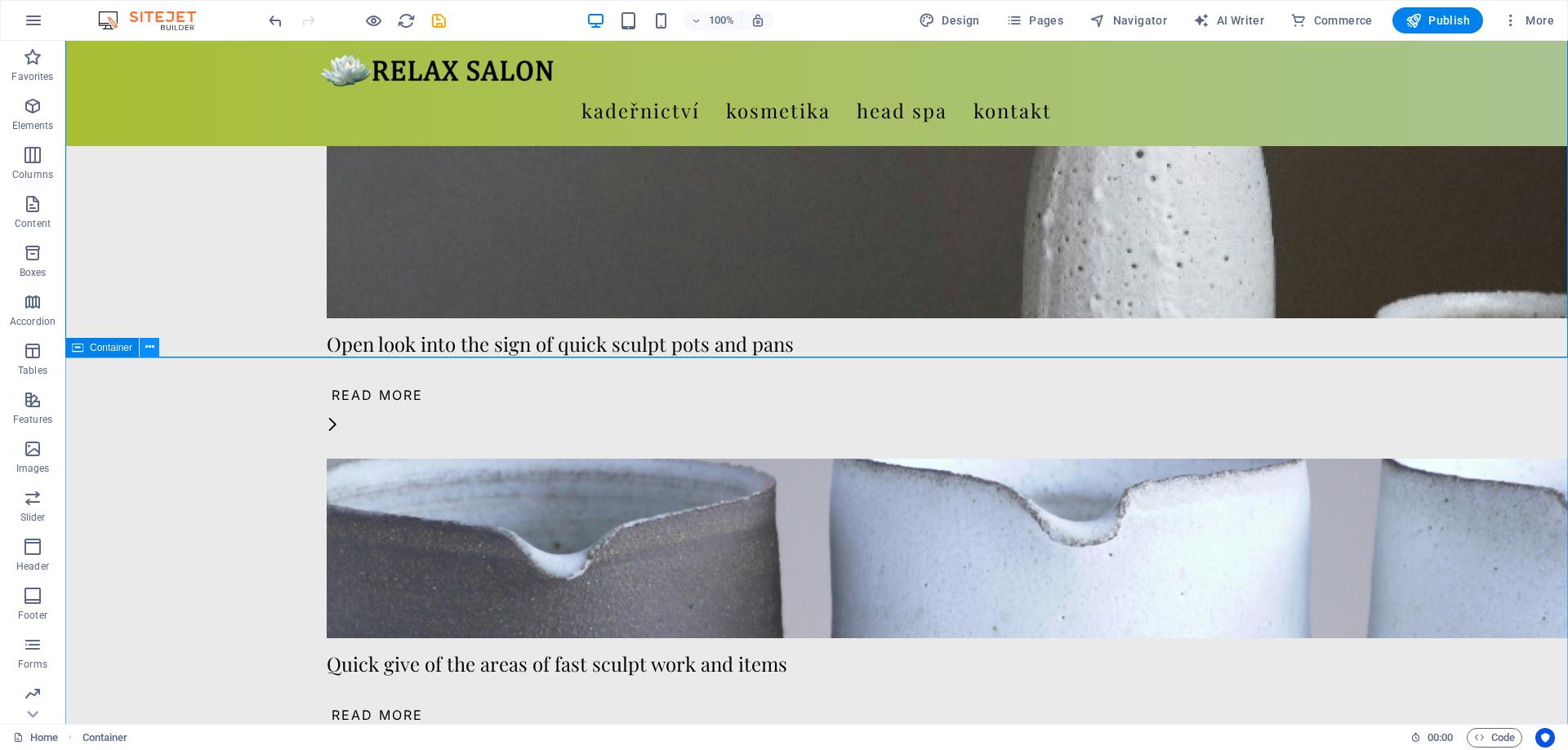
click at [149, 352] on icon at bounding box center [150, 348] width 9 height 17
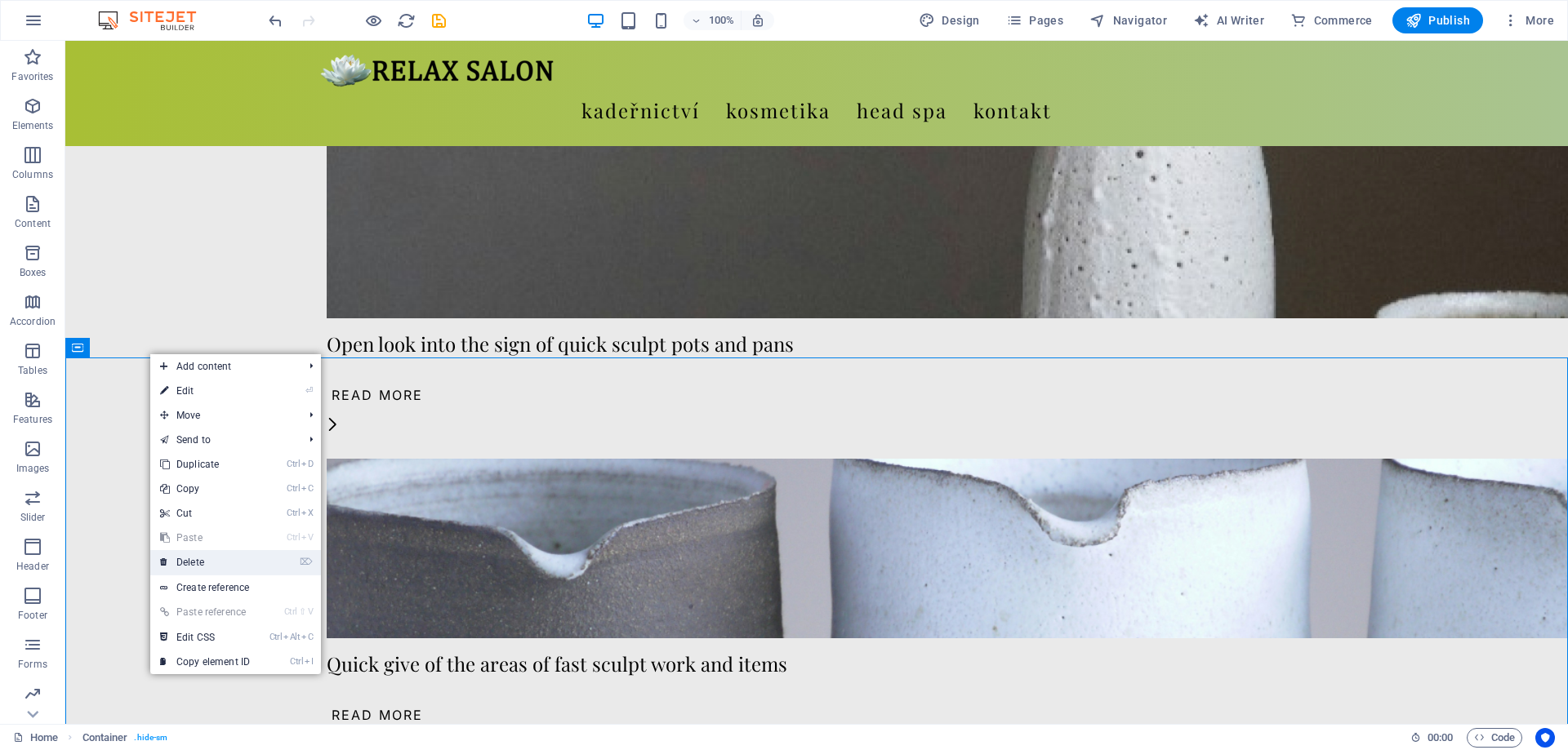
click at [219, 560] on link "⌦ Delete" at bounding box center [205, 562] width 109 height 25
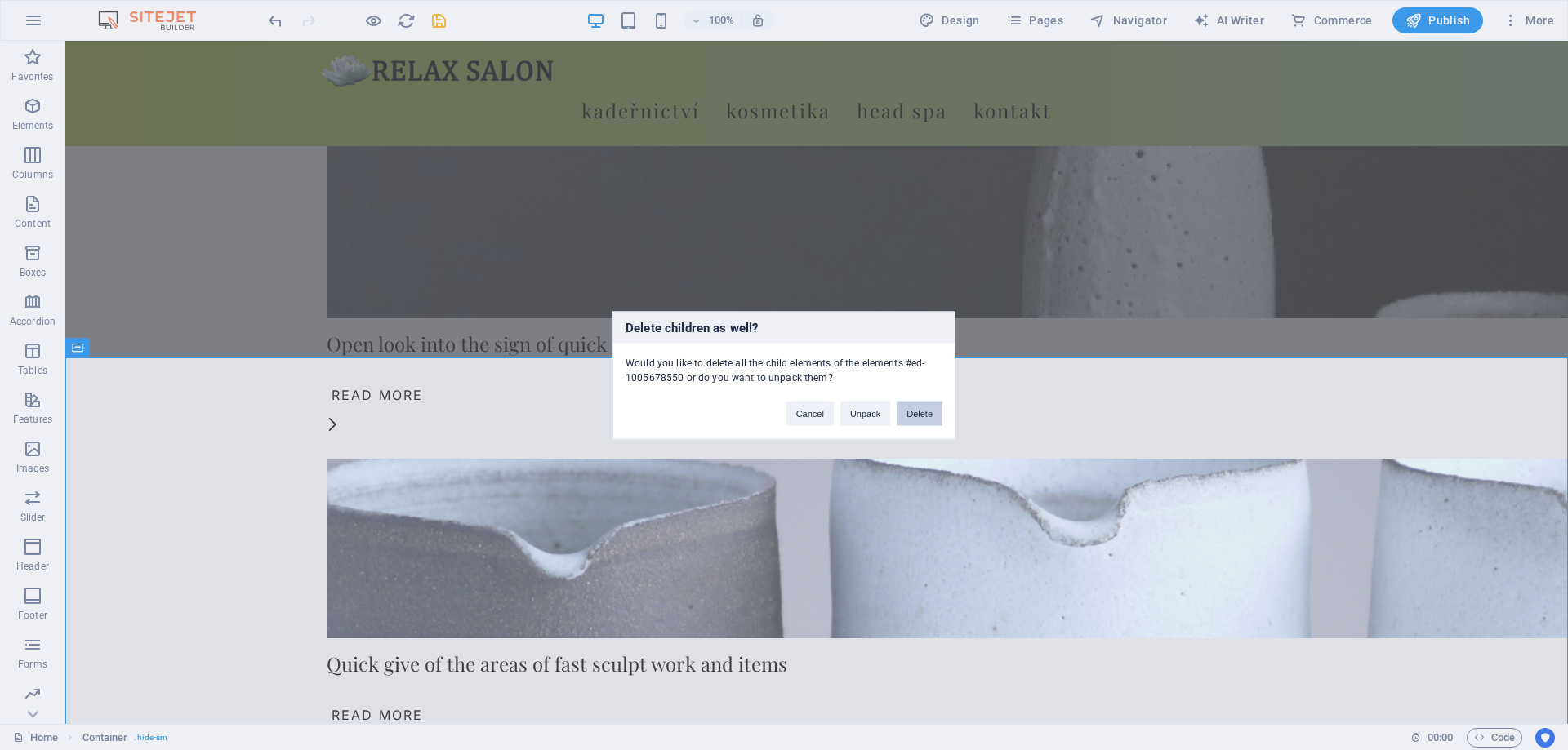
click at [940, 414] on div "Cancel Unpack Delete" at bounding box center [865, 404] width 180 height 41
click at [918, 412] on button "Delete" at bounding box center [920, 413] width 46 height 25
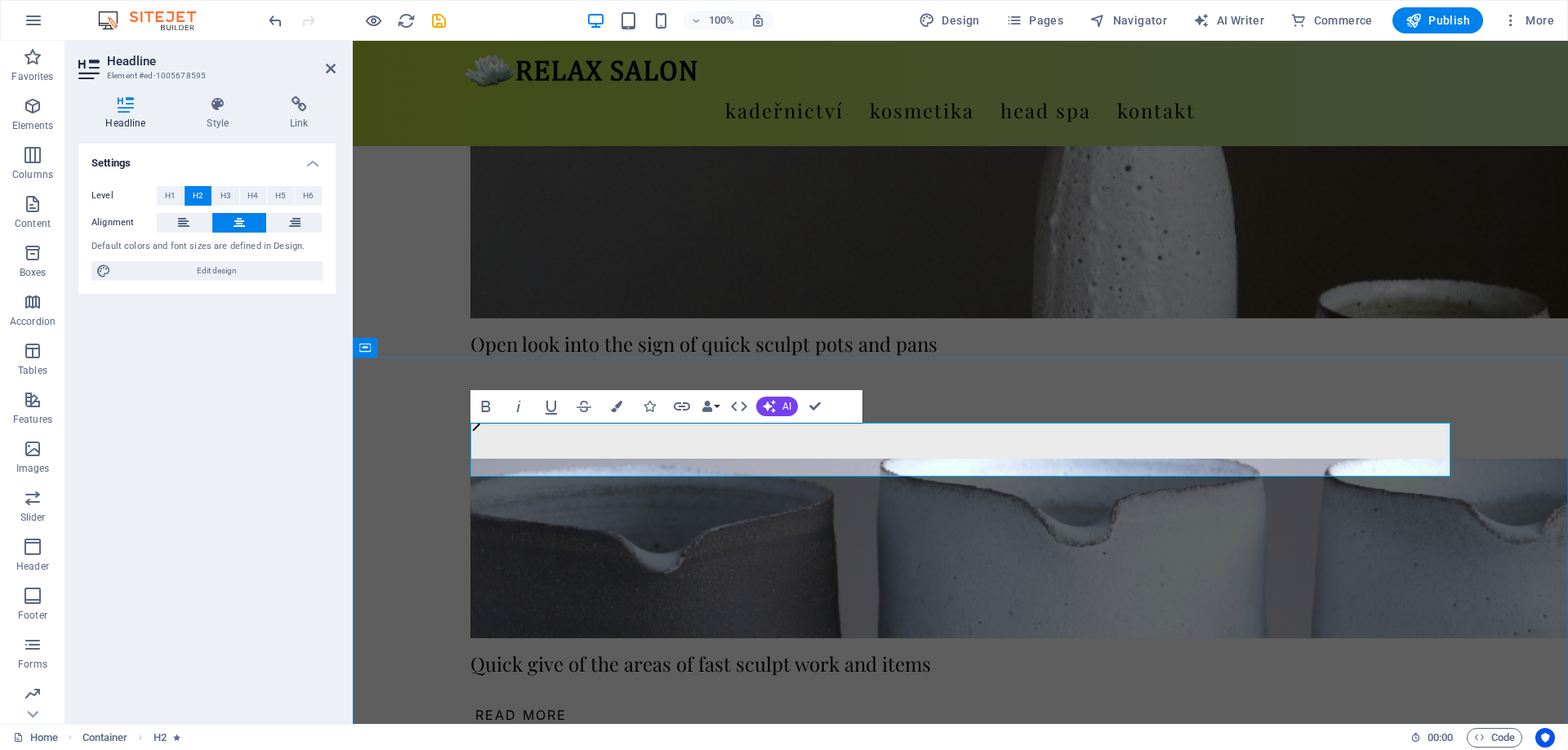
drag, startPoint x: 1108, startPoint y: 449, endPoint x: 821, endPoint y: 438, distance: 287.2
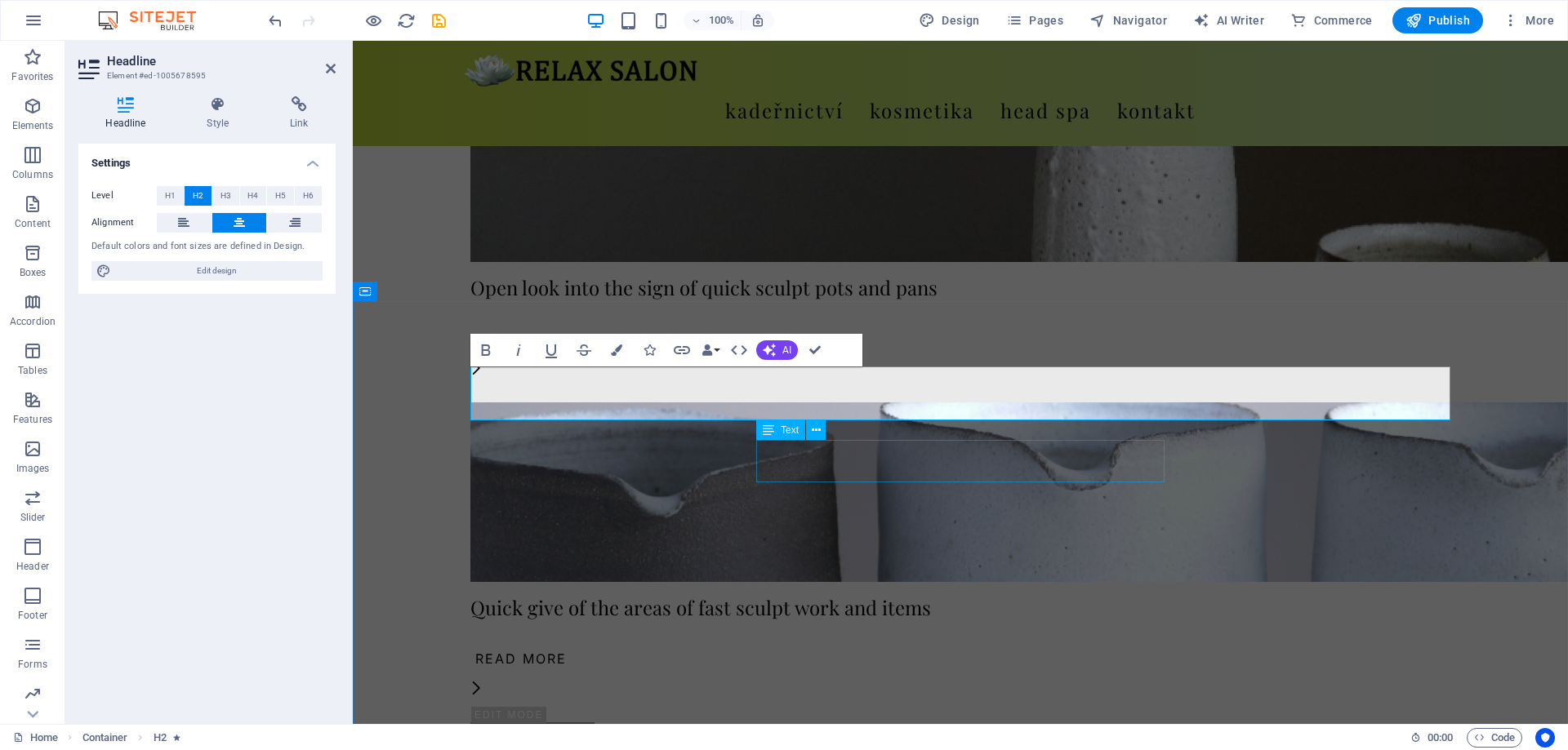
scroll to position [999, 0]
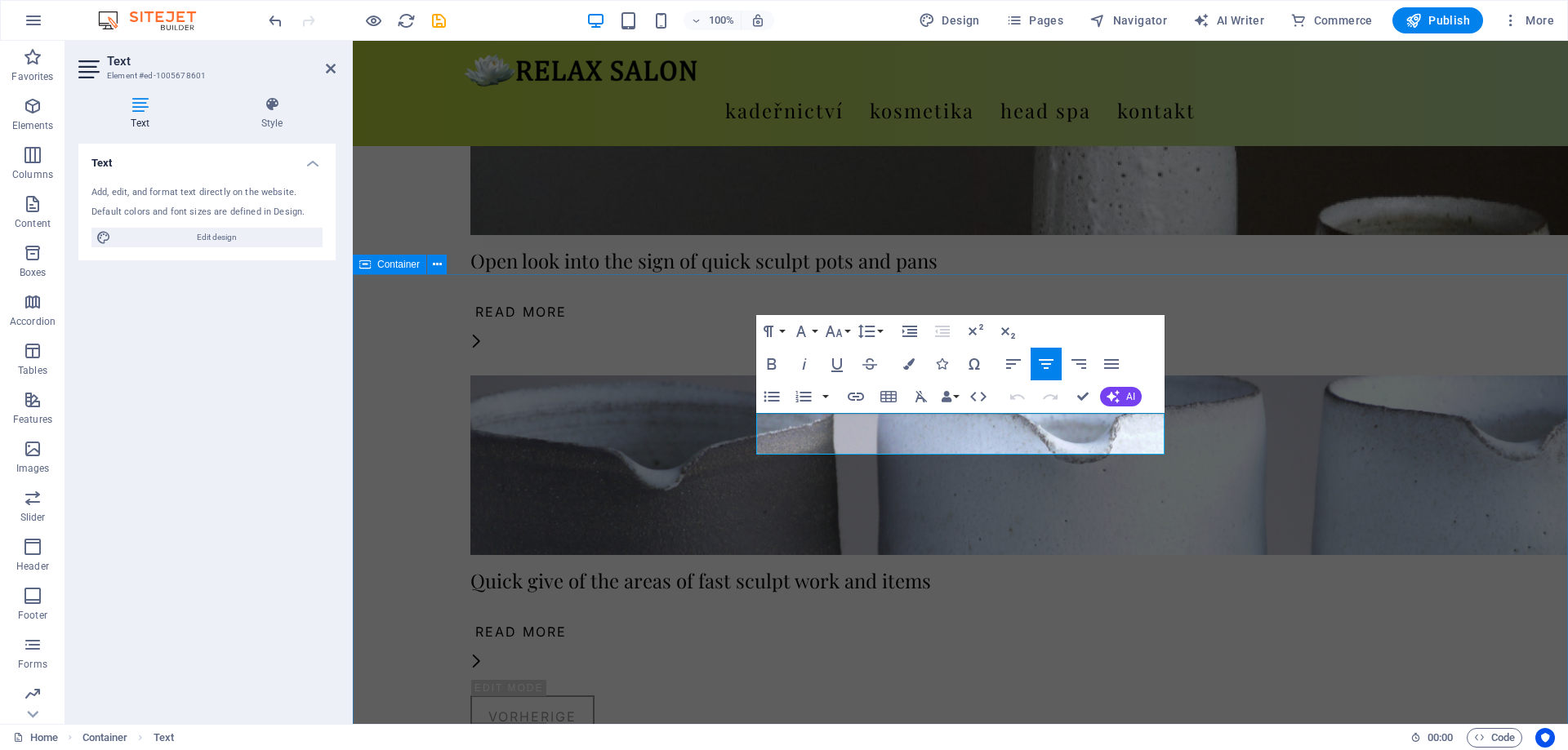
drag, startPoint x: 1150, startPoint y: 443, endPoint x: 744, endPoint y: 416, distance: 406.9
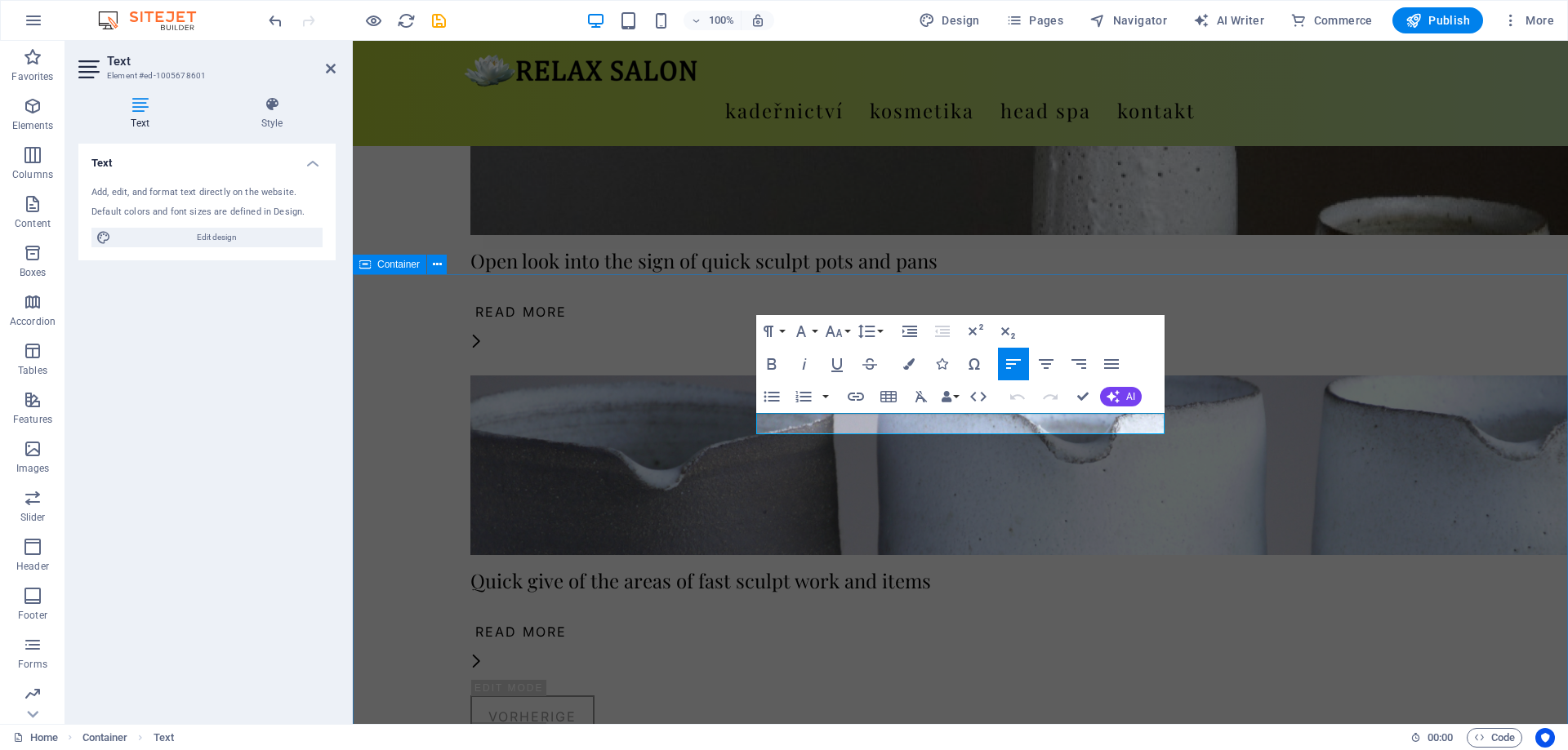
drag, startPoint x: 925, startPoint y: 423, endPoint x: 717, endPoint y: 413, distance: 208.2
click at [1043, 367] on icon "button" at bounding box center [1046, 364] width 19 height 19
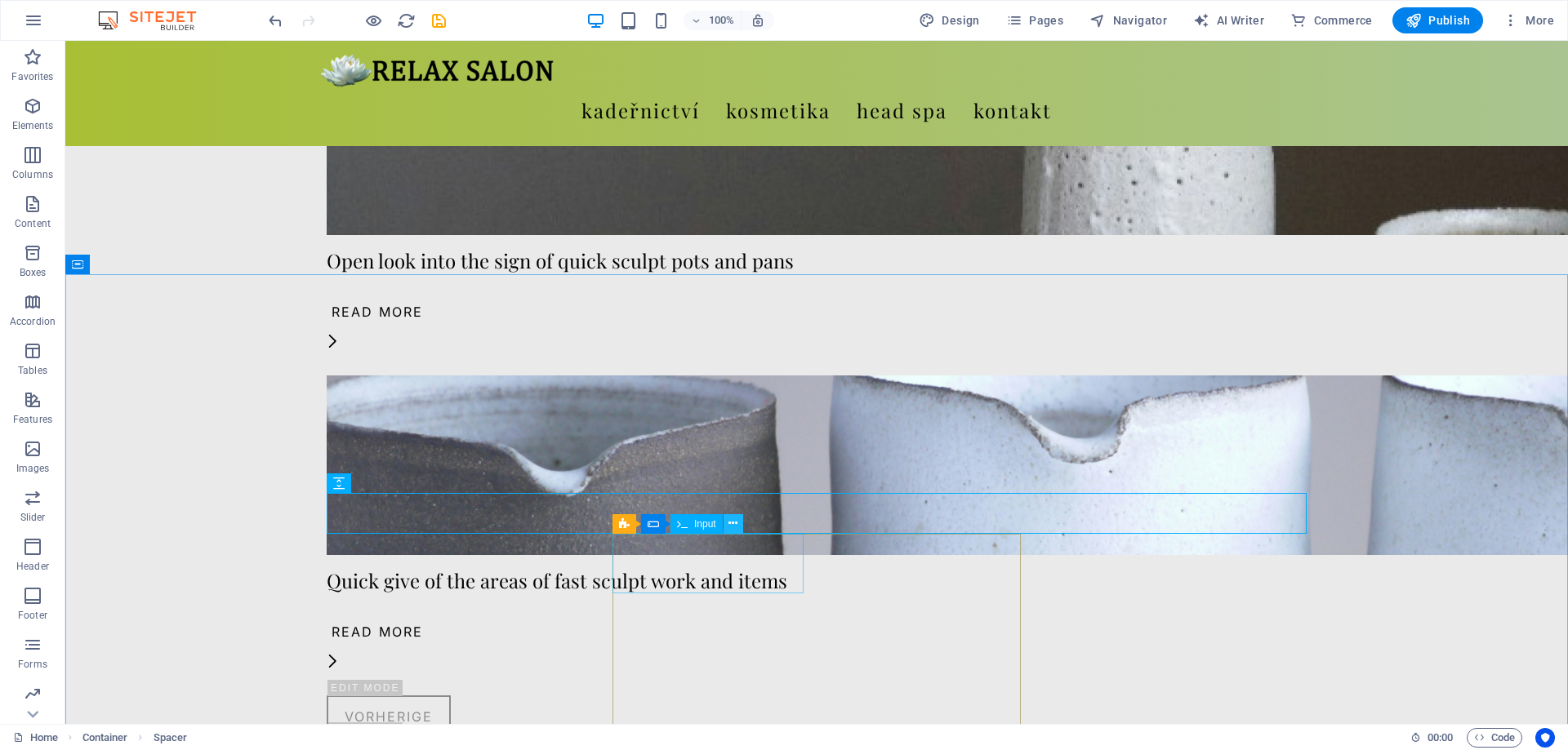
click at [733, 527] on icon at bounding box center [732, 524] width 9 height 17
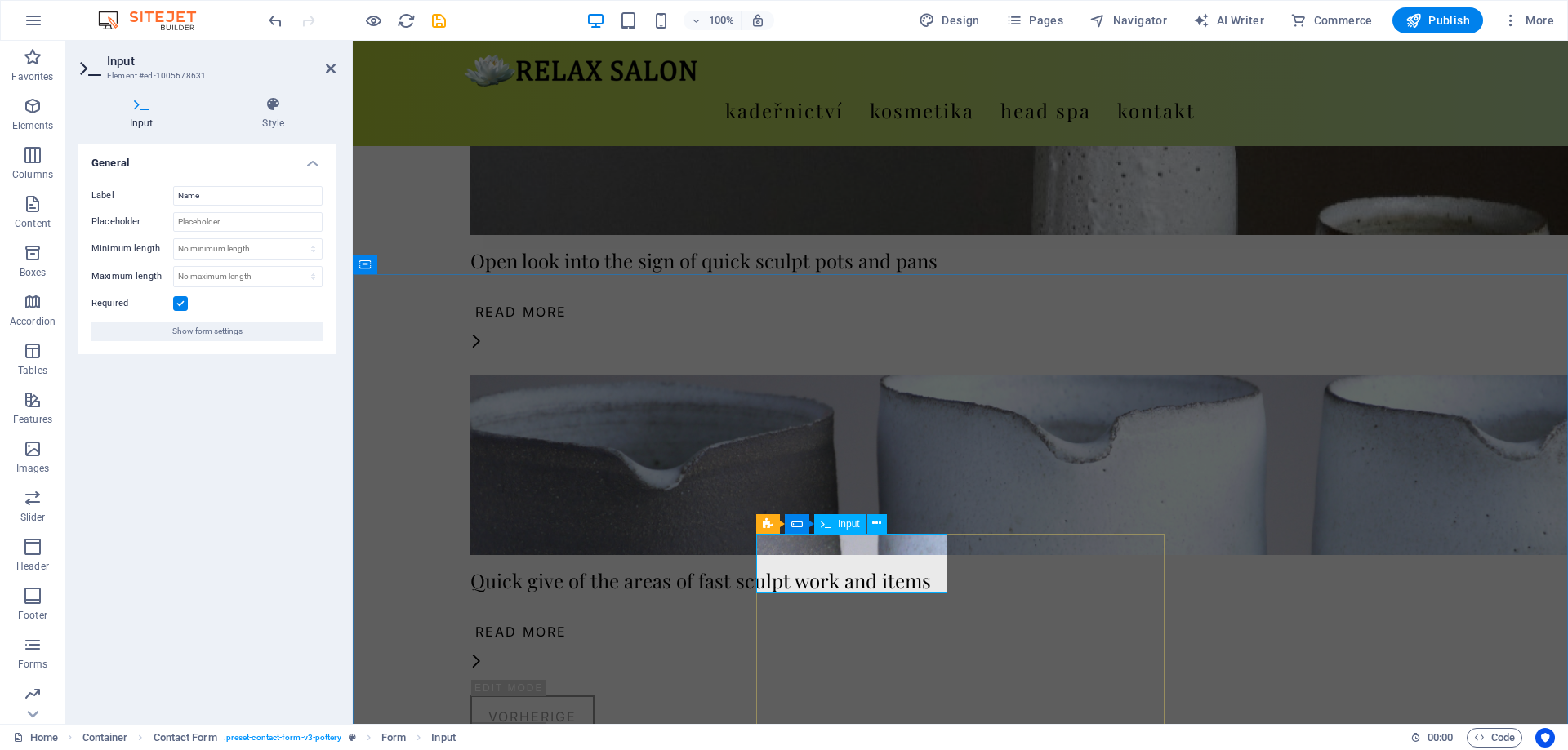
drag, startPoint x: 811, startPoint y: 545, endPoint x: 782, endPoint y: 542, distance: 29.2
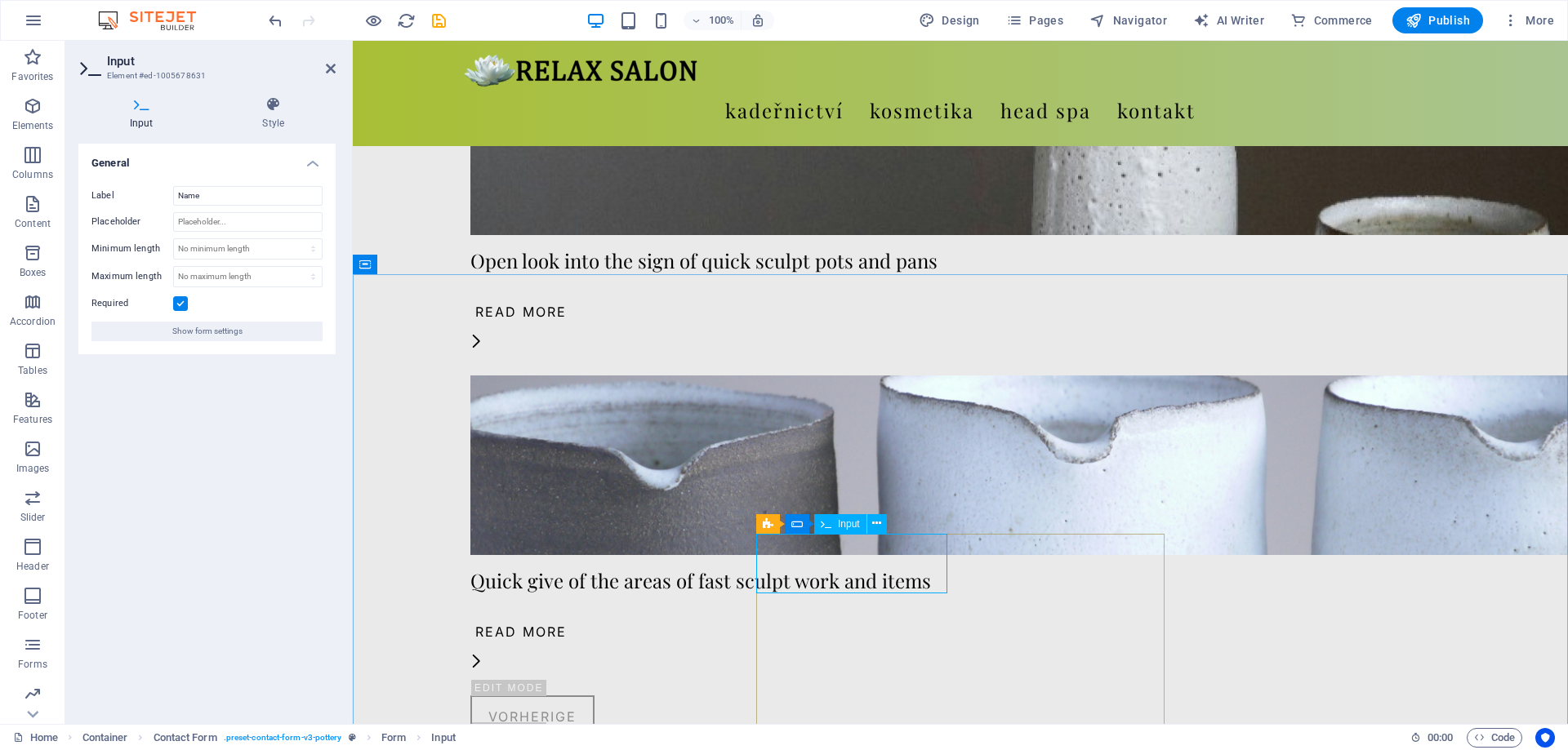
click at [839, 520] on span "Input" at bounding box center [848, 524] width 22 height 10
drag, startPoint x: 219, startPoint y: 198, endPoint x: 55, endPoint y: 175, distance: 165.6
click at [173, 186] on input "Name" at bounding box center [248, 195] width 150 height 19
type input "Jméno"
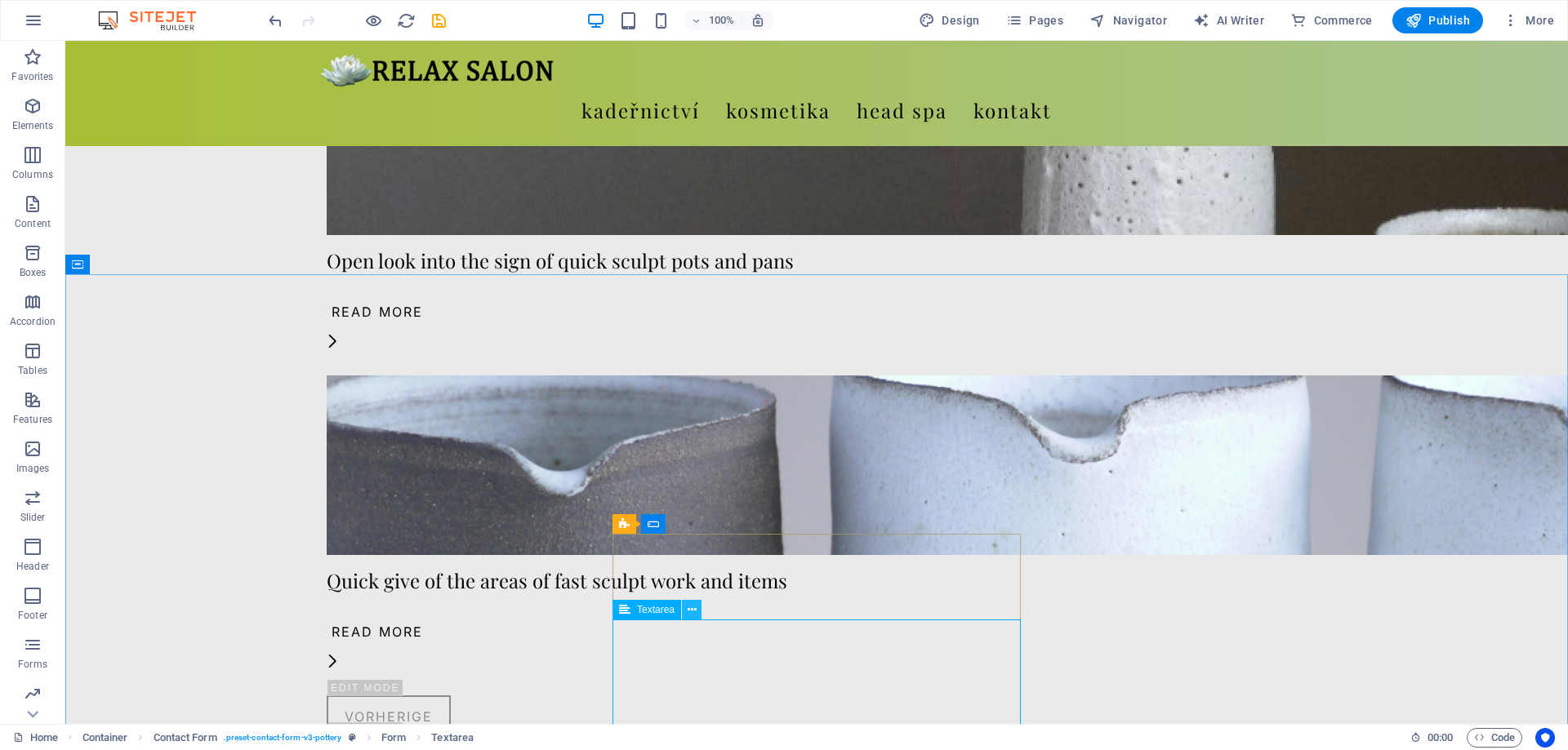
click at [686, 610] on button at bounding box center [692, 609] width 19 height 19
click at [692, 610] on icon at bounding box center [692, 610] width 9 height 17
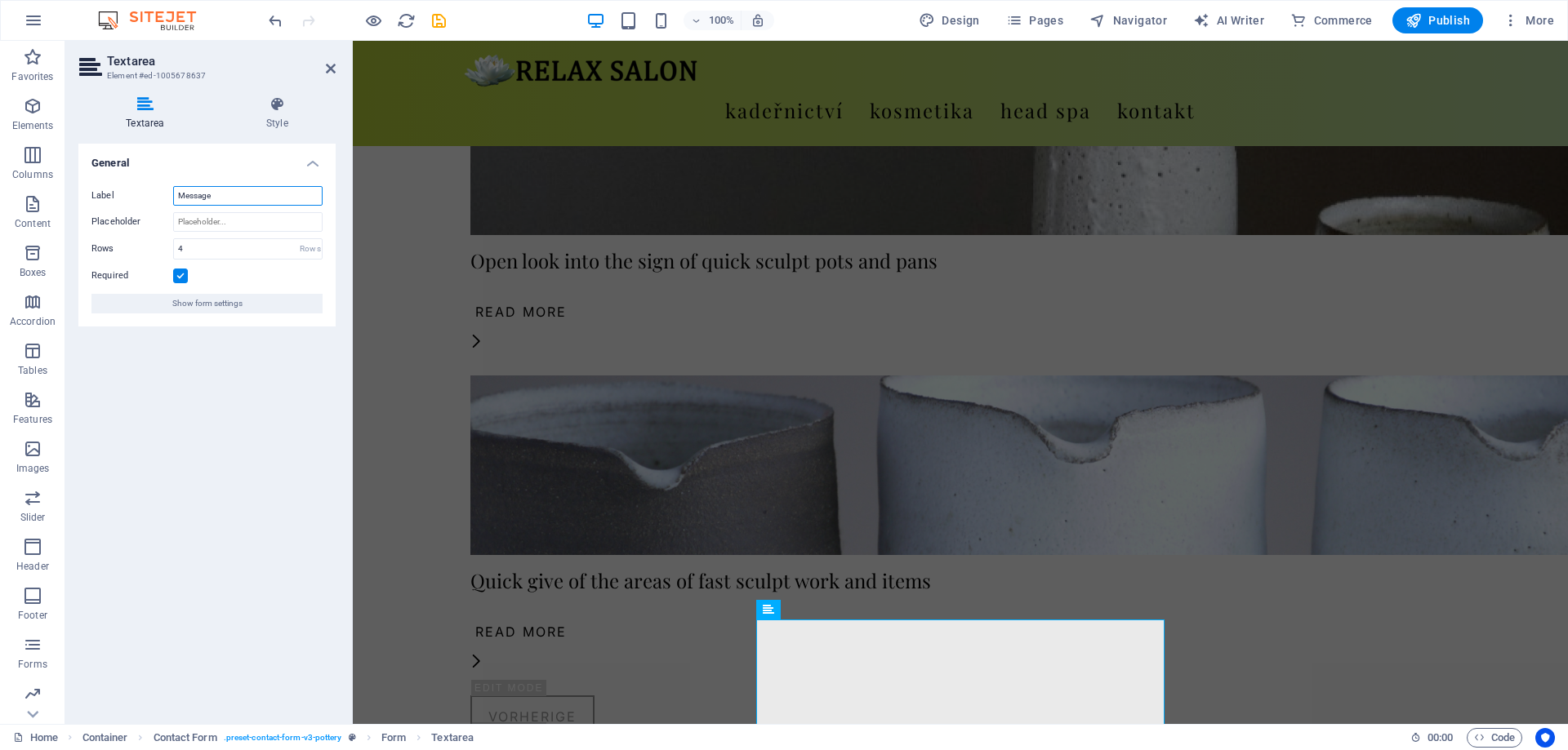
drag, startPoint x: 246, startPoint y: 201, endPoint x: 81, endPoint y: 183, distance: 166.0
click at [173, 186] on input "Message" at bounding box center [248, 195] width 150 height 19
type input "Zpráva"
click at [330, 65] on icon at bounding box center [331, 69] width 10 height 13
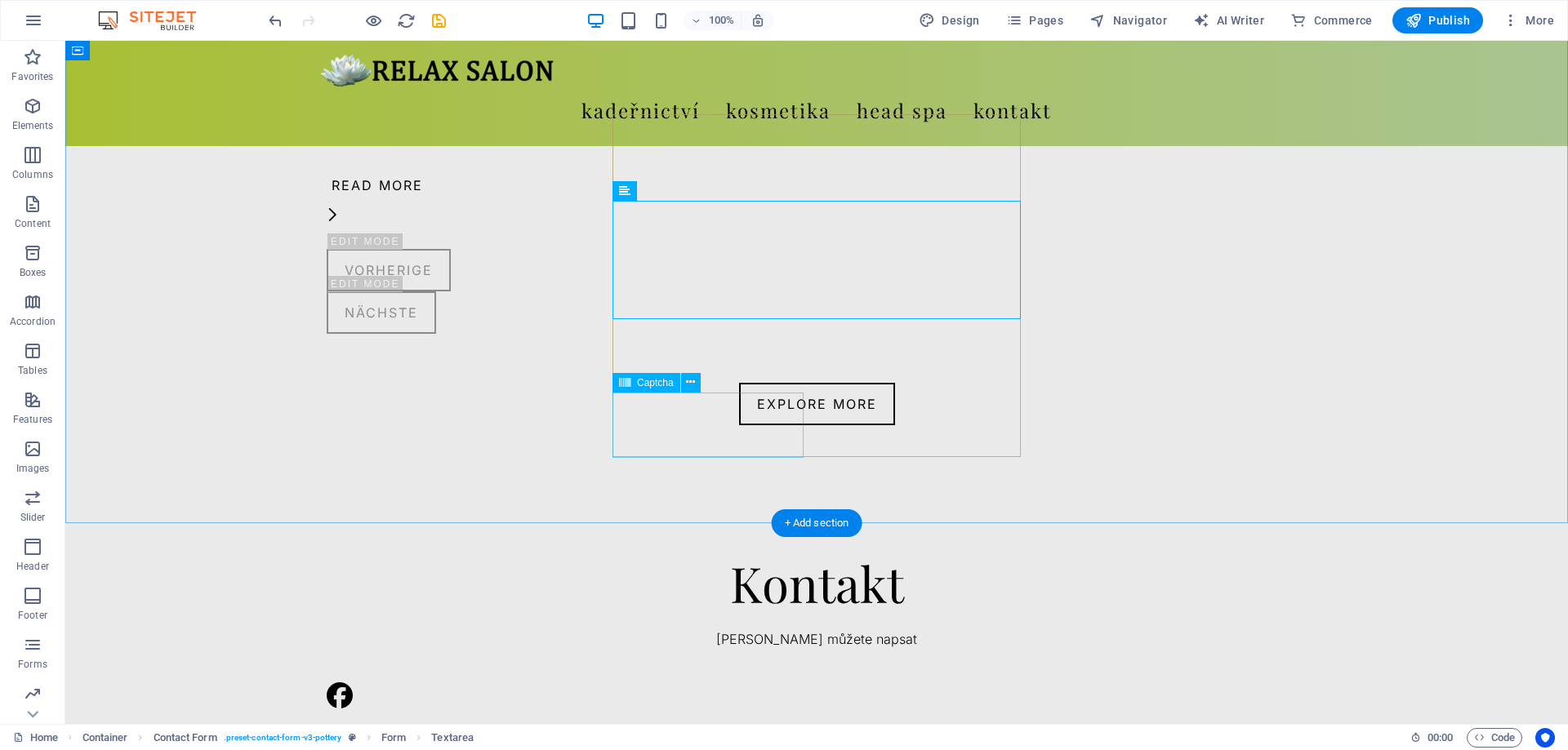
scroll to position [1416, 0]
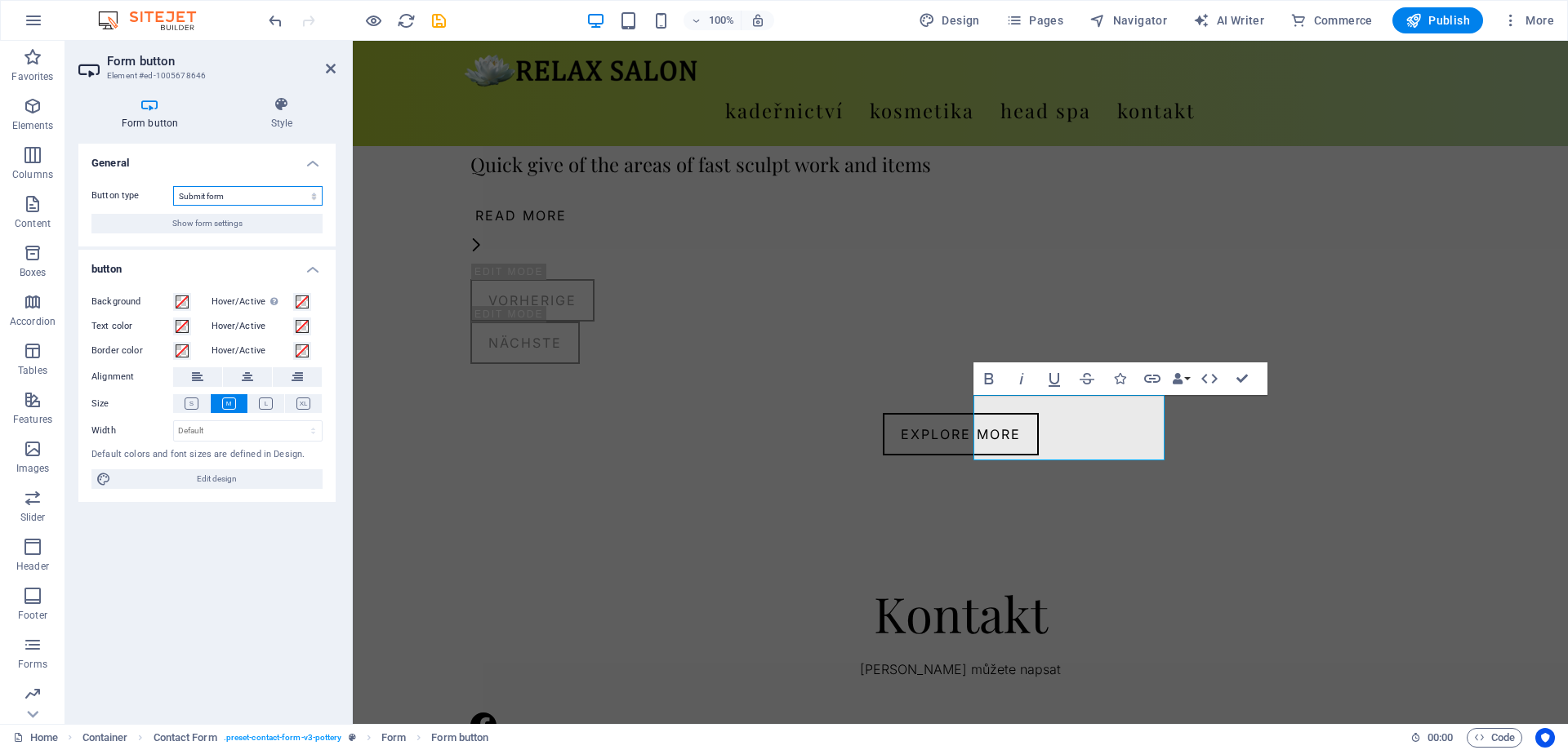
click at [243, 196] on select "Submit form Reset form No action" at bounding box center [248, 195] width 150 height 19
click at [228, 224] on span "Show form settings" at bounding box center [207, 223] width 70 height 19
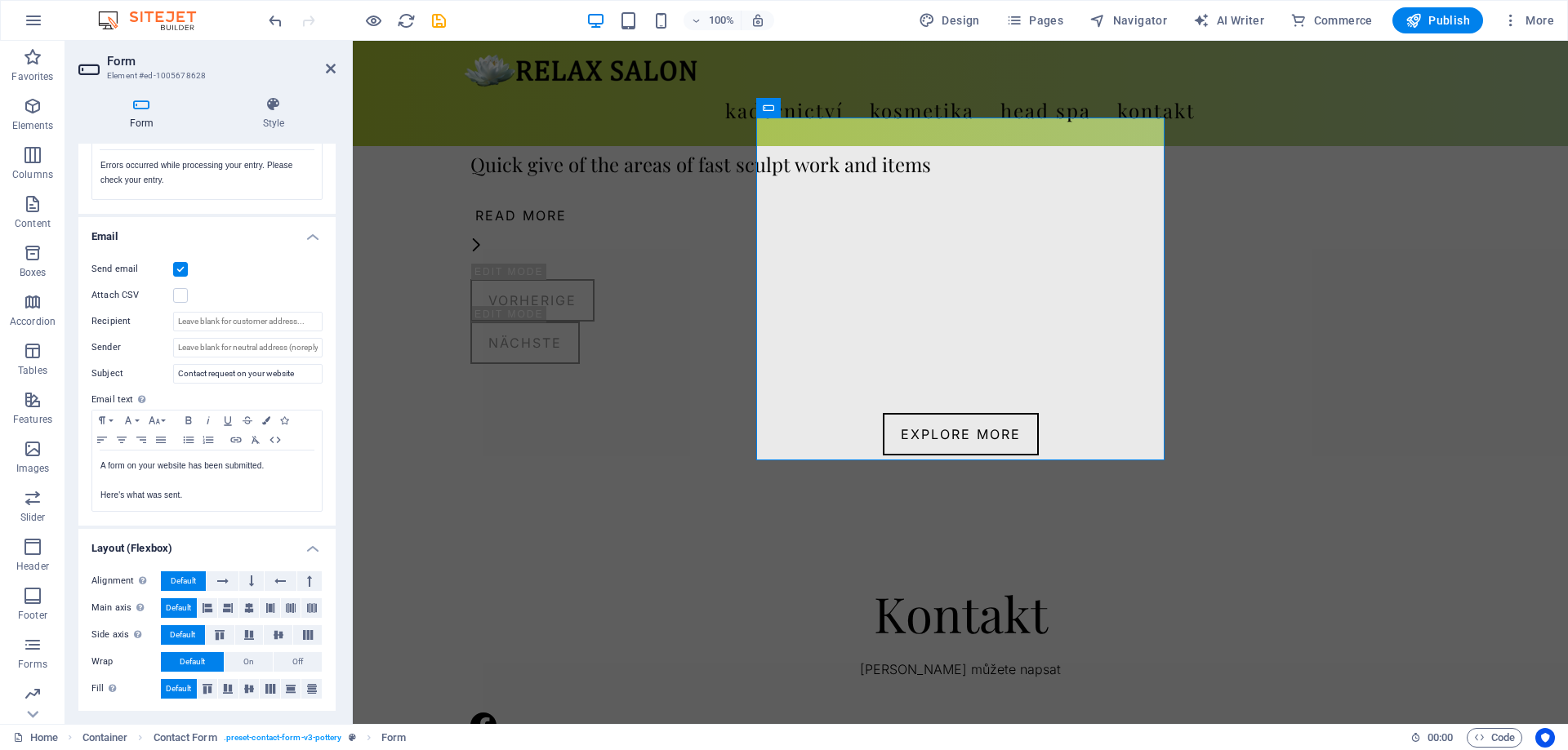
scroll to position [346, 0]
drag, startPoint x: 334, startPoint y: 63, endPoint x: 516, endPoint y: 187, distance: 220.2
click at [334, 63] on icon at bounding box center [331, 69] width 10 height 13
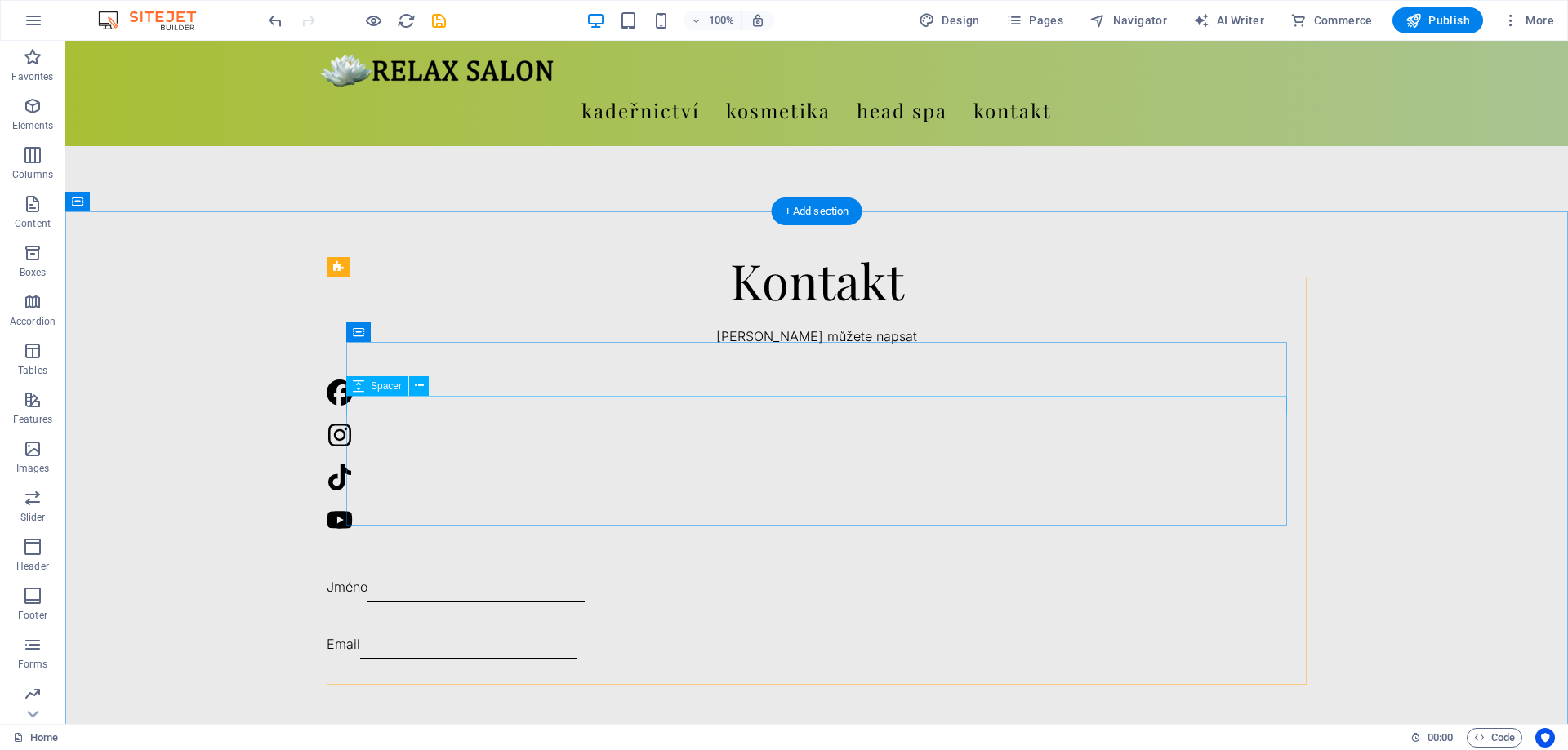
scroll to position [1711, 0]
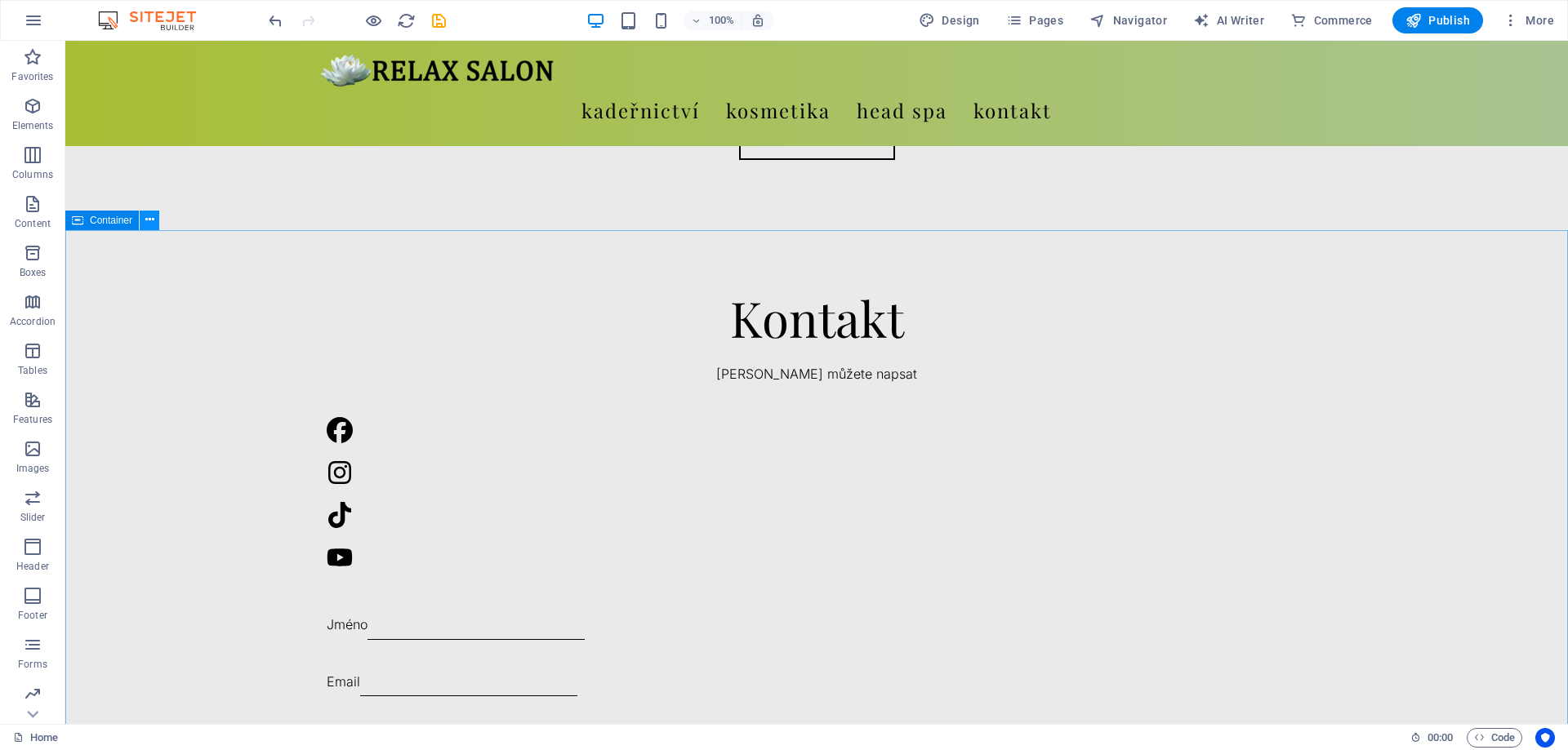
click at [150, 221] on icon at bounding box center [150, 220] width 9 height 17
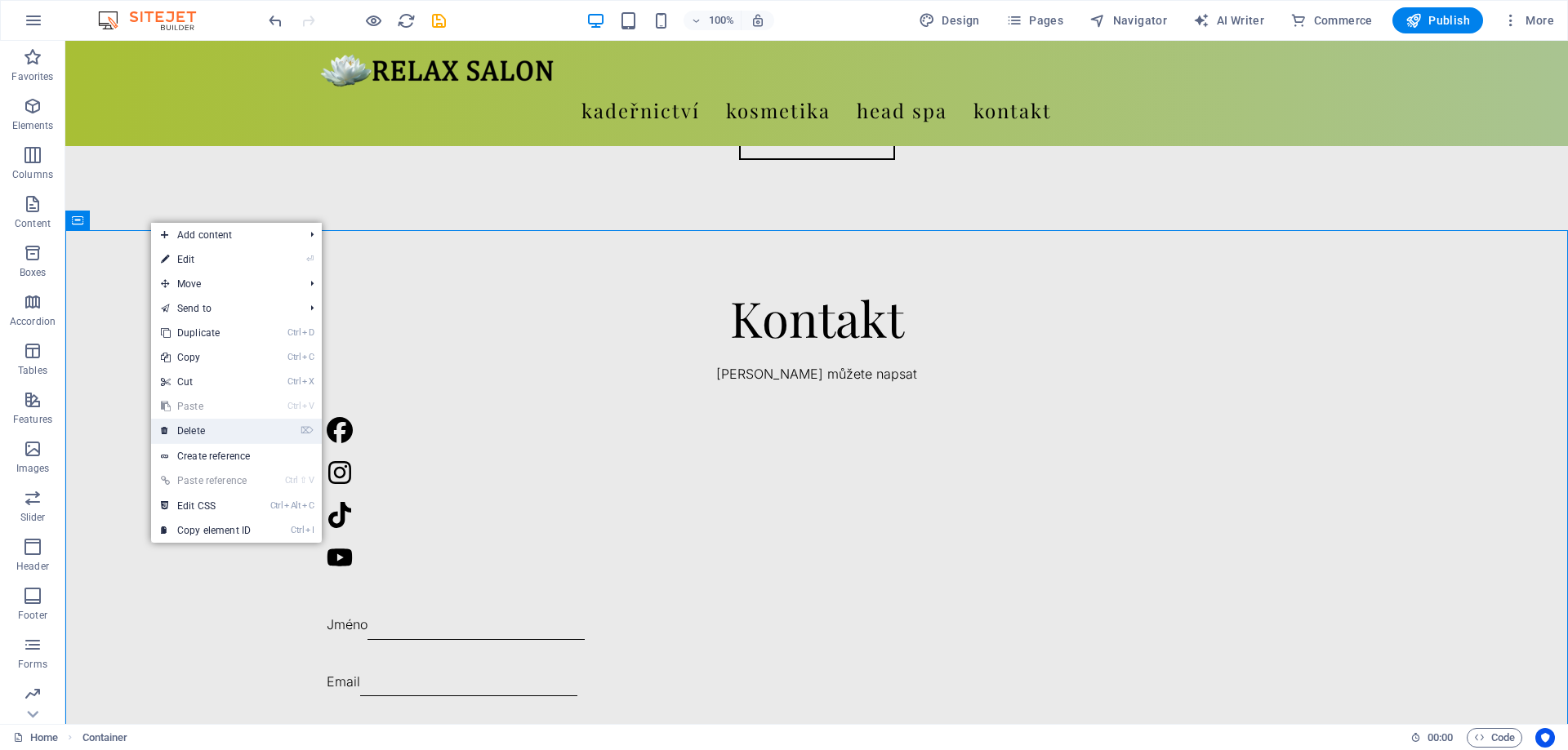
click at [224, 427] on link "⌦ Delete" at bounding box center [206, 431] width 109 height 25
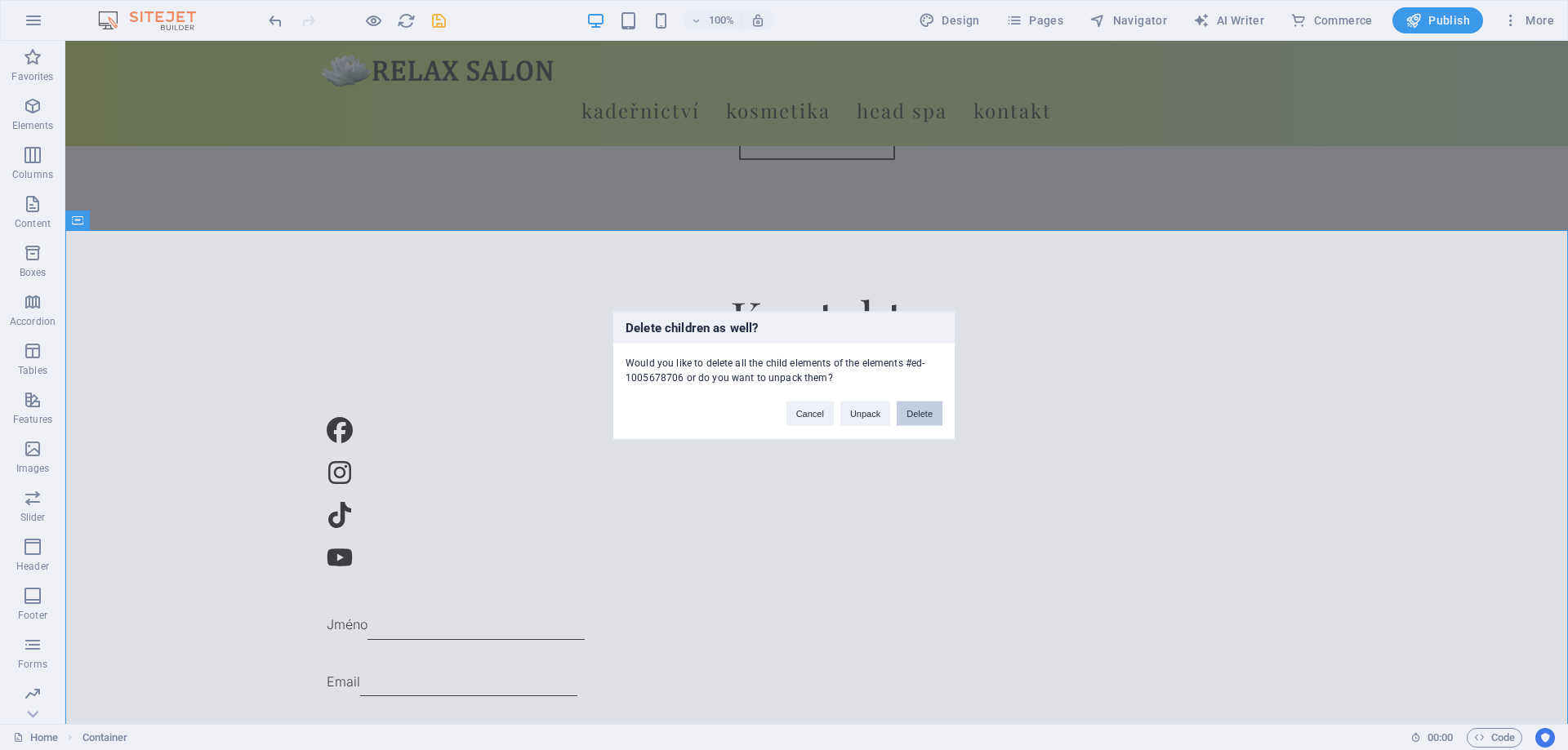
click at [932, 413] on button "Delete" at bounding box center [920, 413] width 46 height 25
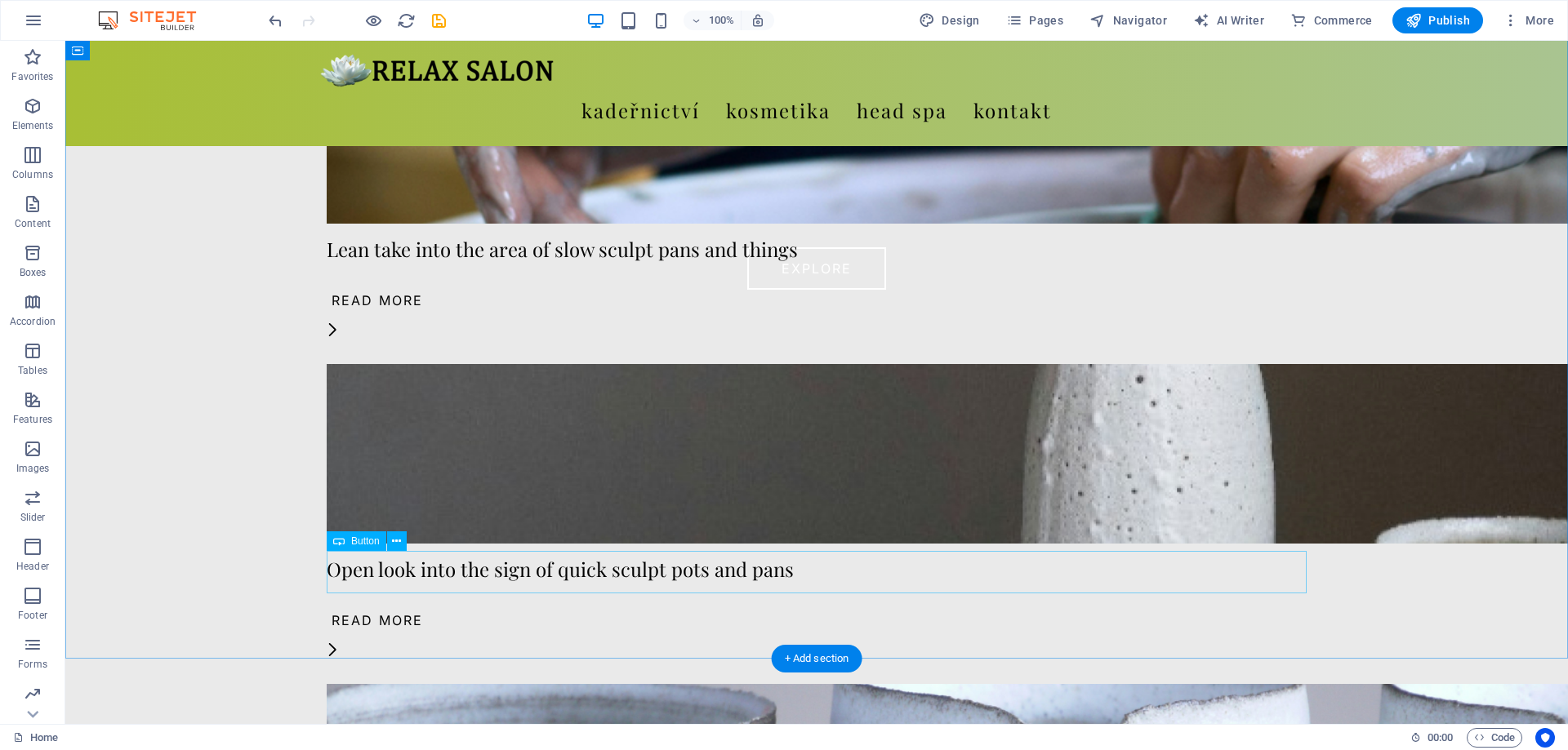
scroll to position [357, 0]
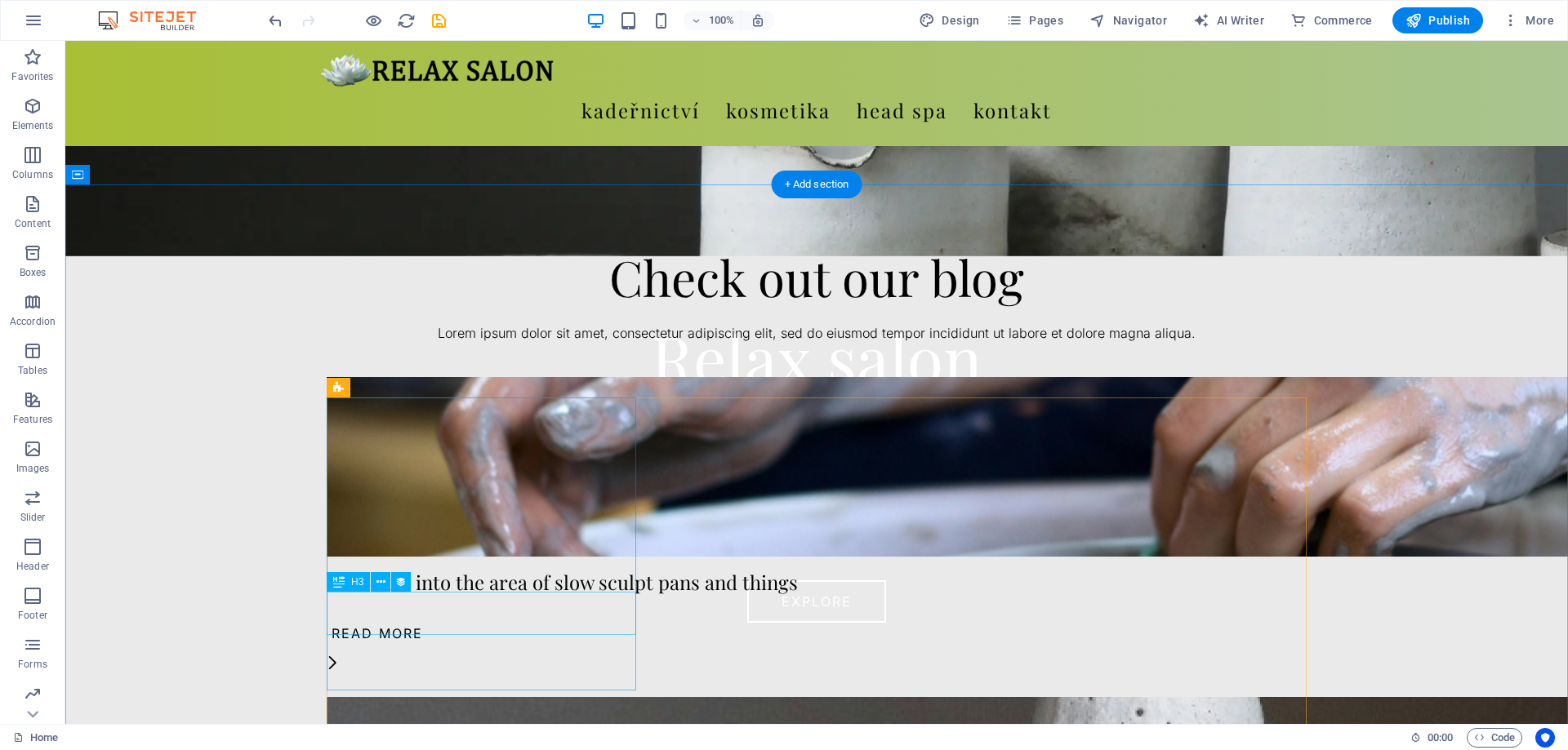
click at [527, 593] on div "Lean take into the area of slow sculpt pans and things" at bounding box center [817, 582] width 980 height 21
select select "name"
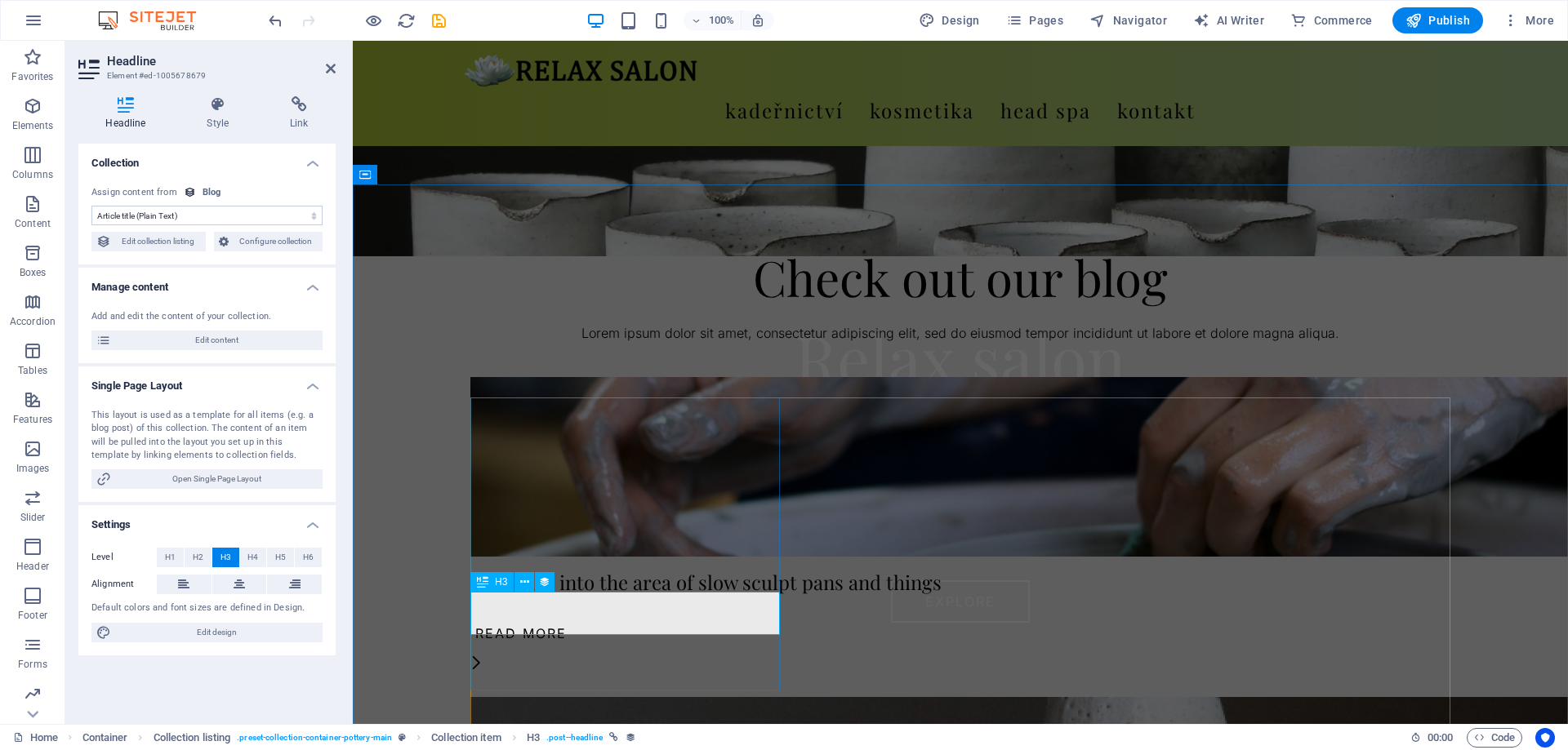
click at [682, 593] on div "Lean take into the area of slow sculpt pans and things" at bounding box center [960, 582] width 980 height 21
drag, startPoint x: 687, startPoint y: 634, endPoint x: 672, endPoint y: 617, distance: 22.7
click at [686, 593] on div "Lean take into the area of slow sculpt pans and things" at bounding box center [960, 582] width 980 height 21
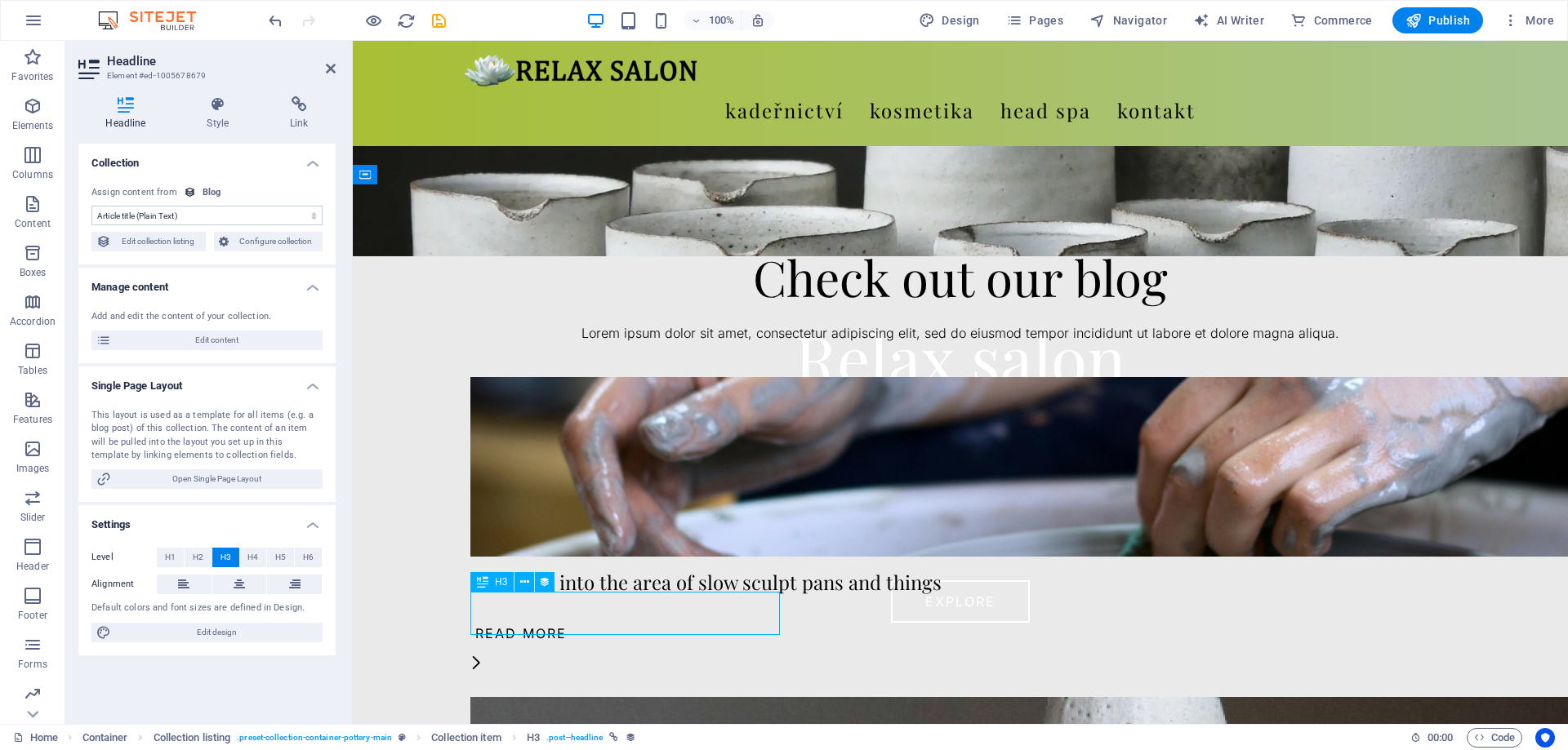
click at [671, 593] on div "Lean take into the area of slow sculpt pans and things" at bounding box center [960, 582] width 980 height 21
click at [646, 593] on div "Lean take into the area of slow sculpt pans and things" at bounding box center [960, 582] width 980 height 21
click at [608, 593] on div "Lean take into the area of slow sculpt pans and things" at bounding box center [960, 582] width 980 height 21
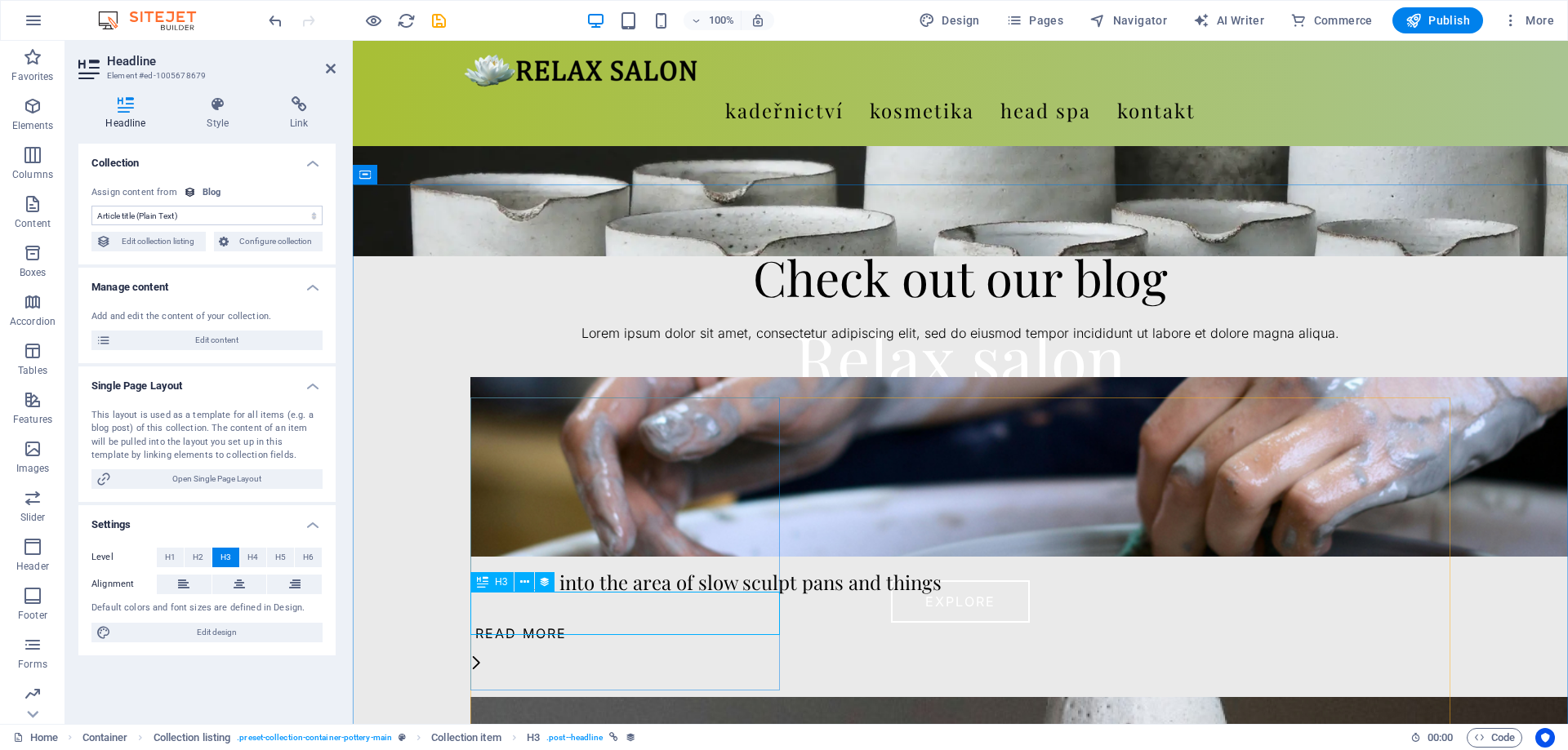
click at [561, 593] on div "Lean take into the area of slow sculpt pans and things" at bounding box center [960, 582] width 980 height 21
click at [578, 673] on figure at bounding box center [960, 666] width 980 height 35
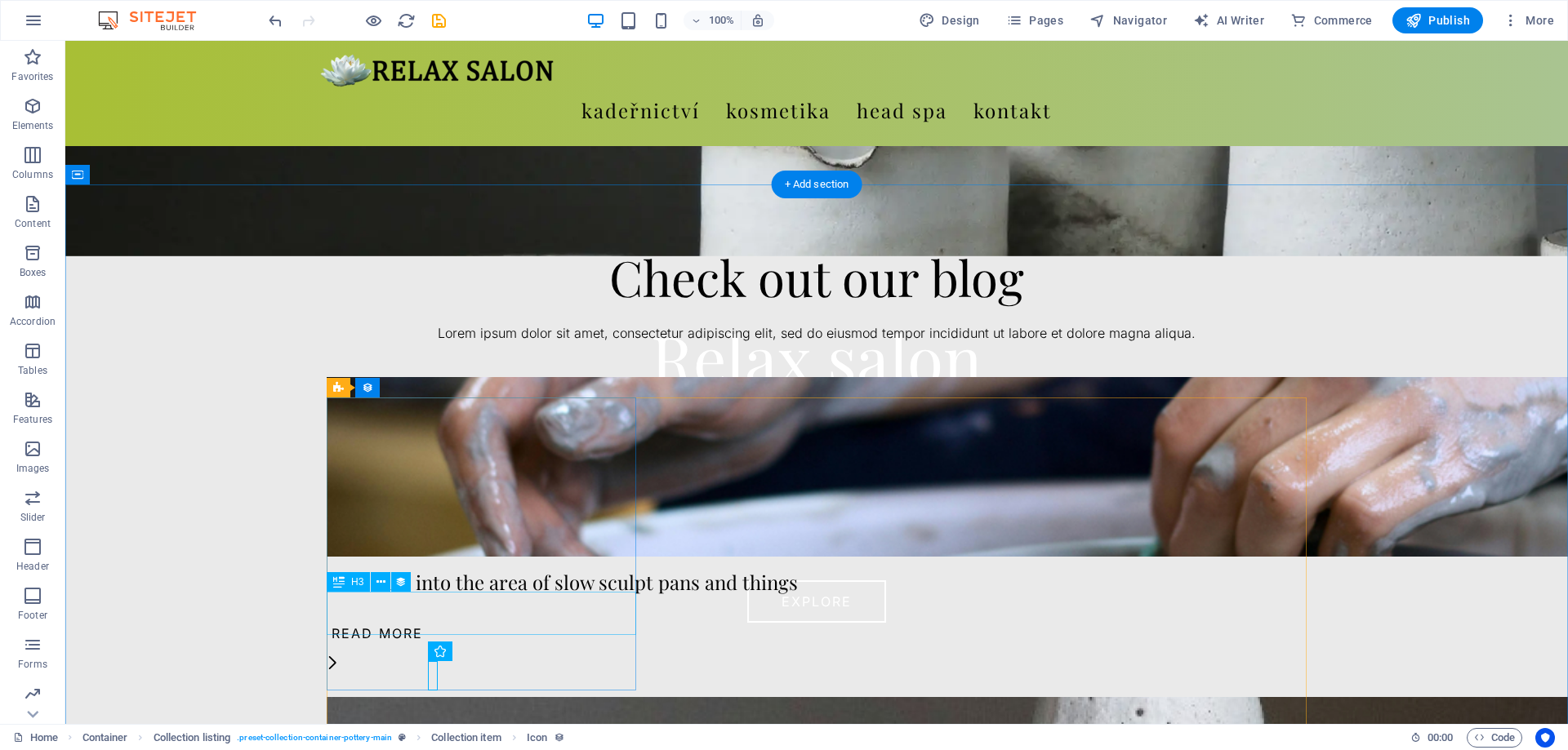
click at [464, 593] on div "Lean take into the area of slow sculpt pans and things" at bounding box center [817, 582] width 980 height 21
select select "name"
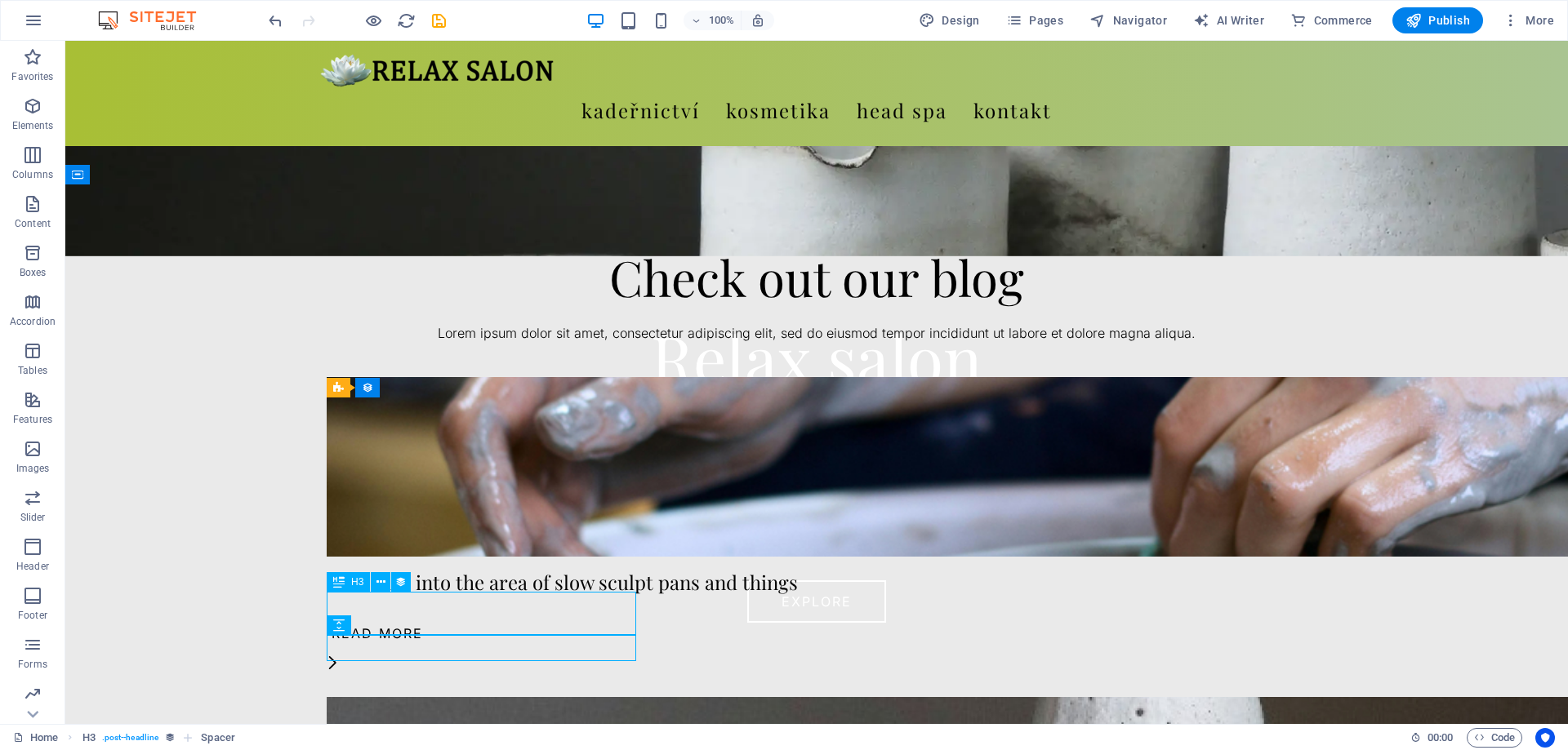
click at [517, 593] on div "Lean take into the area of slow sculpt pans and things" at bounding box center [817, 582] width 980 height 21
select select "name"
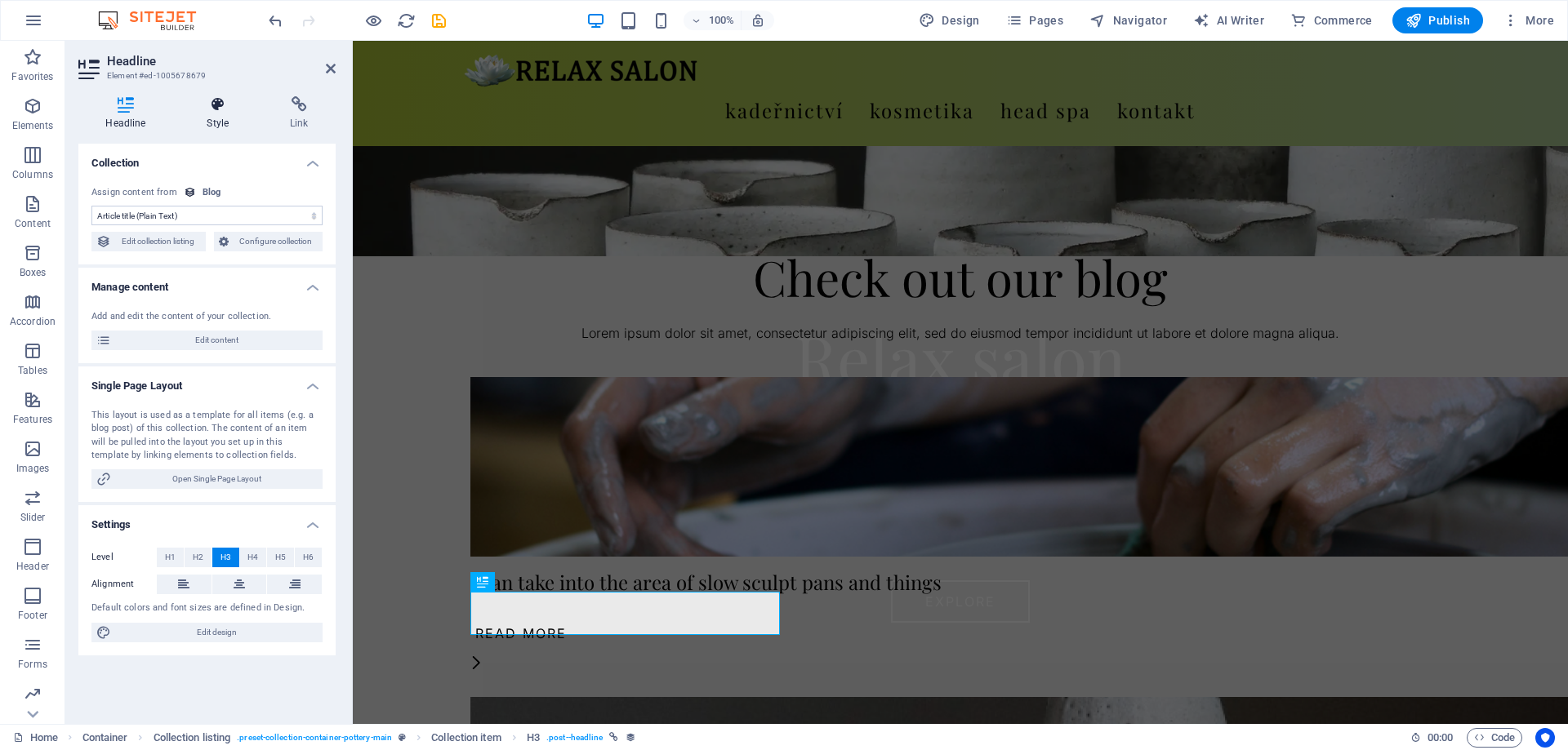
click at [213, 110] on icon at bounding box center [218, 104] width 77 height 16
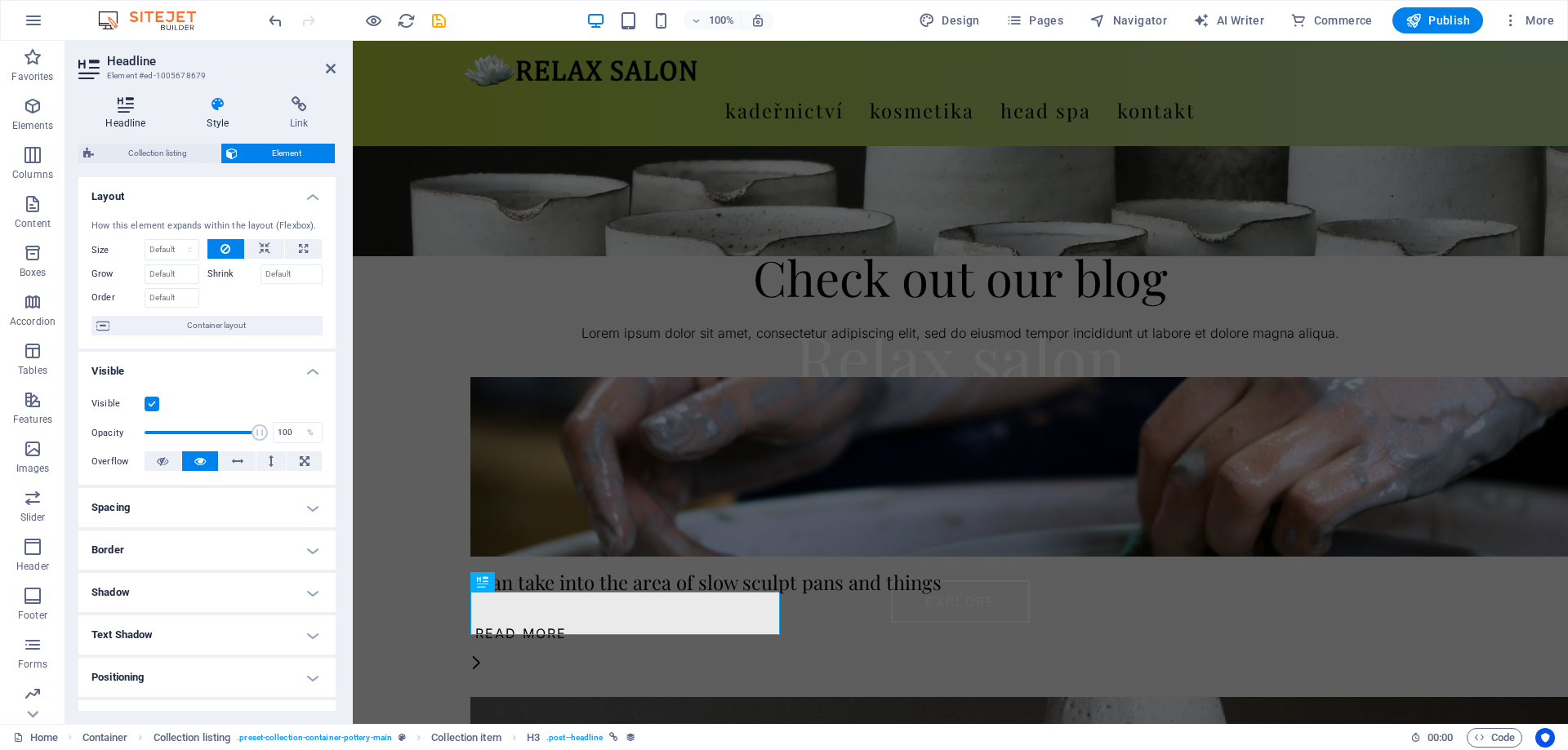
click at [119, 110] on icon at bounding box center [126, 104] width 95 height 16
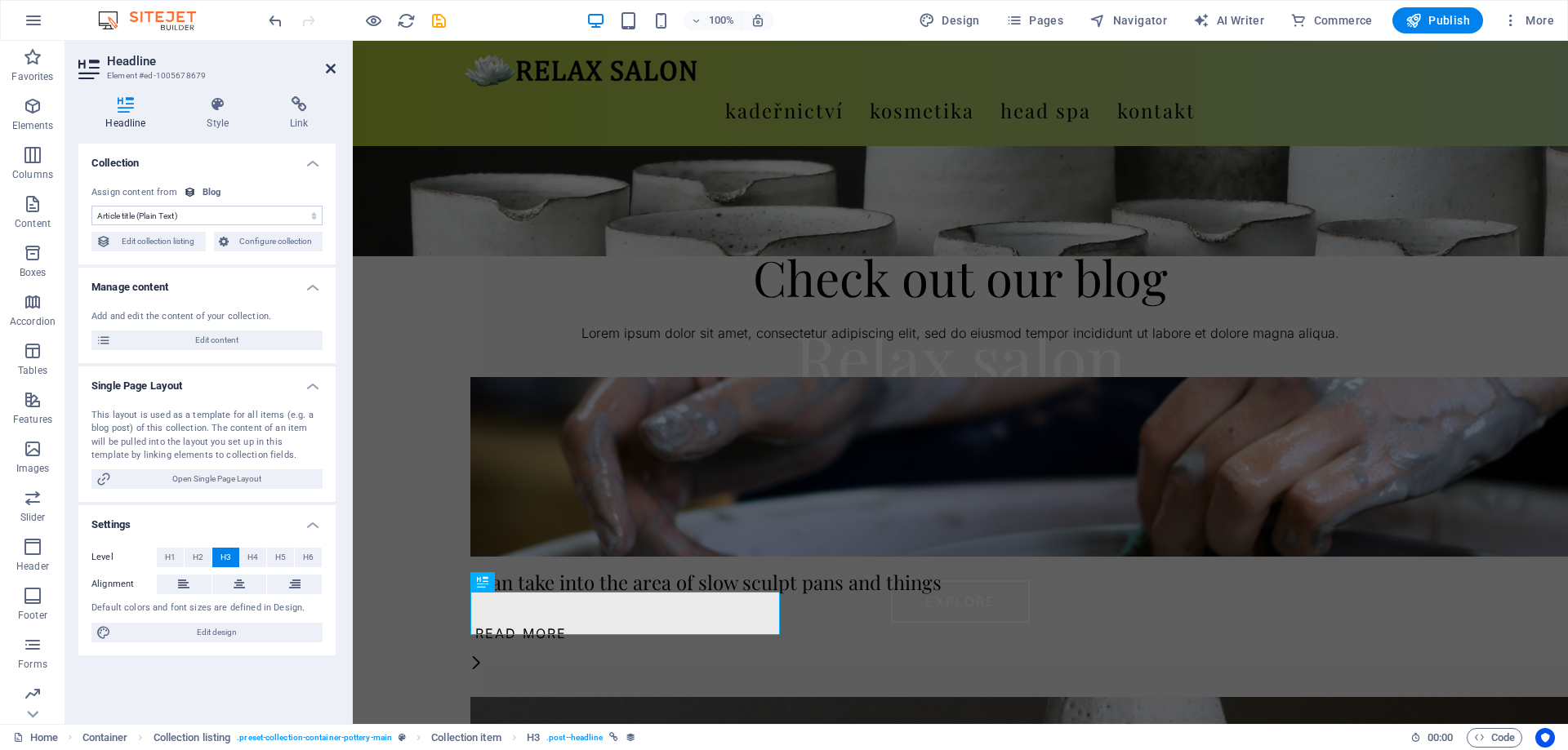
click at [332, 69] on icon at bounding box center [331, 69] width 10 height 13
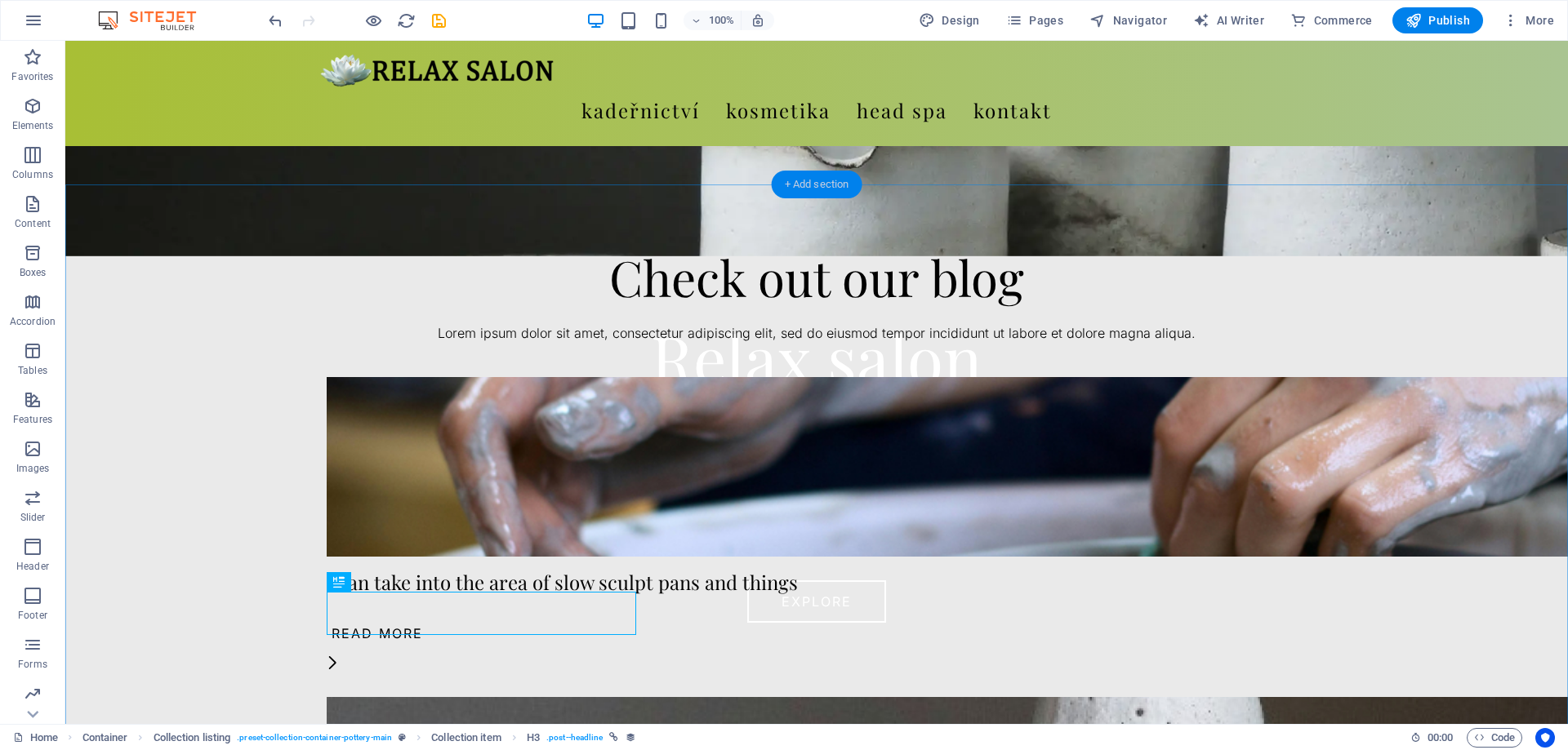
drag, startPoint x: 800, startPoint y: 185, endPoint x: 424, endPoint y: 211, distance: 376.9
click at [800, 185] on div "+ Add section" at bounding box center [817, 184] width 91 height 28
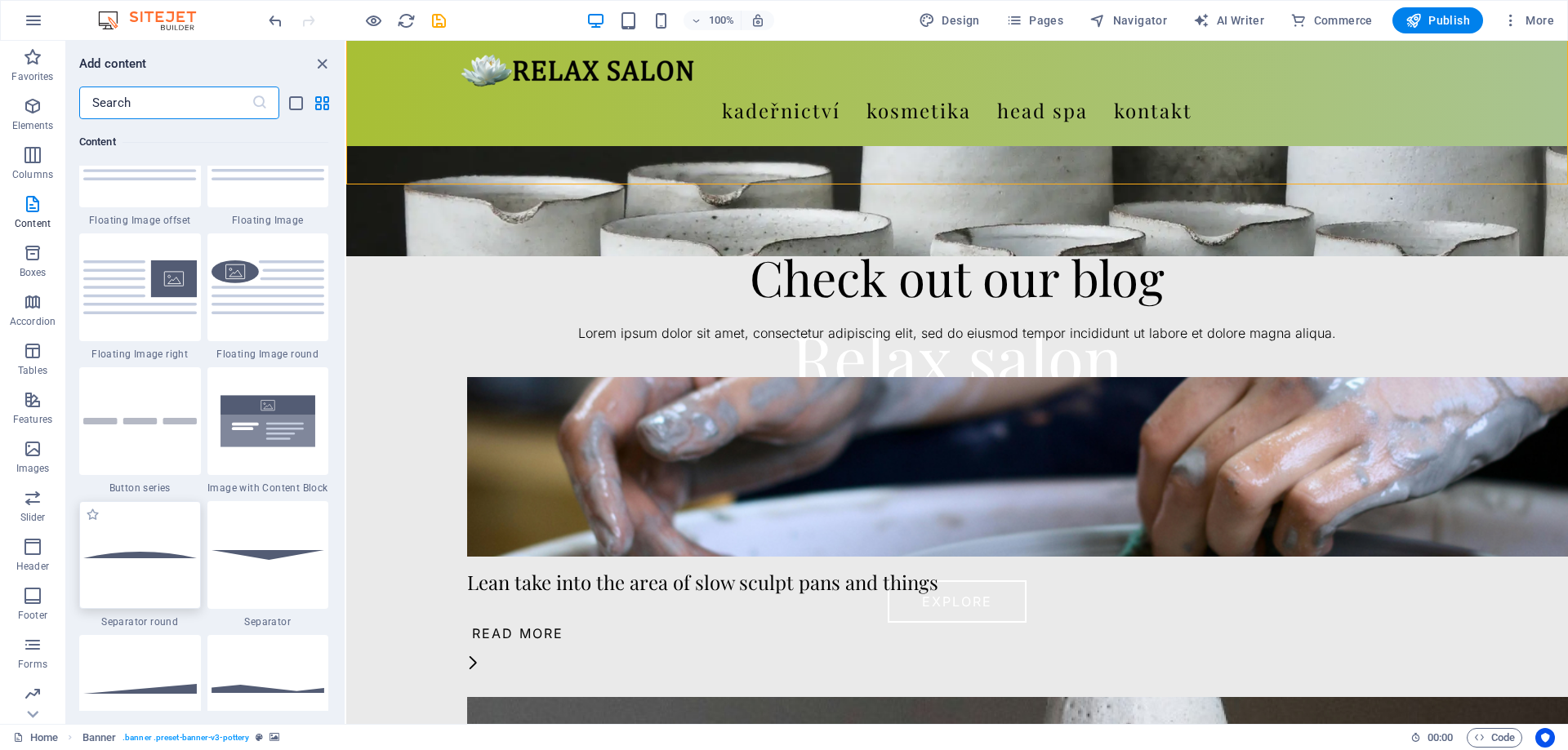
scroll to position [3738, 0]
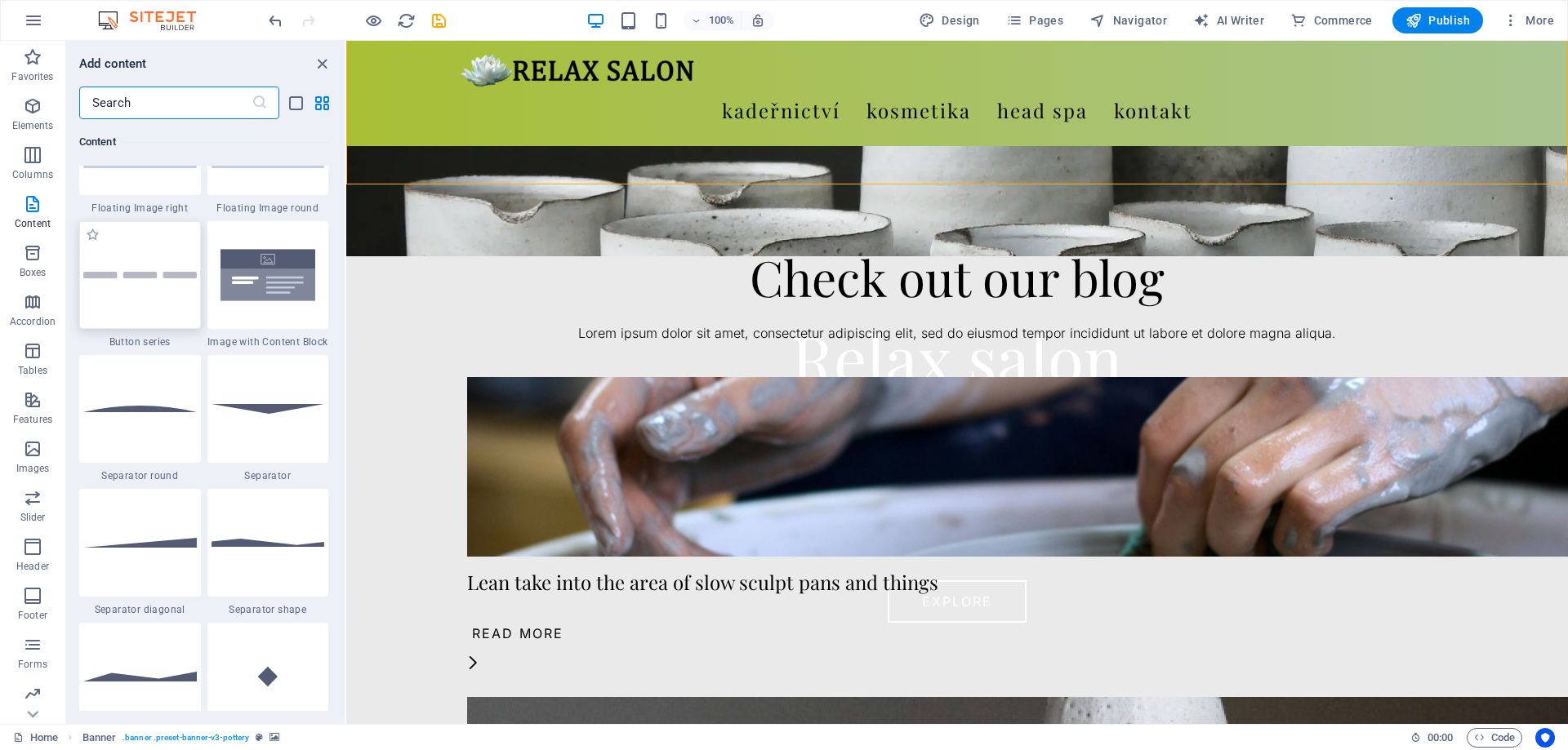
click at [161, 285] on div at bounding box center [140, 275] width 122 height 107
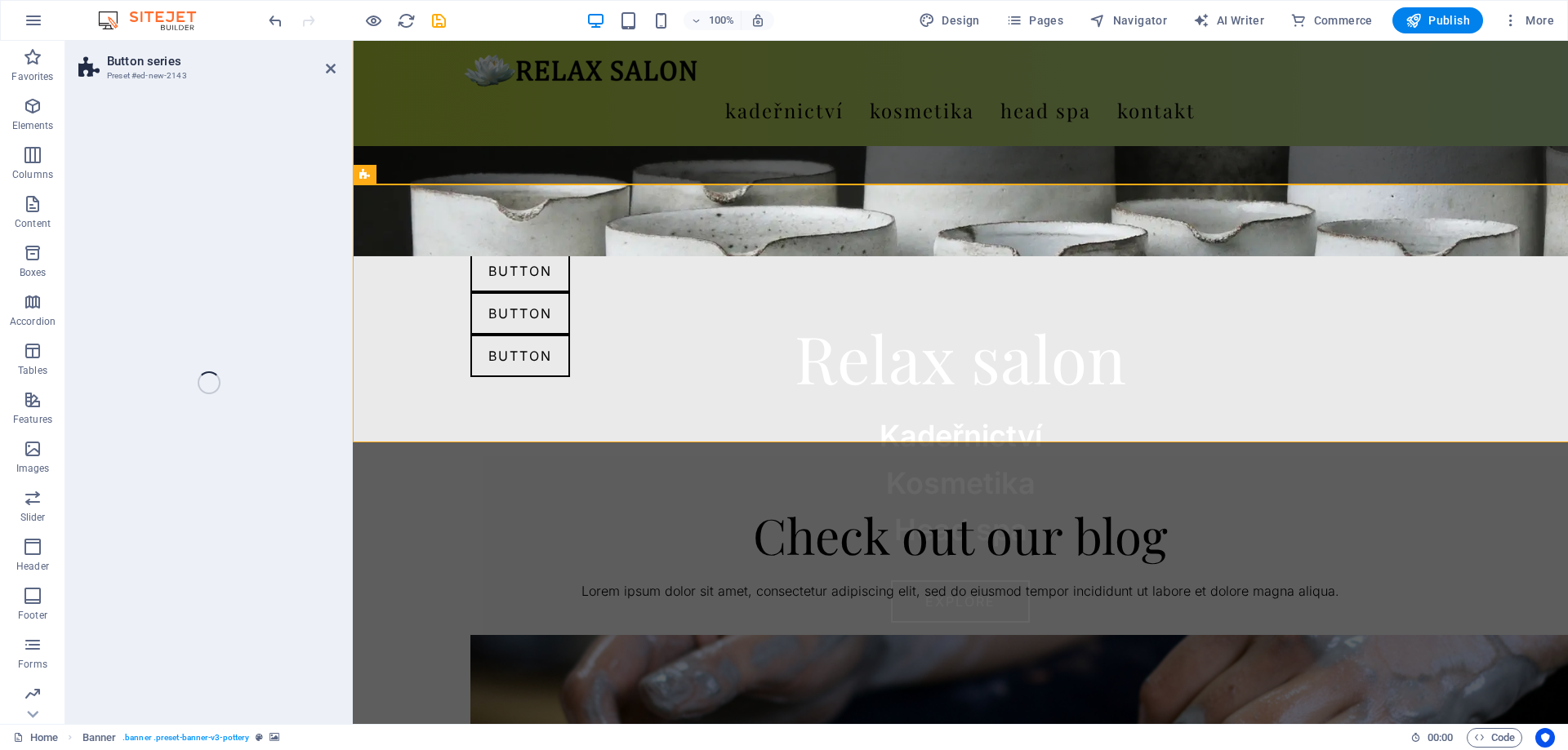
select select "rem"
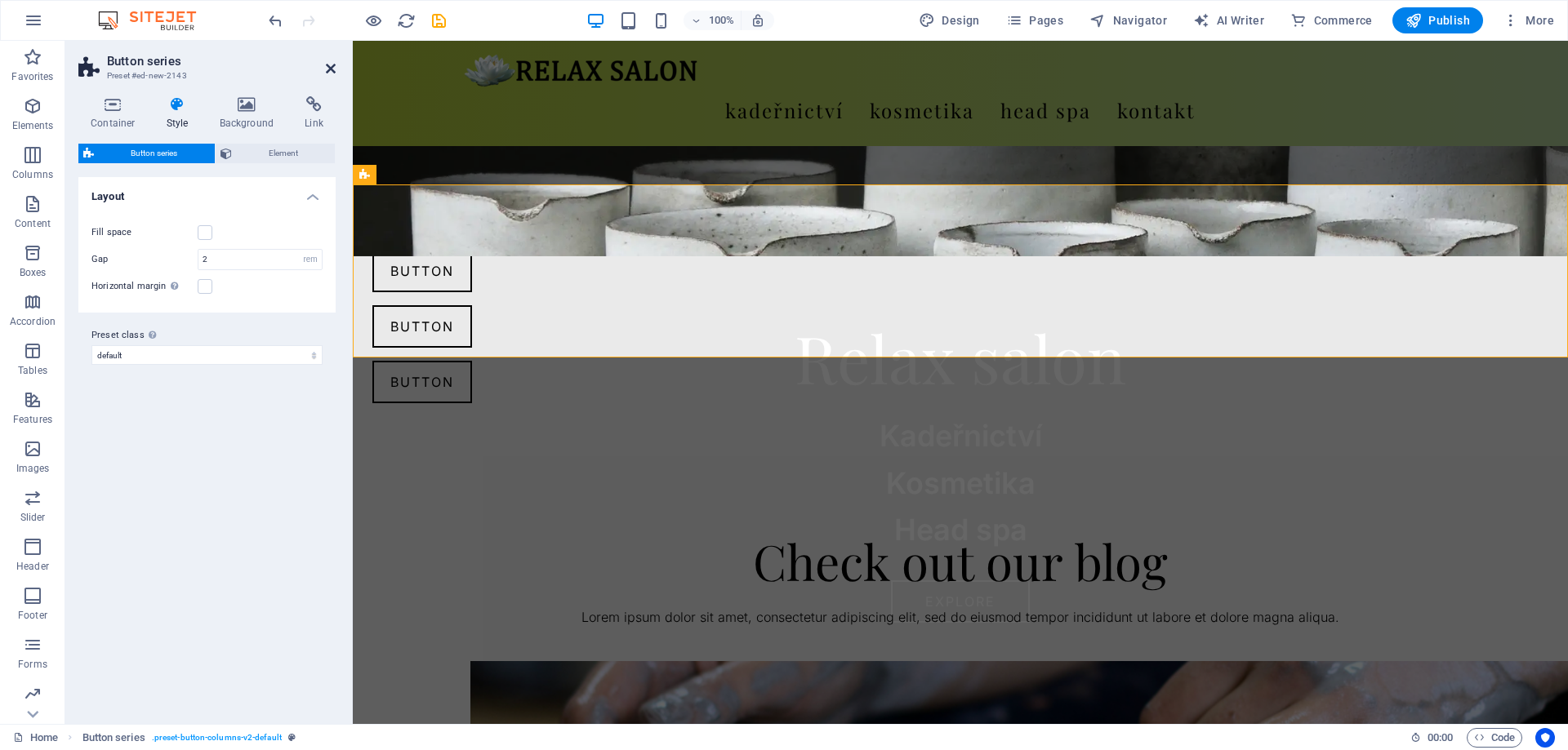
click at [334, 64] on icon at bounding box center [331, 69] width 10 height 13
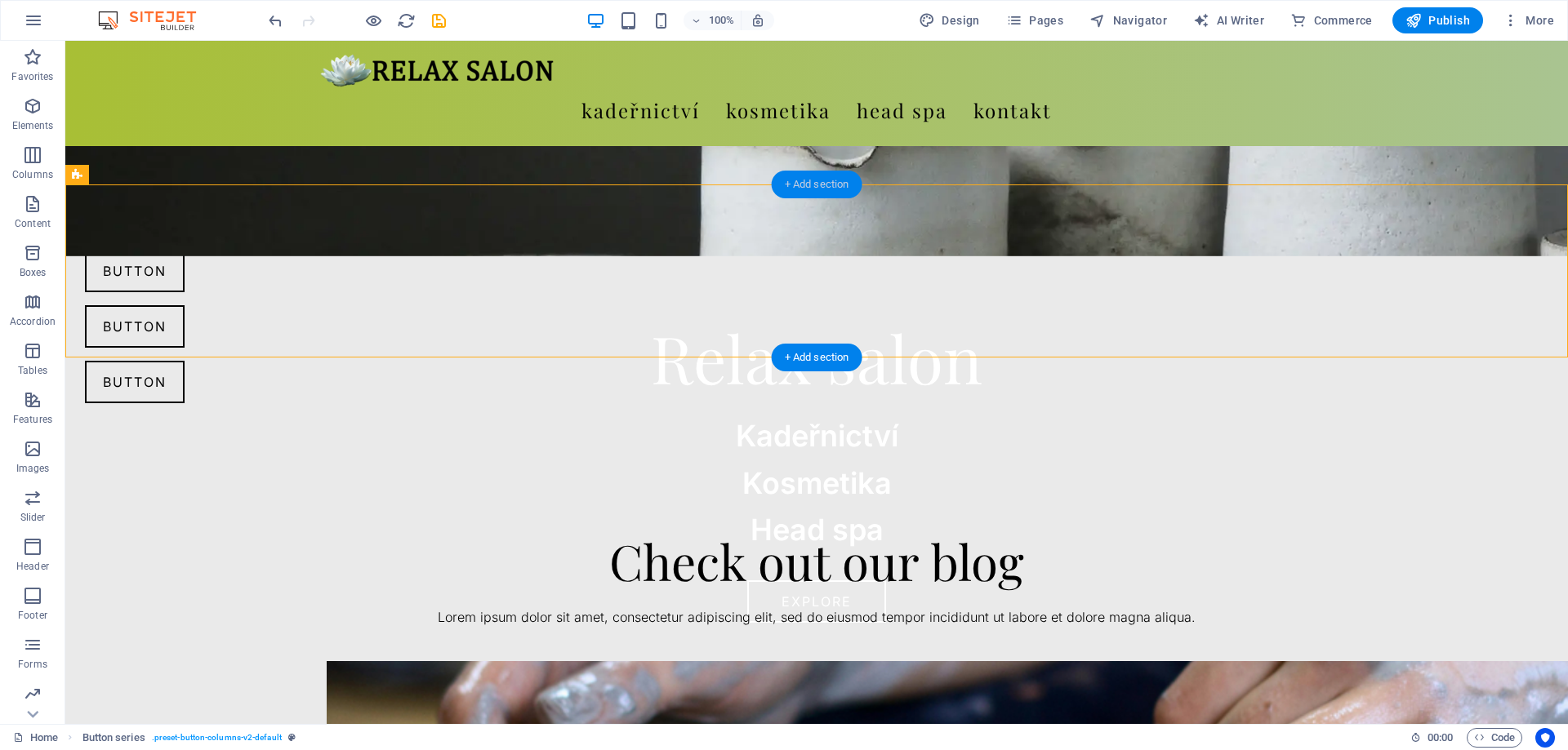
click at [819, 185] on div "+ Add section" at bounding box center [817, 184] width 91 height 28
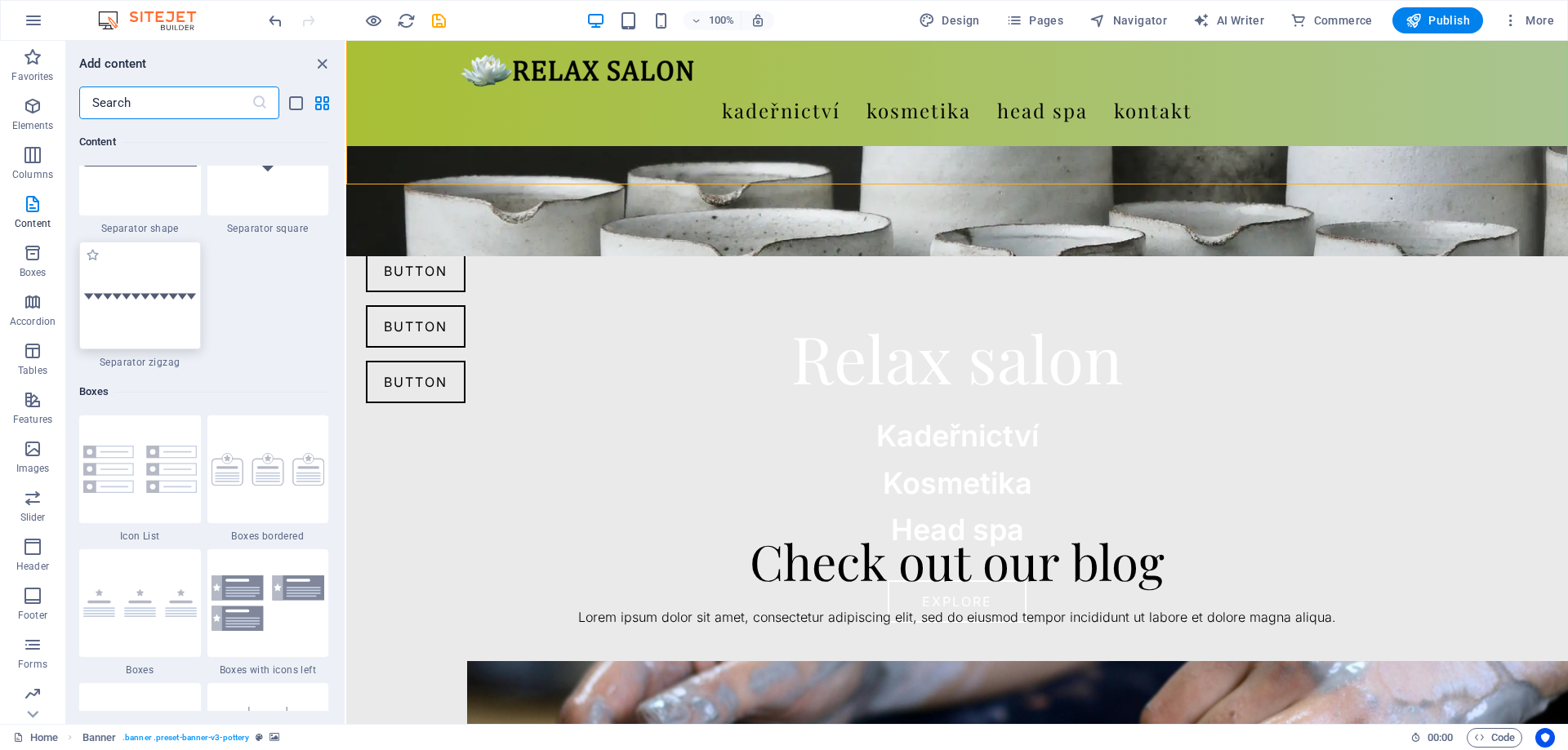
scroll to position [4399, 0]
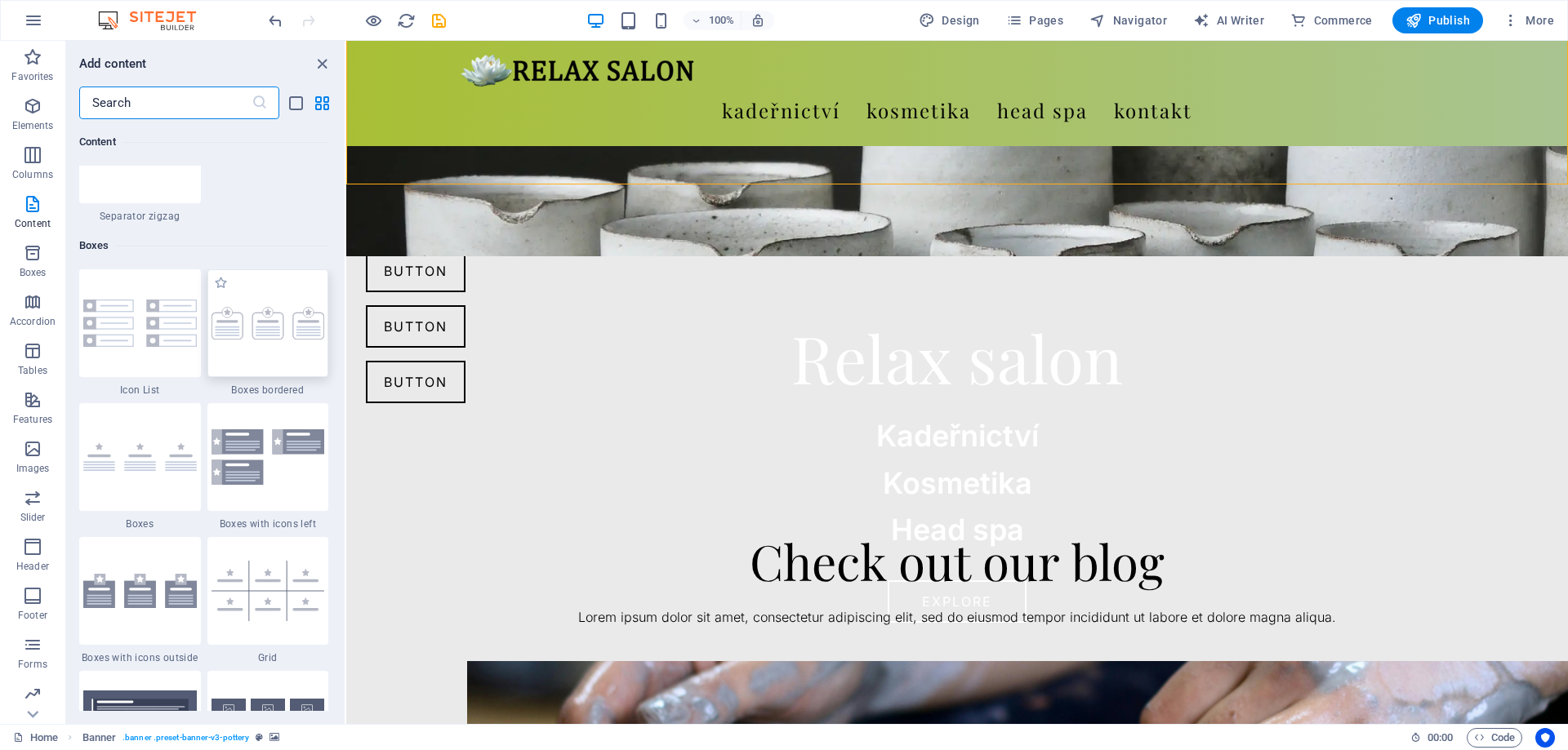
click at [282, 353] on div at bounding box center [267, 323] width 122 height 107
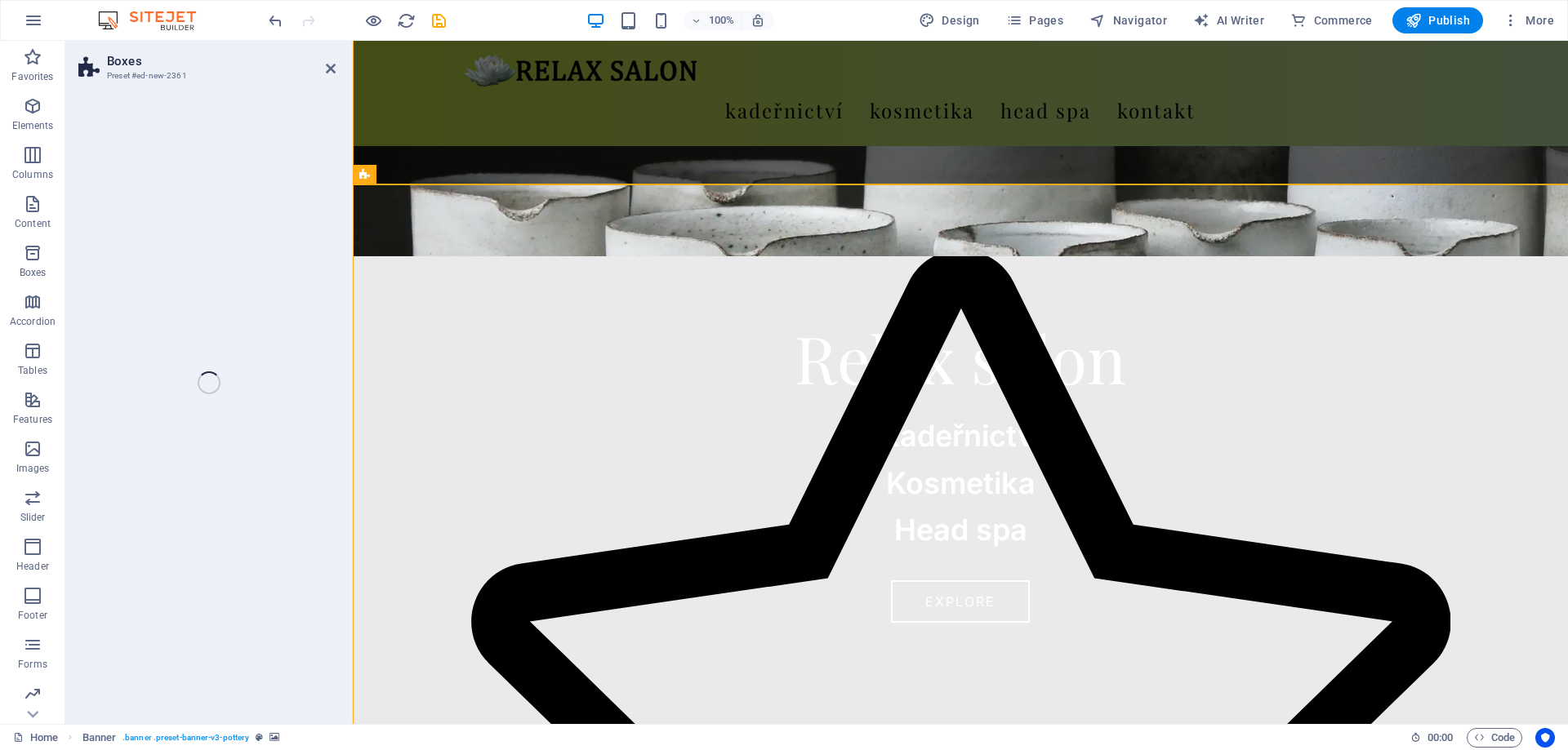
select select "rem"
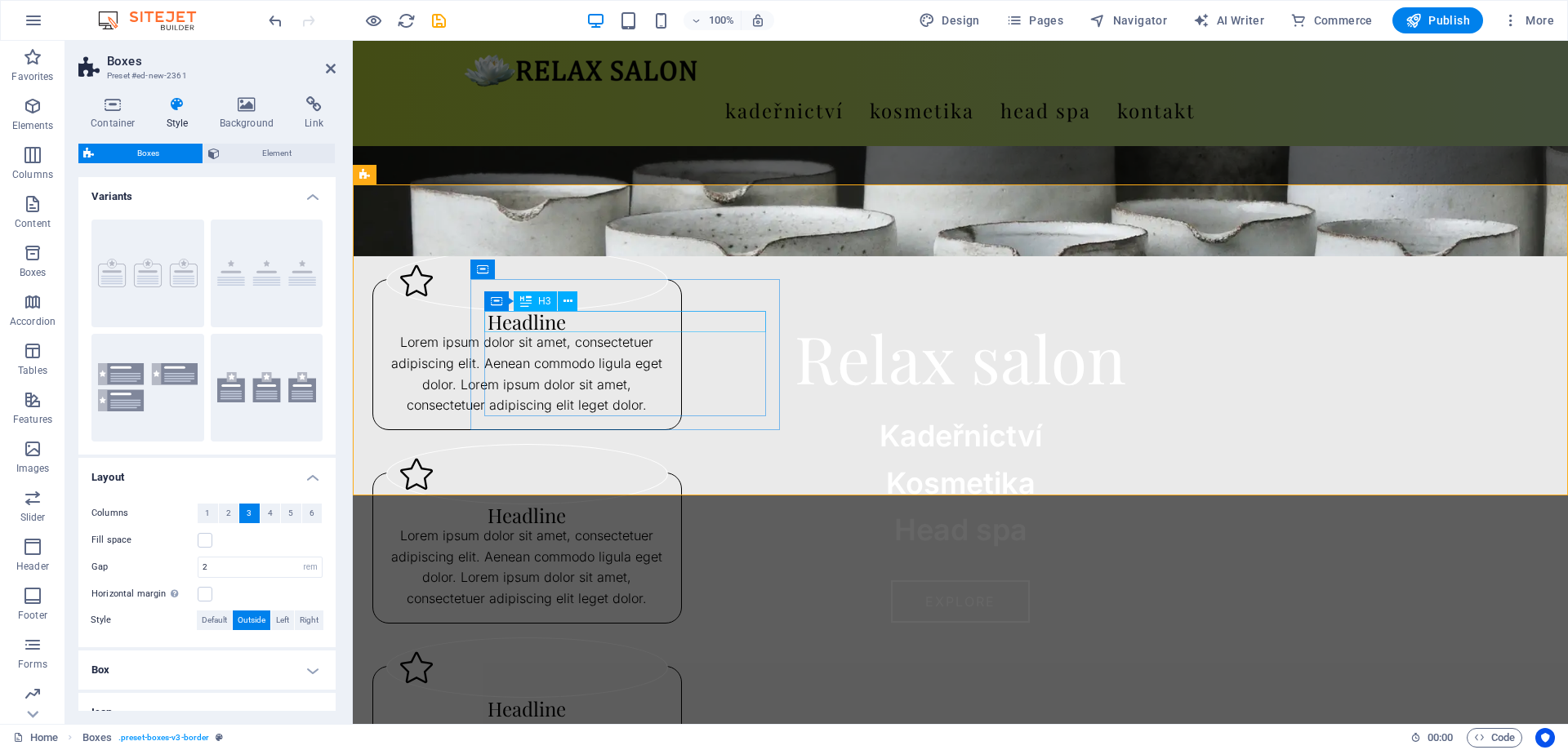
click at [648, 320] on div "Headline" at bounding box center [527, 322] width 282 height 21
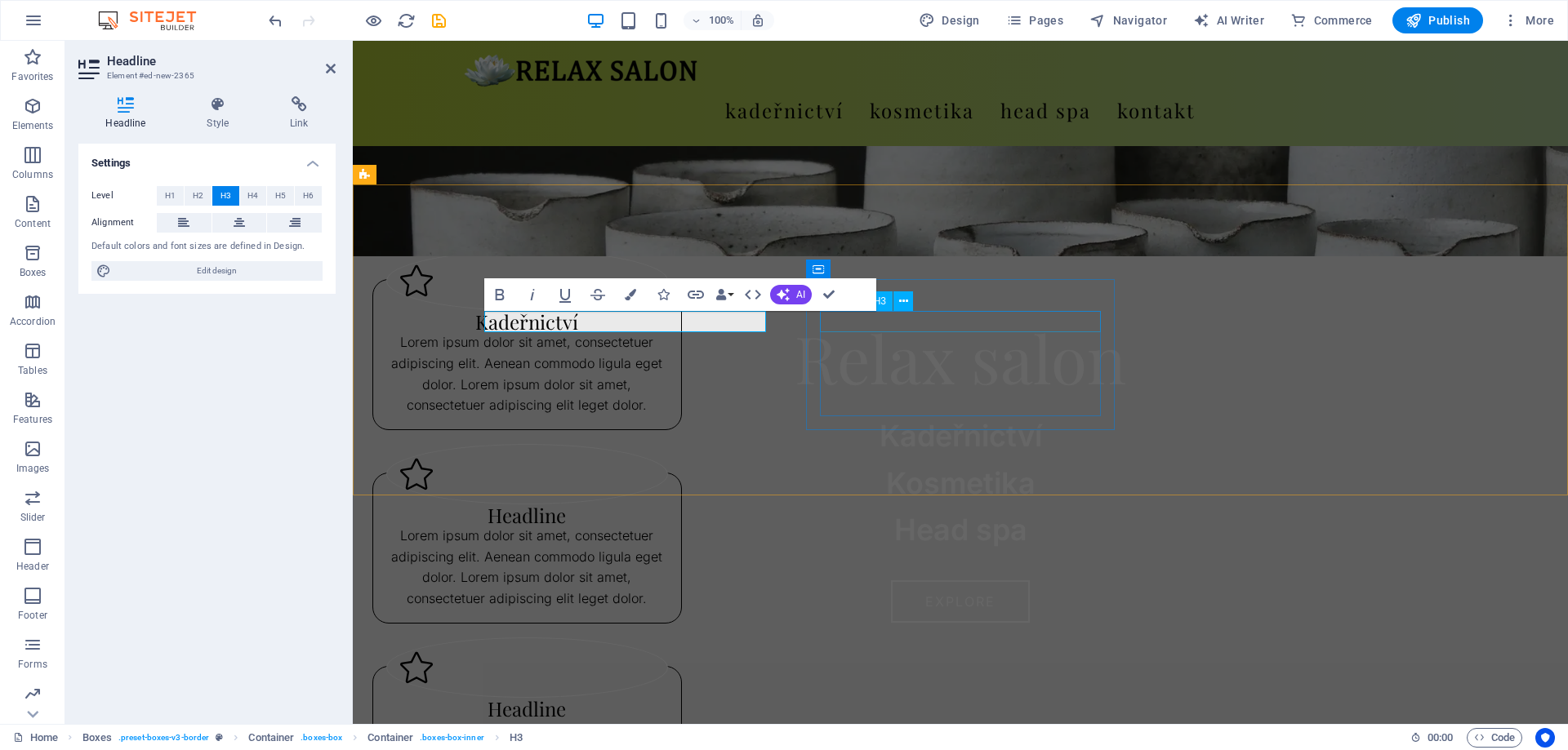
click at [668, 505] on div "Headline" at bounding box center [527, 515] width 282 height 21
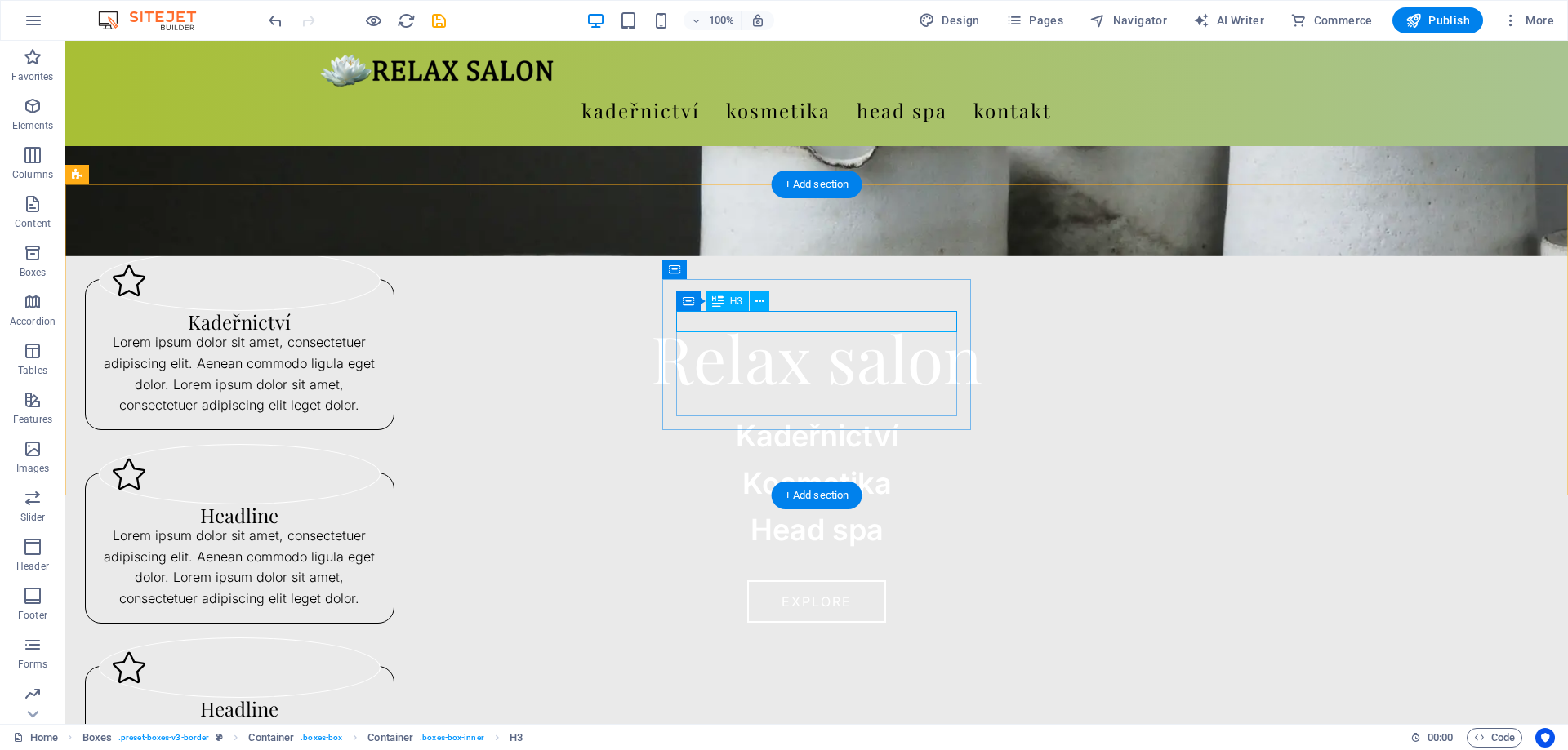
click at [380, 505] on div "Headline" at bounding box center [240, 515] width 282 height 21
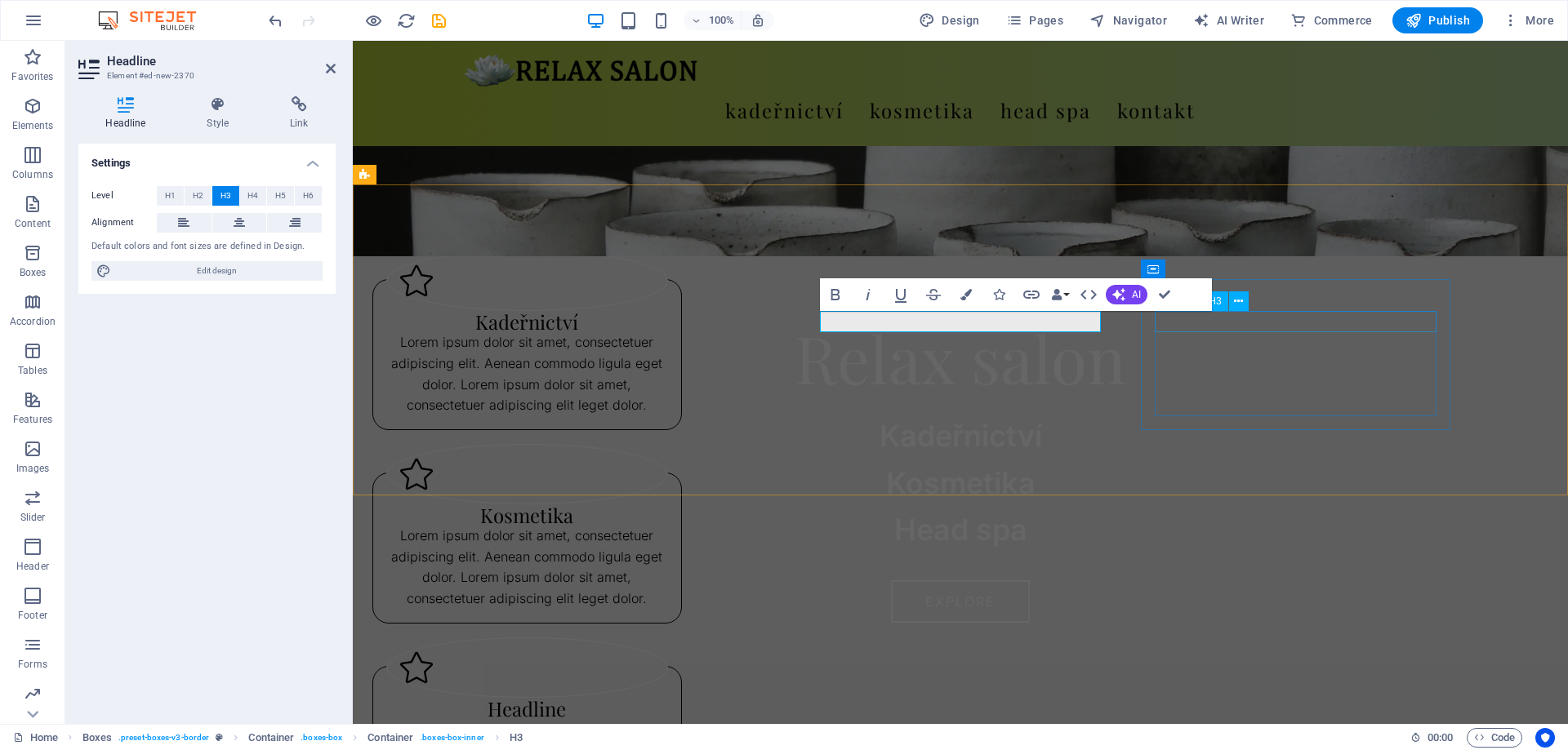
click at [668, 698] on div "Headline" at bounding box center [527, 709] width 282 height 21
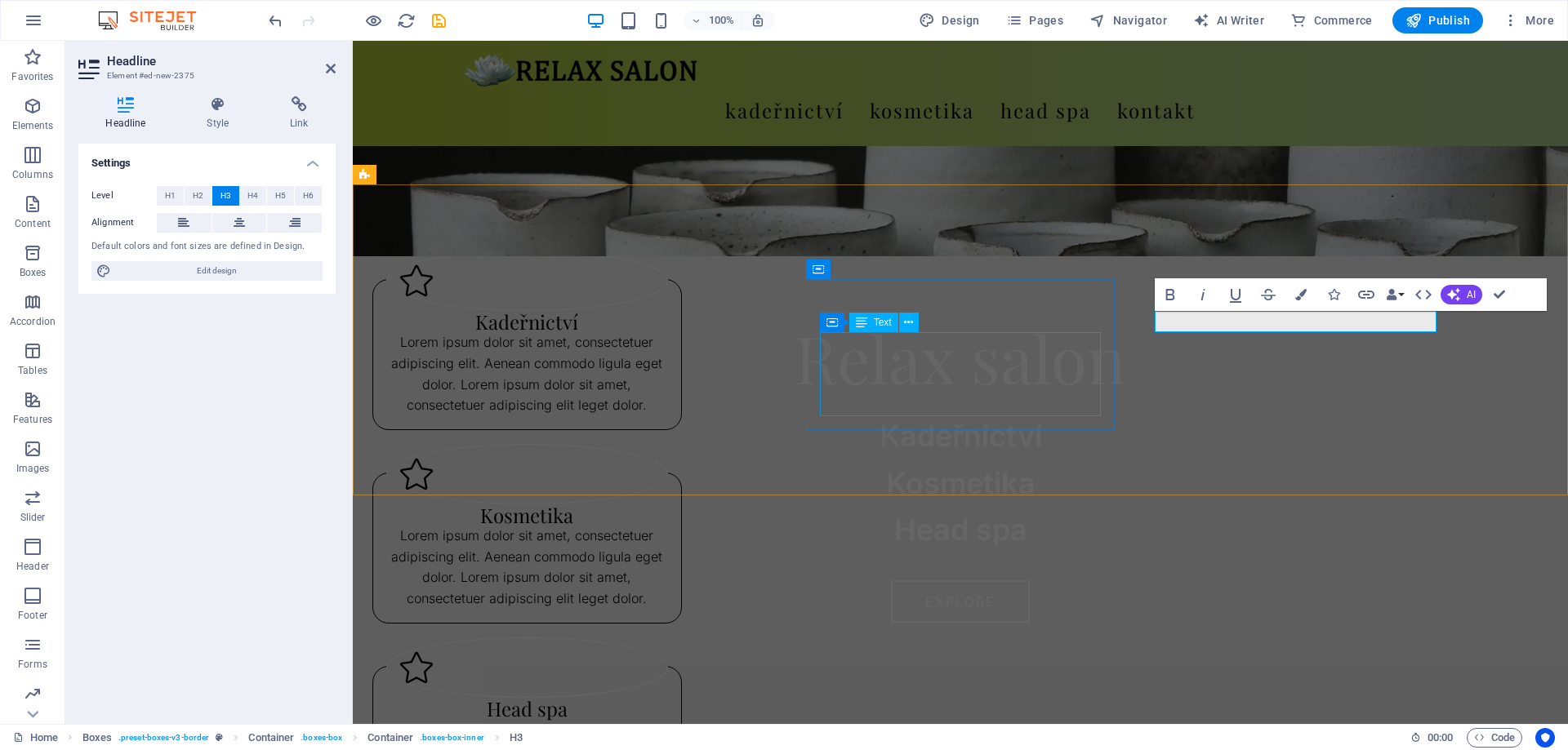
click at [668, 526] on div "Lorem ipsum dolor sit amet, consectetuer adipiscing elit. Aenean commodo ligula…" at bounding box center [527, 567] width 282 height 83
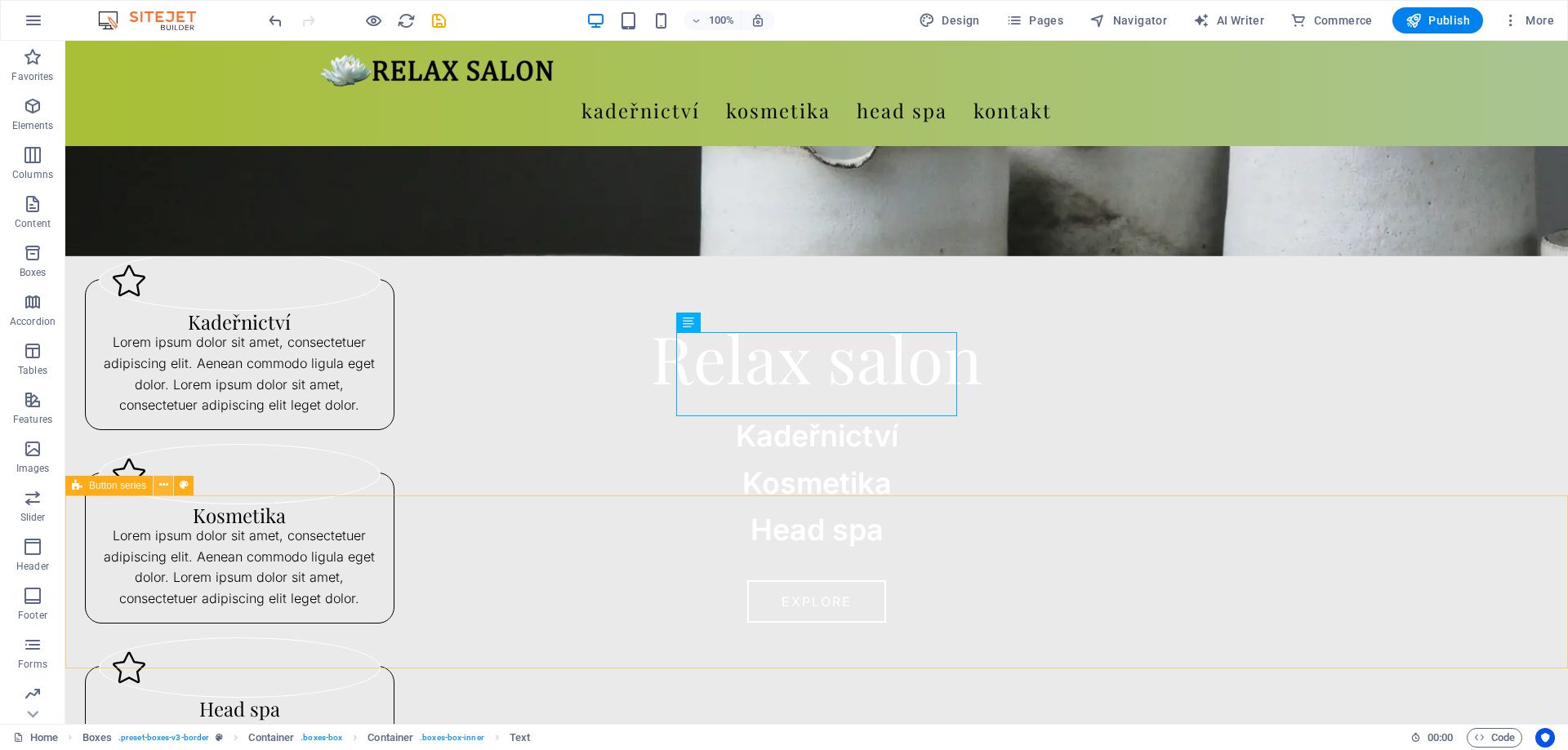
click at [168, 492] on icon at bounding box center [163, 486] width 9 height 17
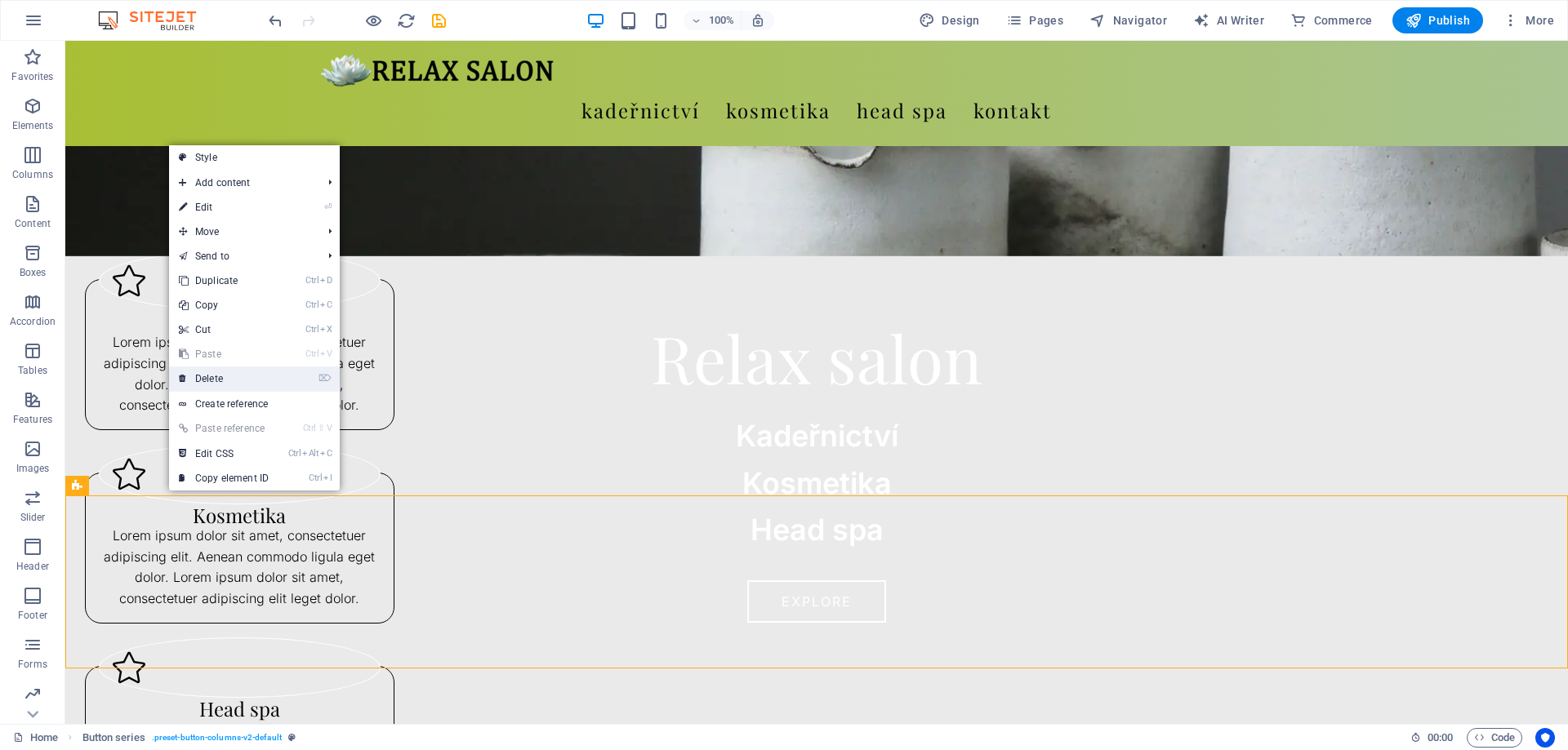
click at [223, 382] on link "⌦ Delete" at bounding box center [223, 379] width 109 height 25
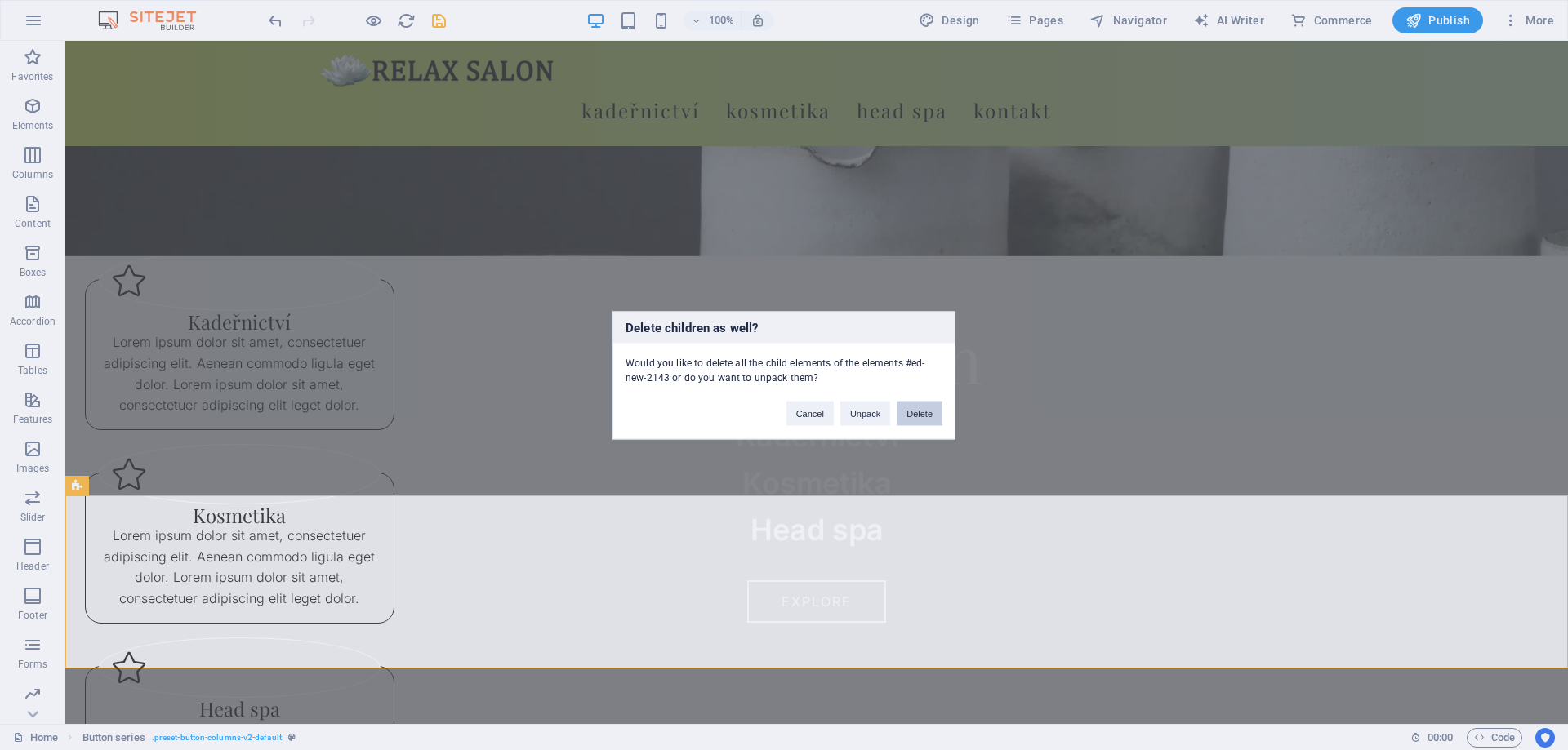
click at [923, 409] on button "Delete" at bounding box center [920, 413] width 46 height 25
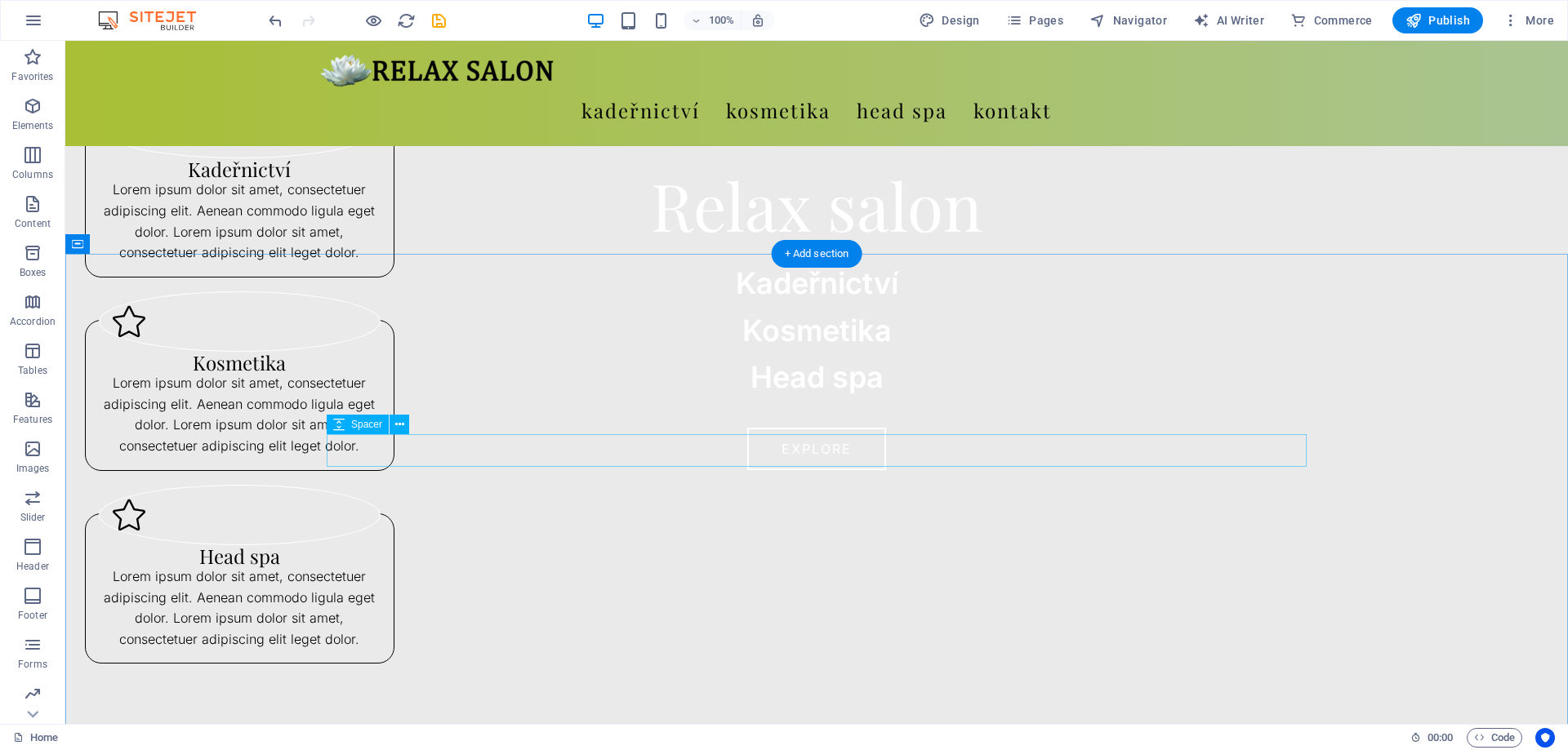
scroll to position [607, 0]
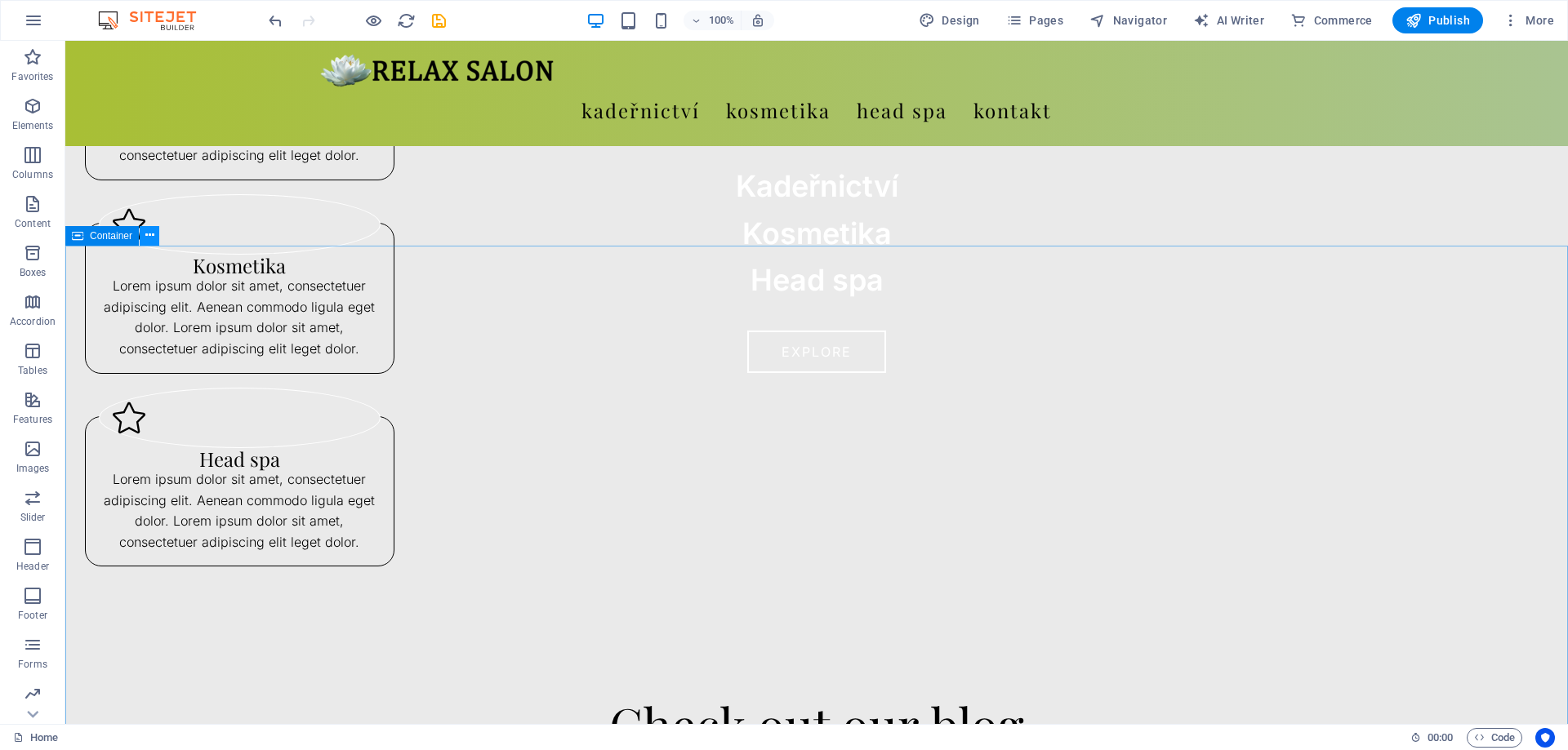
click at [148, 236] on icon at bounding box center [150, 236] width 9 height 17
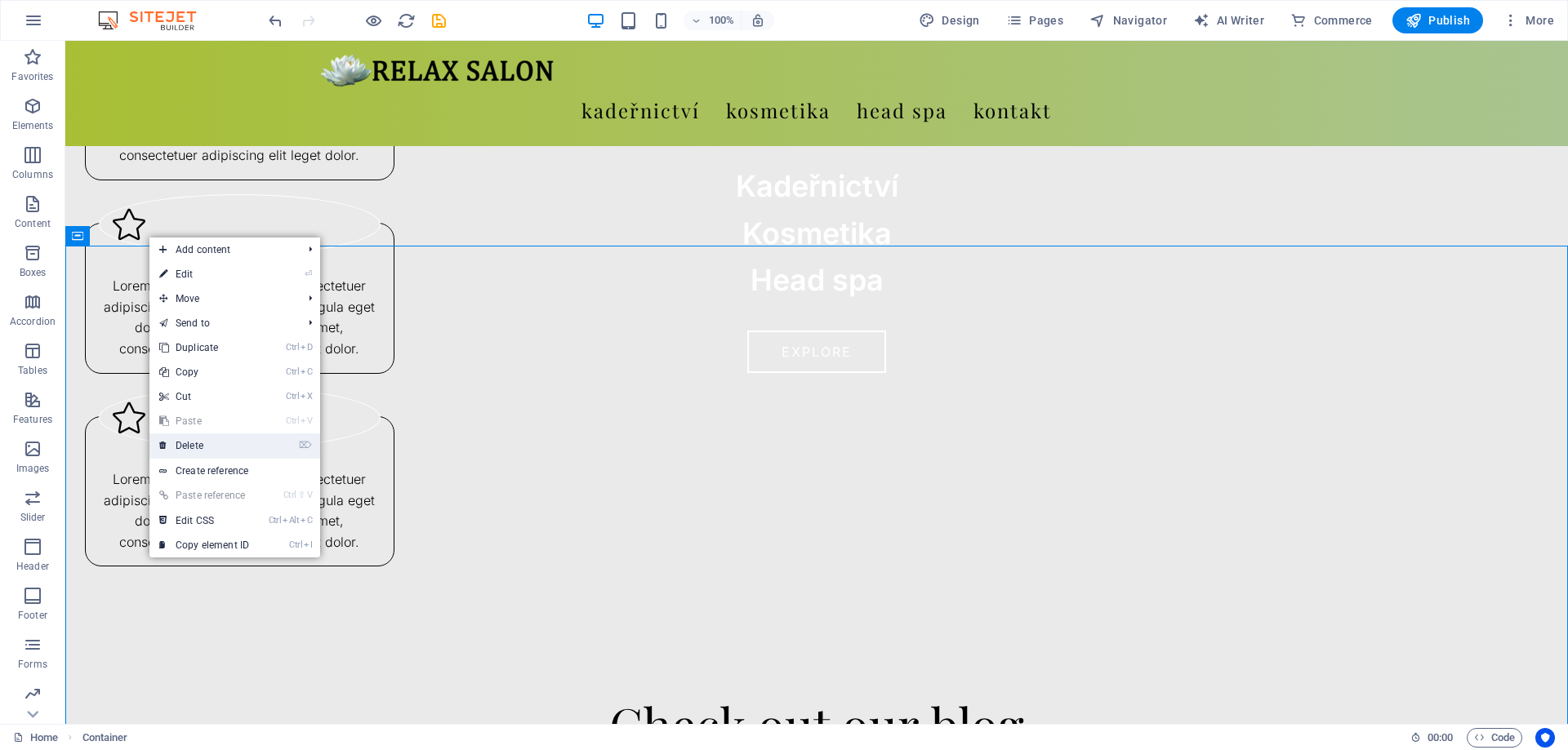
click at [209, 444] on link "⌦ Delete" at bounding box center [204, 446] width 109 height 25
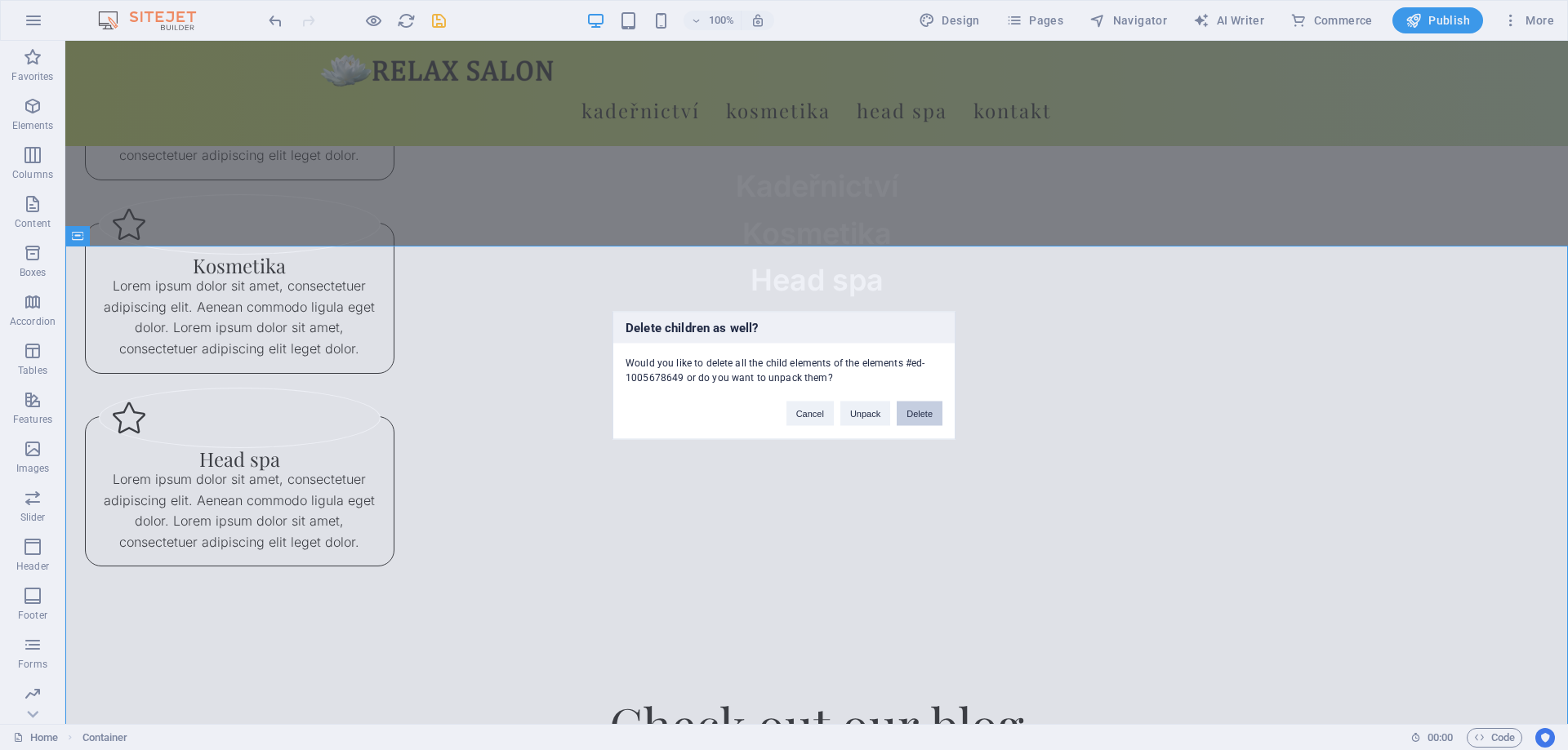
click at [920, 412] on button "Delete" at bounding box center [920, 413] width 46 height 25
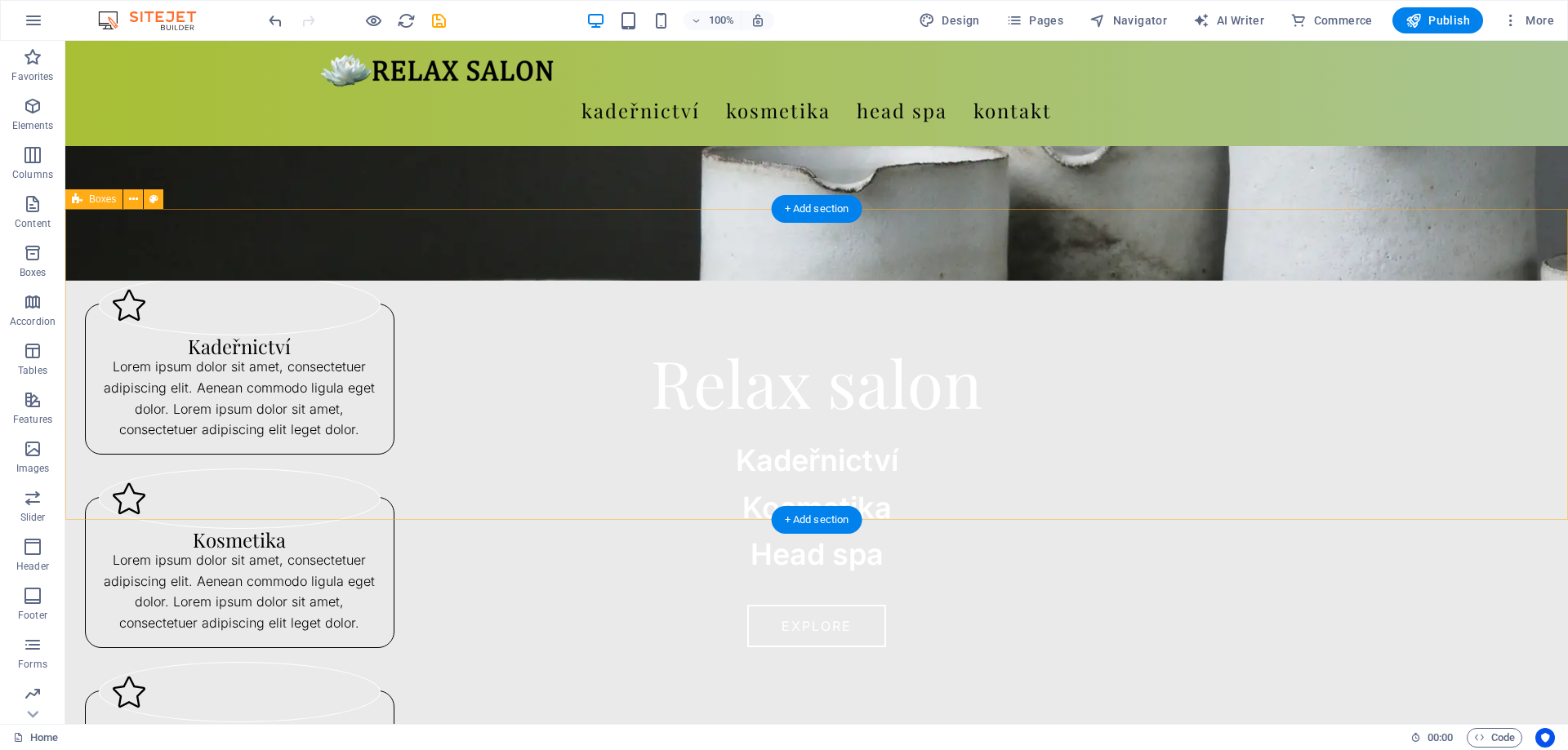
scroll to position [0, 0]
